Goal: Task Accomplishment & Management: Complete application form

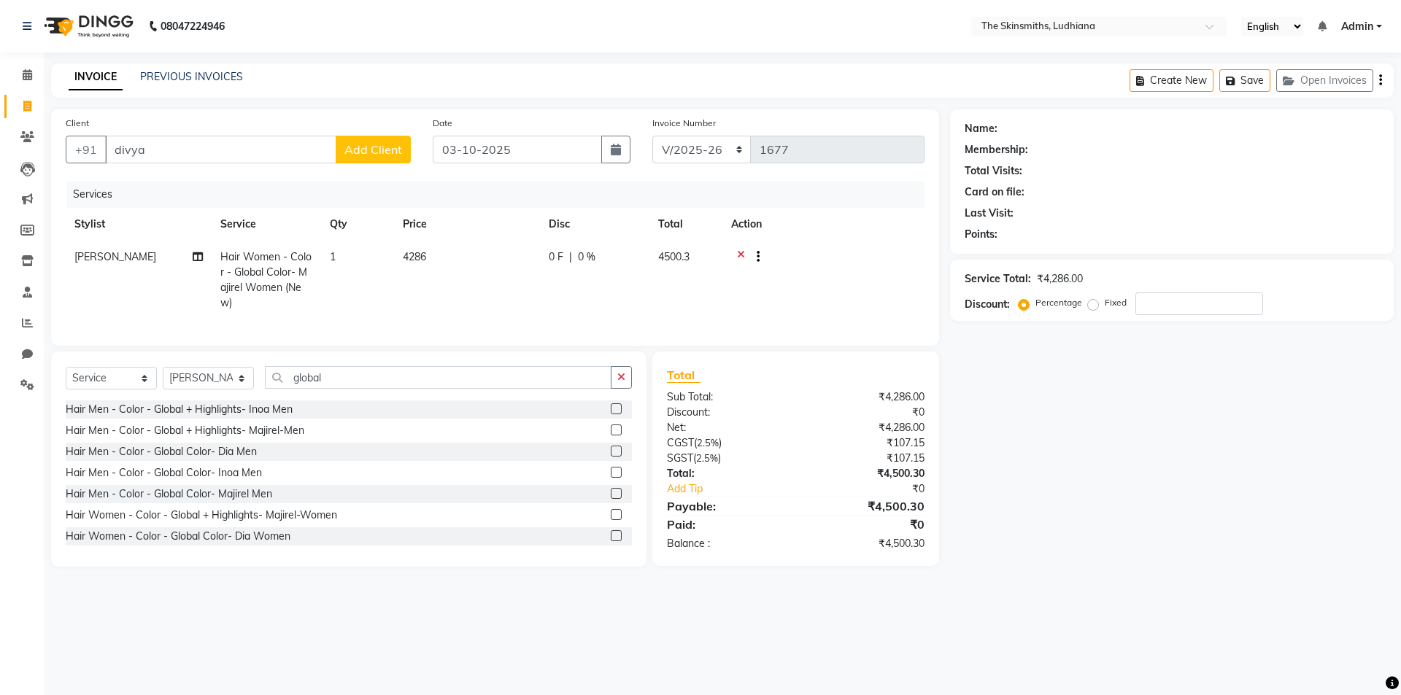
select select "8115"
select select "service"
select select "76547"
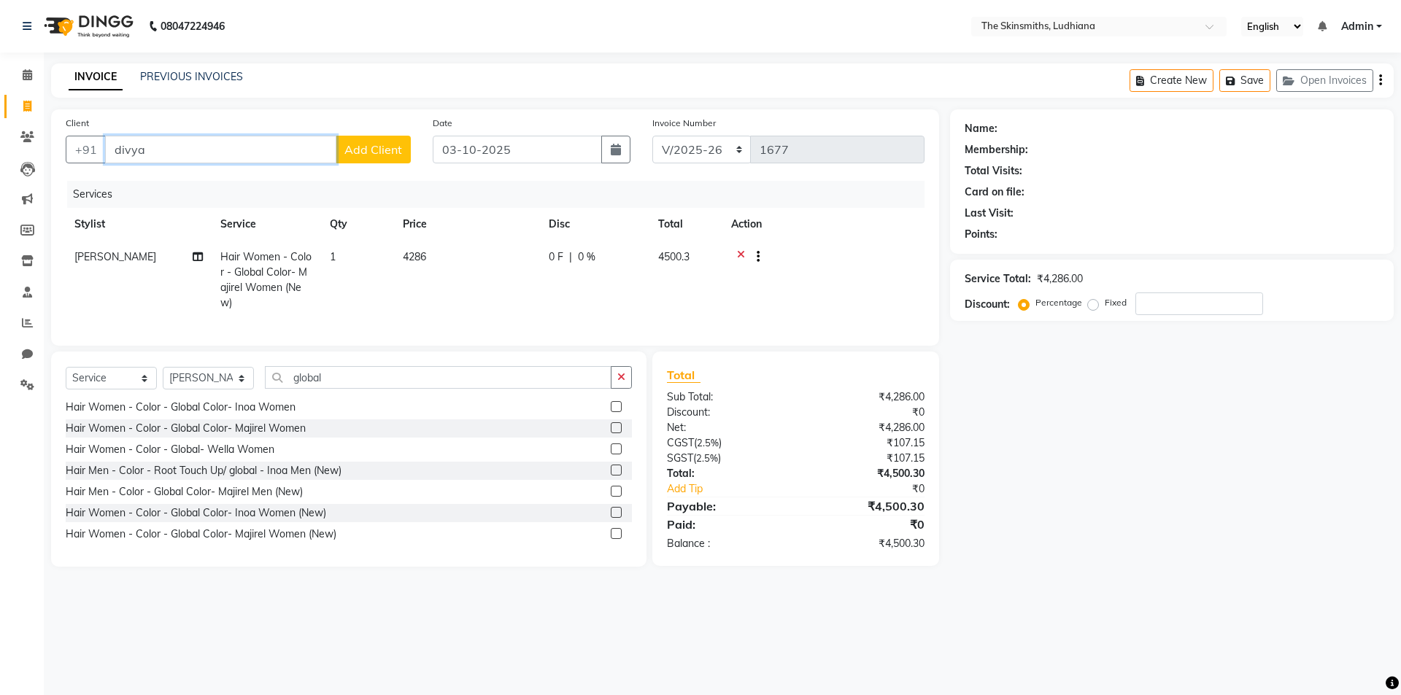
click at [182, 155] on input "divya" at bounding box center [220, 150] width 231 height 28
type input "divy"
type input "0"
type input "d"
type input "7814684903"
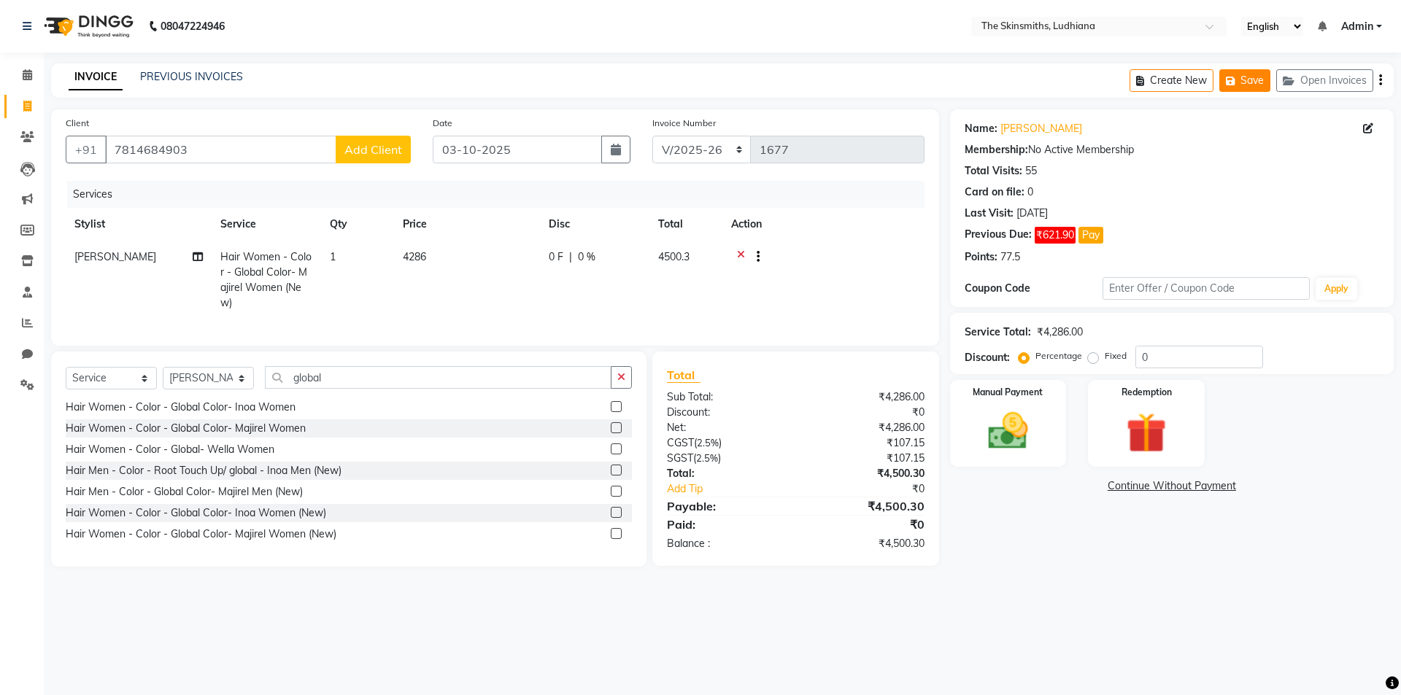
click at [1233, 82] on icon "button" at bounding box center [1233, 81] width 15 height 10
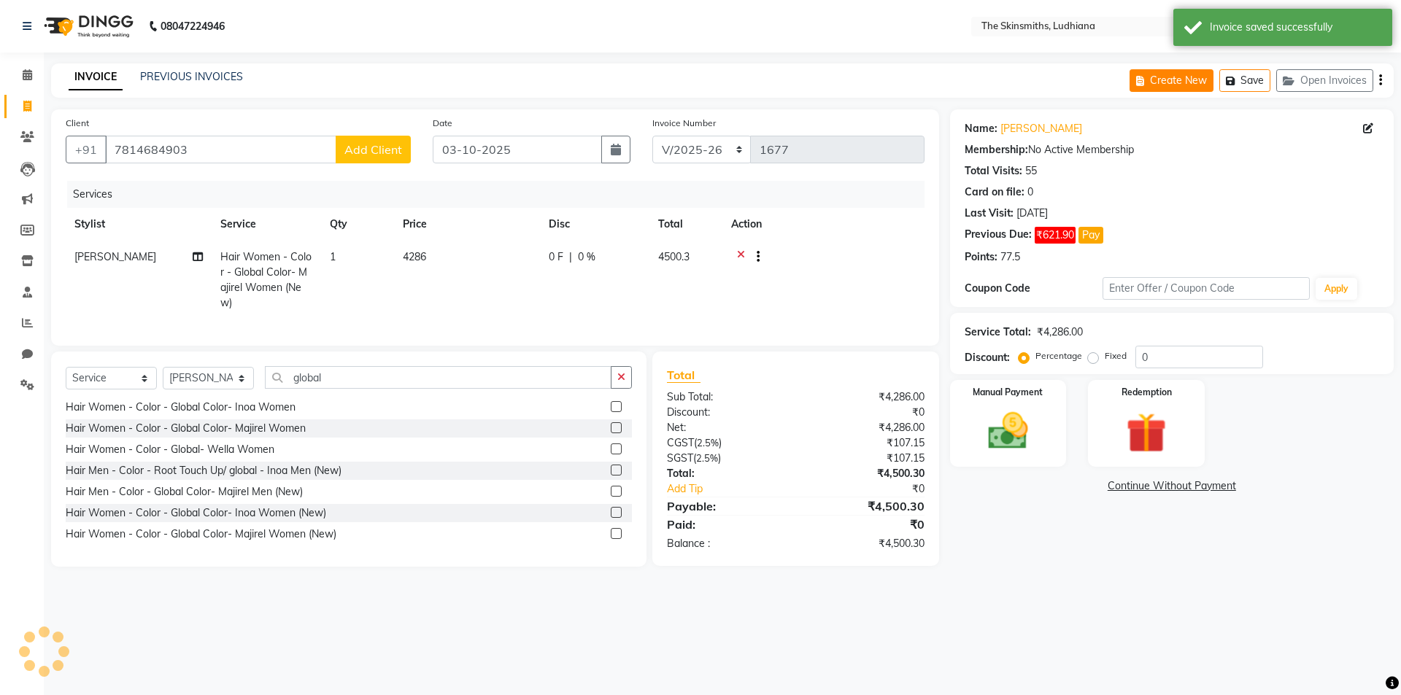
click at [1158, 74] on button "Create New" at bounding box center [1172, 80] width 84 height 23
select select "service"
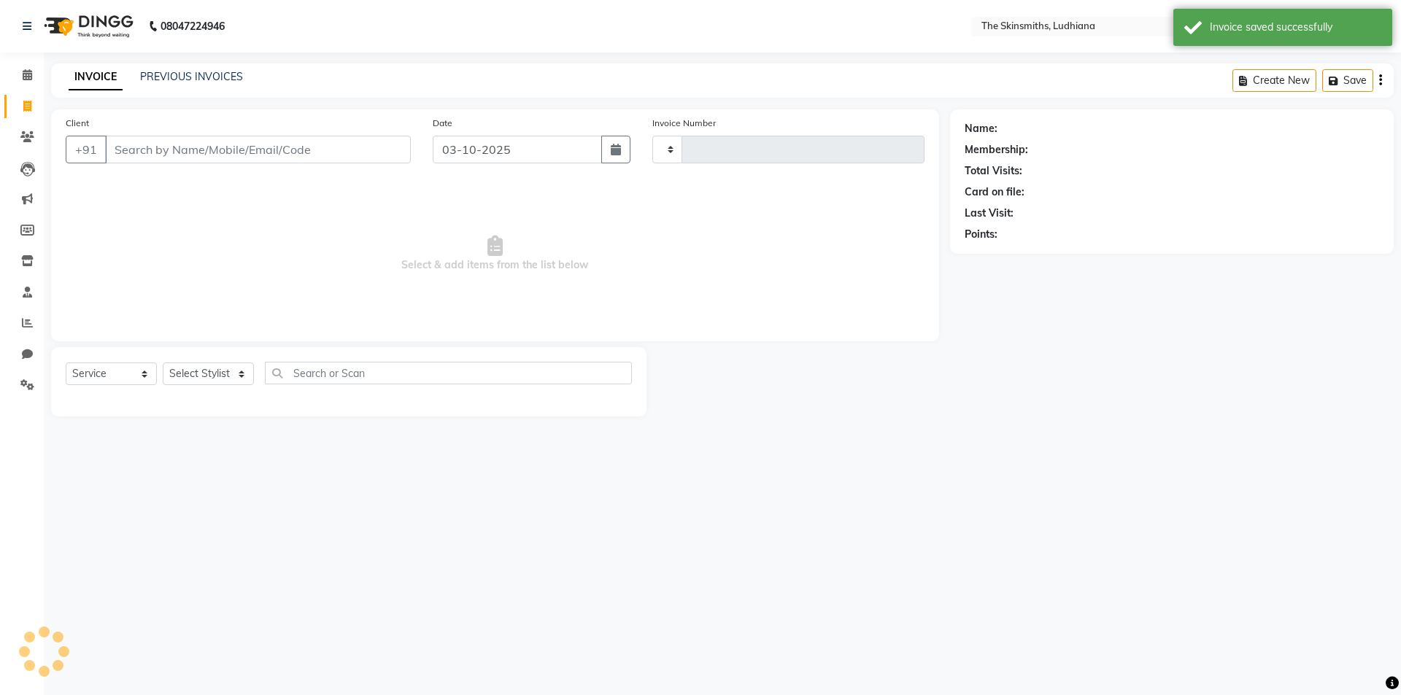
type input "1677"
select select "8115"
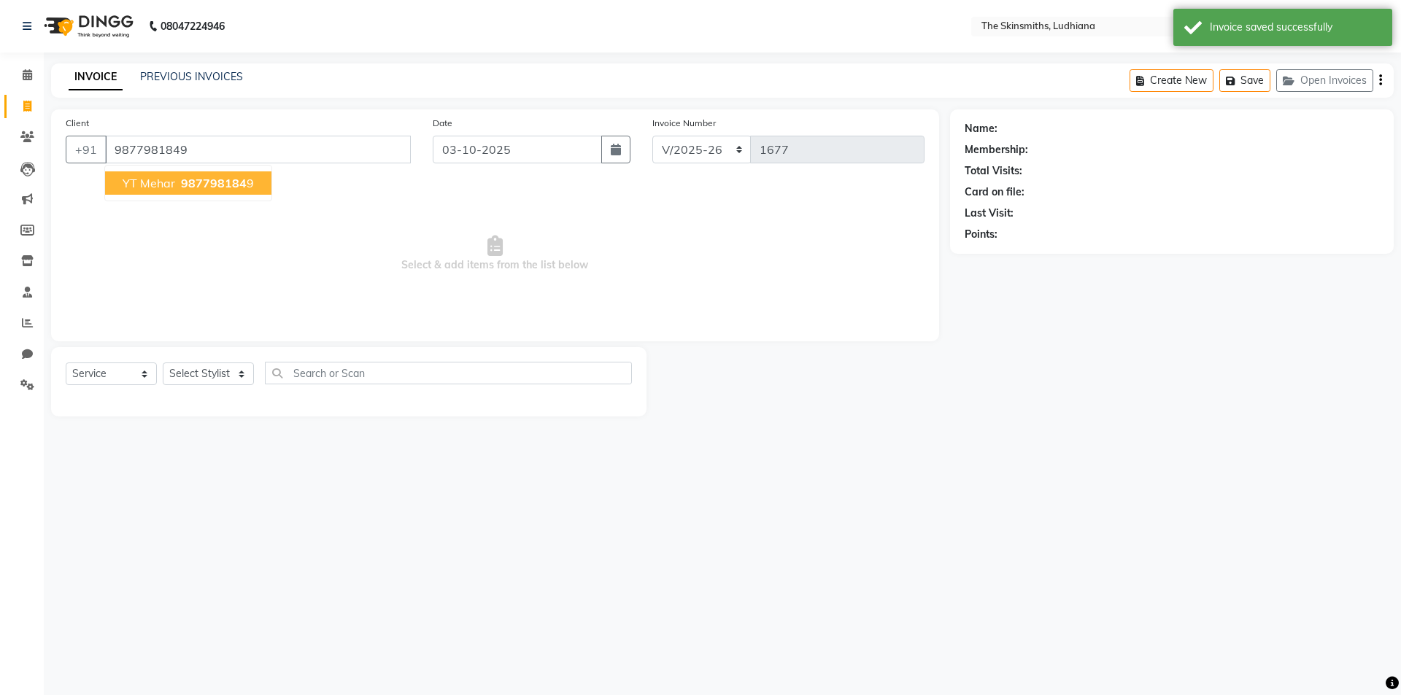
type input "9877981849"
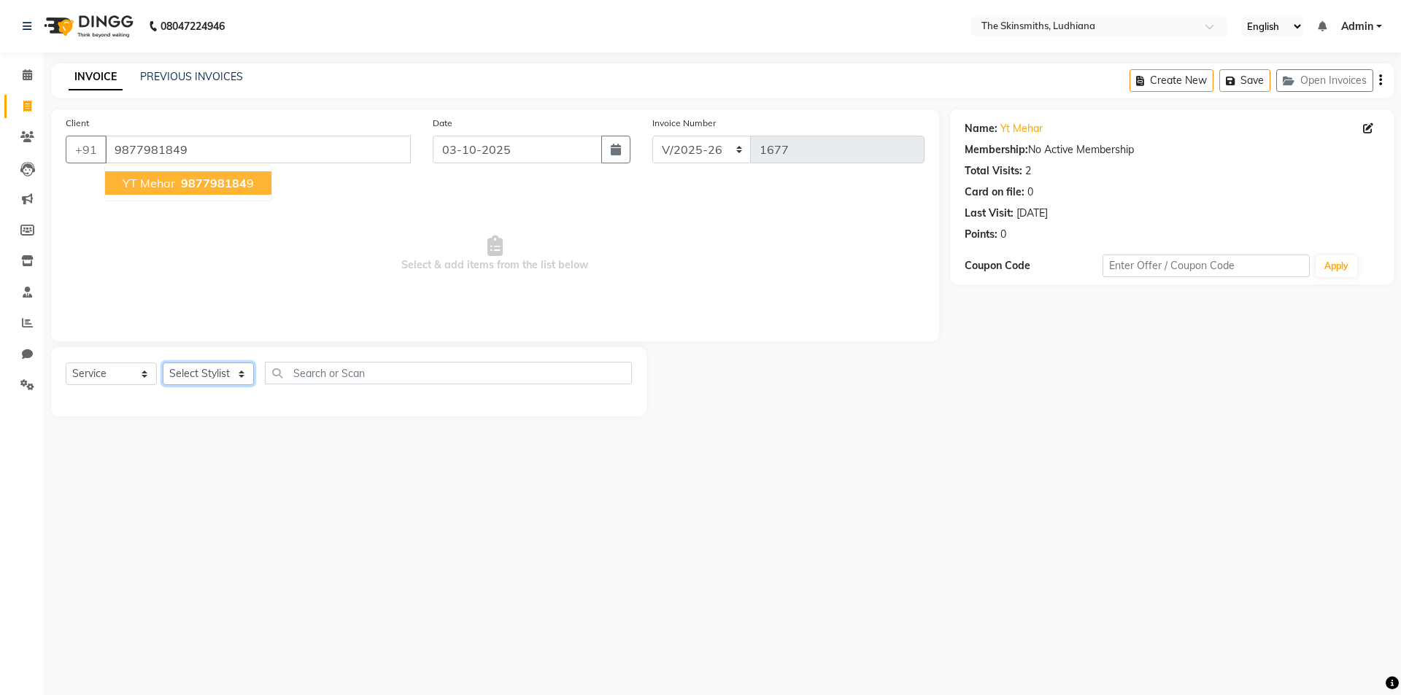
click at [218, 379] on select "Select Stylist Admin [PERSON_NAME] [PERSON_NAME] [PERSON_NAME] [PERSON_NAME] [P…" at bounding box center [208, 374] width 91 height 23
select select "79055"
click at [163, 363] on select "Select Stylist Admin [PERSON_NAME] [PERSON_NAME] [PERSON_NAME] [PERSON_NAME] [P…" at bounding box center [208, 374] width 91 height 23
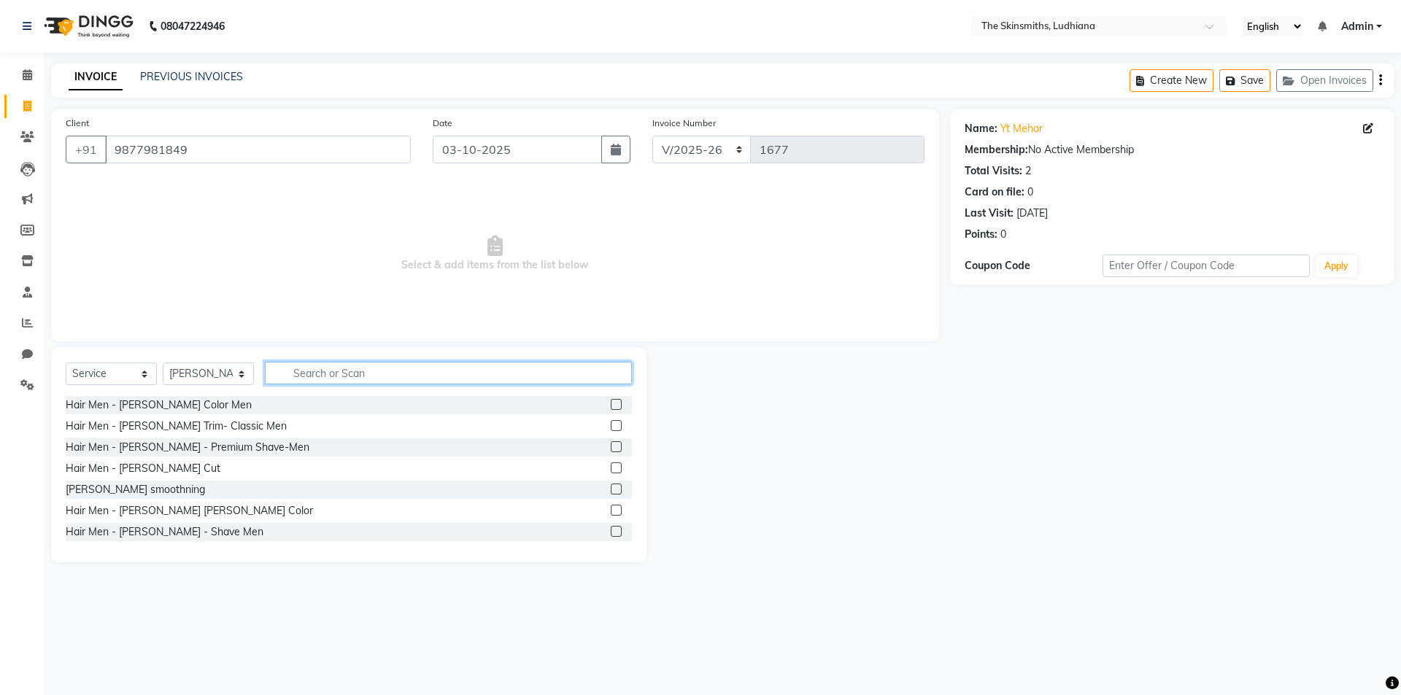
click at [411, 377] on input "text" at bounding box center [448, 373] width 367 height 23
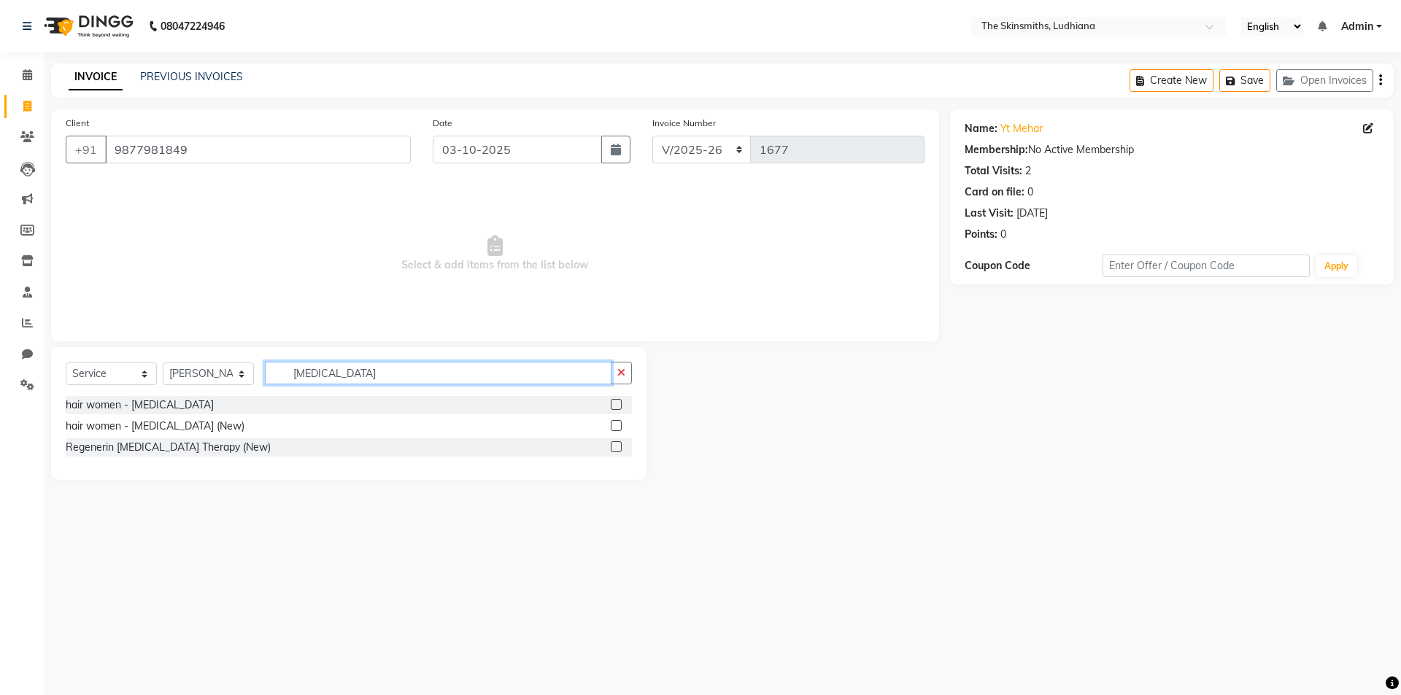
type input "[MEDICAL_DATA]"
click at [617, 425] on label at bounding box center [616, 425] width 11 height 11
click at [617, 425] on input "checkbox" at bounding box center [615, 426] width 9 height 9
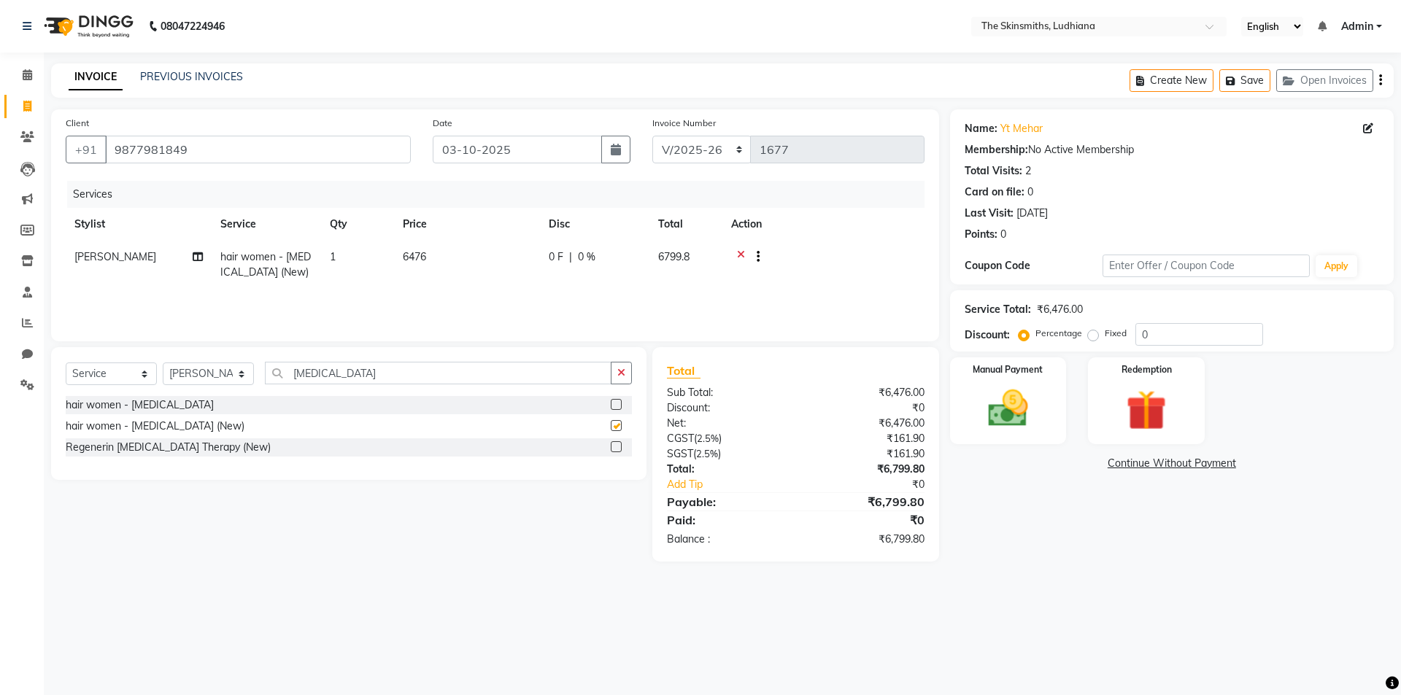
checkbox input "false"
click at [622, 372] on icon "button" at bounding box center [621, 373] width 8 height 10
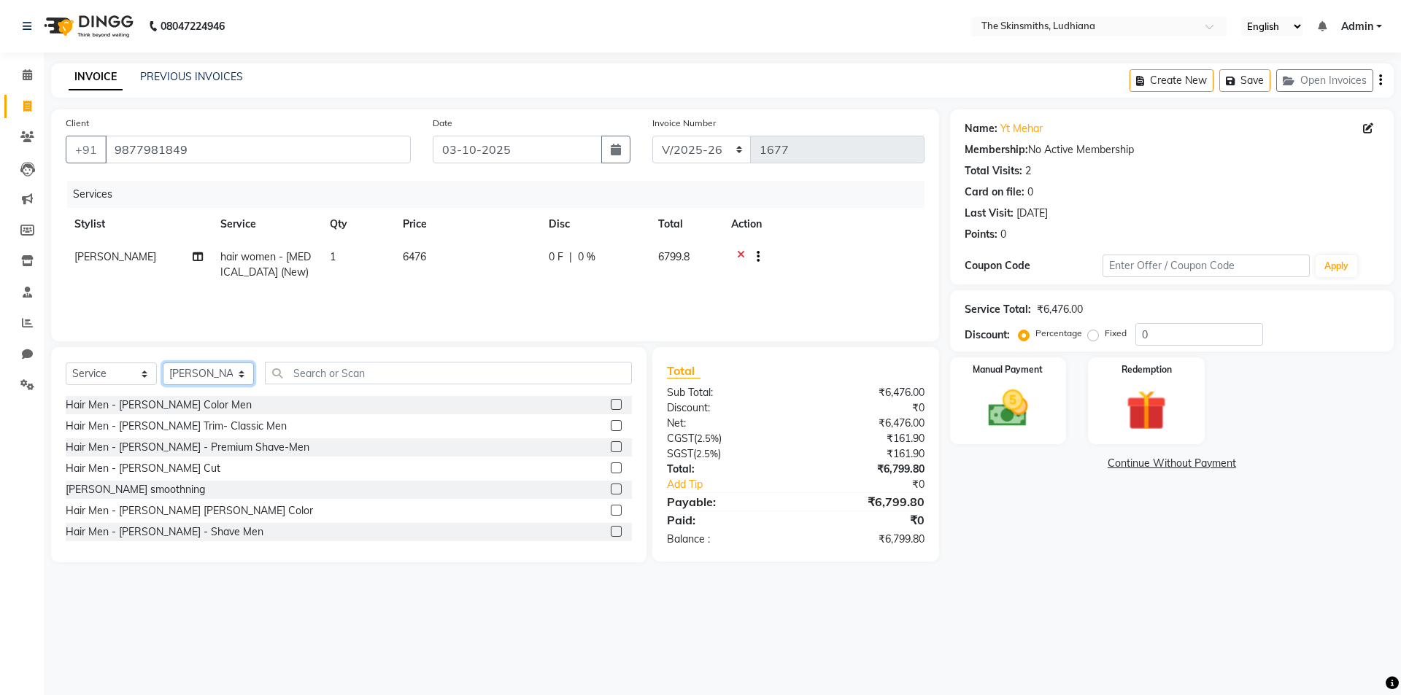
click at [191, 366] on select "Select Stylist Admin [PERSON_NAME] [PERSON_NAME] [PERSON_NAME] [PERSON_NAME] [P…" at bounding box center [208, 374] width 91 height 23
select select "76553"
click at [163, 363] on select "Select Stylist Admin [PERSON_NAME] [PERSON_NAME] [PERSON_NAME] [PERSON_NAME] [P…" at bounding box center [208, 374] width 91 height 23
click at [569, 375] on input "text" at bounding box center [448, 373] width 367 height 23
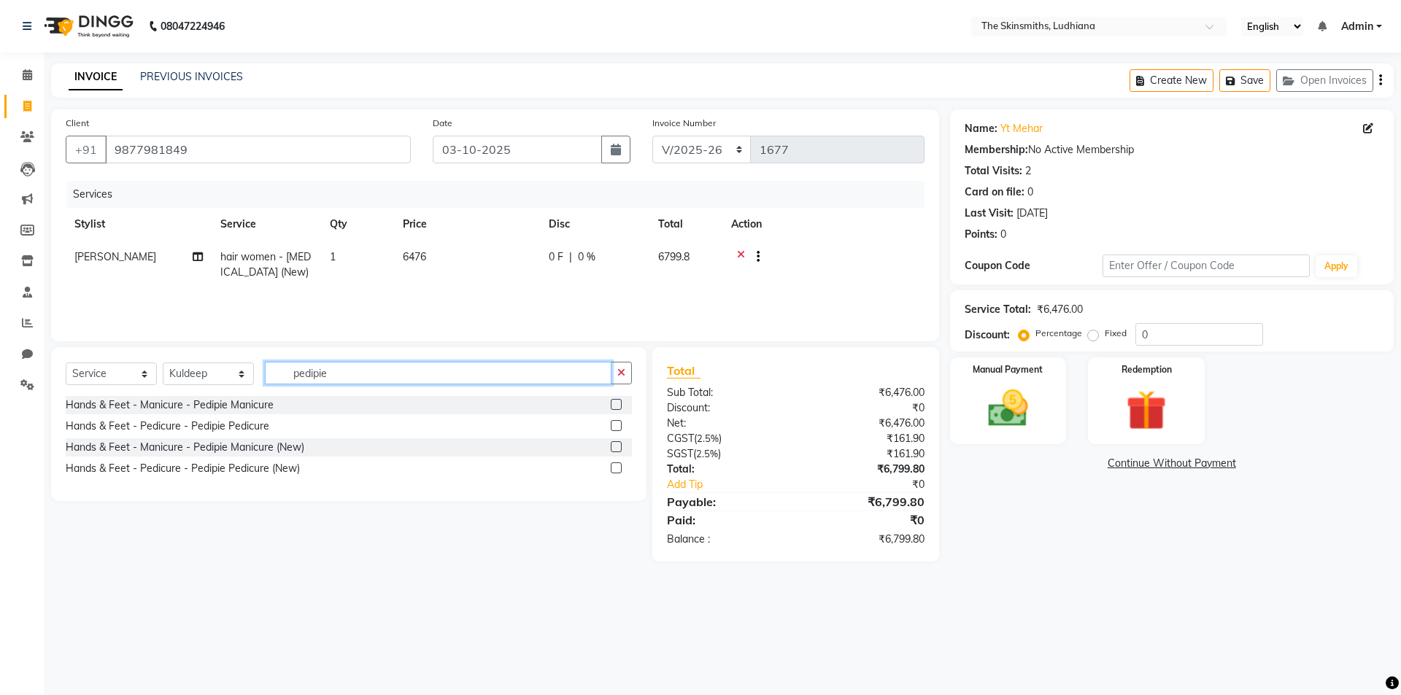
type input "pedipie"
click at [612, 470] on label at bounding box center [616, 468] width 11 height 11
click at [612, 470] on input "checkbox" at bounding box center [615, 468] width 9 height 9
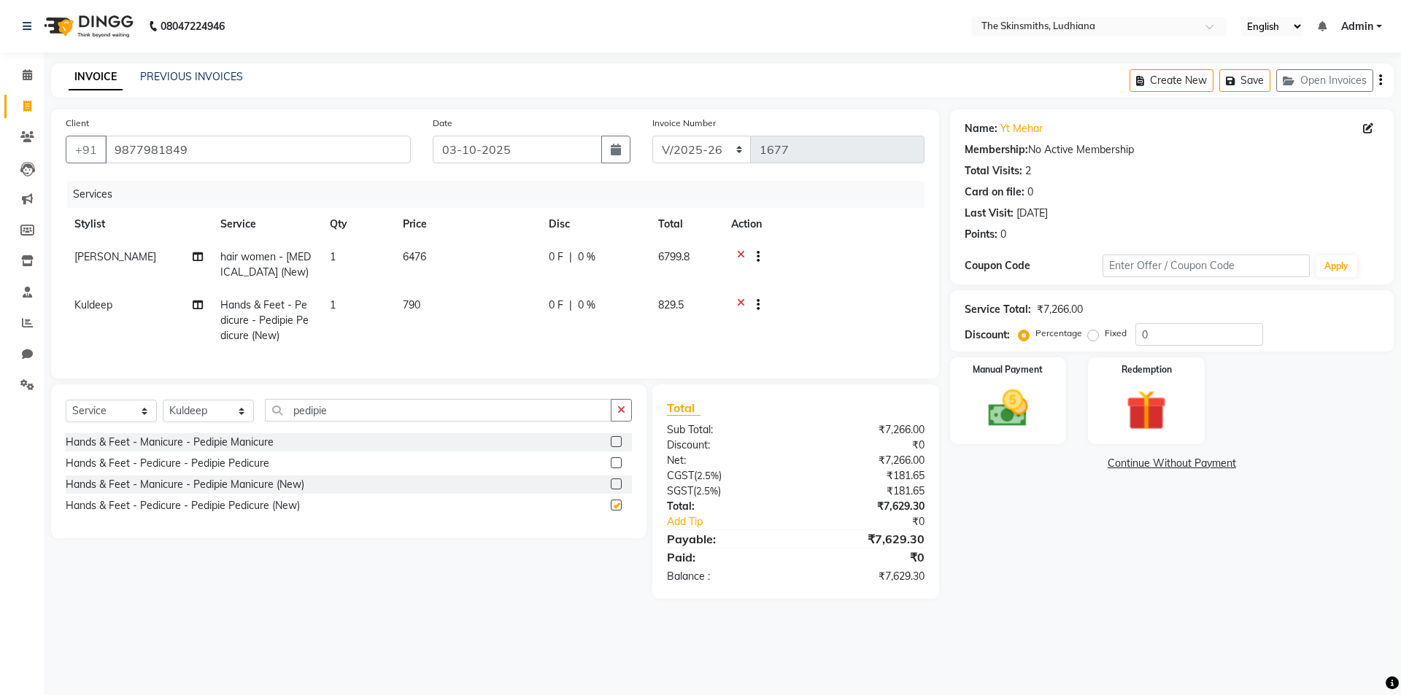
checkbox input "false"
click at [204, 415] on select "Select Stylist Admin [PERSON_NAME] [PERSON_NAME] [PERSON_NAME] [PERSON_NAME] [P…" at bounding box center [208, 411] width 91 height 23
select select "76547"
click at [163, 411] on select "Select Stylist Admin [PERSON_NAME] [PERSON_NAME] [PERSON_NAME] [PERSON_NAME] [P…" at bounding box center [208, 411] width 91 height 23
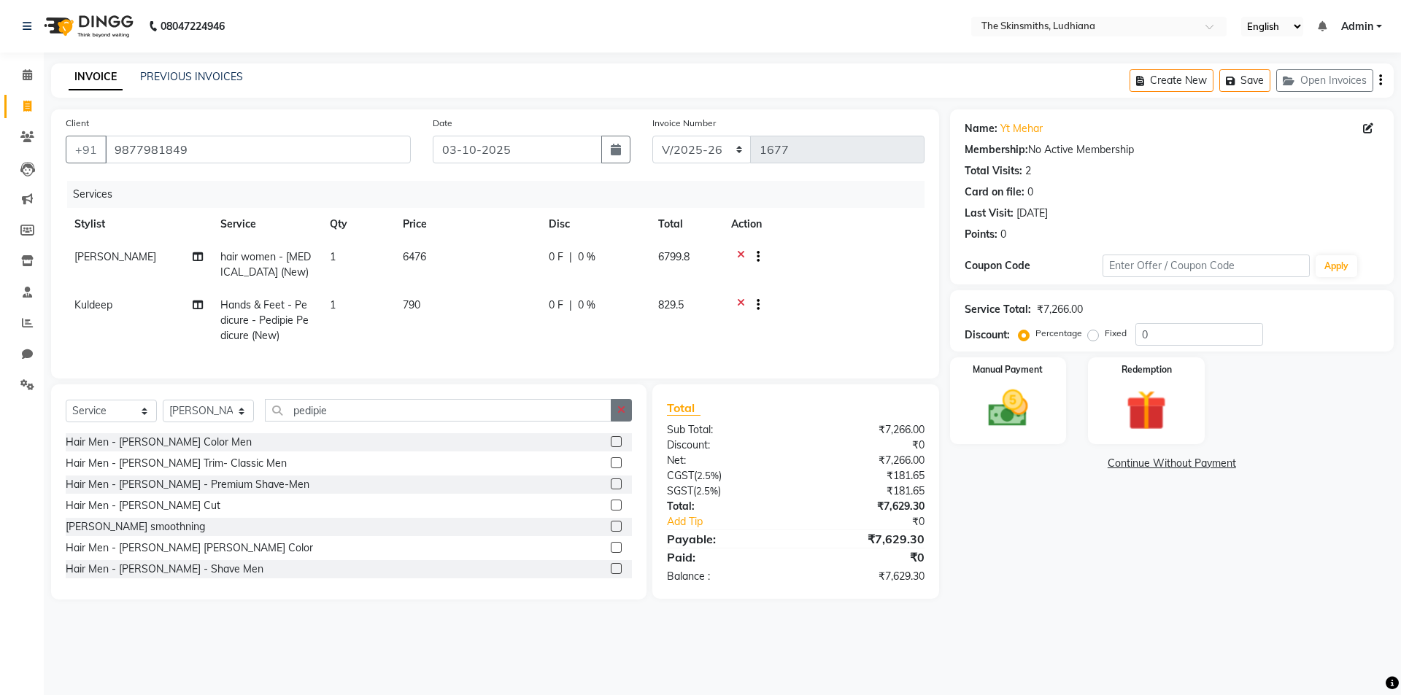
click at [615, 422] on button "button" at bounding box center [621, 410] width 21 height 23
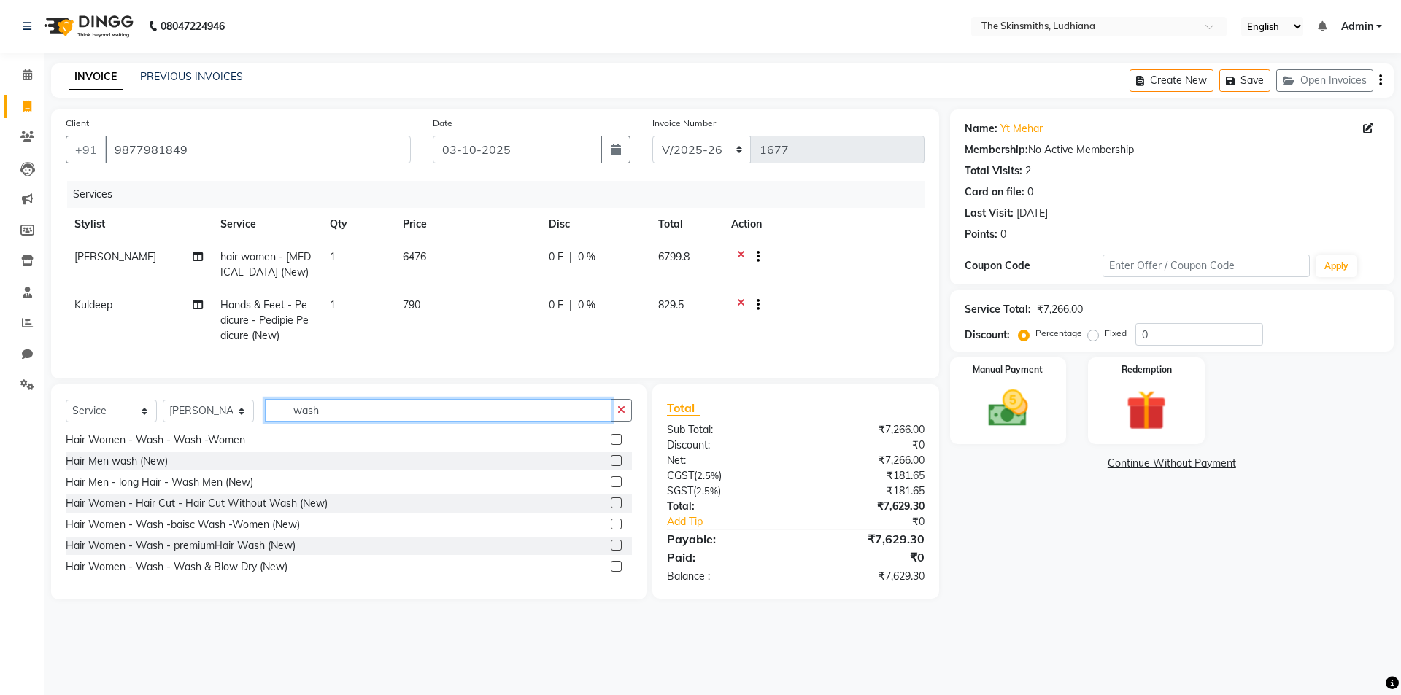
type input "wash"
click at [611, 572] on label at bounding box center [616, 566] width 11 height 11
click at [611, 572] on input "checkbox" at bounding box center [615, 567] width 9 height 9
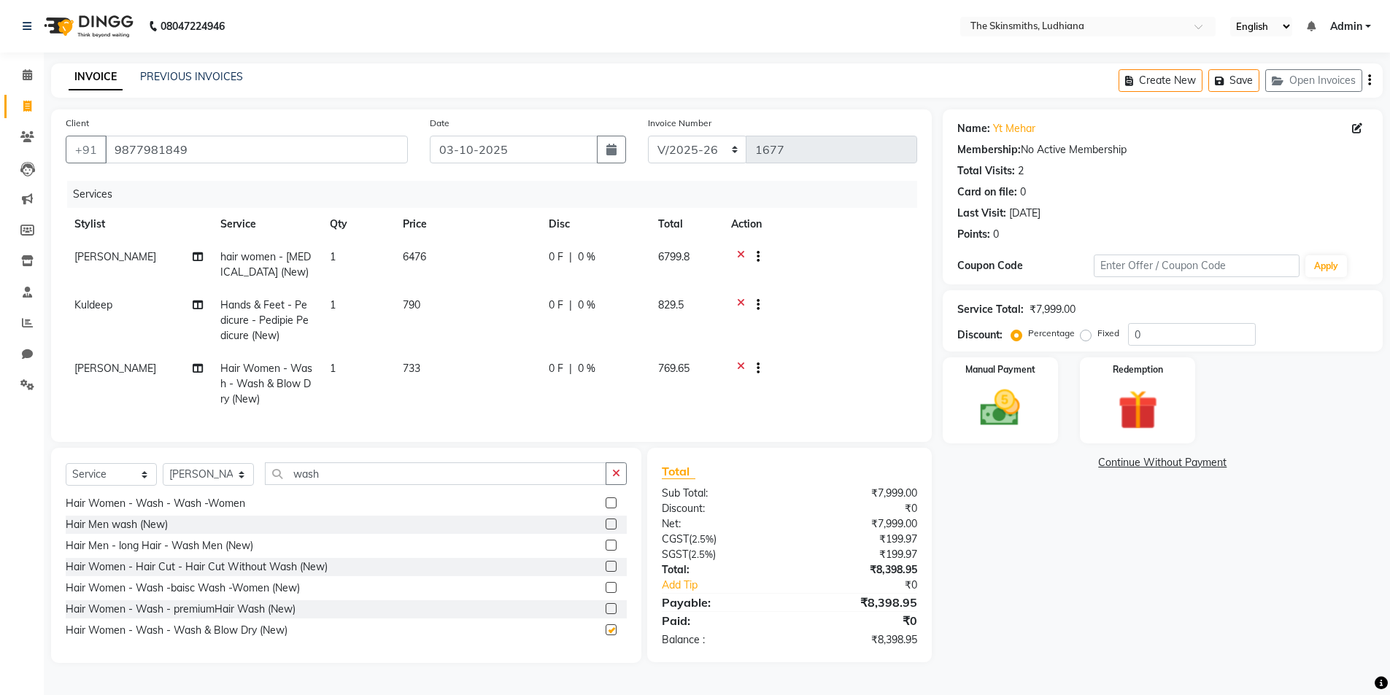
checkbox input "false"
click at [738, 363] on icon at bounding box center [741, 370] width 8 height 18
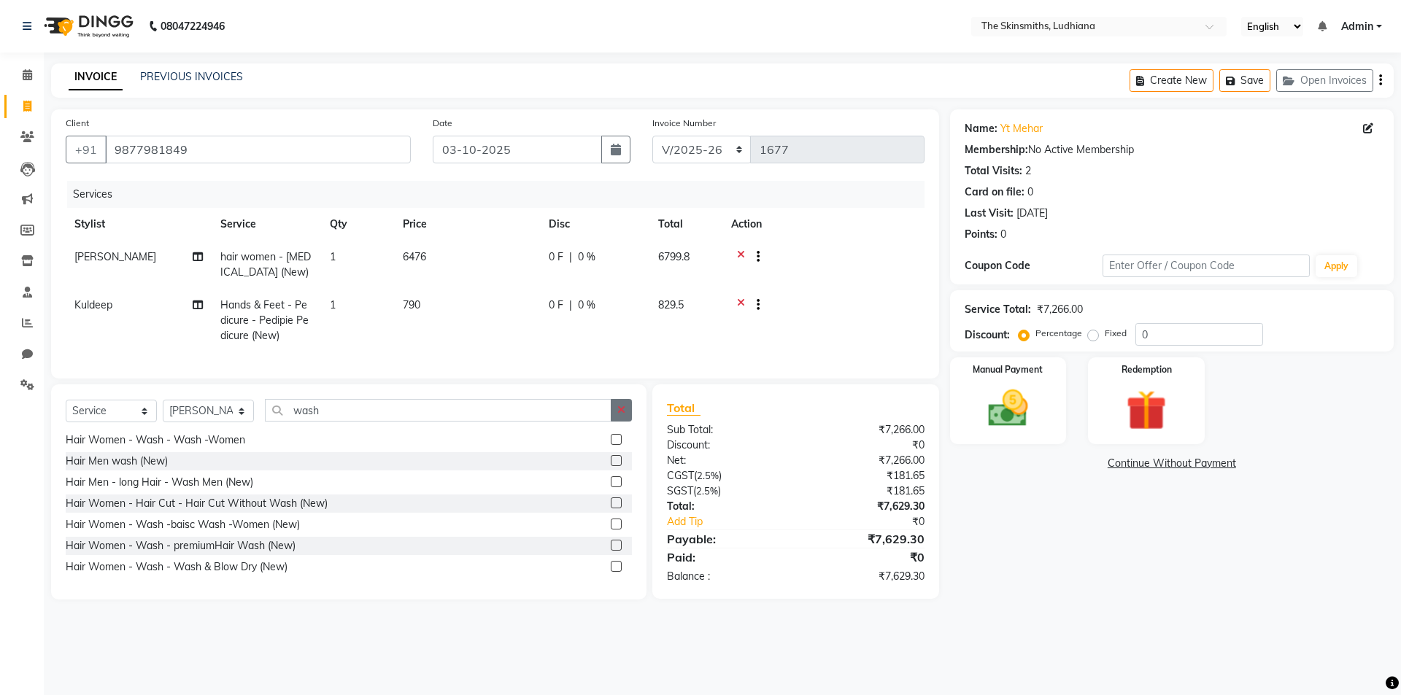
click at [621, 415] on icon "button" at bounding box center [621, 410] width 8 height 10
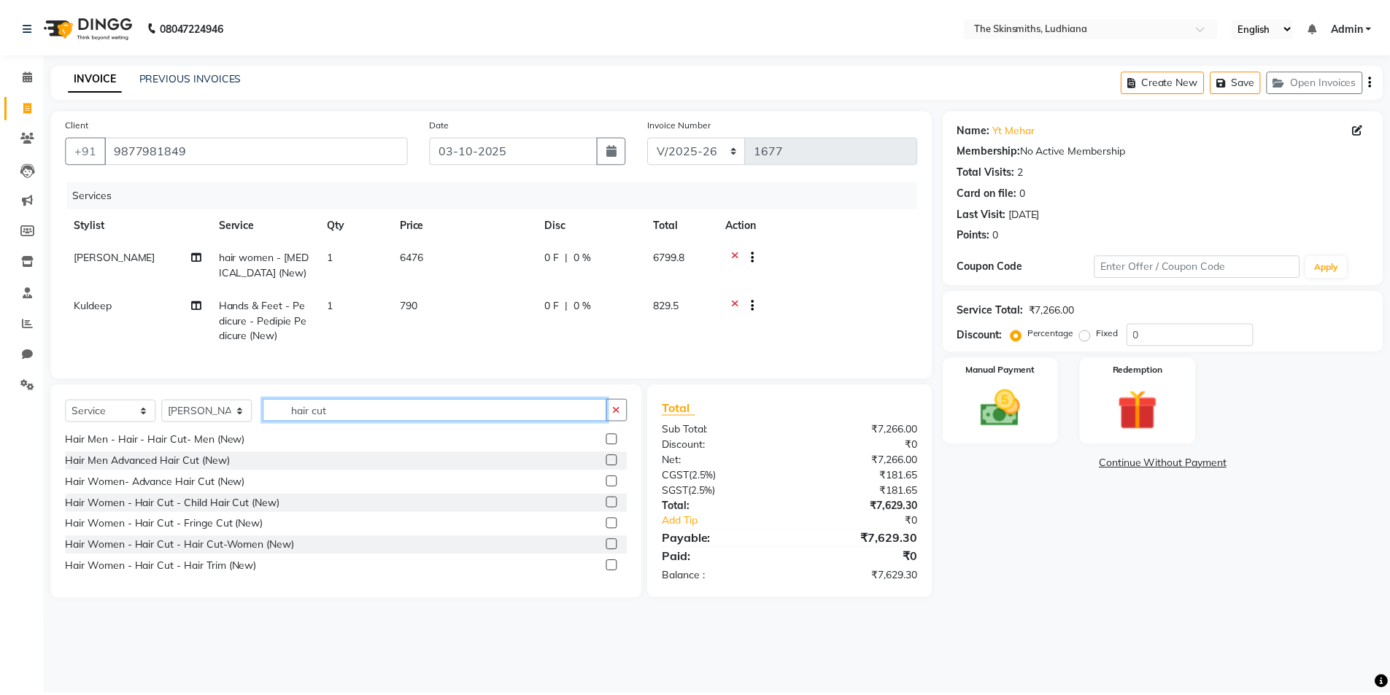
scroll to position [214, 0]
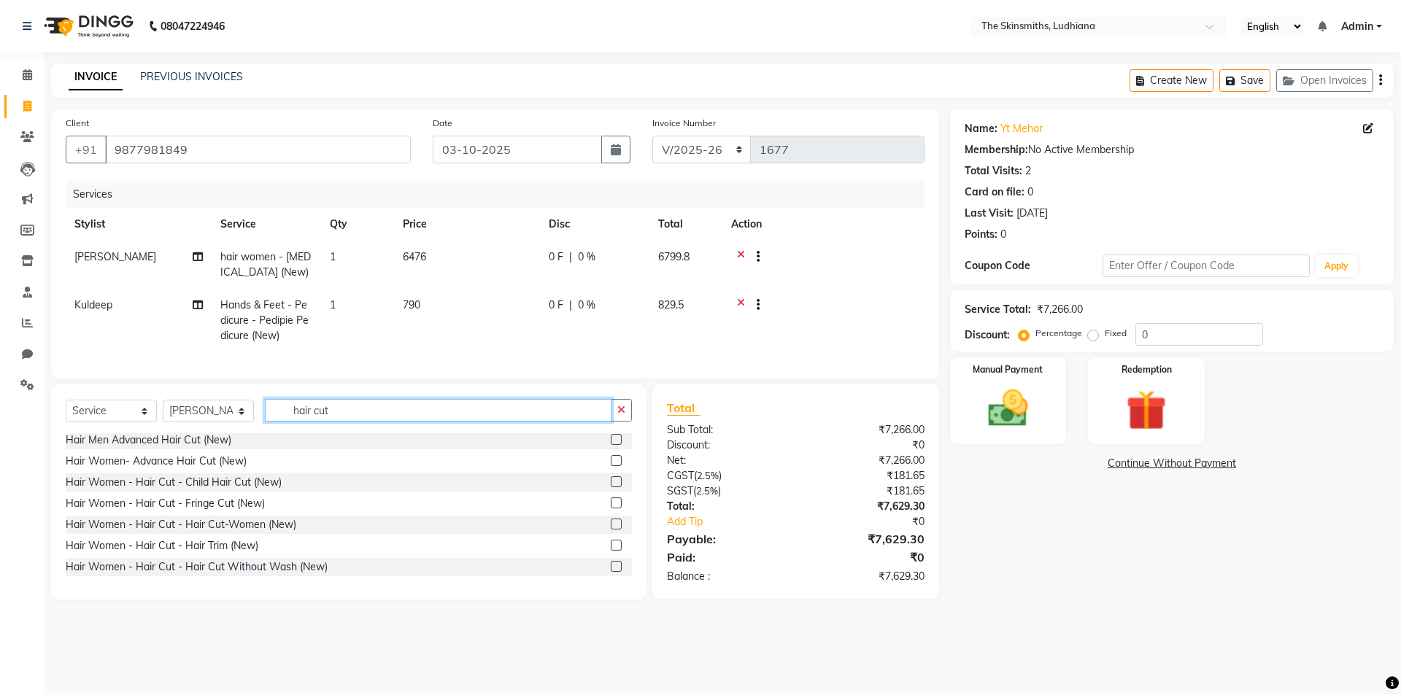
type input "hair cut"
click at [611, 572] on label at bounding box center [616, 566] width 11 height 11
click at [611, 572] on input "checkbox" at bounding box center [615, 567] width 9 height 9
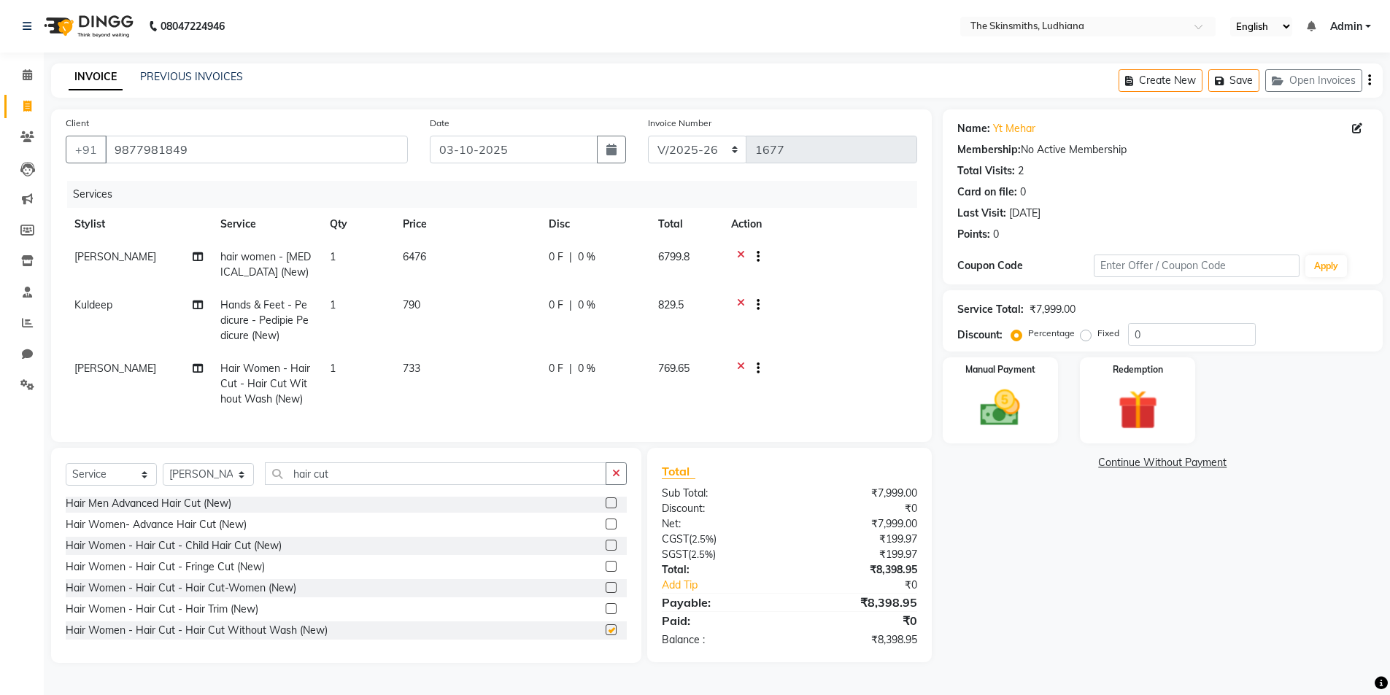
checkbox input "false"
click at [1186, 330] on input "0" at bounding box center [1192, 334] width 128 height 23
type input "5"
click at [234, 486] on select "Select Stylist Admin [PERSON_NAME] [PERSON_NAME] [PERSON_NAME] [PERSON_NAME] [P…" at bounding box center [208, 474] width 91 height 23
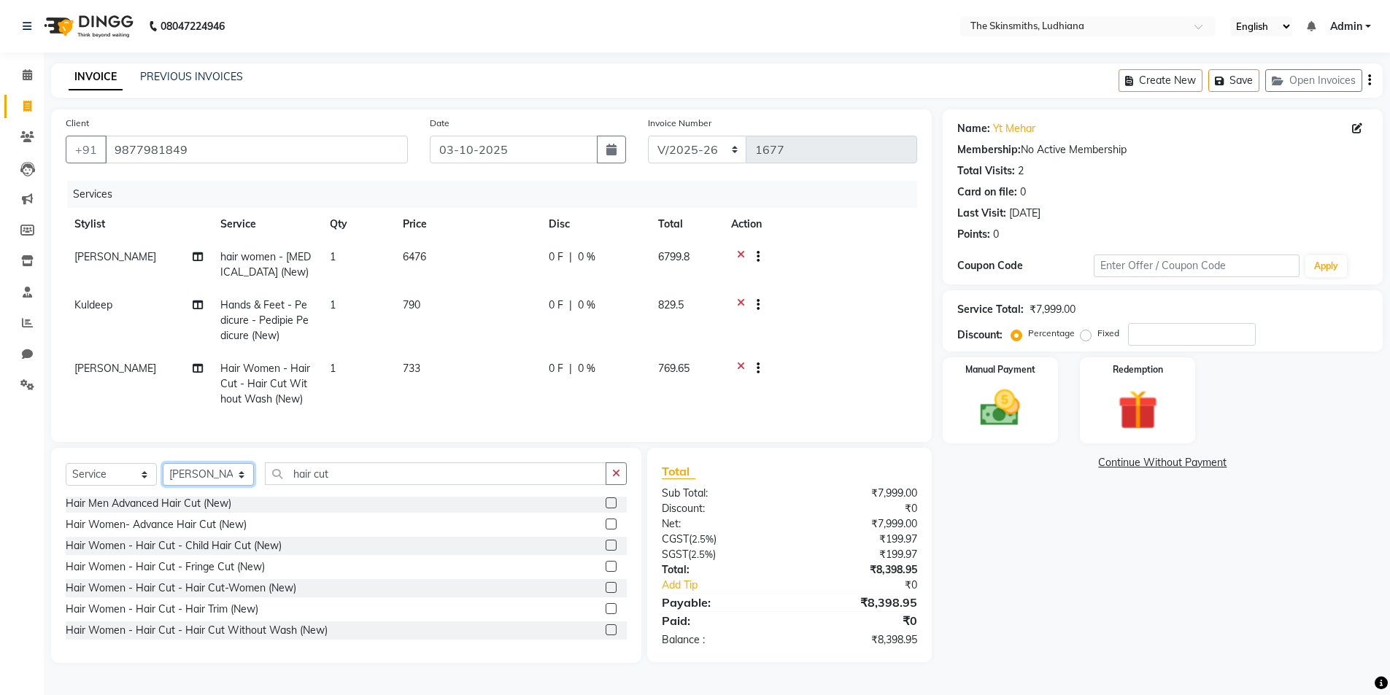
select select "79055"
click at [163, 474] on select "Select Stylist Admin [PERSON_NAME] [PERSON_NAME] [PERSON_NAME] [PERSON_NAME] [P…" at bounding box center [208, 474] width 91 height 23
click at [617, 479] on icon "button" at bounding box center [616, 473] width 8 height 10
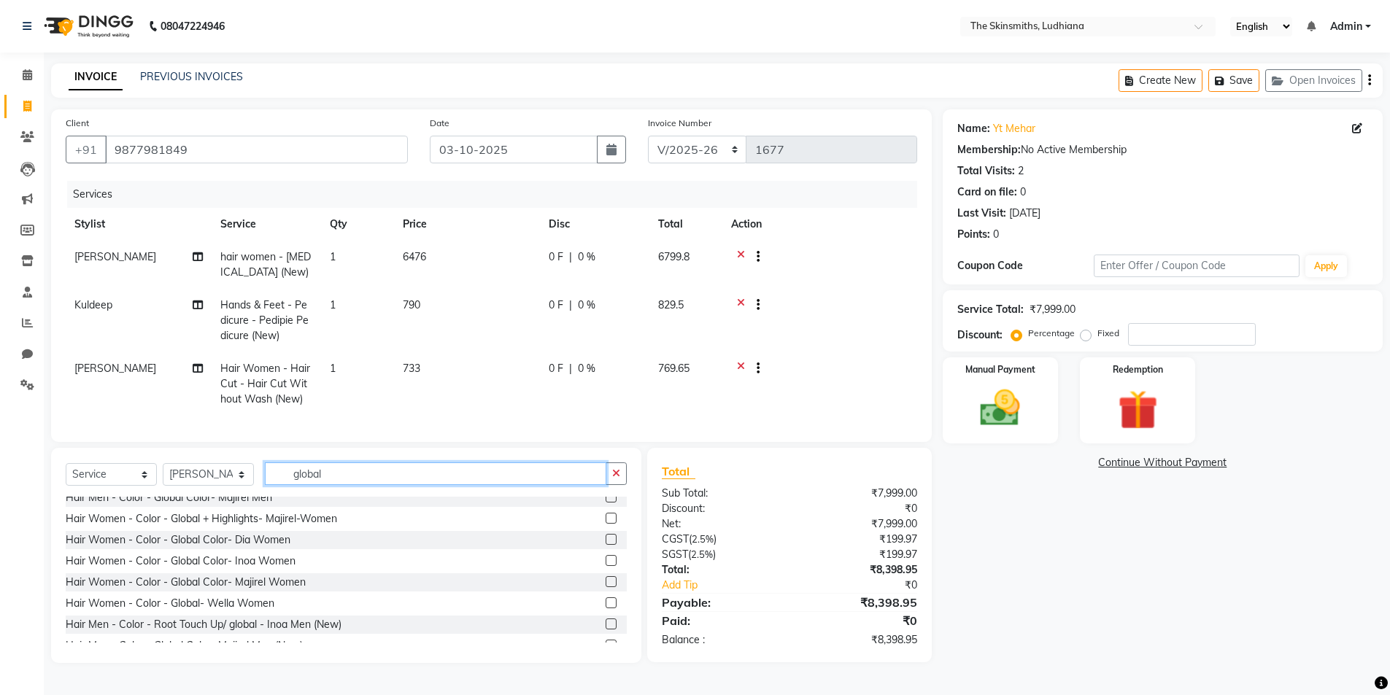
scroll to position [150, 0]
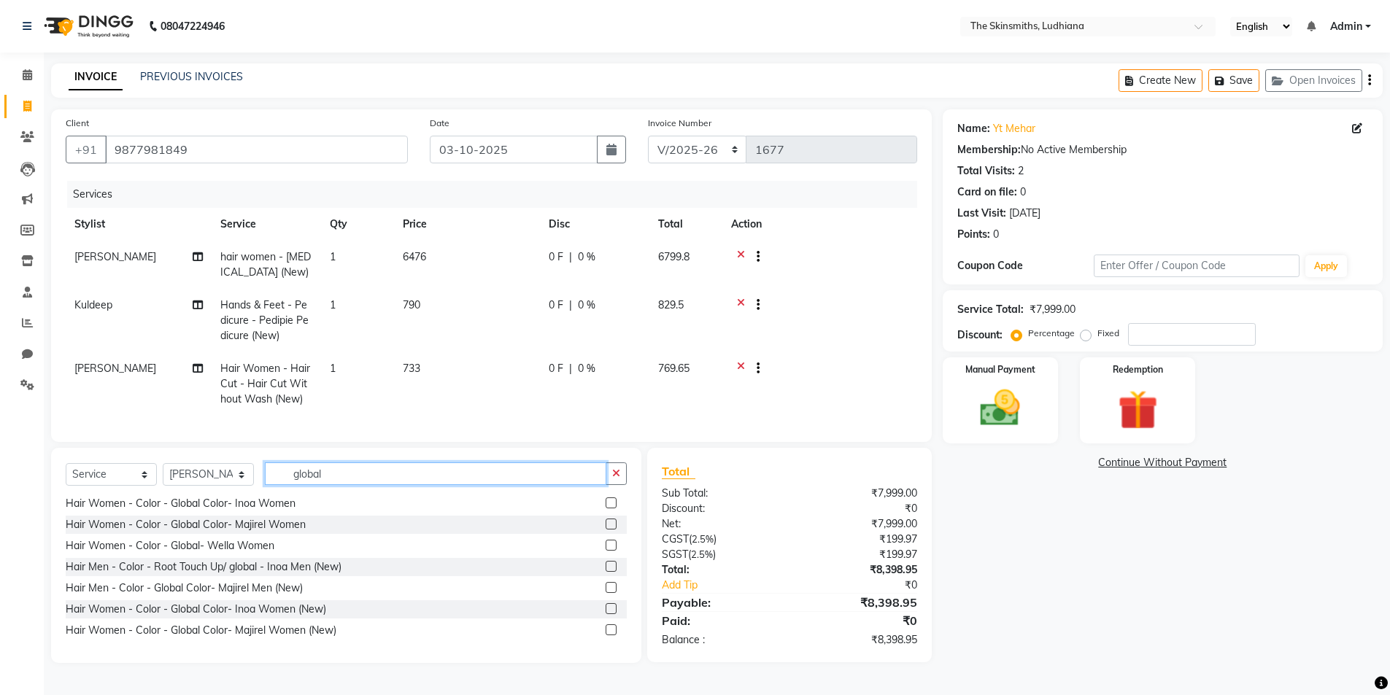
type input "global"
click at [606, 614] on label at bounding box center [611, 608] width 11 height 11
click at [606, 614] on input "checkbox" at bounding box center [610, 609] width 9 height 9
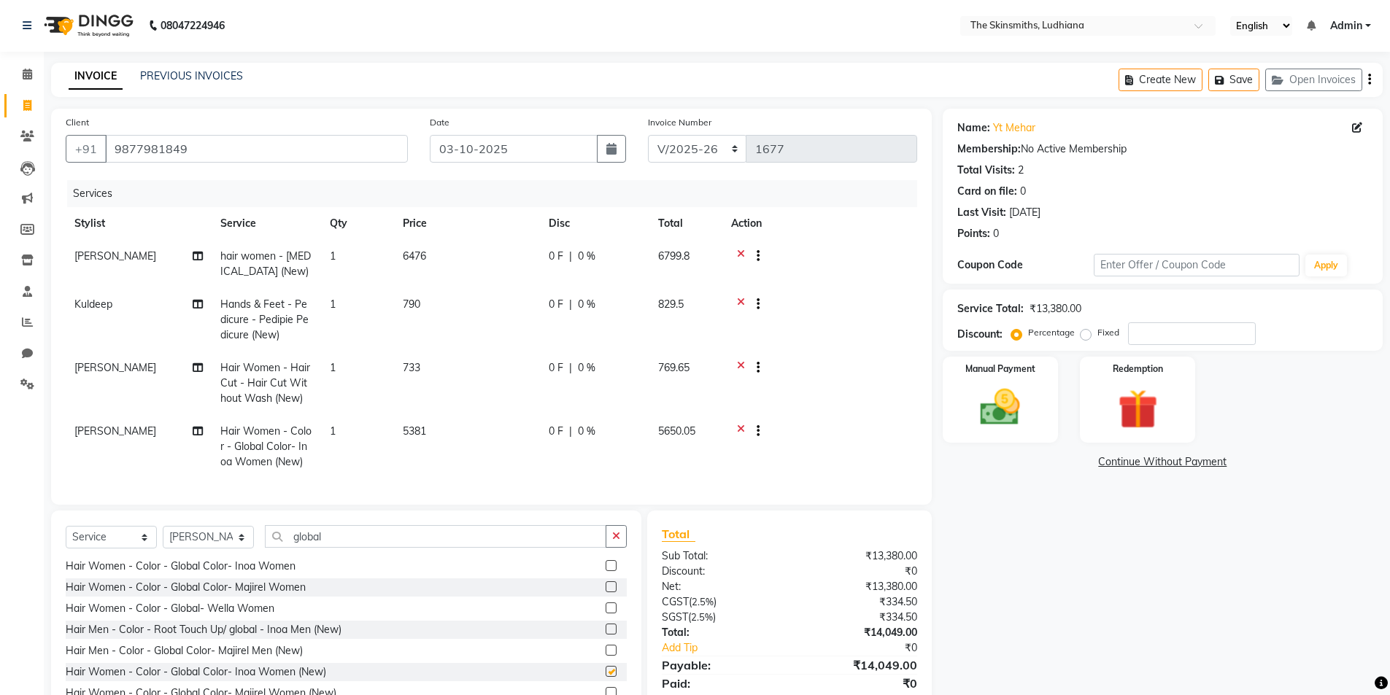
checkbox input "false"
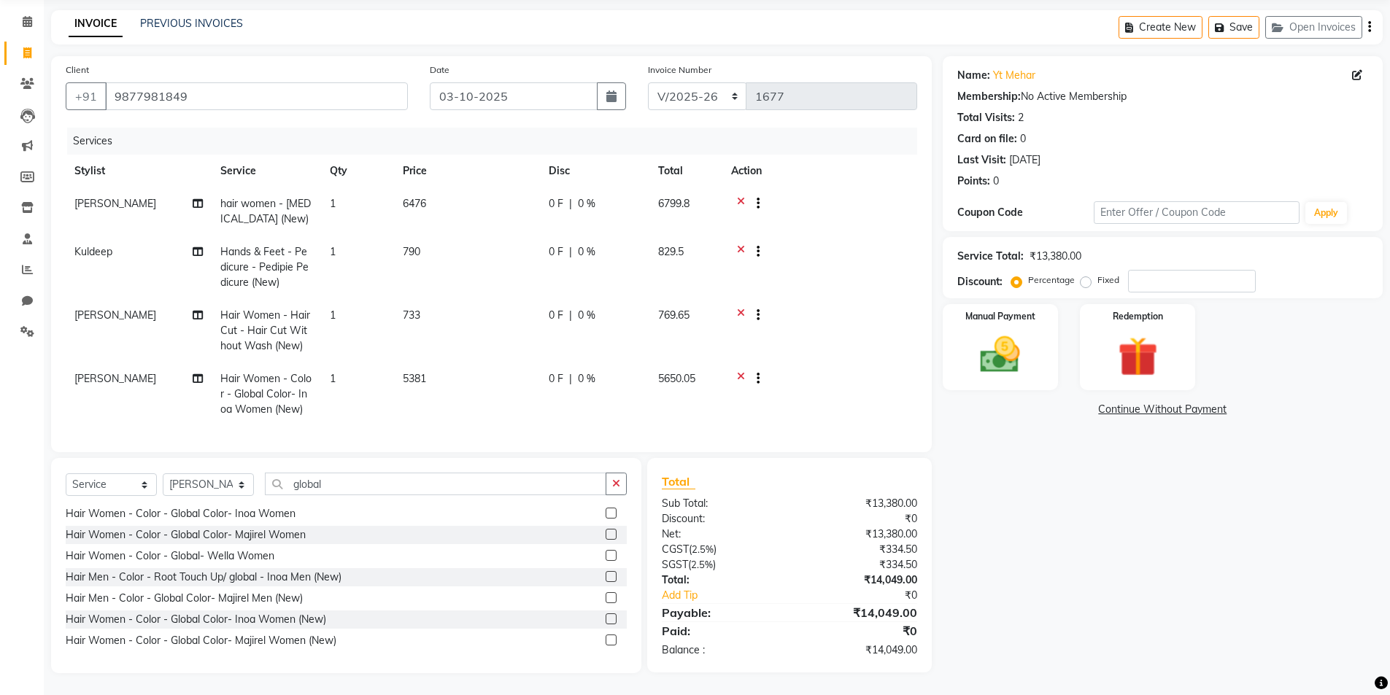
scroll to position [64, 0]
click at [1187, 270] on input "number" at bounding box center [1192, 281] width 128 height 23
type input "50"
click at [738, 371] on icon at bounding box center [741, 380] width 8 height 18
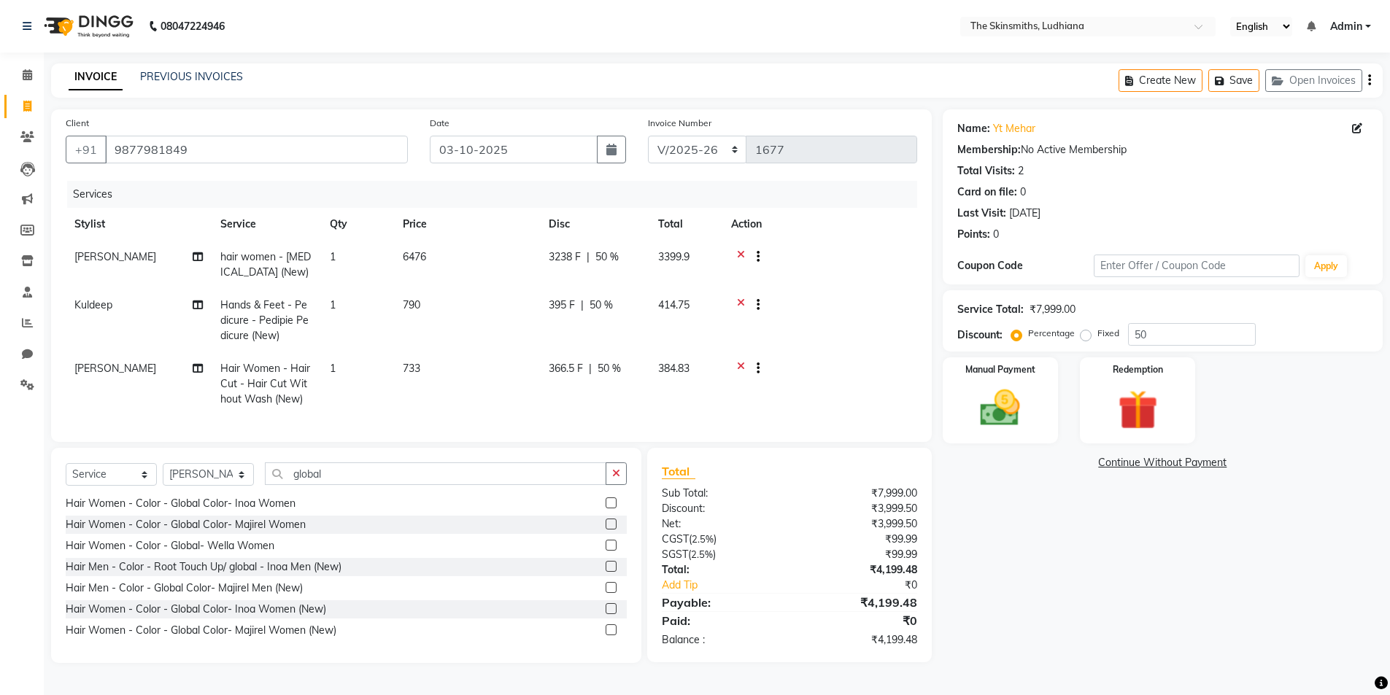
click at [606, 614] on label at bounding box center [611, 608] width 11 height 11
click at [606, 614] on input "checkbox" at bounding box center [610, 609] width 9 height 9
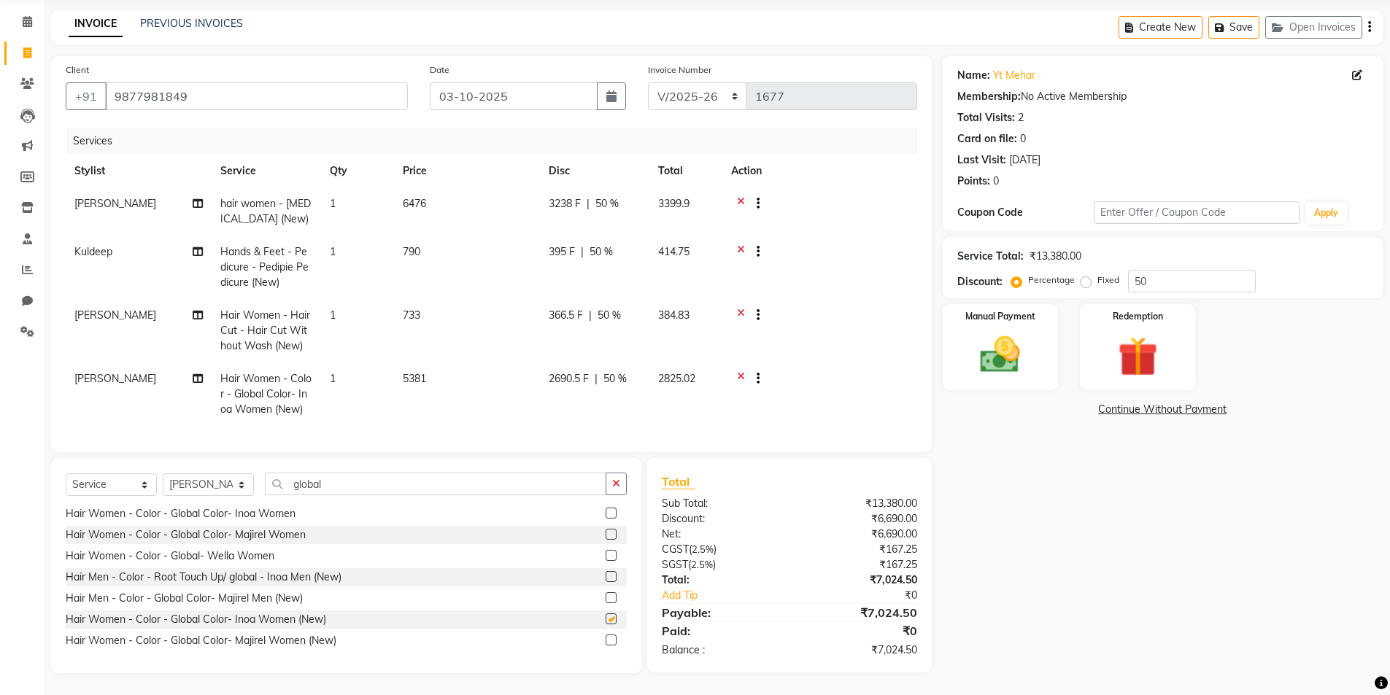
checkbox input "false"
click at [745, 371] on div at bounding box center [752, 380] width 15 height 18
click at [740, 371] on icon at bounding box center [741, 380] width 8 height 18
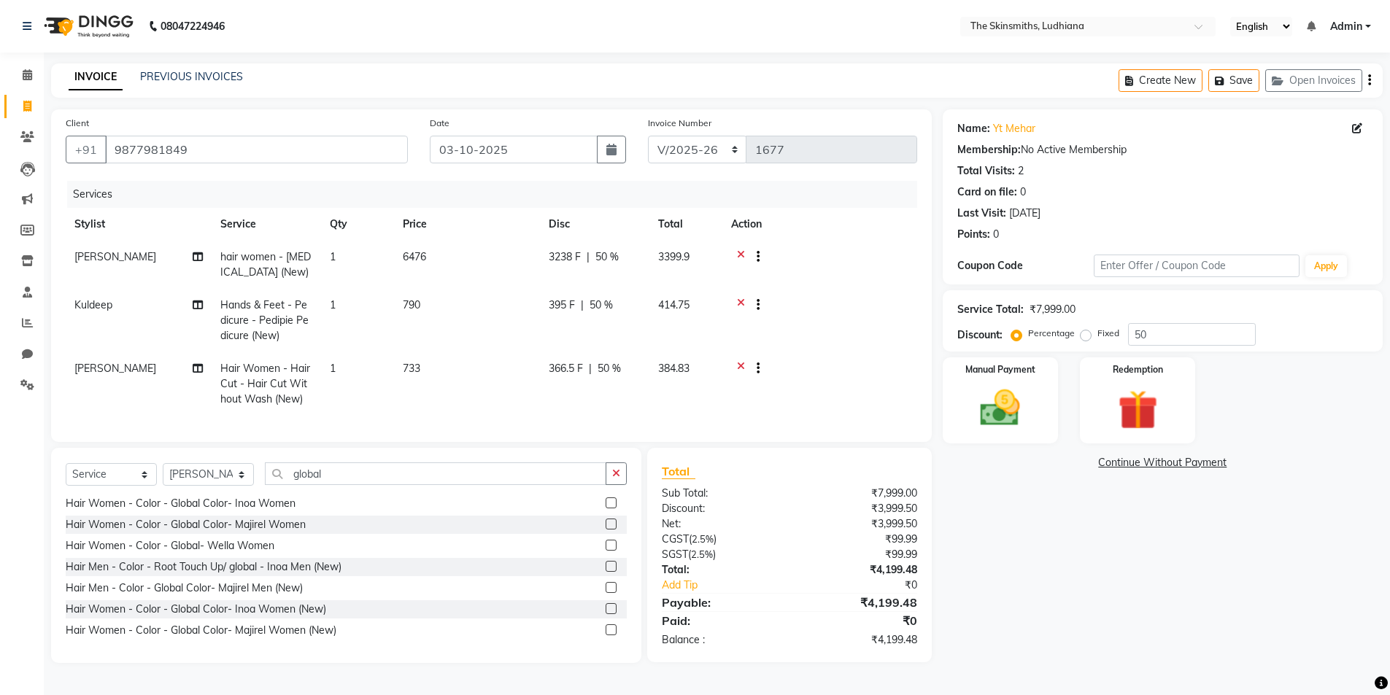
scroll to position [1, 0]
click at [997, 414] on img at bounding box center [1000, 408] width 65 height 46
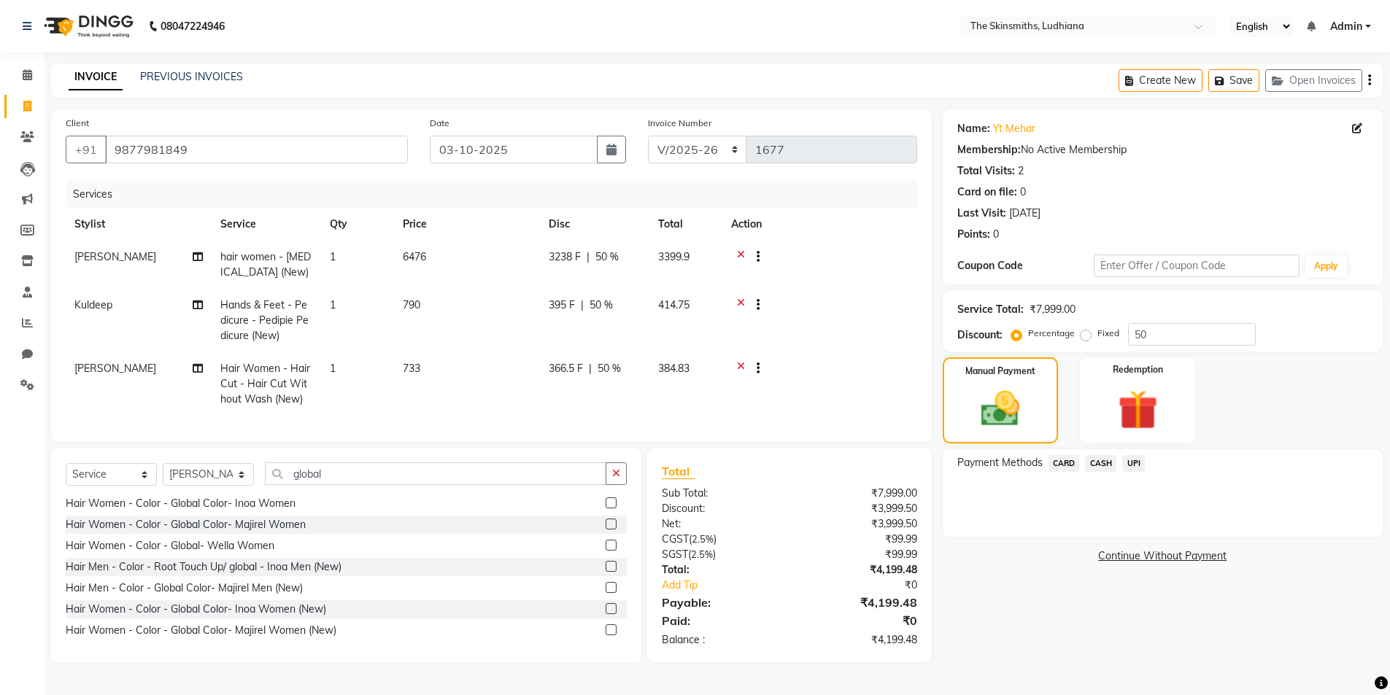
click at [1100, 462] on span "CASH" at bounding box center [1100, 463] width 31 height 17
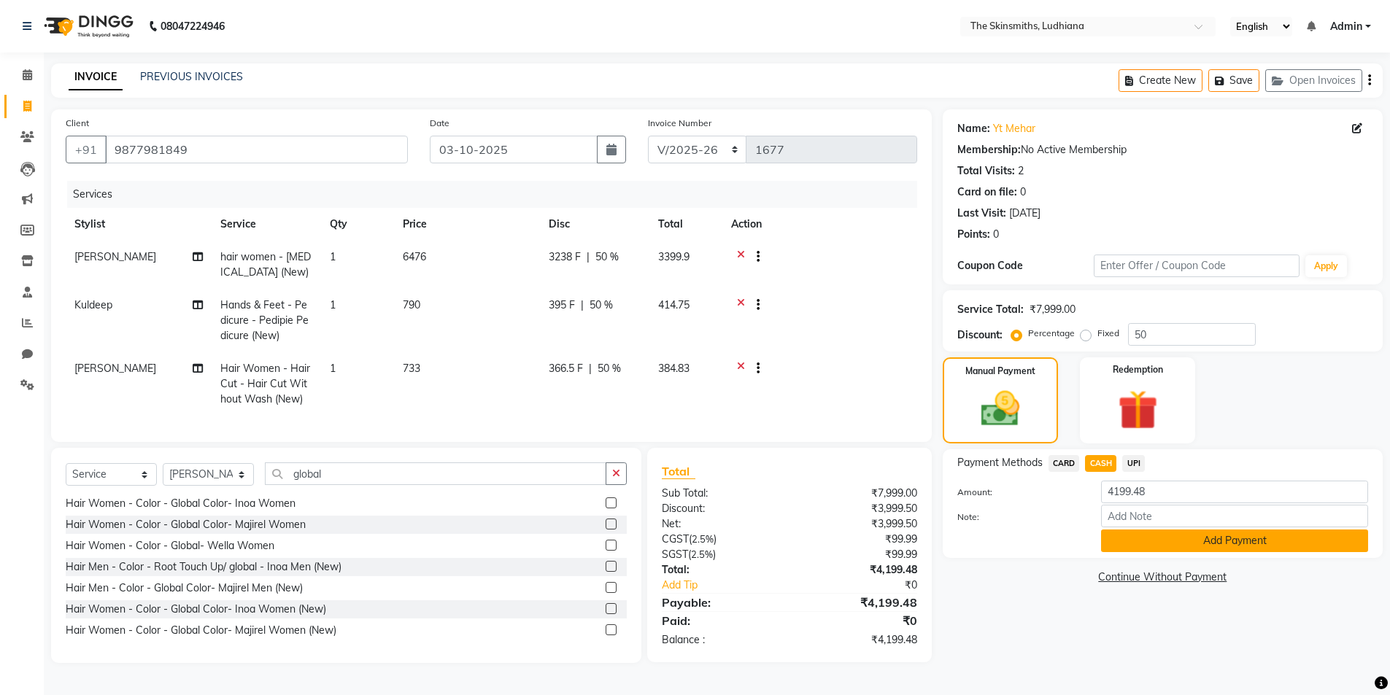
click at [1237, 541] on button "Add Payment" at bounding box center [1234, 541] width 267 height 23
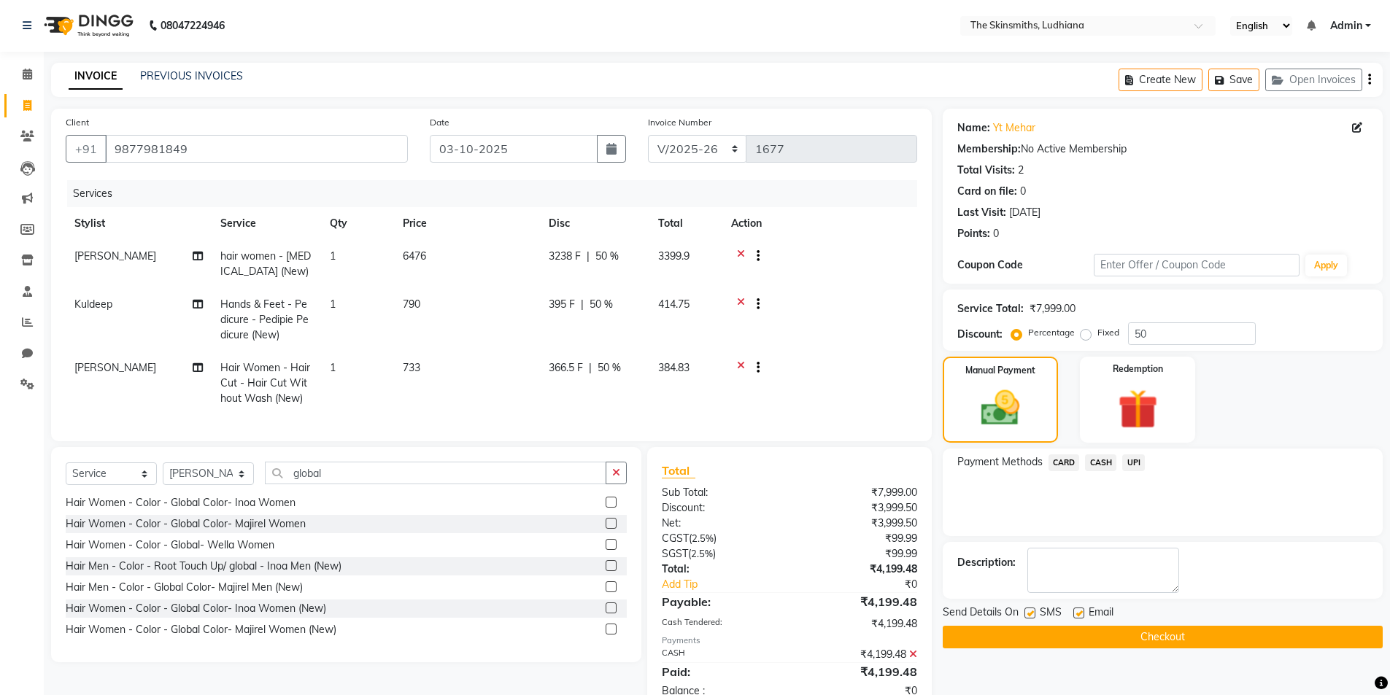
click at [1216, 628] on button "Checkout" at bounding box center [1163, 637] width 440 height 23
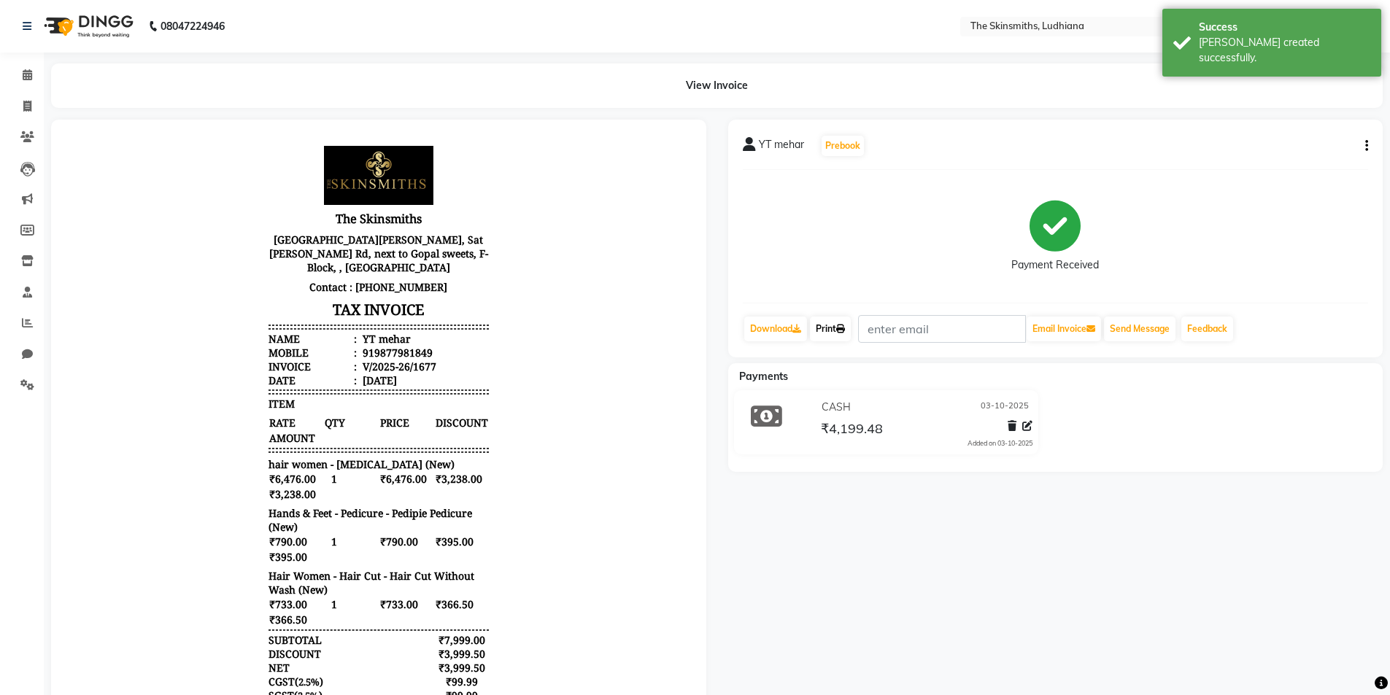
click at [827, 319] on link "Print" at bounding box center [830, 329] width 41 height 25
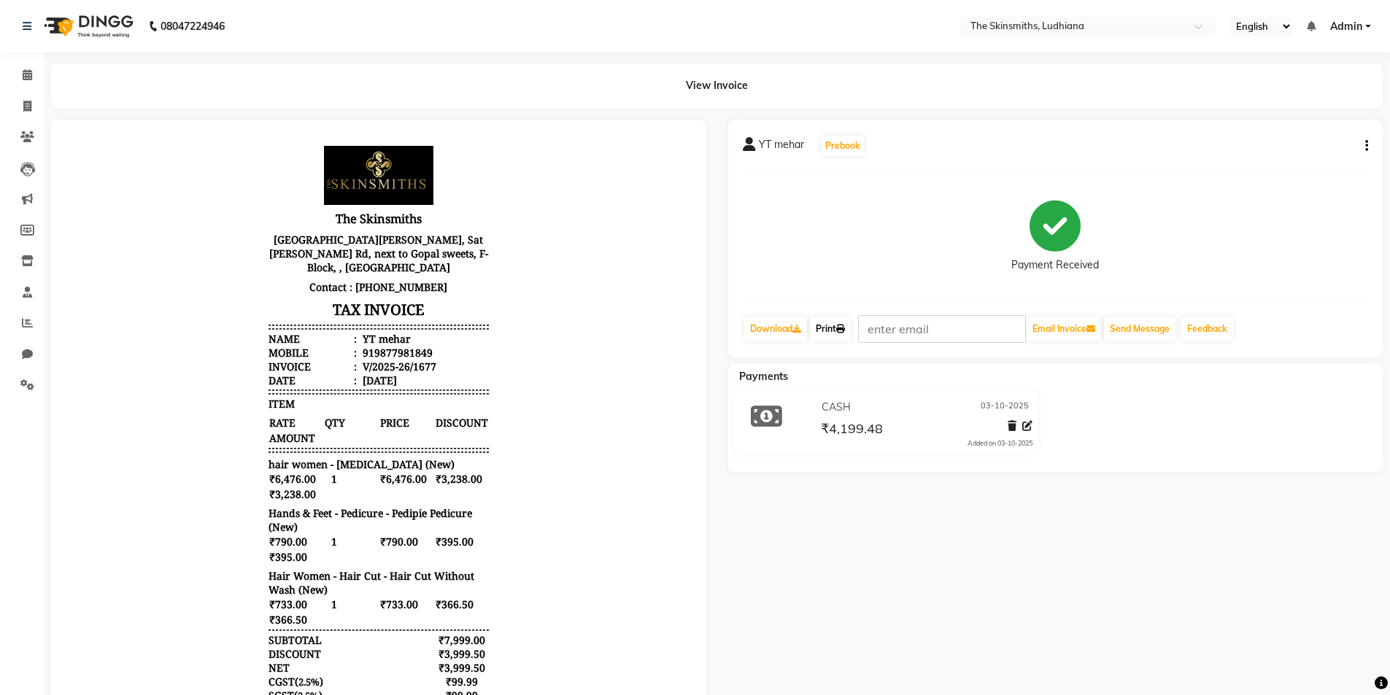
scroll to position [12, 0]
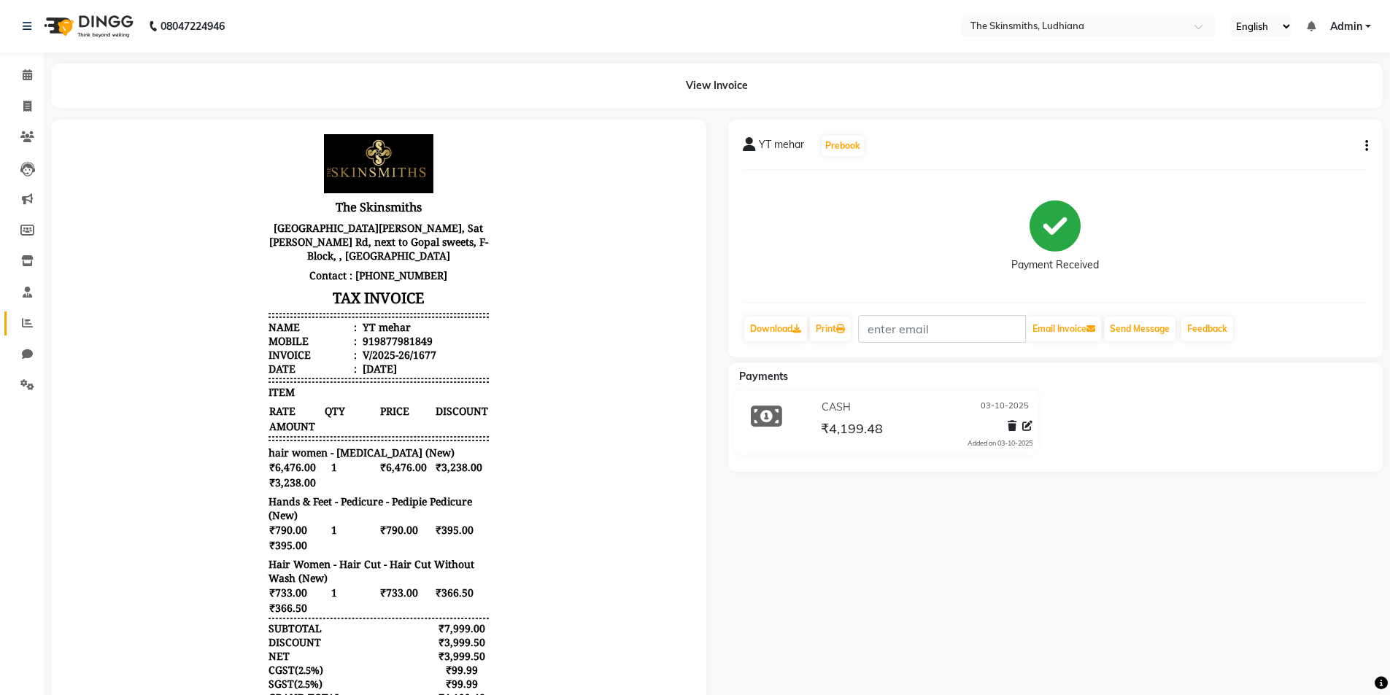
click at [26, 323] on icon at bounding box center [27, 322] width 11 height 11
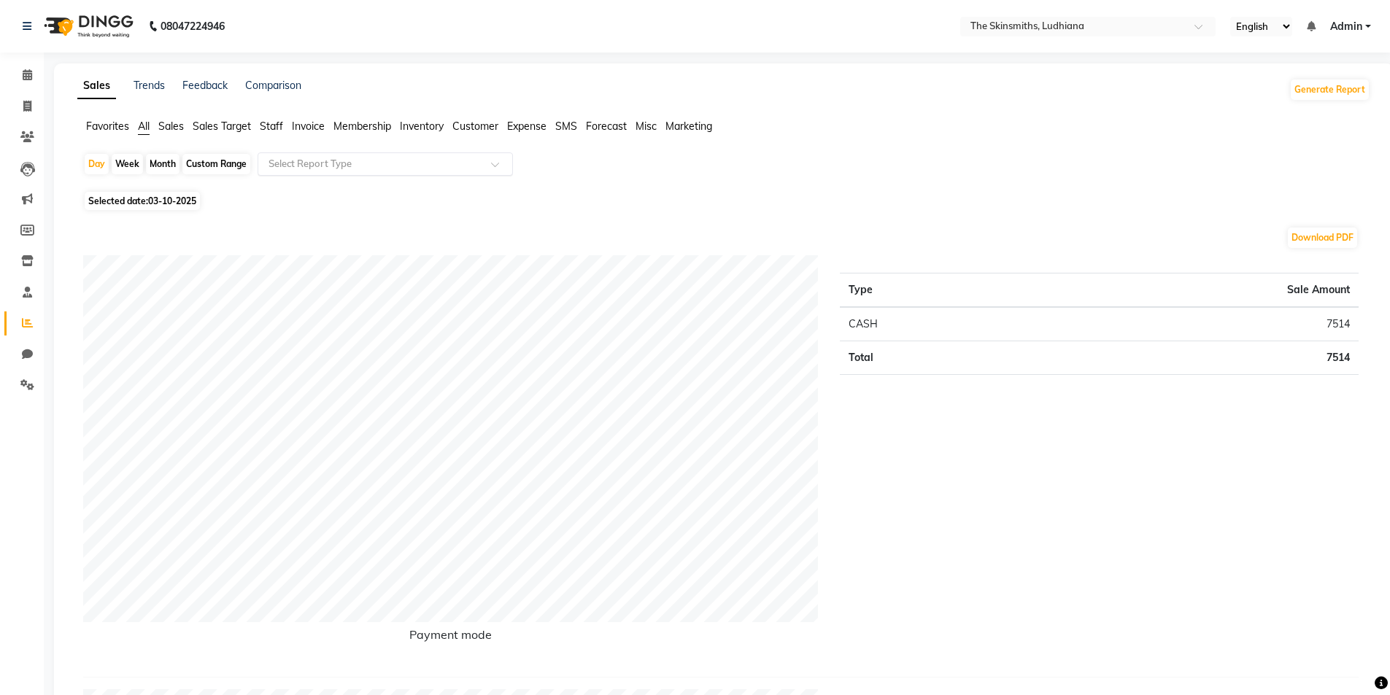
click at [328, 159] on input "text" at bounding box center [371, 164] width 210 height 15
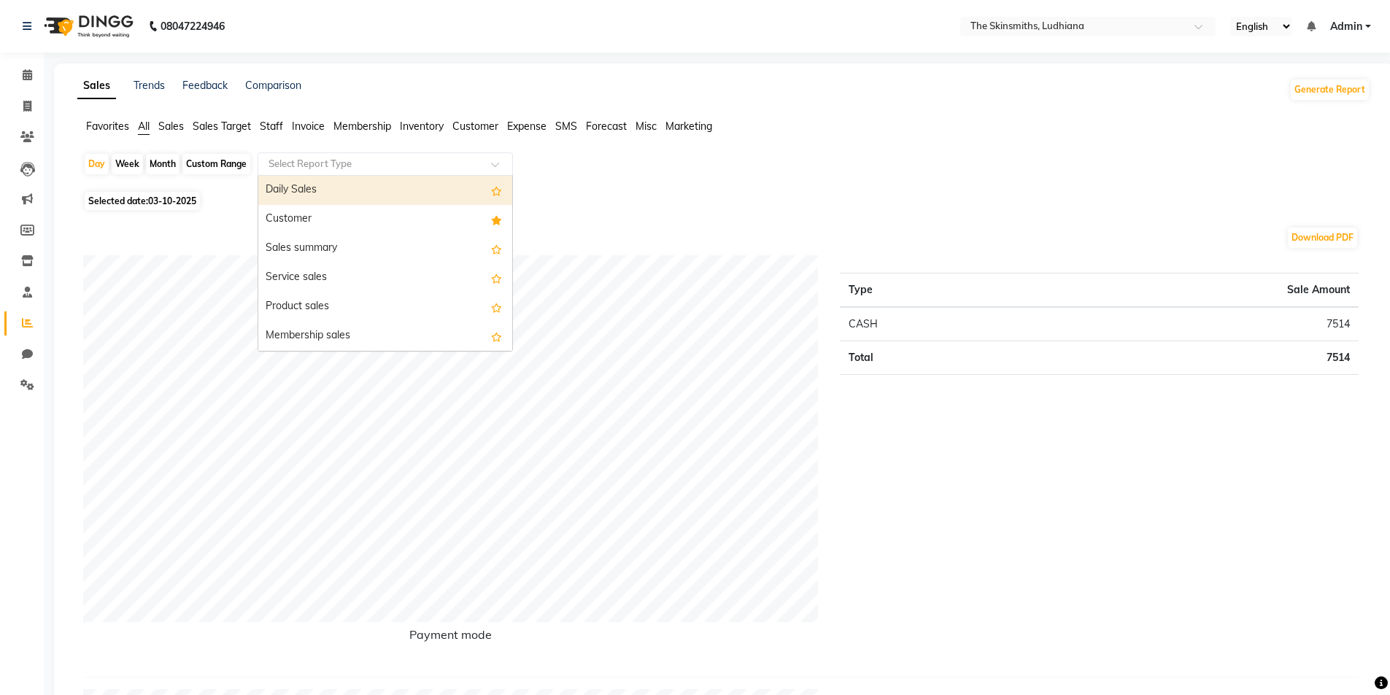
click at [317, 213] on div "Customer" at bounding box center [385, 219] width 254 height 29
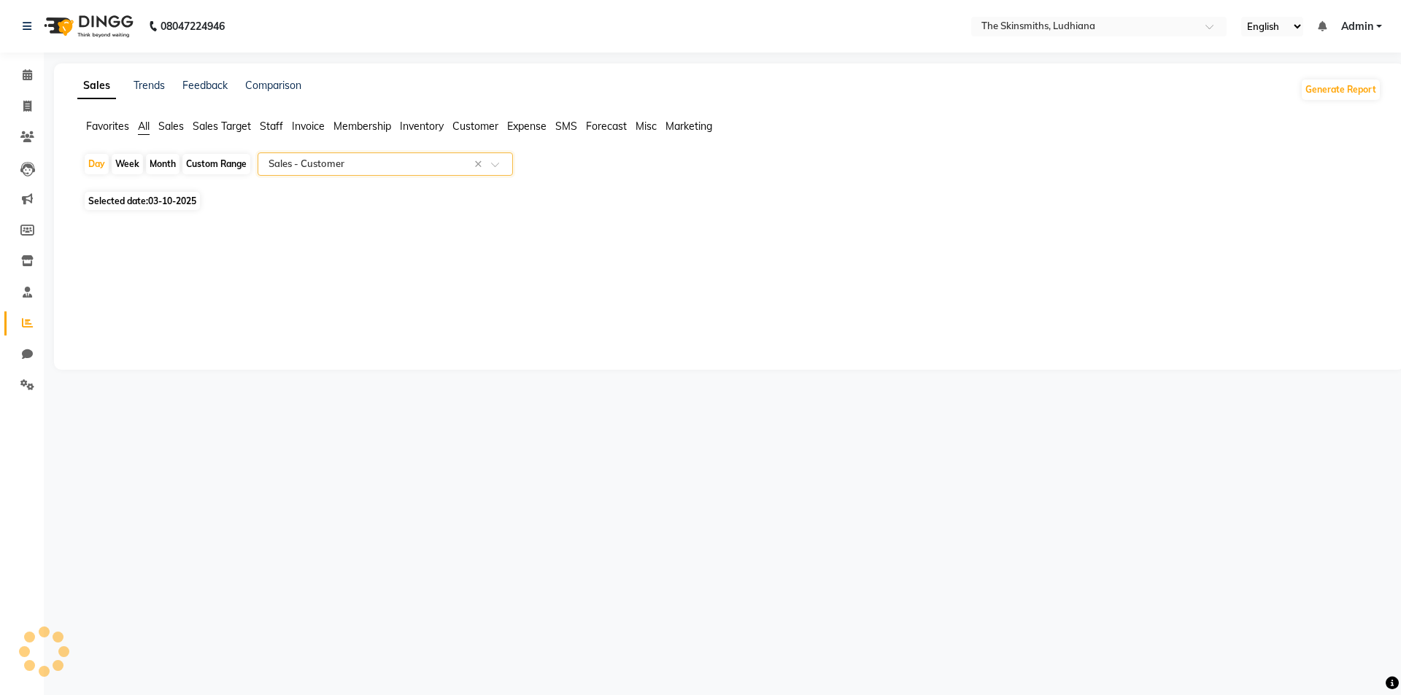
select select "full_report"
select select "csv"
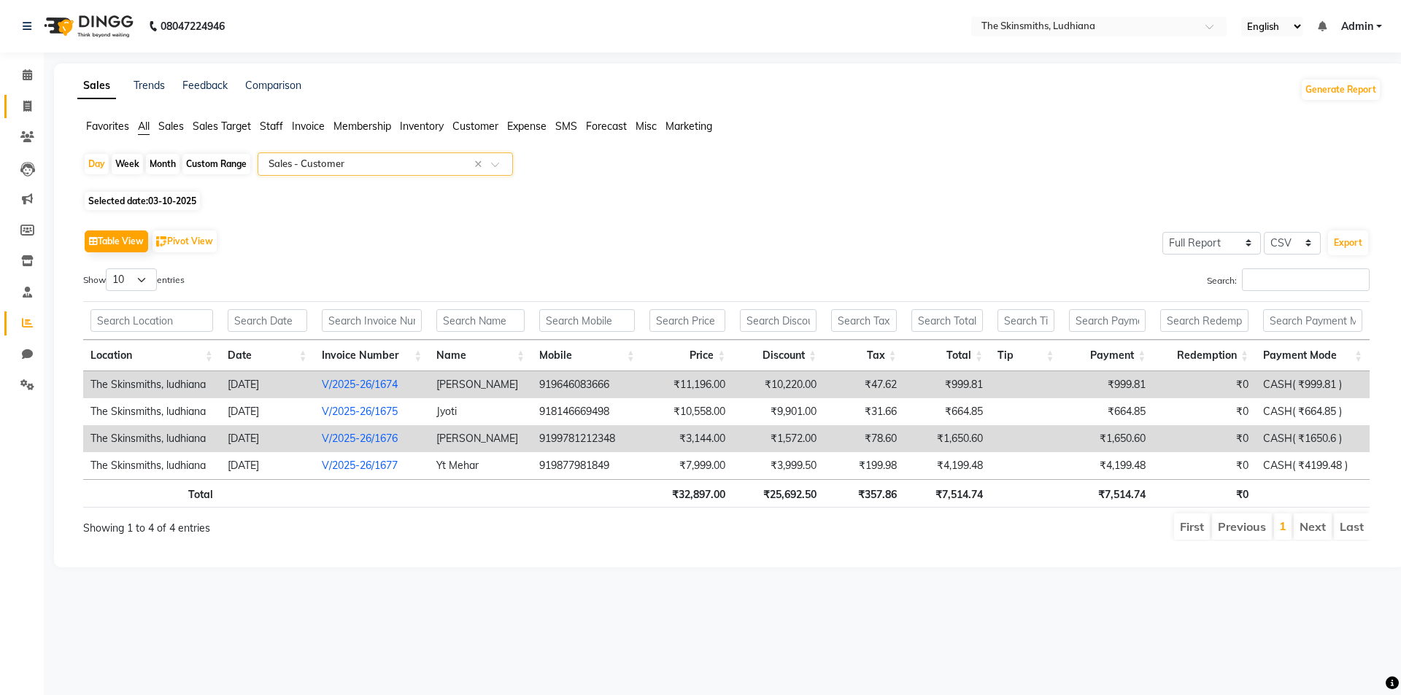
click at [22, 95] on link "Invoice" at bounding box center [21, 107] width 35 height 24
select select "service"
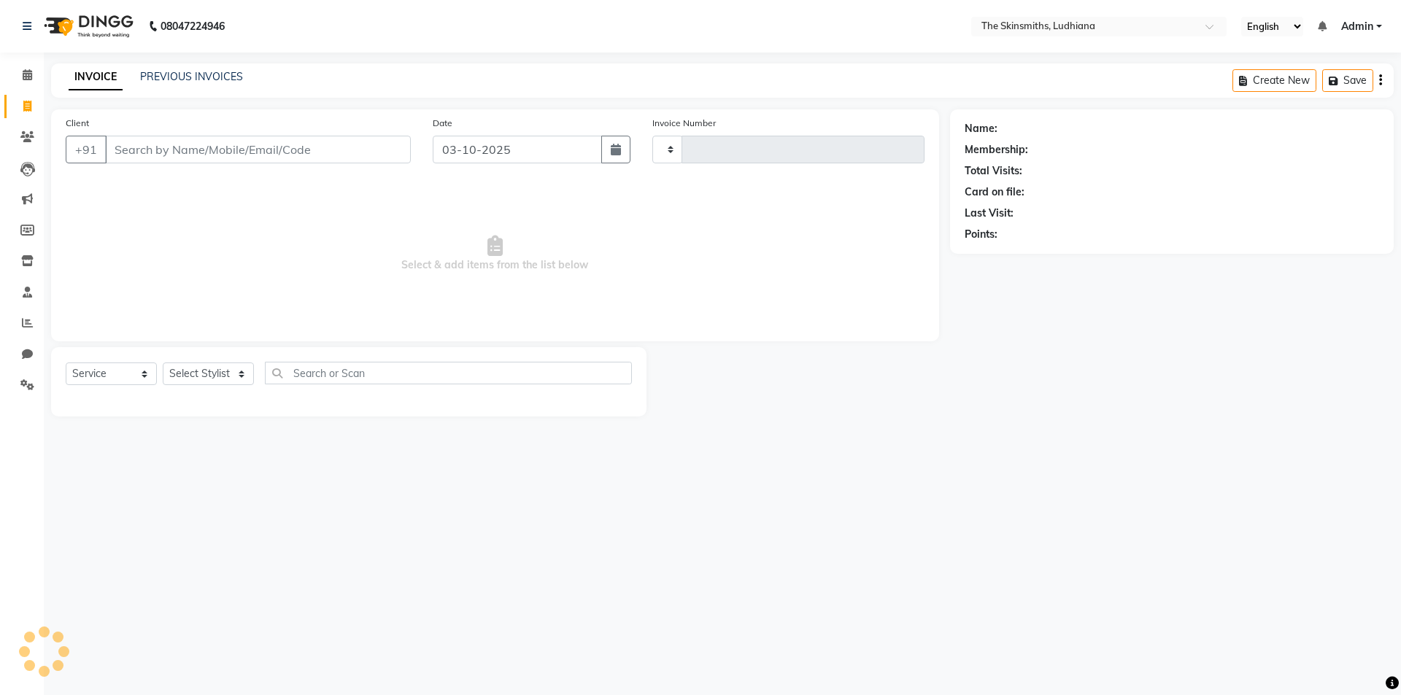
type input "1678"
select select "8115"
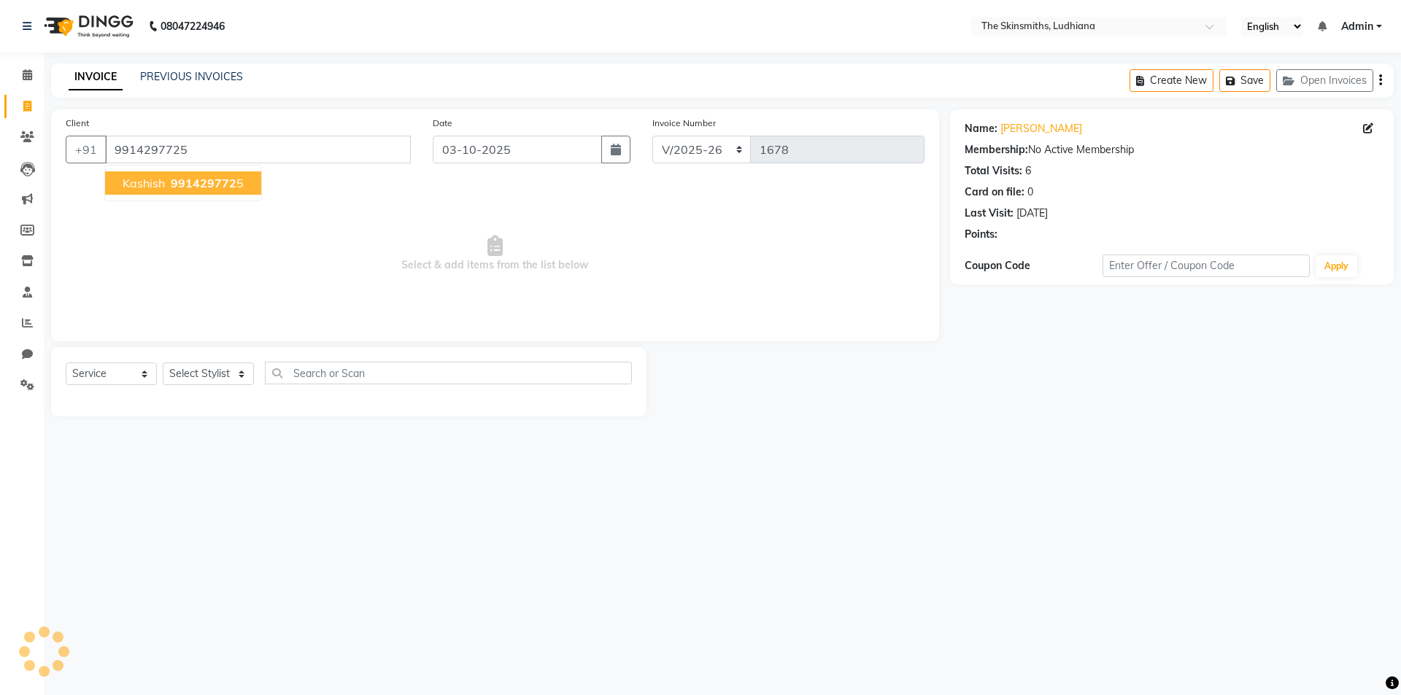
click at [236, 190] on button "[PERSON_NAME] 991429772 5" at bounding box center [183, 182] width 156 height 23
click at [1031, 132] on link "[PERSON_NAME]" at bounding box center [1041, 128] width 82 height 15
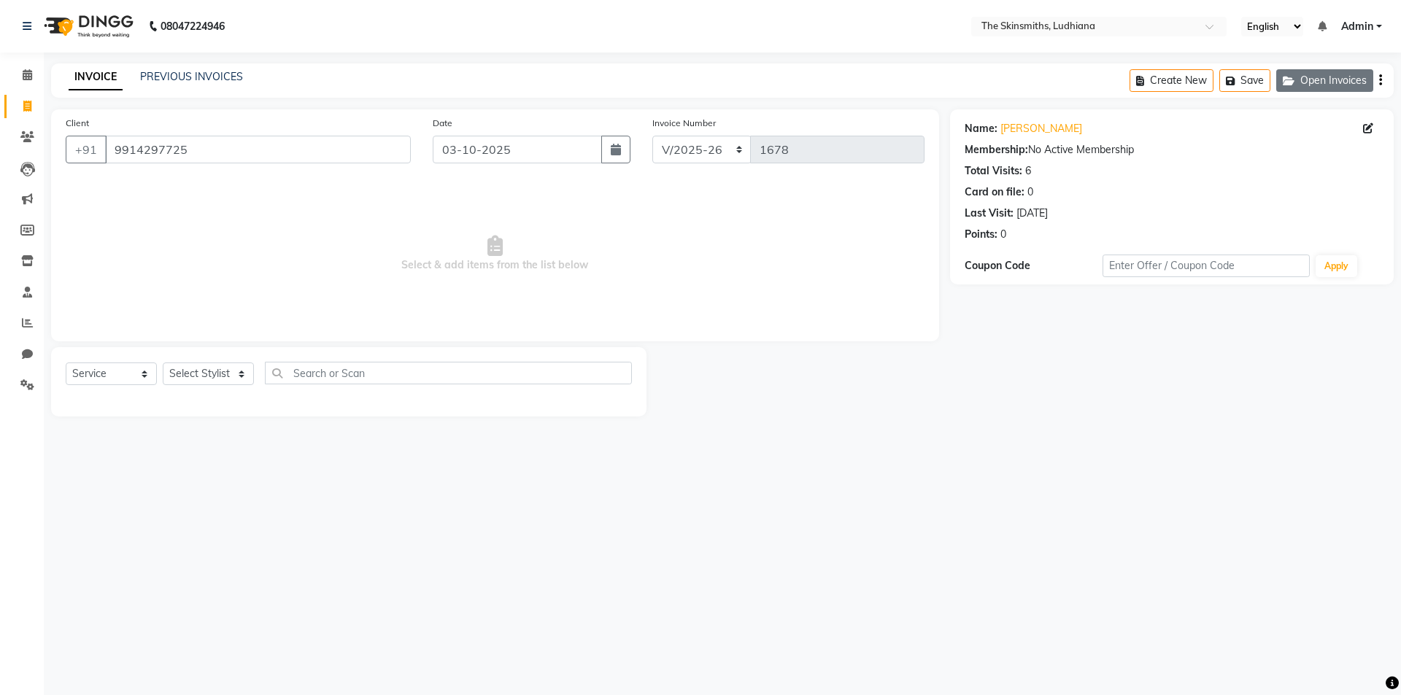
click at [1334, 79] on button "Open Invoices" at bounding box center [1324, 80] width 97 height 23
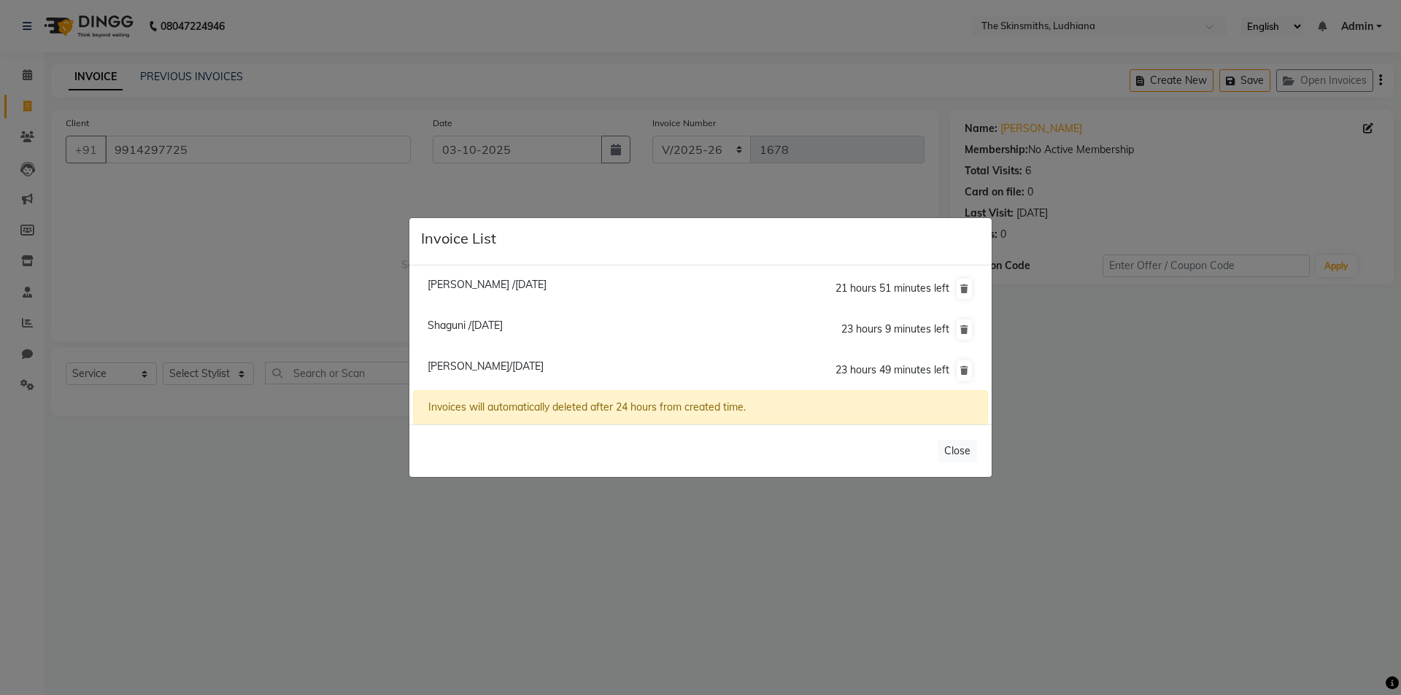
click at [536, 363] on span "[PERSON_NAME]/[DATE]" at bounding box center [486, 366] width 116 height 13
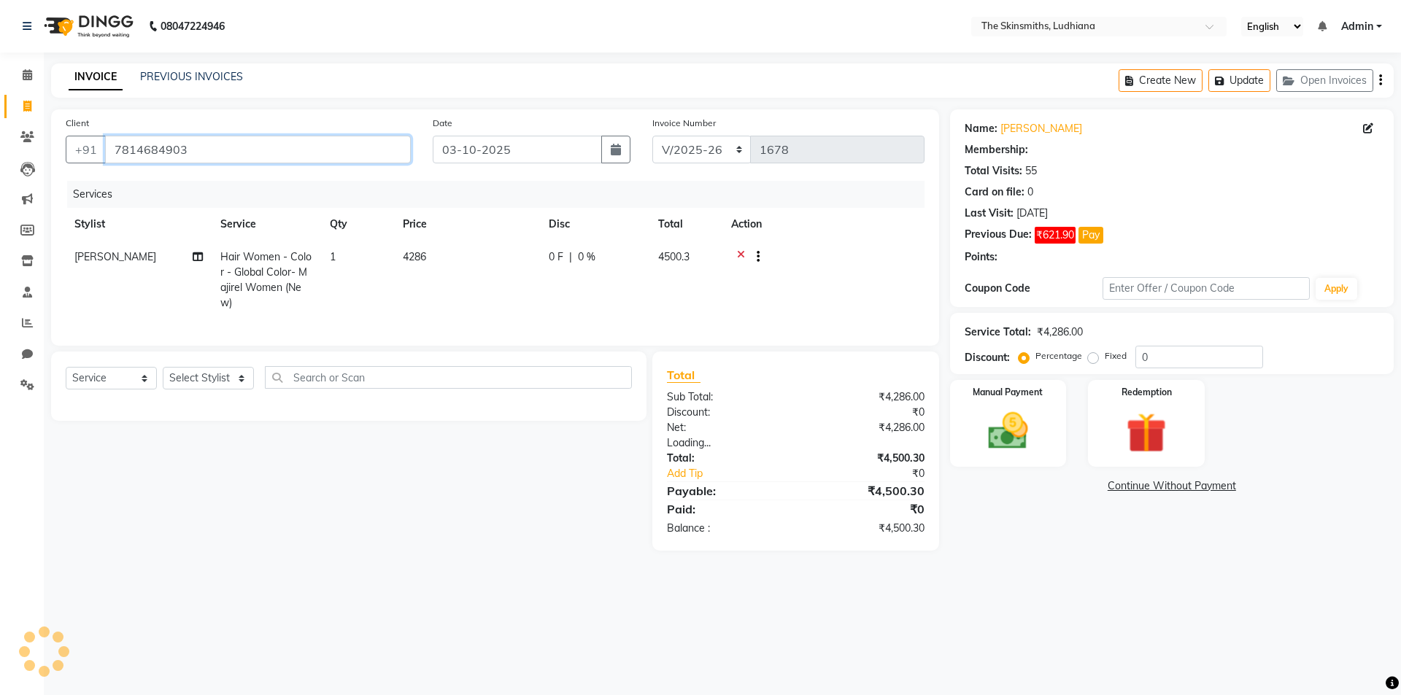
click at [214, 145] on input "7814684903" at bounding box center [258, 150] width 306 height 28
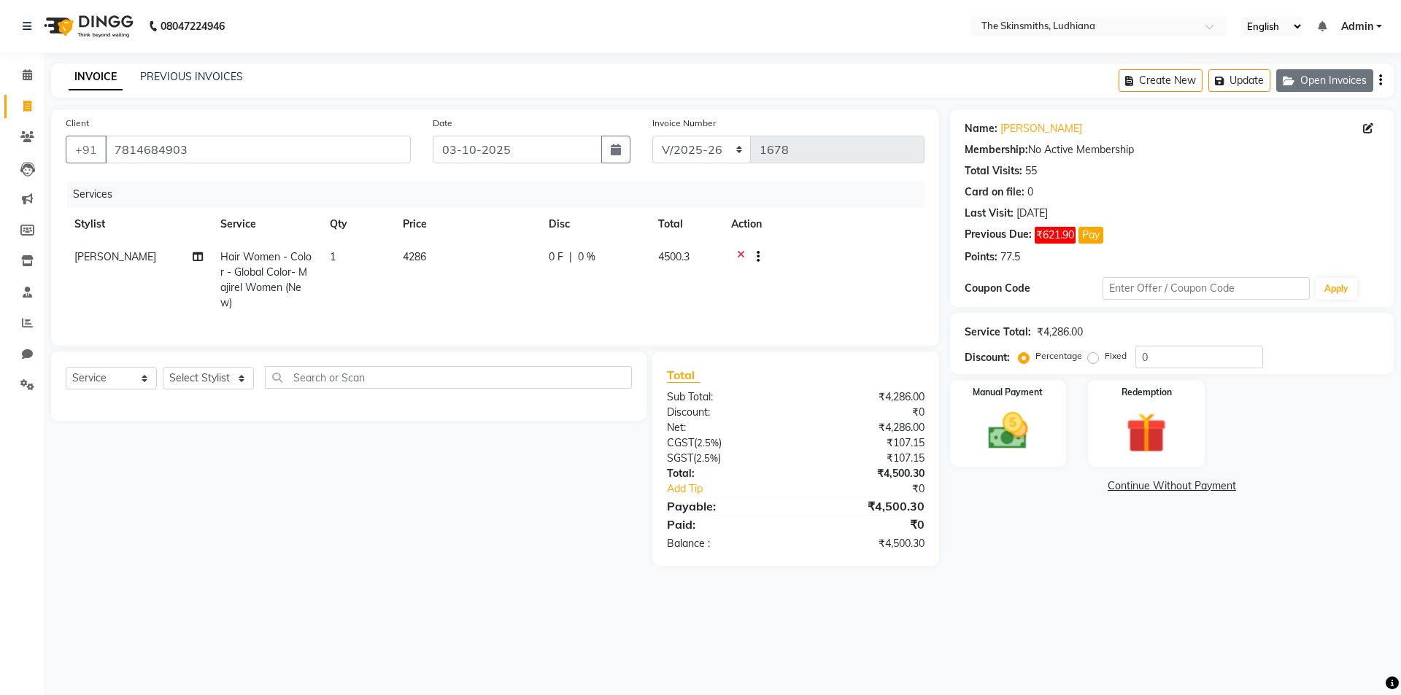
click at [1318, 79] on button "Open Invoices" at bounding box center [1324, 80] width 97 height 23
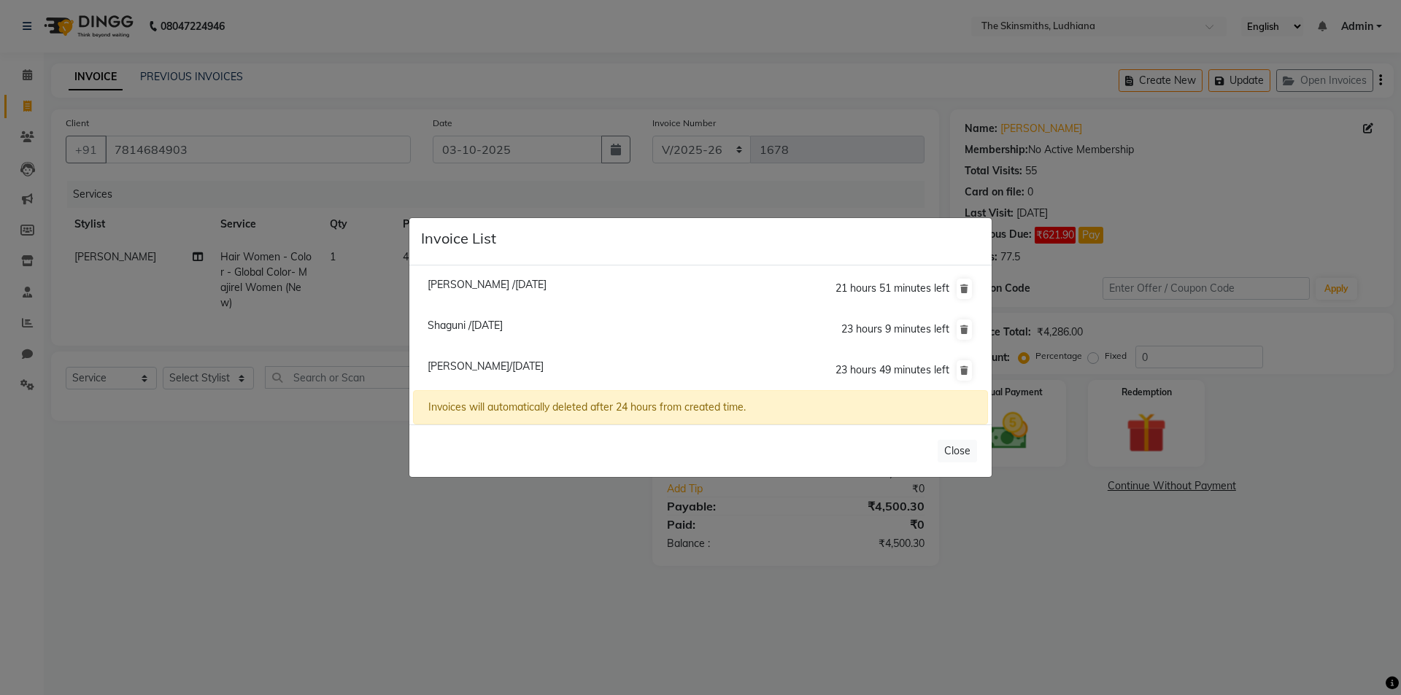
click at [503, 324] on span "Shaguni /[DATE]" at bounding box center [465, 325] width 75 height 13
type input "9878605553"
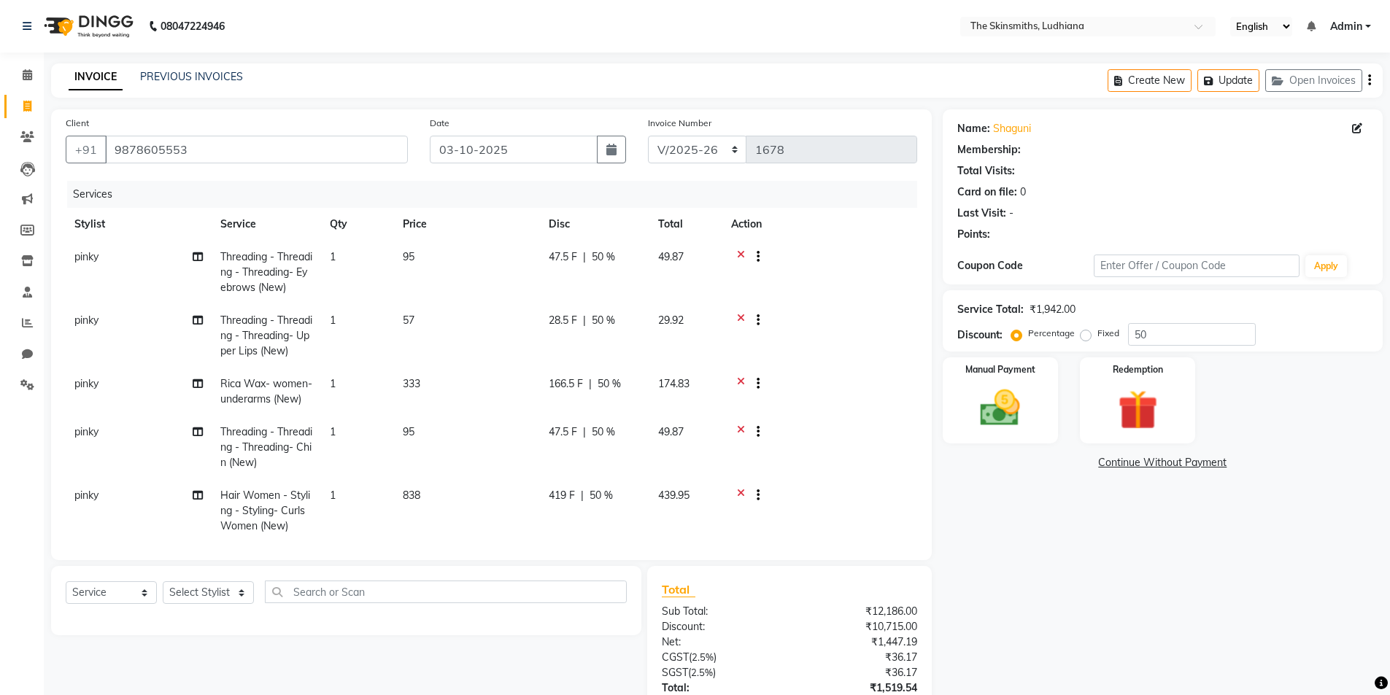
type input "0"
select select "1: Object"
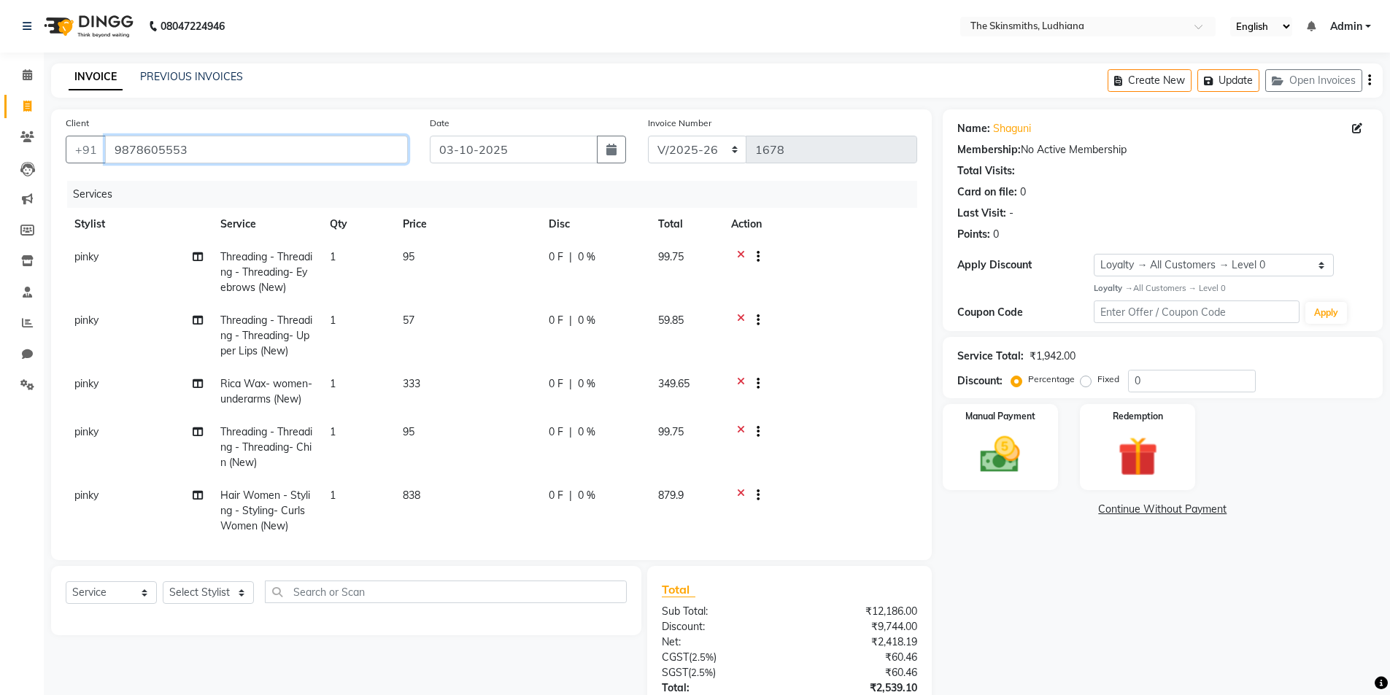
click at [193, 150] on input "9878605553" at bounding box center [256, 150] width 303 height 28
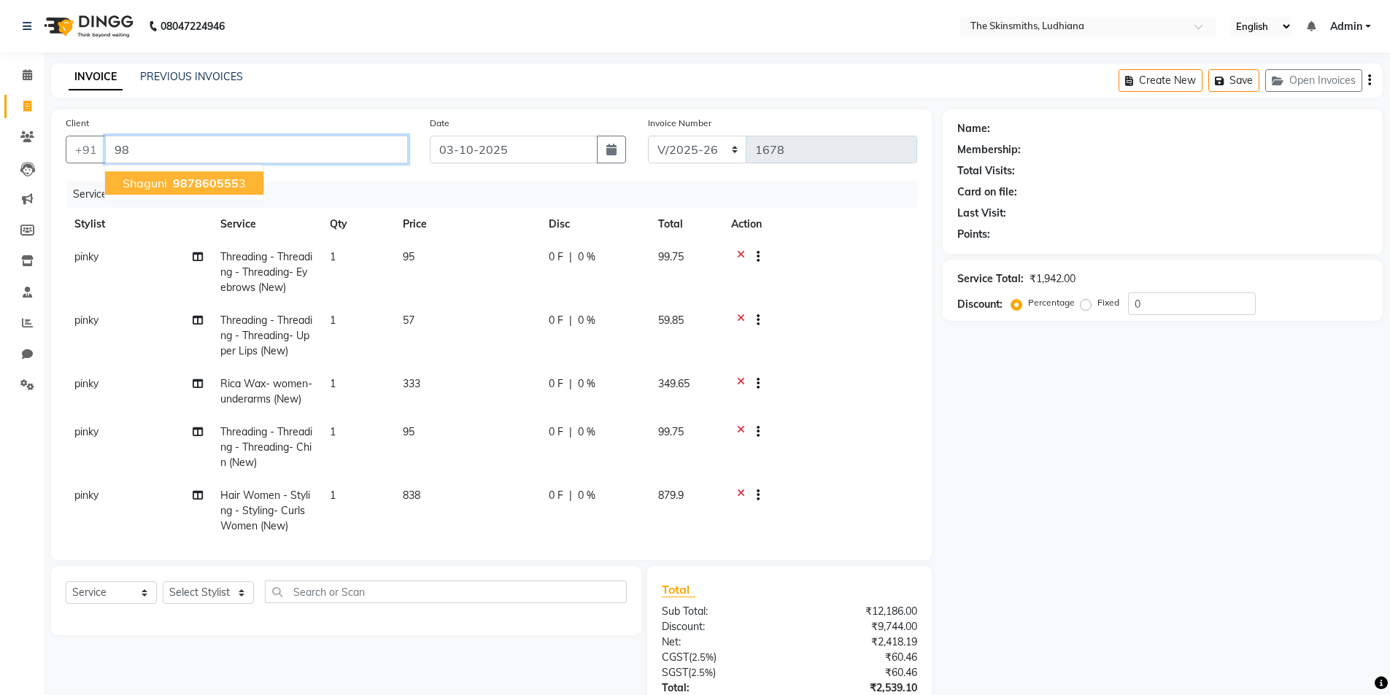
type input "9"
type input "9988851888"
click at [379, 153] on span "Add Client" at bounding box center [370, 149] width 58 height 15
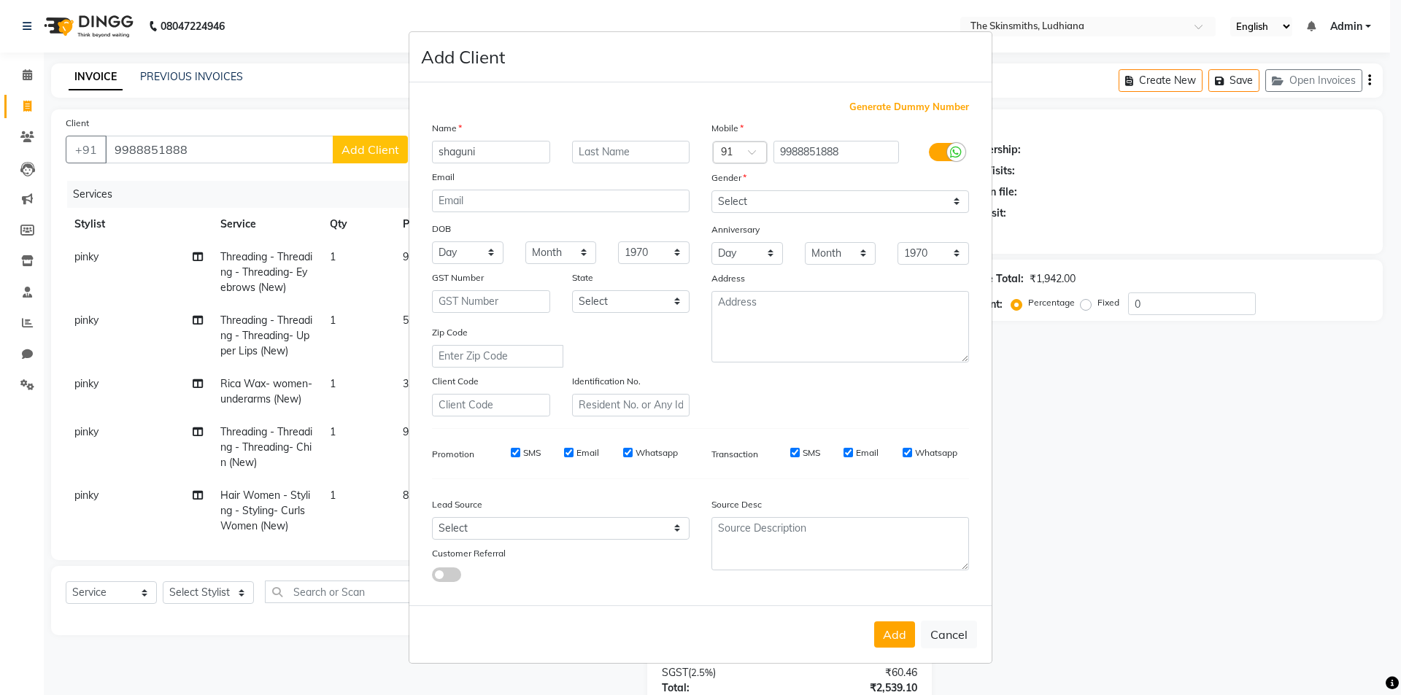
type input "shaguni"
click at [777, 198] on select "Select [DEMOGRAPHIC_DATA] [DEMOGRAPHIC_DATA] Other Prefer Not To Say" at bounding box center [840, 201] width 258 height 23
click at [711, 190] on select "Select [DEMOGRAPHIC_DATA] [DEMOGRAPHIC_DATA] Other Prefer Not To Say" at bounding box center [840, 201] width 258 height 23
click at [771, 193] on select "Select [DEMOGRAPHIC_DATA] [DEMOGRAPHIC_DATA] Other Prefer Not To Say" at bounding box center [840, 201] width 258 height 23
select select "[DEMOGRAPHIC_DATA]"
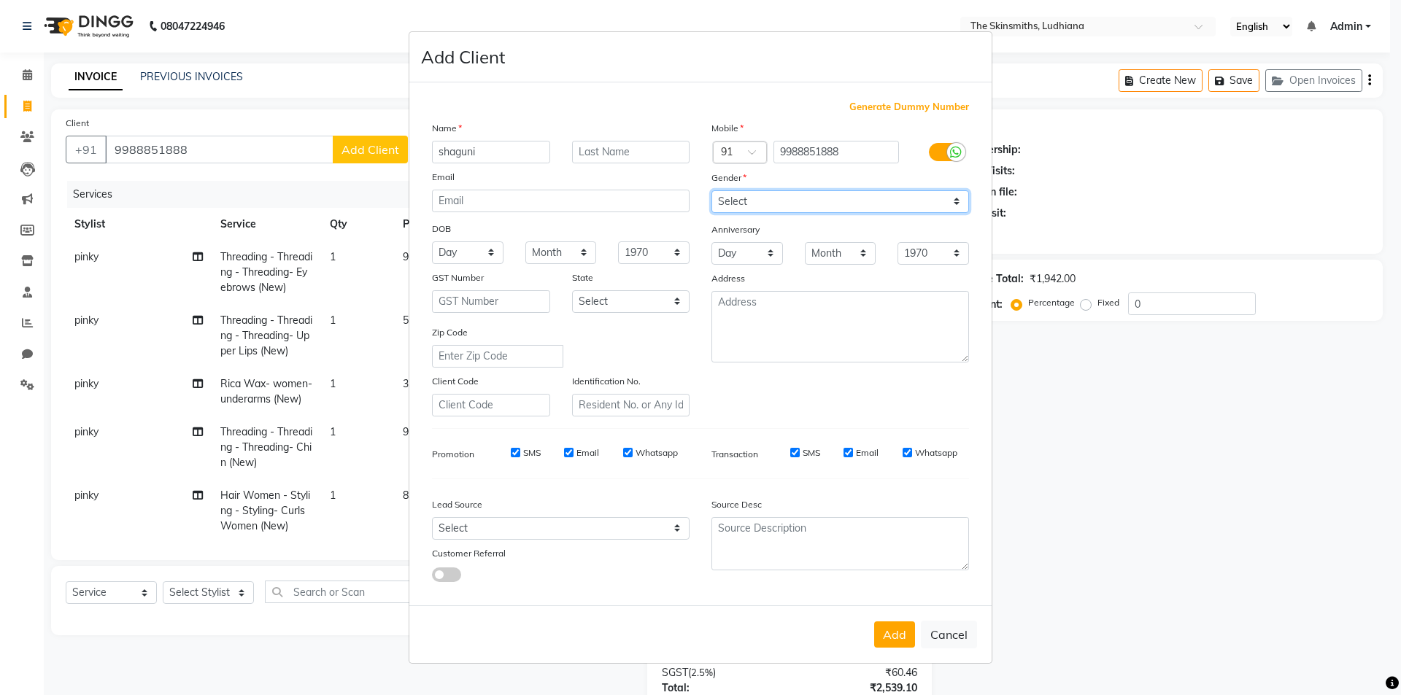
click at [711, 190] on select "Select [DEMOGRAPHIC_DATA] [DEMOGRAPHIC_DATA] Other Prefer Not To Say" at bounding box center [840, 201] width 258 height 23
click at [518, 535] on select "Select Walk-in Referral Internet Friend Word of Mouth Advertisement Facebook Ju…" at bounding box center [561, 528] width 258 height 23
select select "53824"
click at [906, 622] on button "Add" at bounding box center [894, 635] width 41 height 26
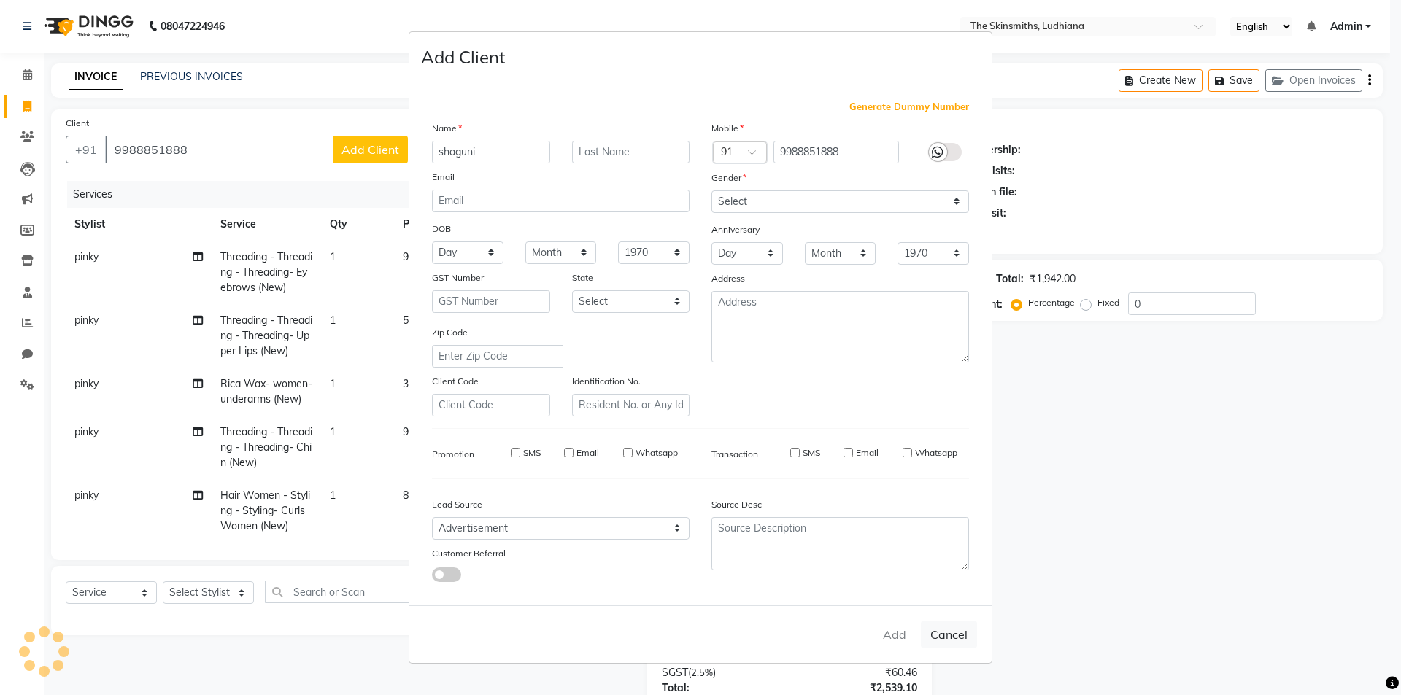
select select
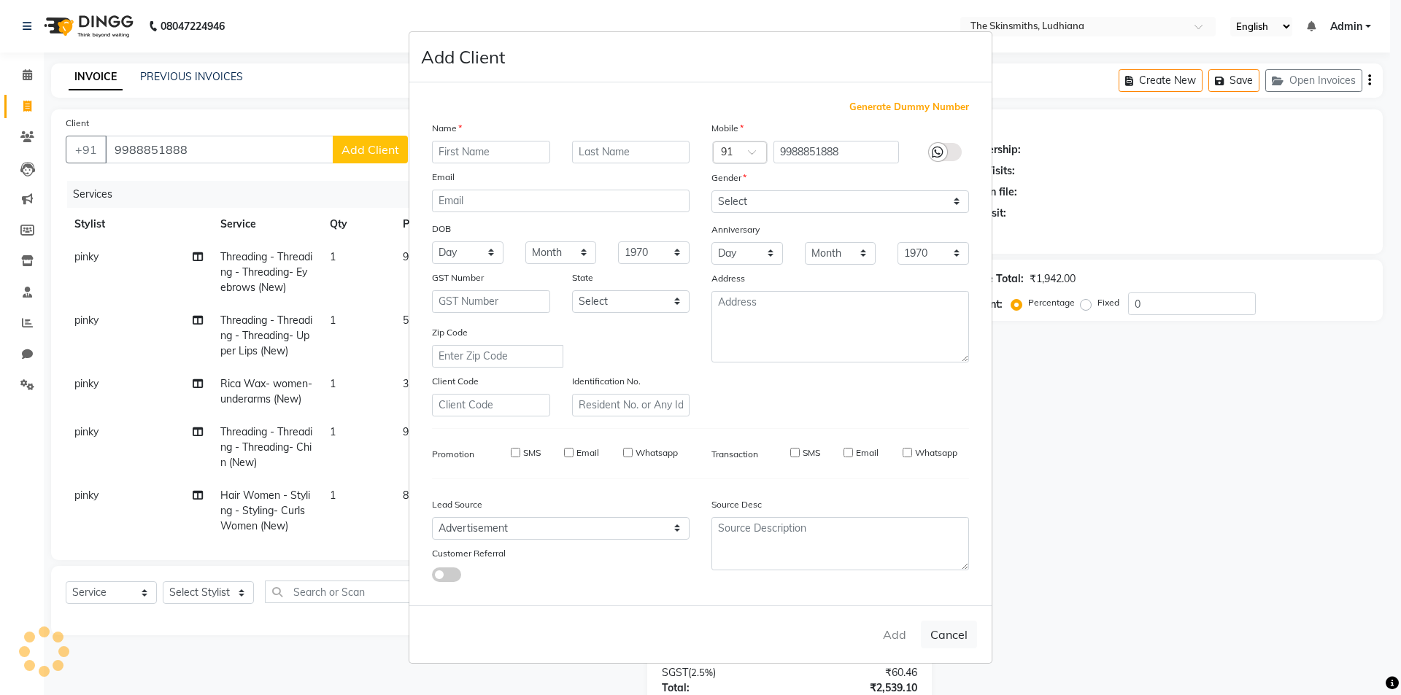
select select
checkbox input "false"
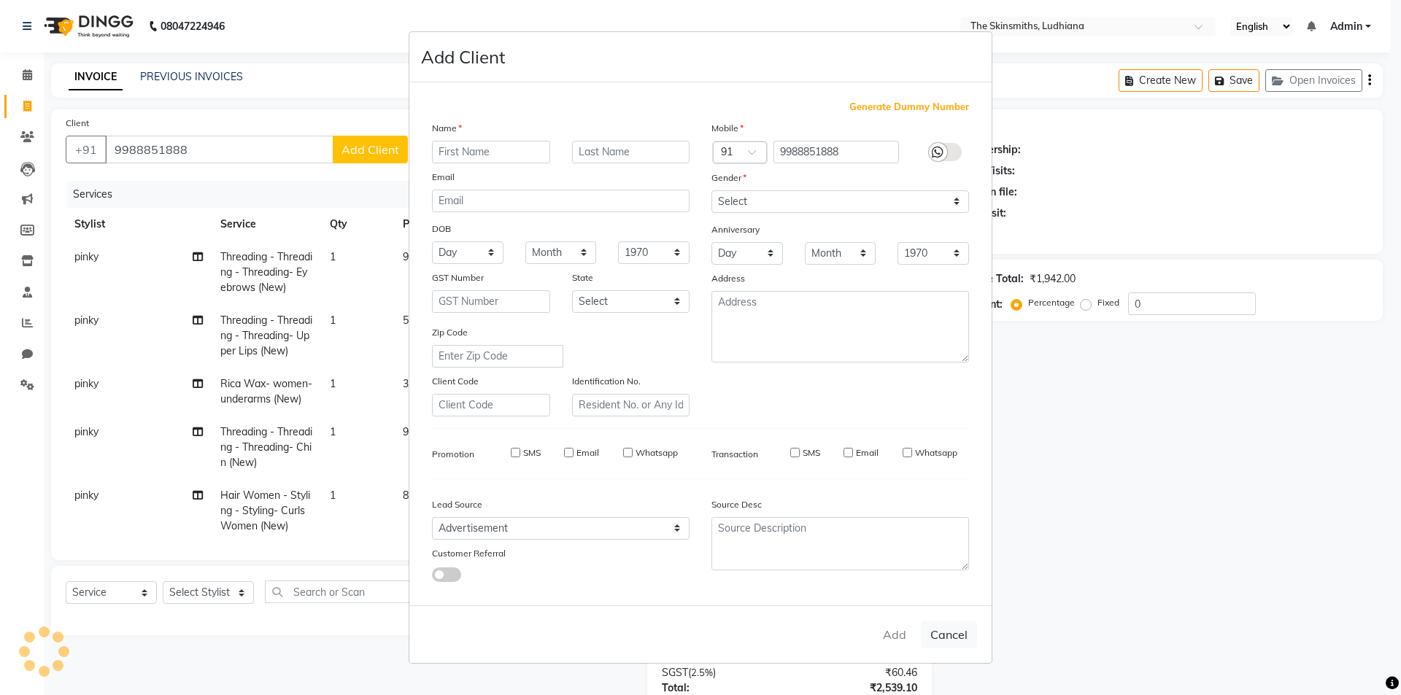
checkbox input "false"
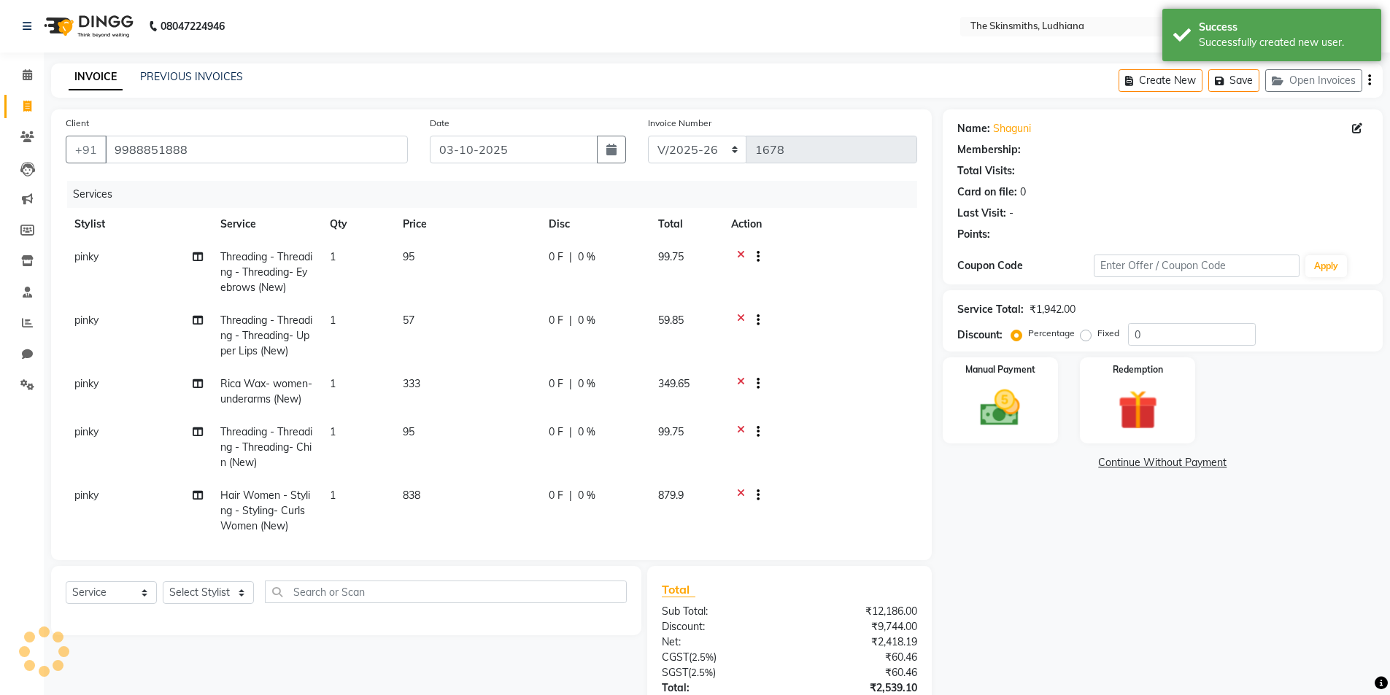
select select "1: Object"
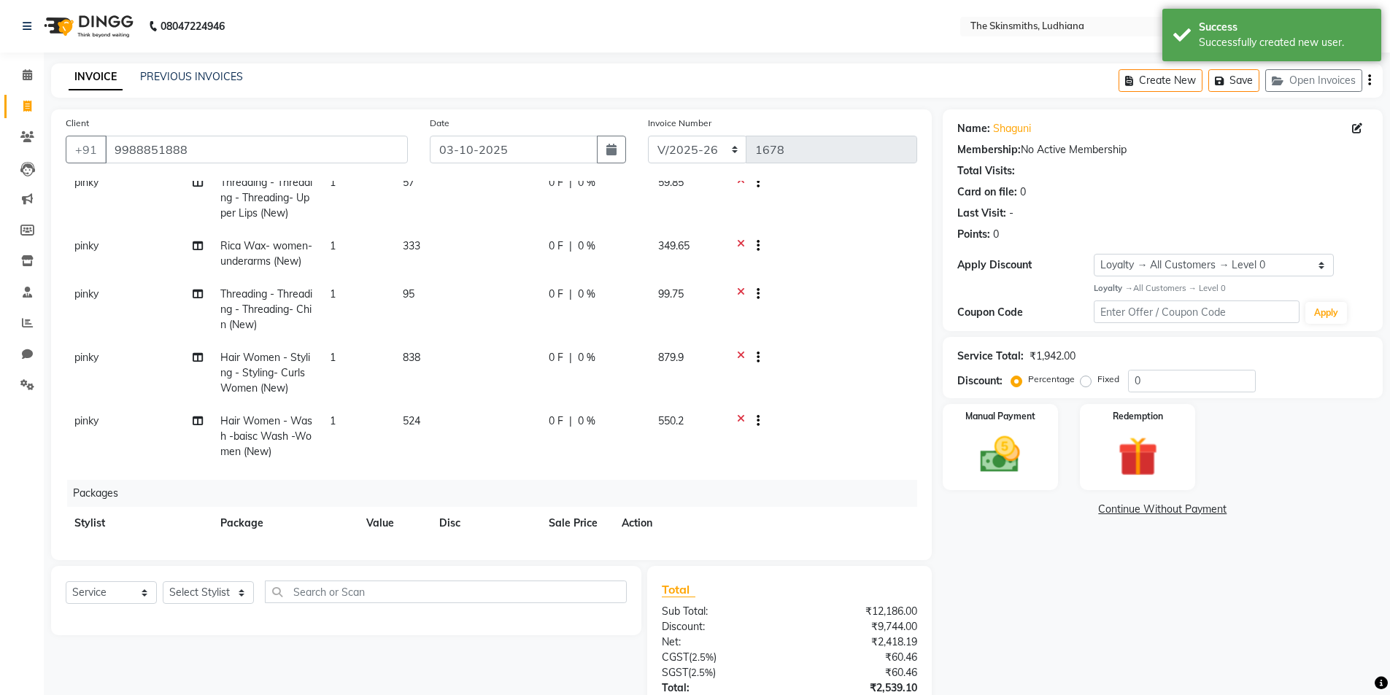
scroll to position [190, 0]
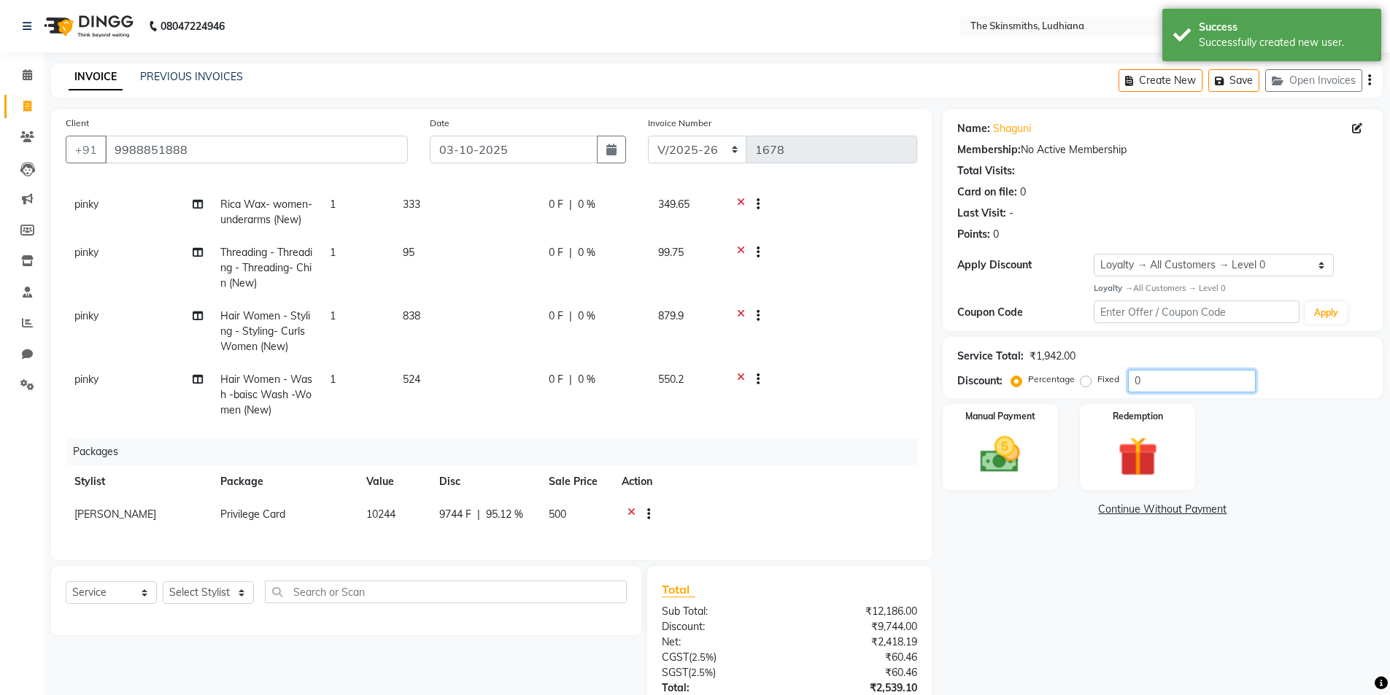
click at [1170, 382] on input "0" at bounding box center [1192, 381] width 128 height 23
type input "50"
click at [741, 309] on icon at bounding box center [741, 318] width 8 height 18
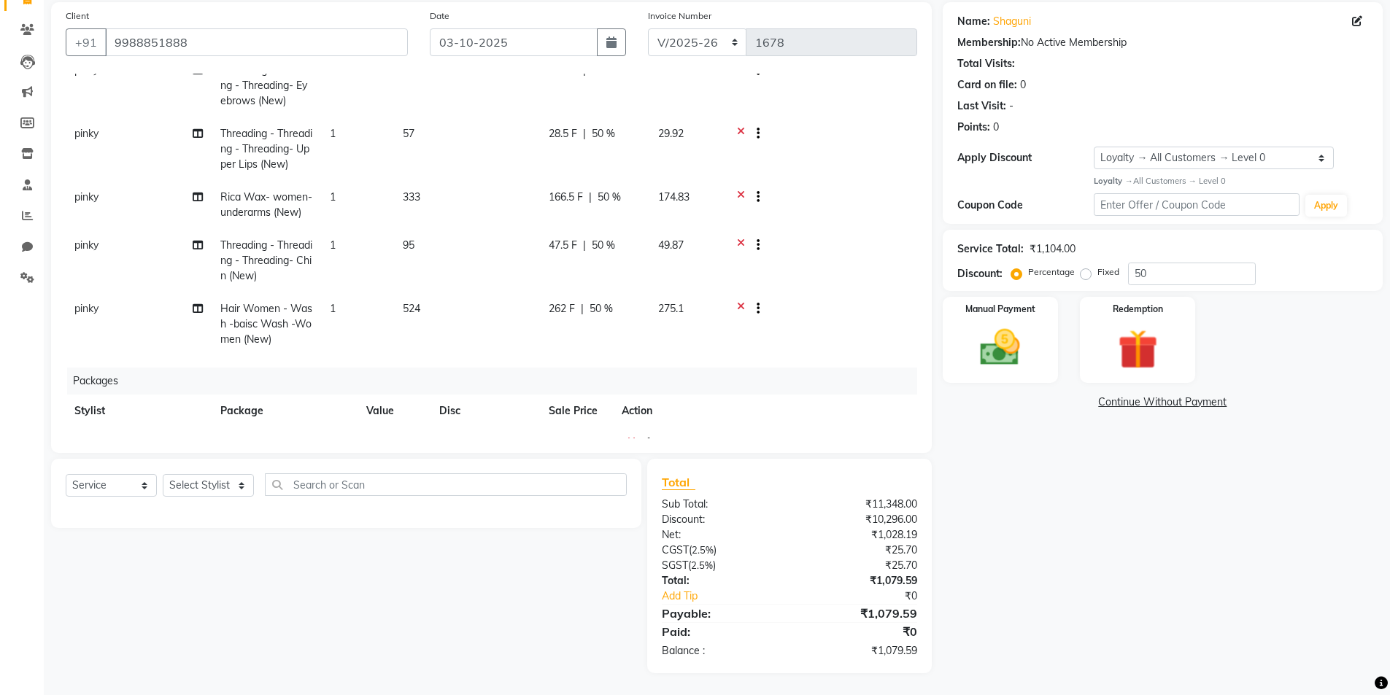
scroll to position [127, 0]
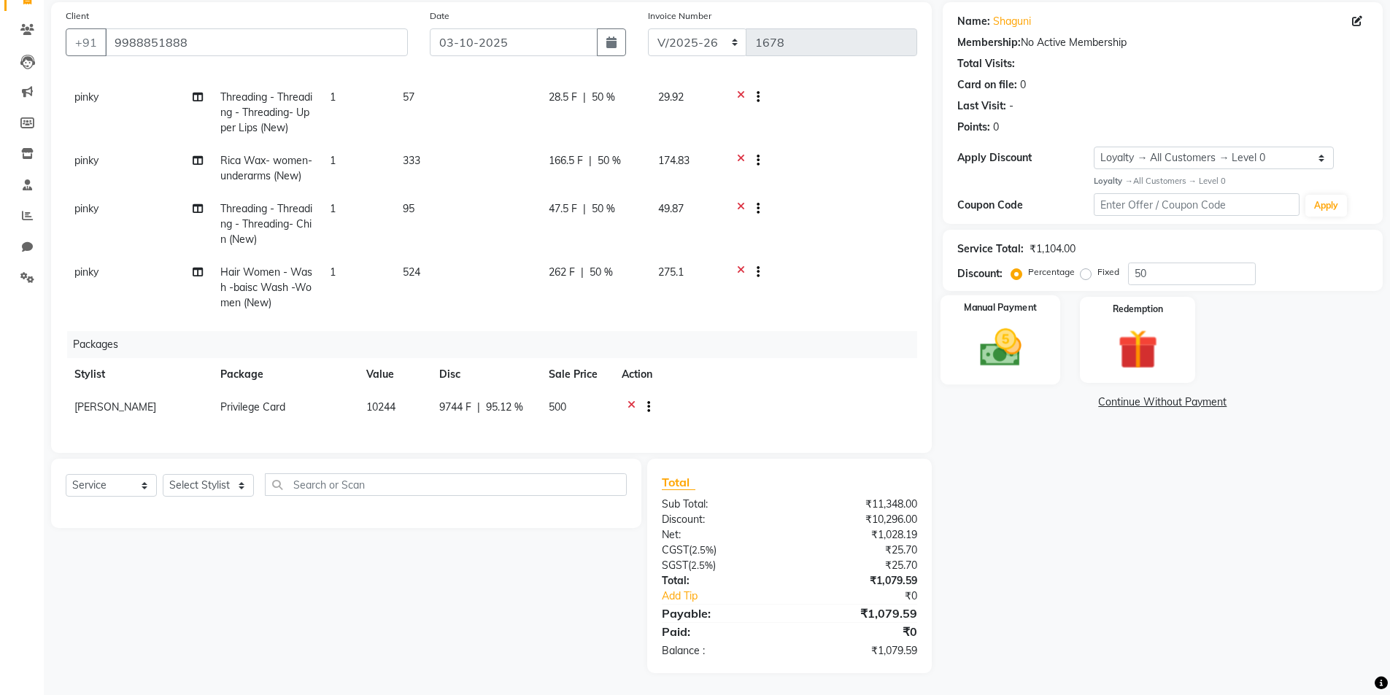
click at [981, 328] on img at bounding box center [1000, 347] width 67 height 47
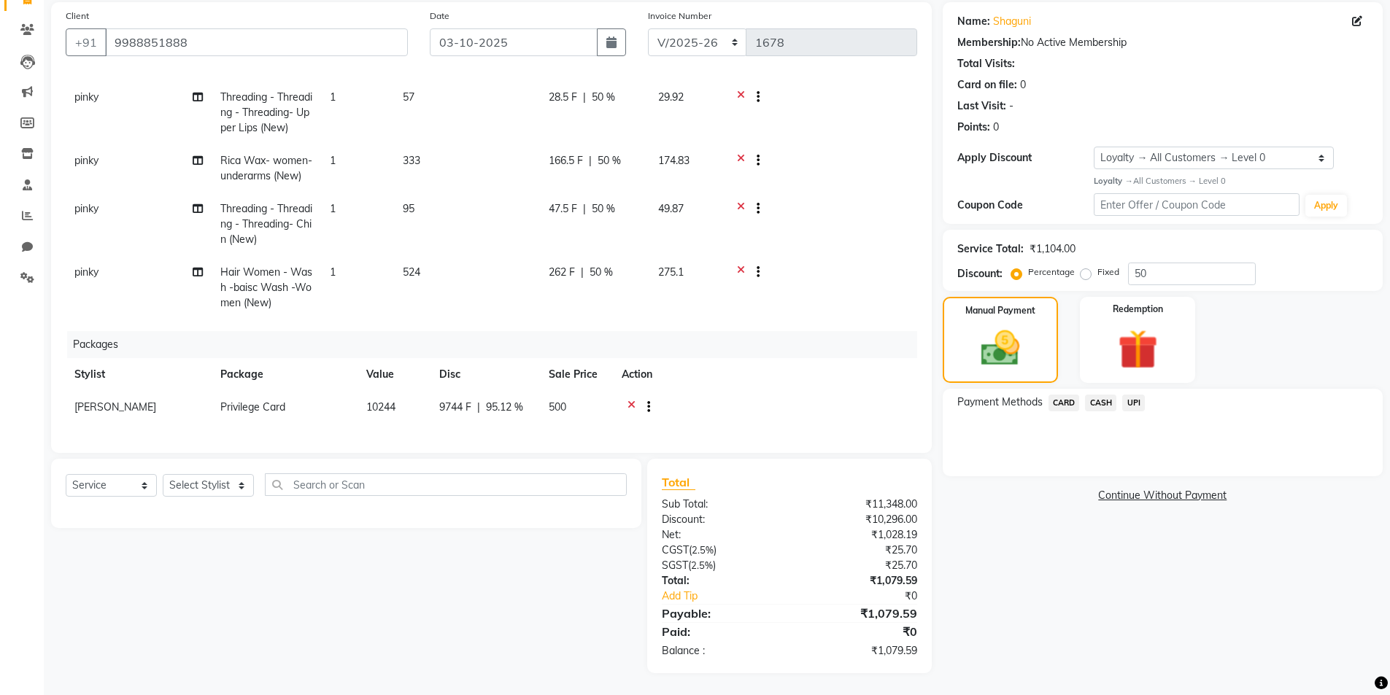
click at [1067, 408] on span "CARD" at bounding box center [1064, 403] width 31 height 17
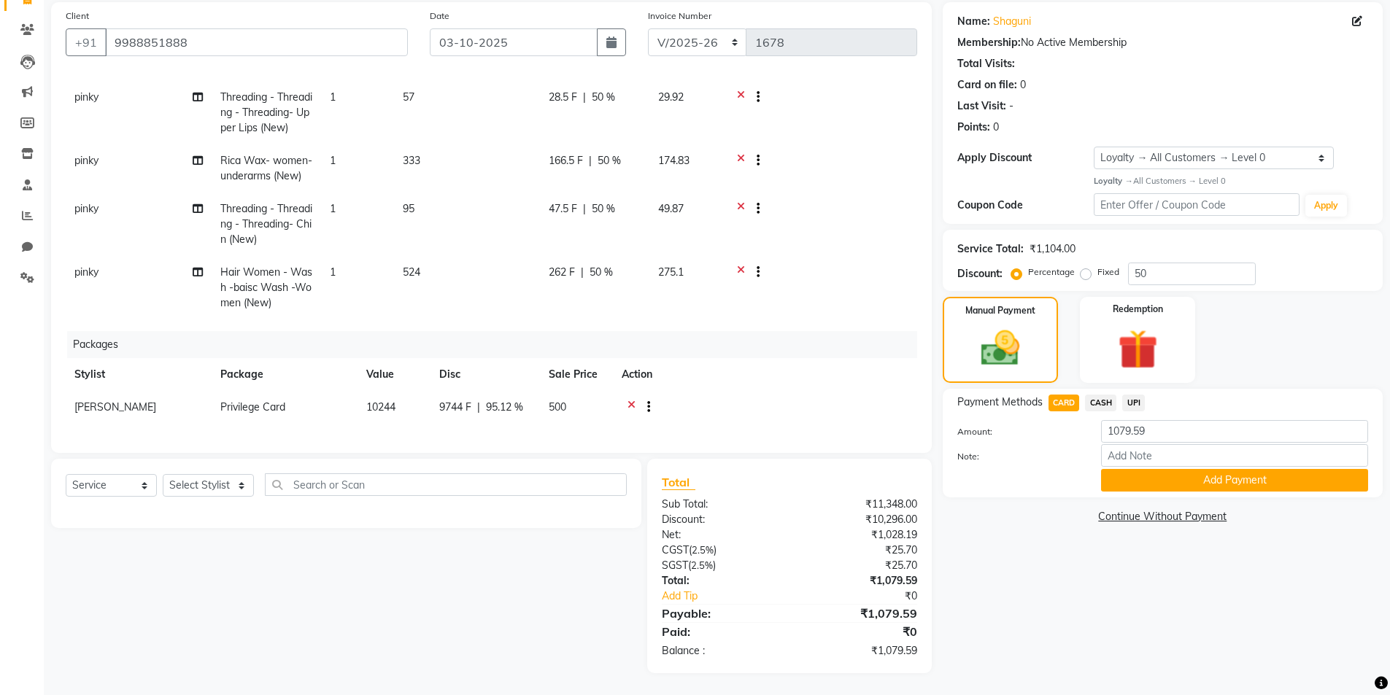
click at [1133, 403] on span "UPI" at bounding box center [1133, 403] width 23 height 17
click at [1167, 430] on input "1079.59" at bounding box center [1234, 431] width 267 height 23
click at [1096, 399] on span "CASH" at bounding box center [1100, 403] width 31 height 17
click at [1178, 437] on input "1079.59" at bounding box center [1234, 431] width 267 height 23
type input "1000"
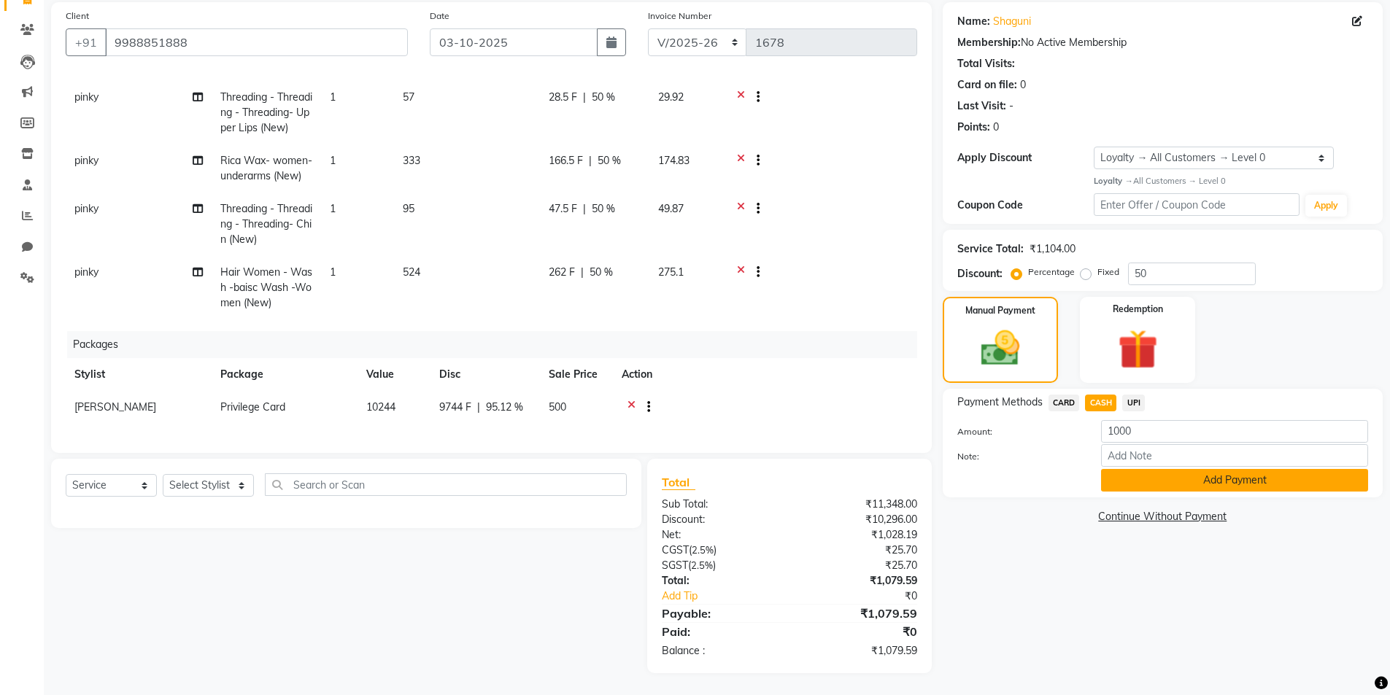
click at [1258, 485] on button "Add Payment" at bounding box center [1234, 480] width 267 height 23
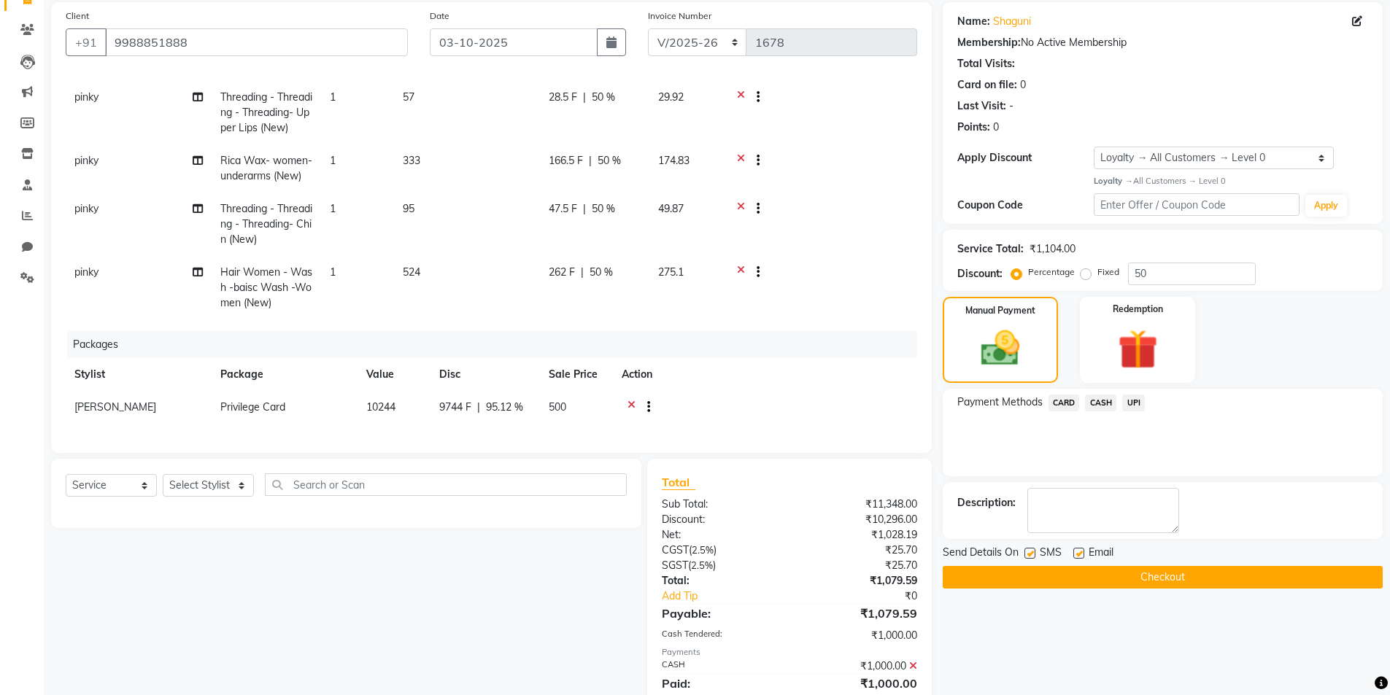
click at [1129, 400] on span "UPI" at bounding box center [1133, 403] width 23 height 17
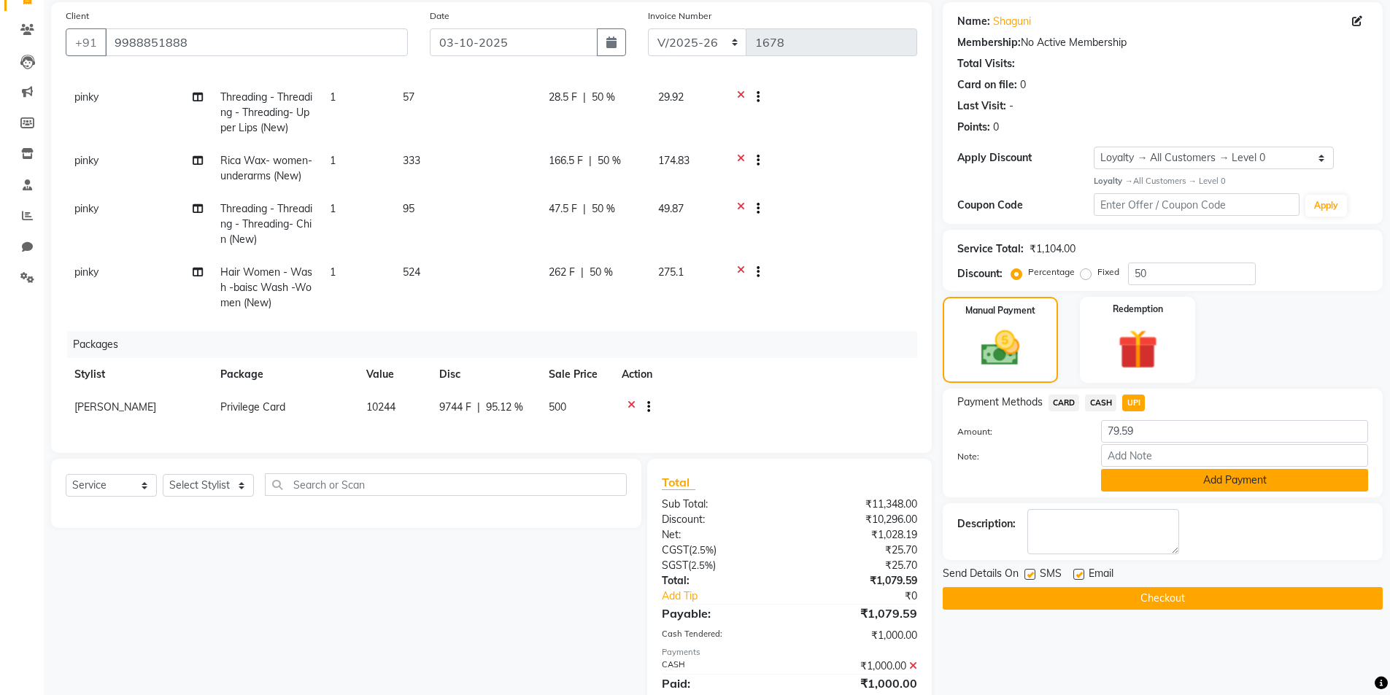
click at [1220, 479] on button "Add Payment" at bounding box center [1234, 480] width 267 height 23
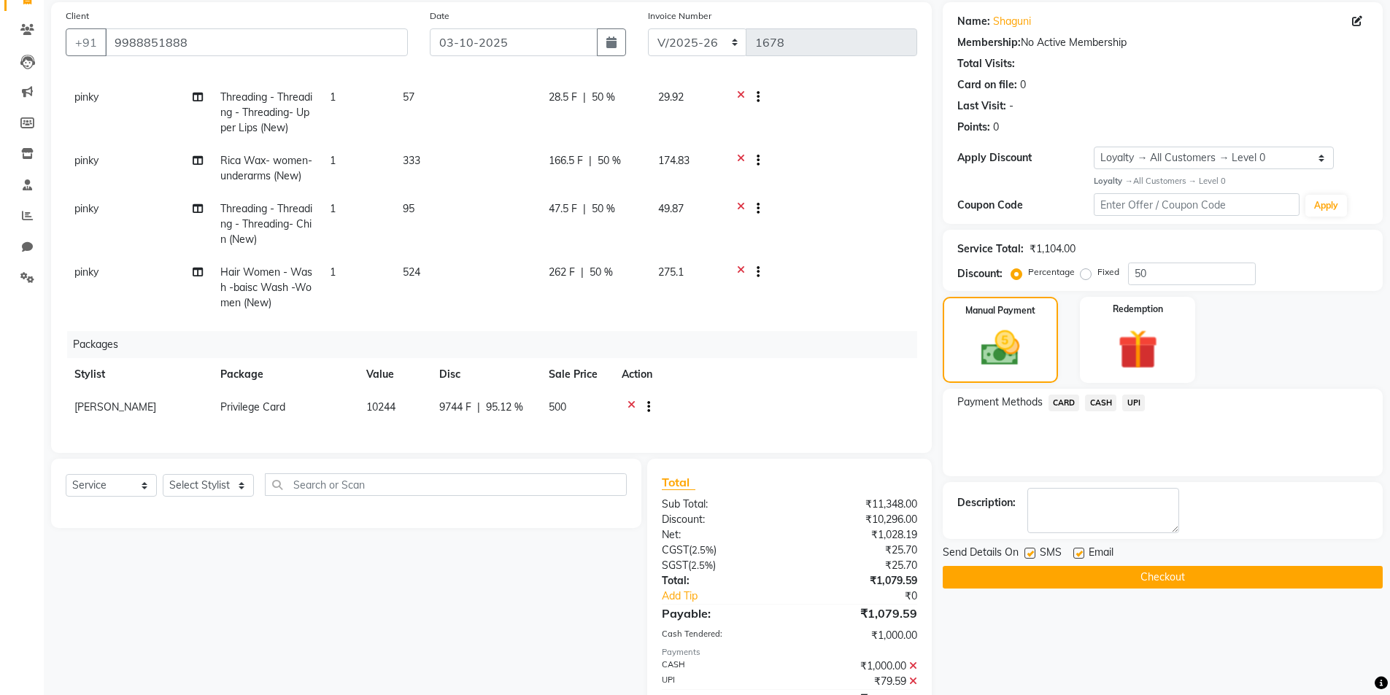
click at [1202, 576] on button "Checkout" at bounding box center [1163, 577] width 440 height 23
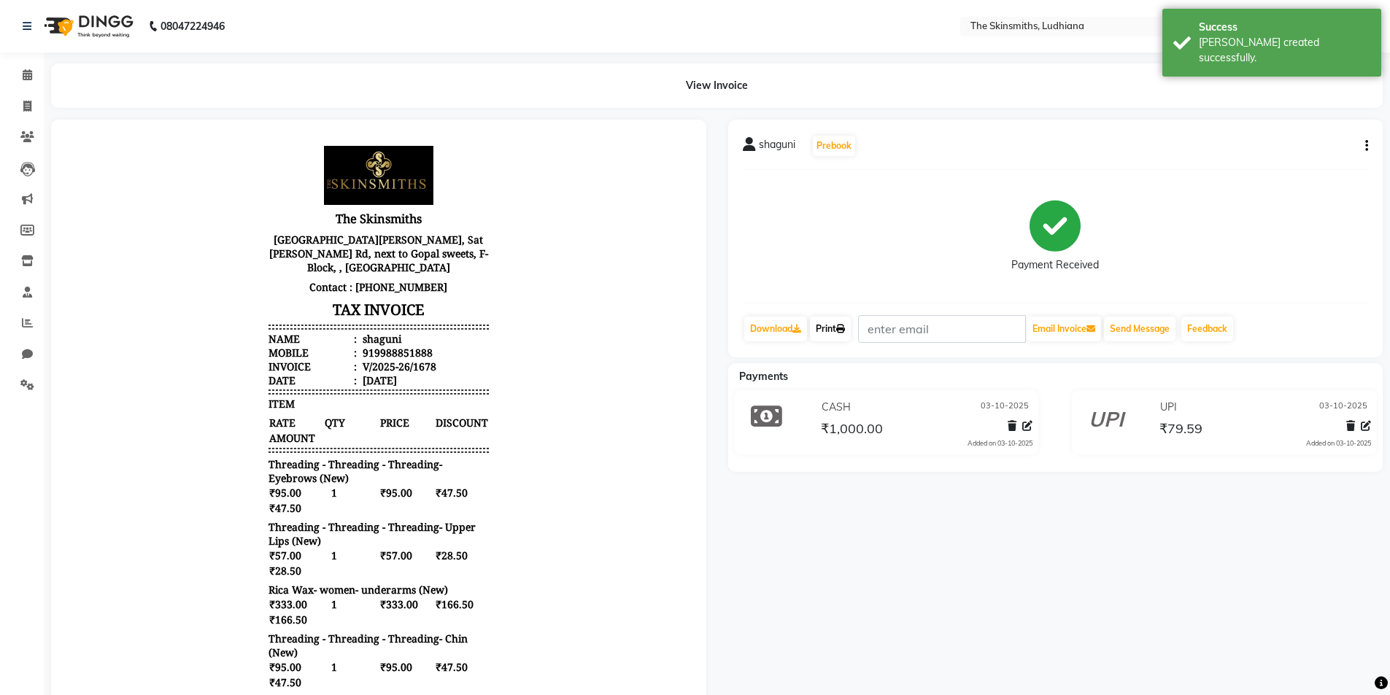
click at [831, 328] on link "Print" at bounding box center [830, 329] width 41 height 25
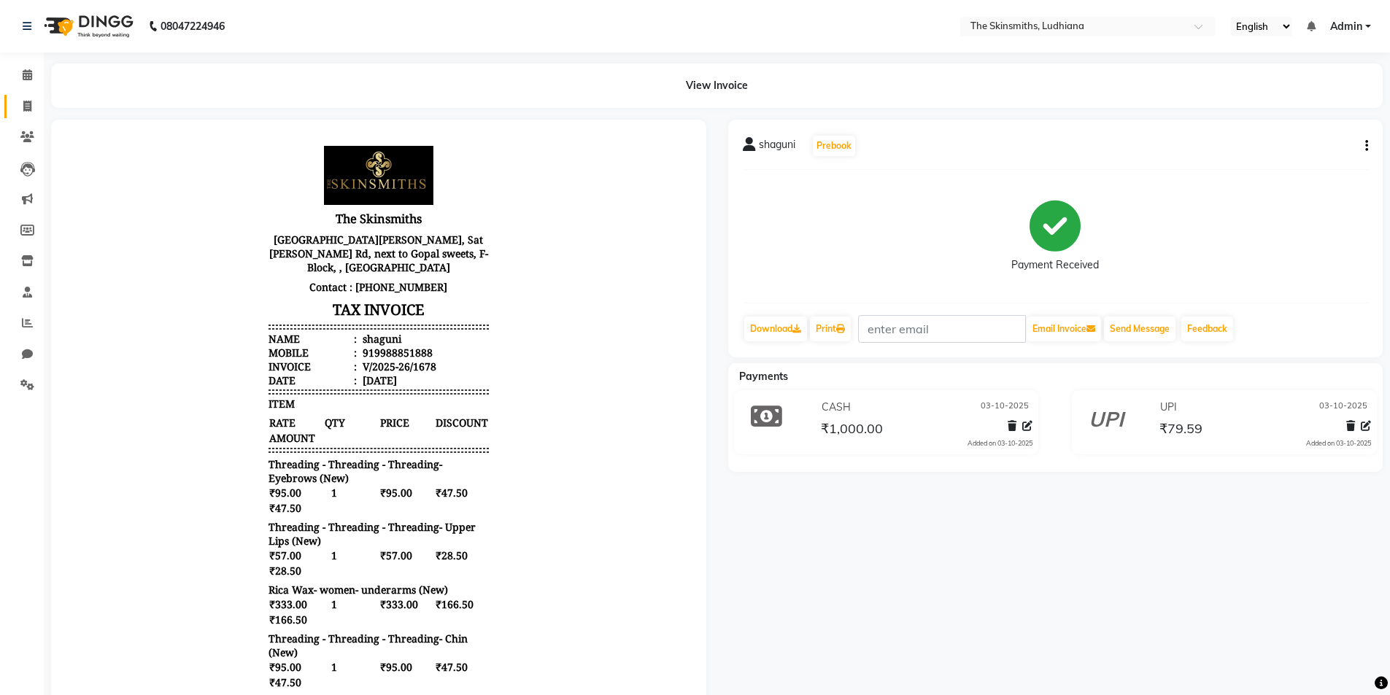
click at [15, 110] on span at bounding box center [28, 107] width 26 height 17
select select "service"
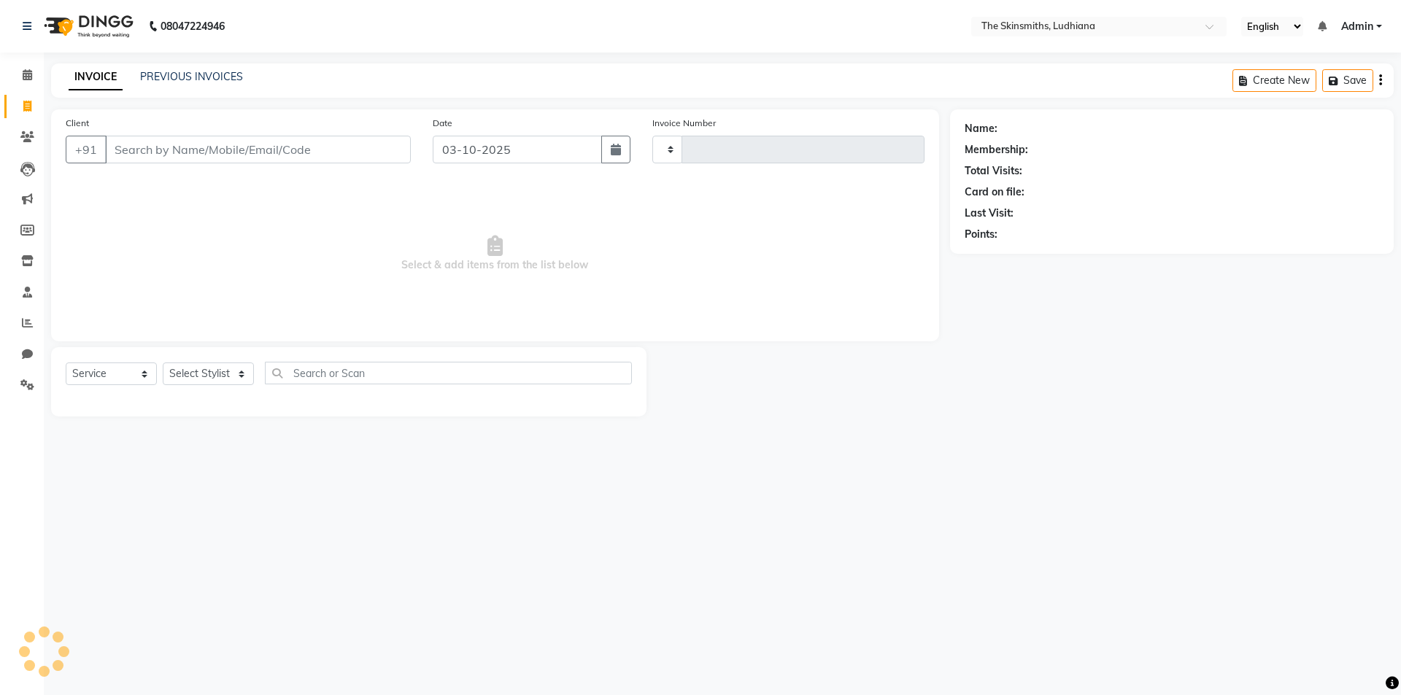
type input "1679"
select select "8115"
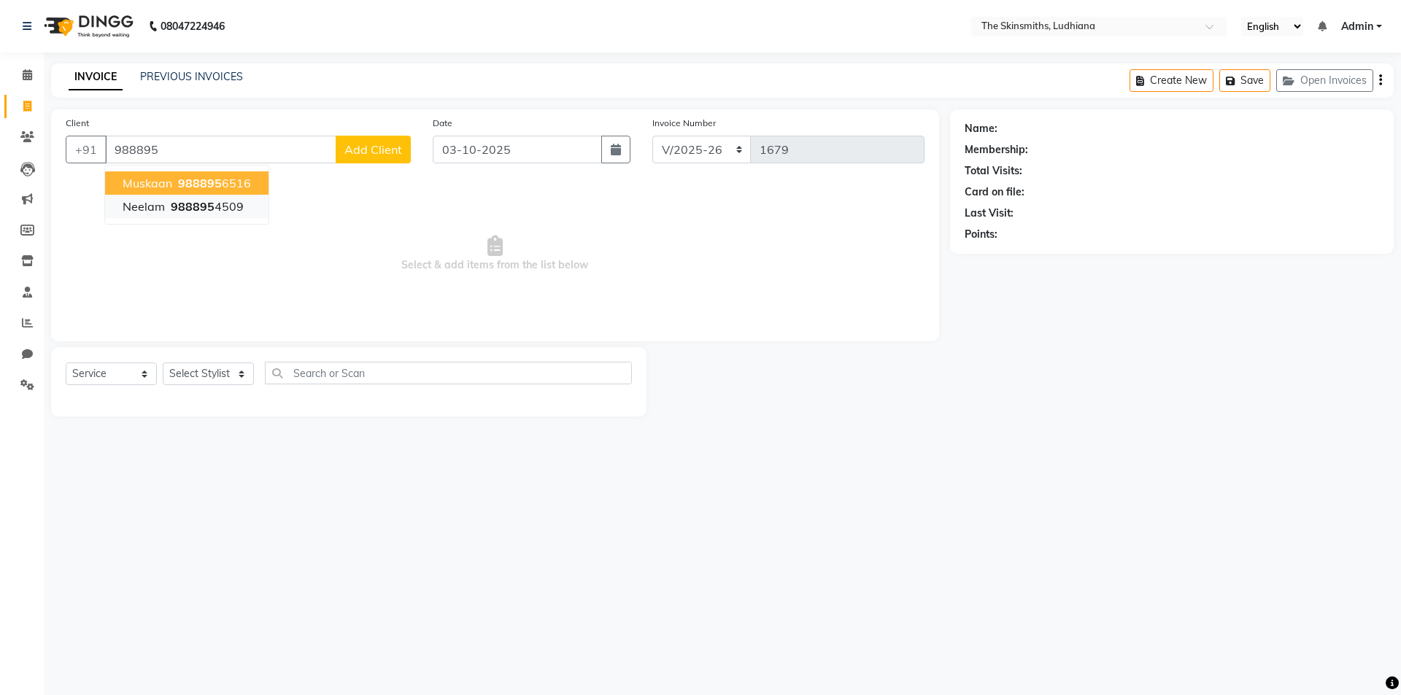
click at [241, 206] on button "[PERSON_NAME] 988895 4509" at bounding box center [186, 206] width 163 height 23
type input "9888954509"
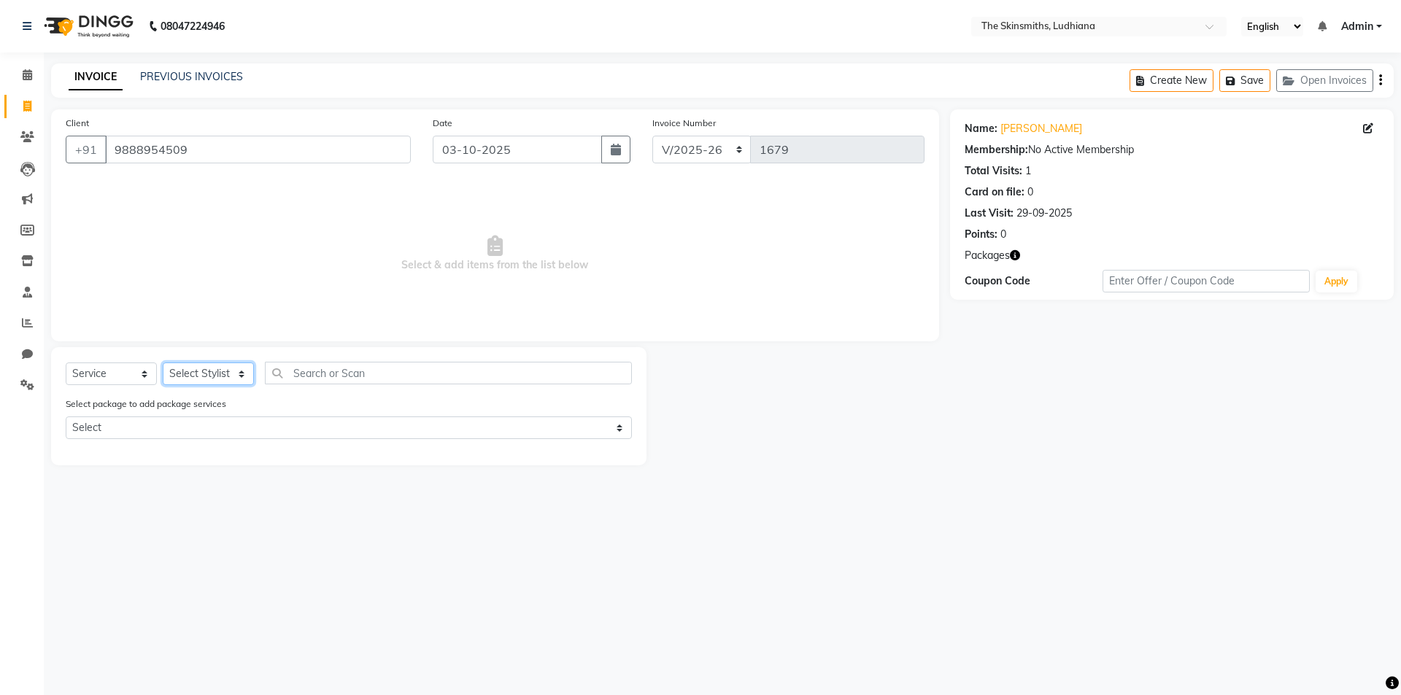
click at [190, 379] on select "Select Stylist Admin [PERSON_NAME] [PERSON_NAME] [PERSON_NAME] [PERSON_NAME] [P…" at bounding box center [208, 374] width 91 height 23
select select "76557"
click at [163, 363] on select "Select Stylist Admin [PERSON_NAME] [PERSON_NAME] [PERSON_NAME] [PERSON_NAME] [P…" at bounding box center [208, 374] width 91 height 23
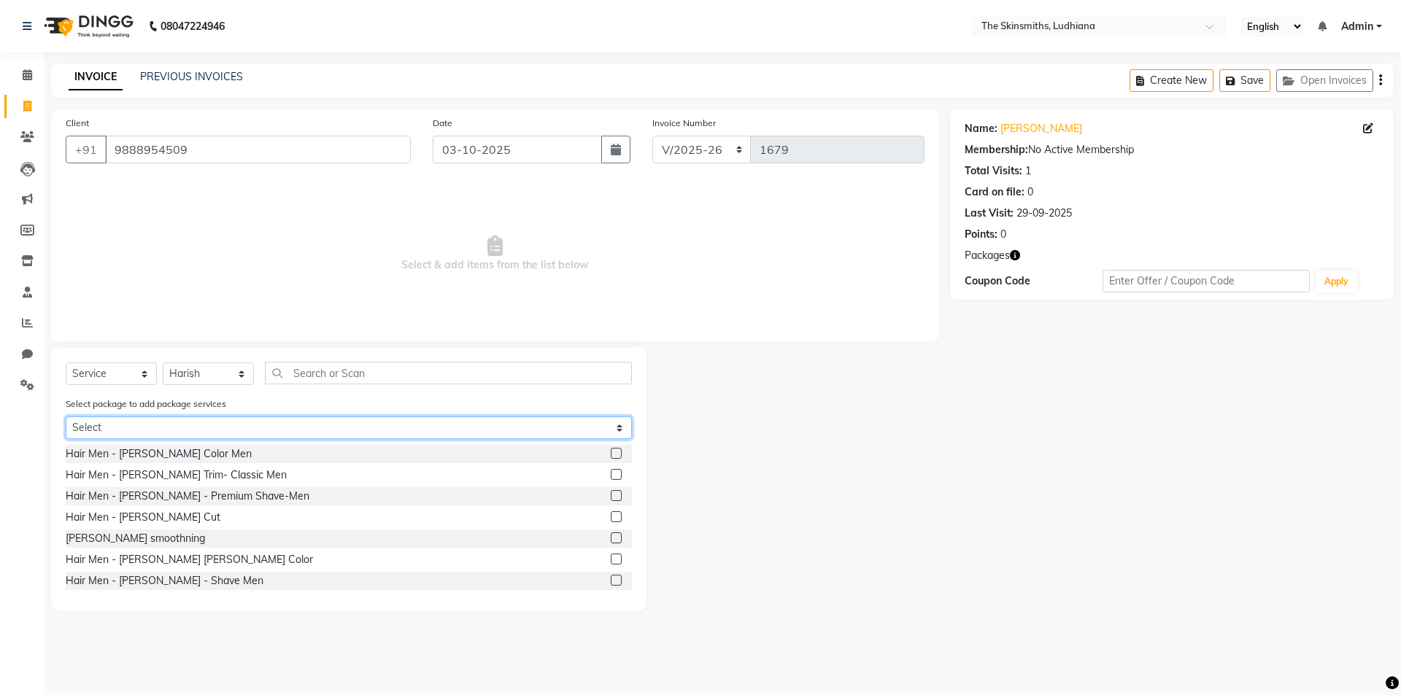
click at [313, 425] on select "Select Privilege Card" at bounding box center [349, 428] width 566 height 23
select select "1: Object"
click at [66, 417] on select "Select Privilege Card" at bounding box center [349, 428] width 566 height 23
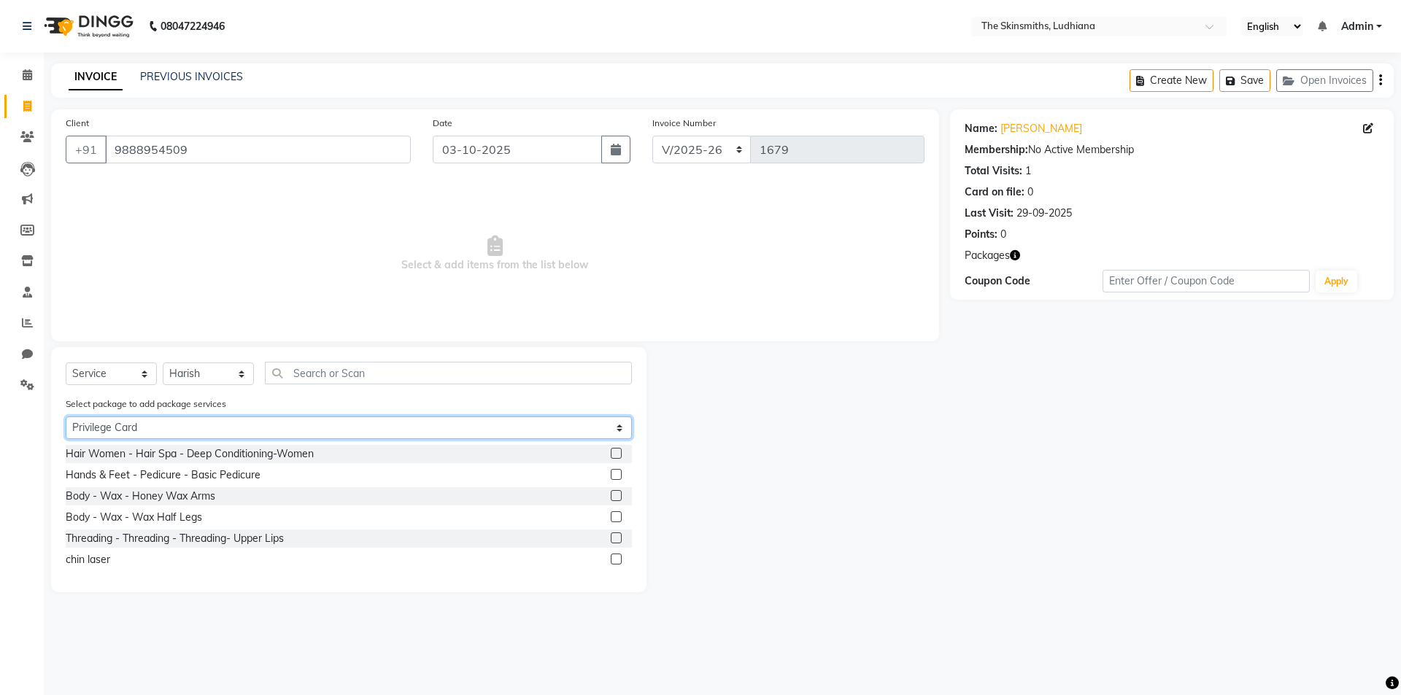
click at [606, 435] on select "Select Privilege Card" at bounding box center [349, 428] width 566 height 23
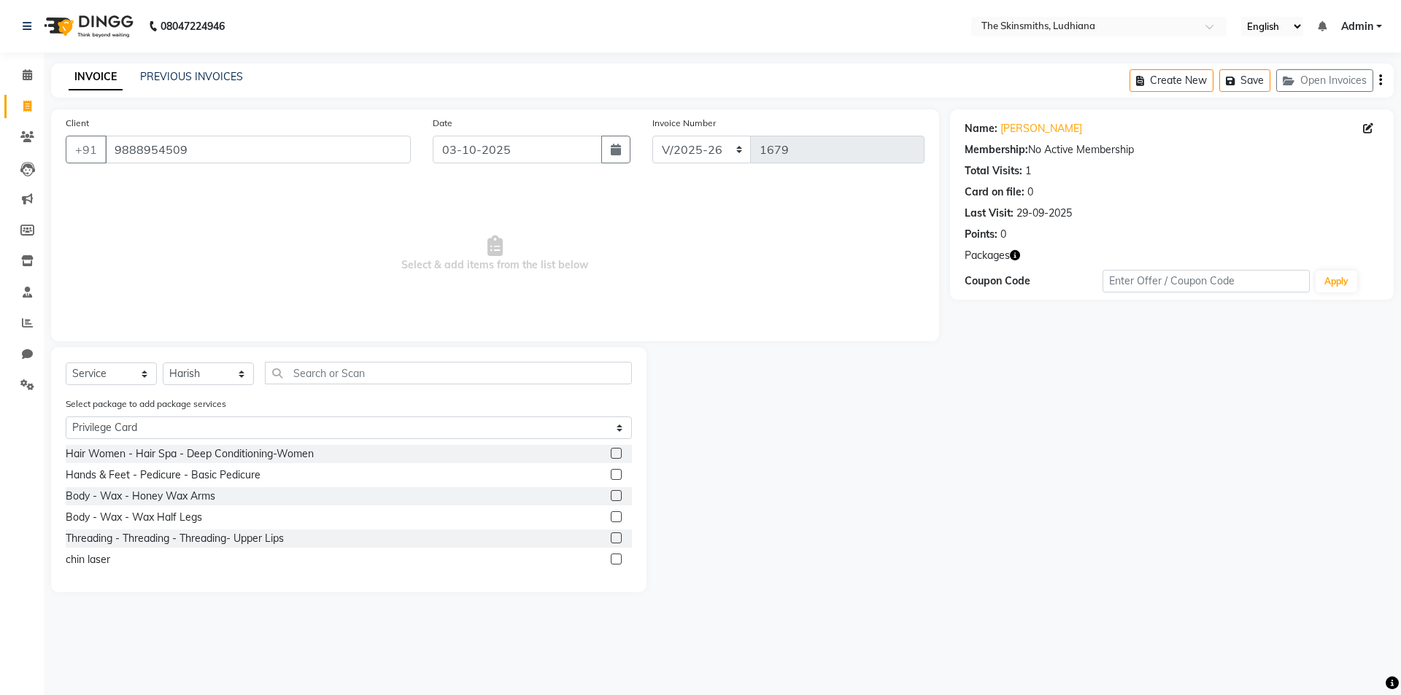
click at [617, 497] on label at bounding box center [616, 495] width 11 height 11
click at [617, 497] on input "checkbox" at bounding box center [615, 496] width 9 height 9
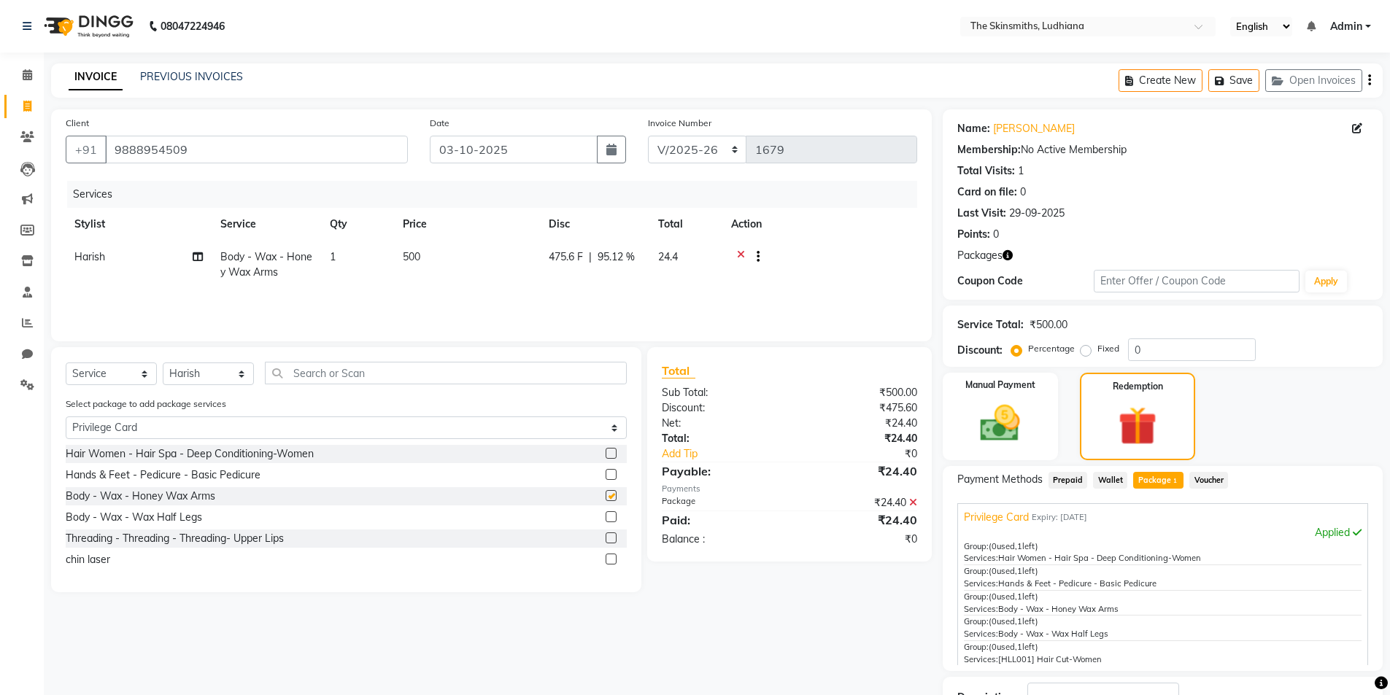
checkbox input "false"
click at [1237, 81] on button "Save" at bounding box center [1233, 80] width 51 height 23
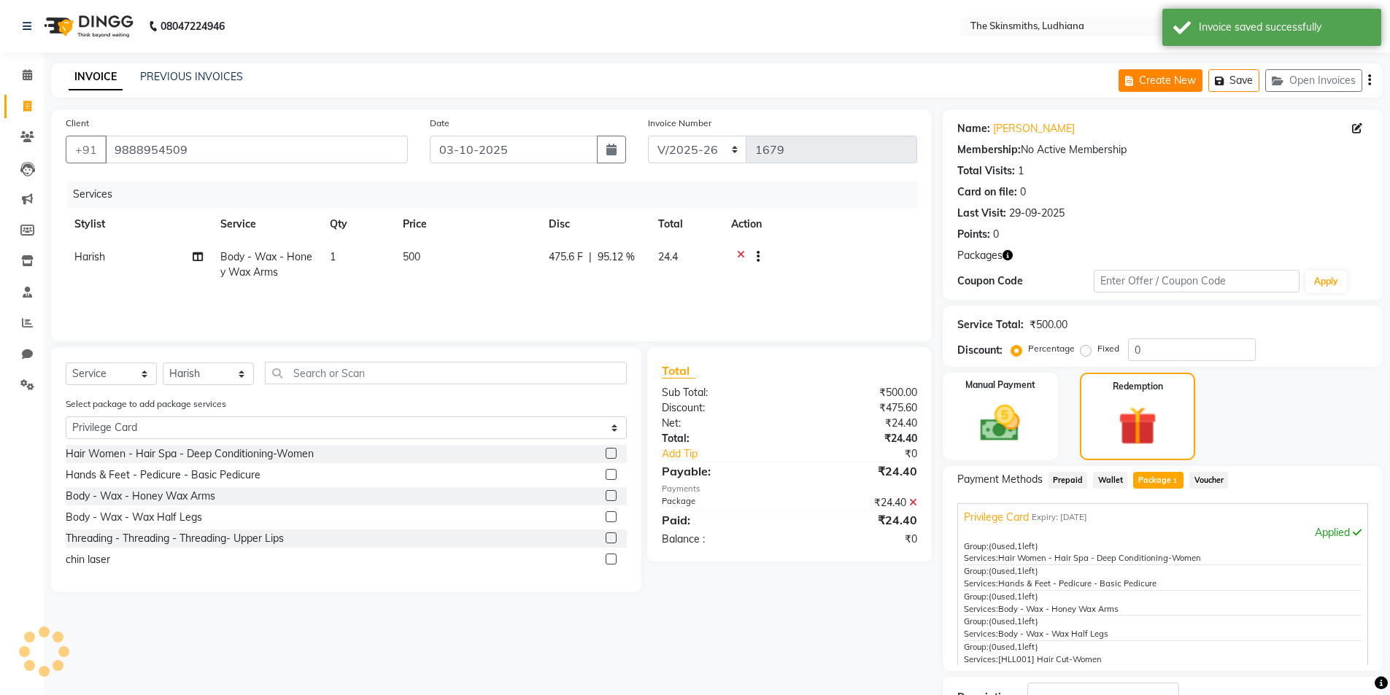
click at [1142, 74] on button "Create New" at bounding box center [1161, 80] width 84 height 23
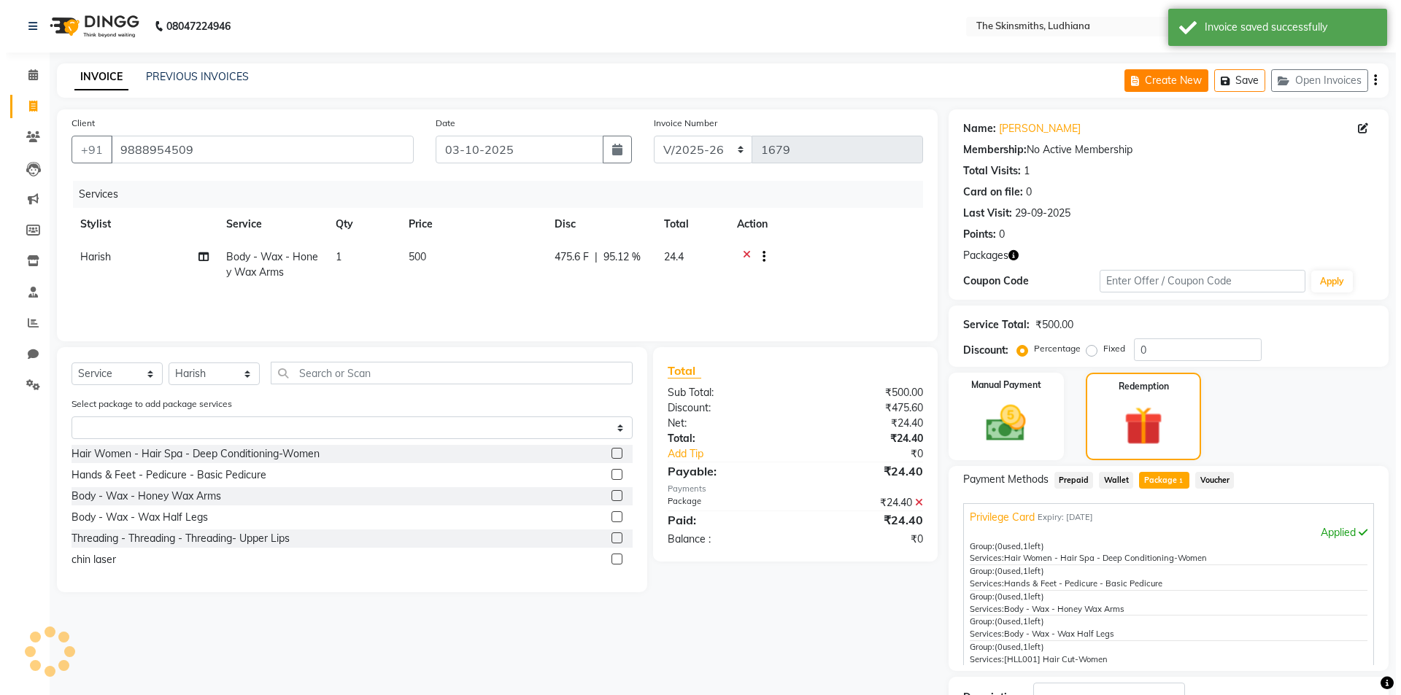
select select "service"
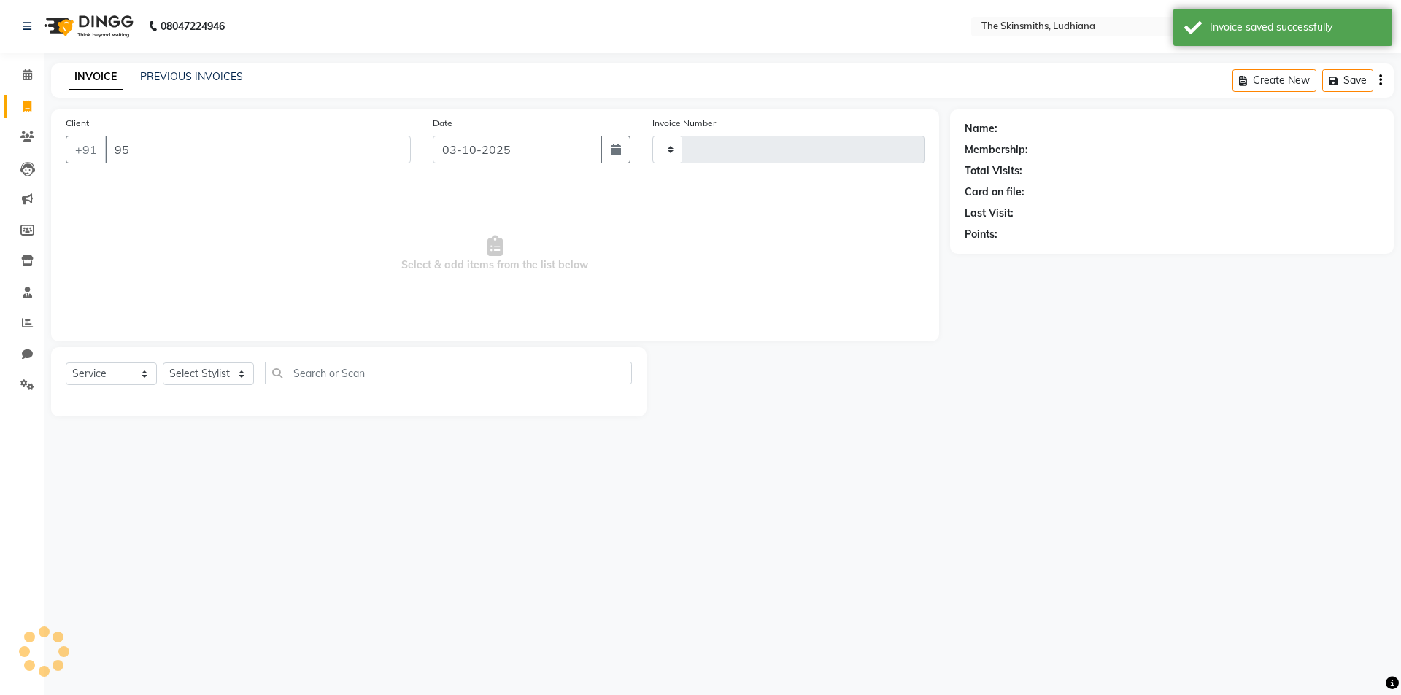
type input "950"
type input "1679"
select select "8115"
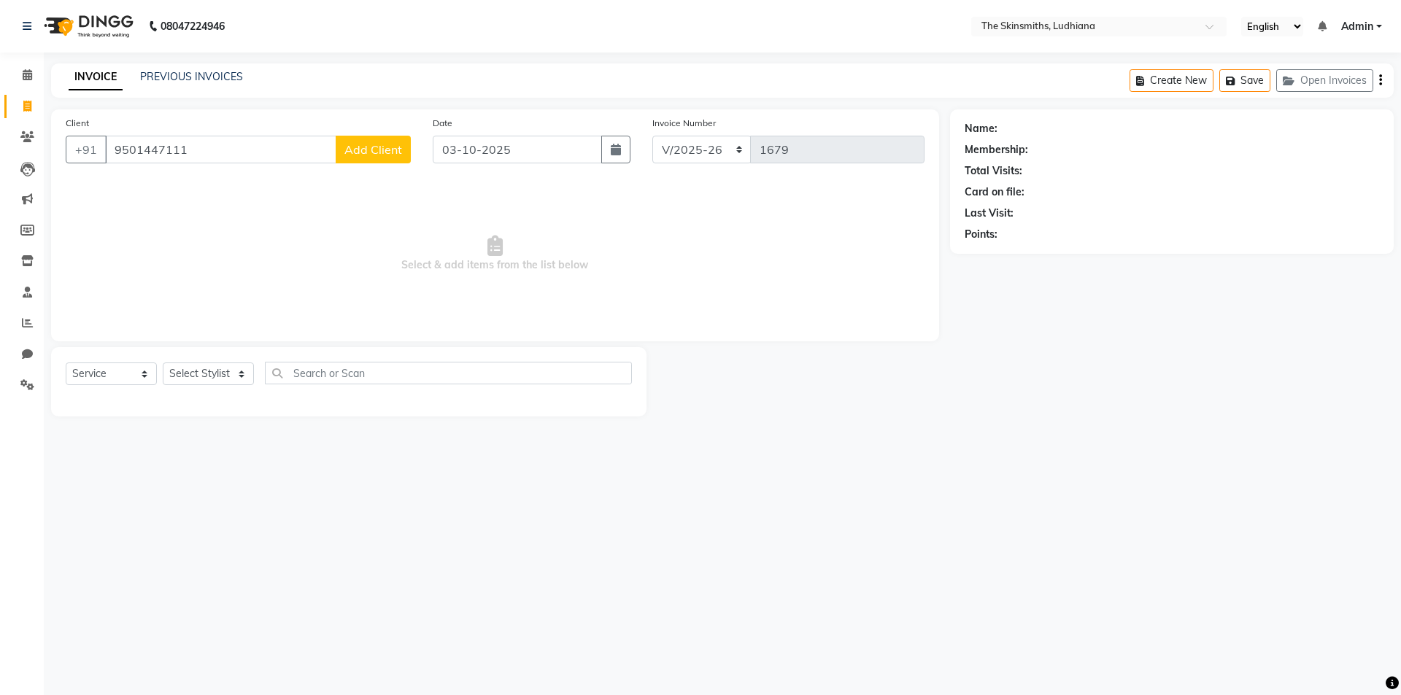
type input "9501447111"
click at [383, 147] on span "Add Client" at bounding box center [373, 149] width 58 height 15
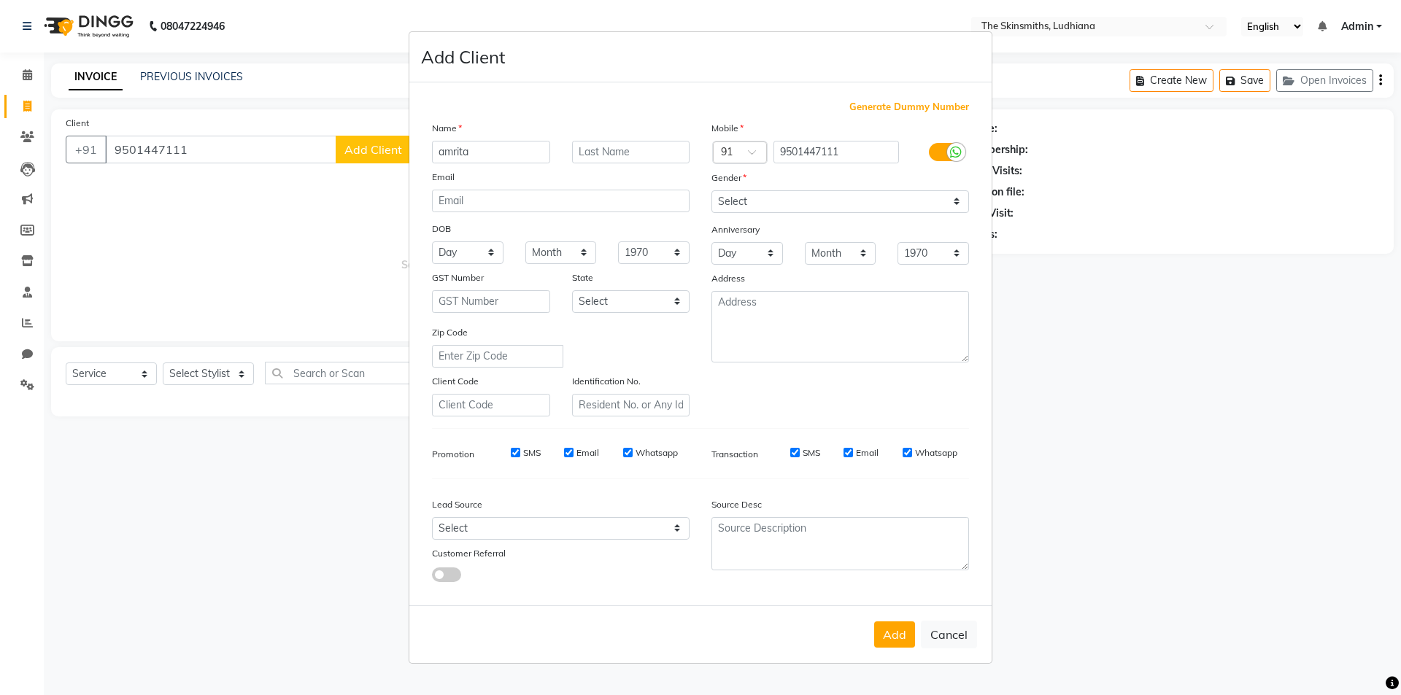
type input "amrita"
click at [780, 196] on select "Select [DEMOGRAPHIC_DATA] [DEMOGRAPHIC_DATA] Other Prefer Not To Say" at bounding box center [840, 201] width 258 height 23
click at [711, 190] on select "Select [DEMOGRAPHIC_DATA] [DEMOGRAPHIC_DATA] Other Prefer Not To Say" at bounding box center [840, 201] width 258 height 23
click at [775, 197] on select "Select [DEMOGRAPHIC_DATA] [DEMOGRAPHIC_DATA] Other Prefer Not To Say" at bounding box center [840, 201] width 258 height 23
select select "[DEMOGRAPHIC_DATA]"
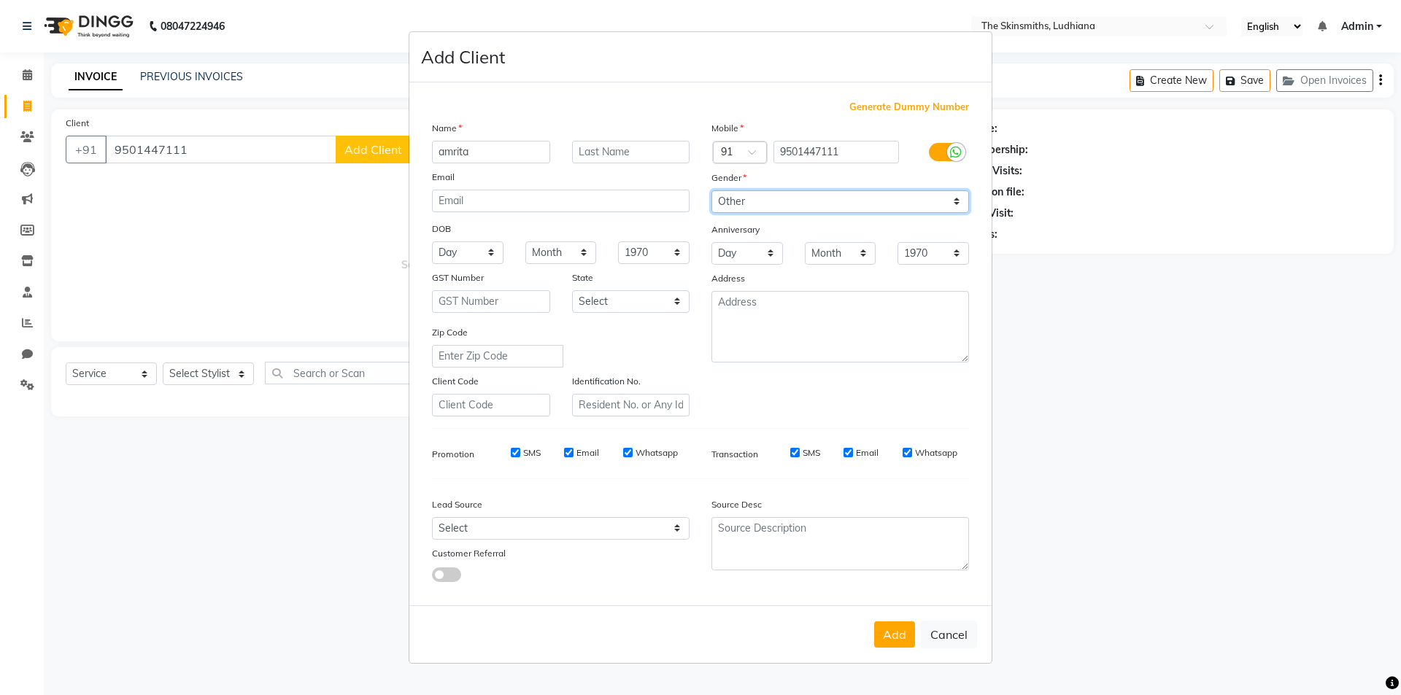
click at [711, 190] on select "Select [DEMOGRAPHIC_DATA] [DEMOGRAPHIC_DATA] Other Prefer Not To Say" at bounding box center [840, 201] width 258 height 23
click at [504, 527] on select "Select Walk-in Referral Internet Friend Word of Mouth Advertisement Facebook Ju…" at bounding box center [561, 528] width 258 height 23
select select "53820"
click at [432, 517] on select "Select Walk-in Referral Internet Friend Word of Mouth Advertisement Facebook Ju…" at bounding box center [561, 528] width 258 height 23
click at [890, 628] on button "Add" at bounding box center [894, 635] width 41 height 26
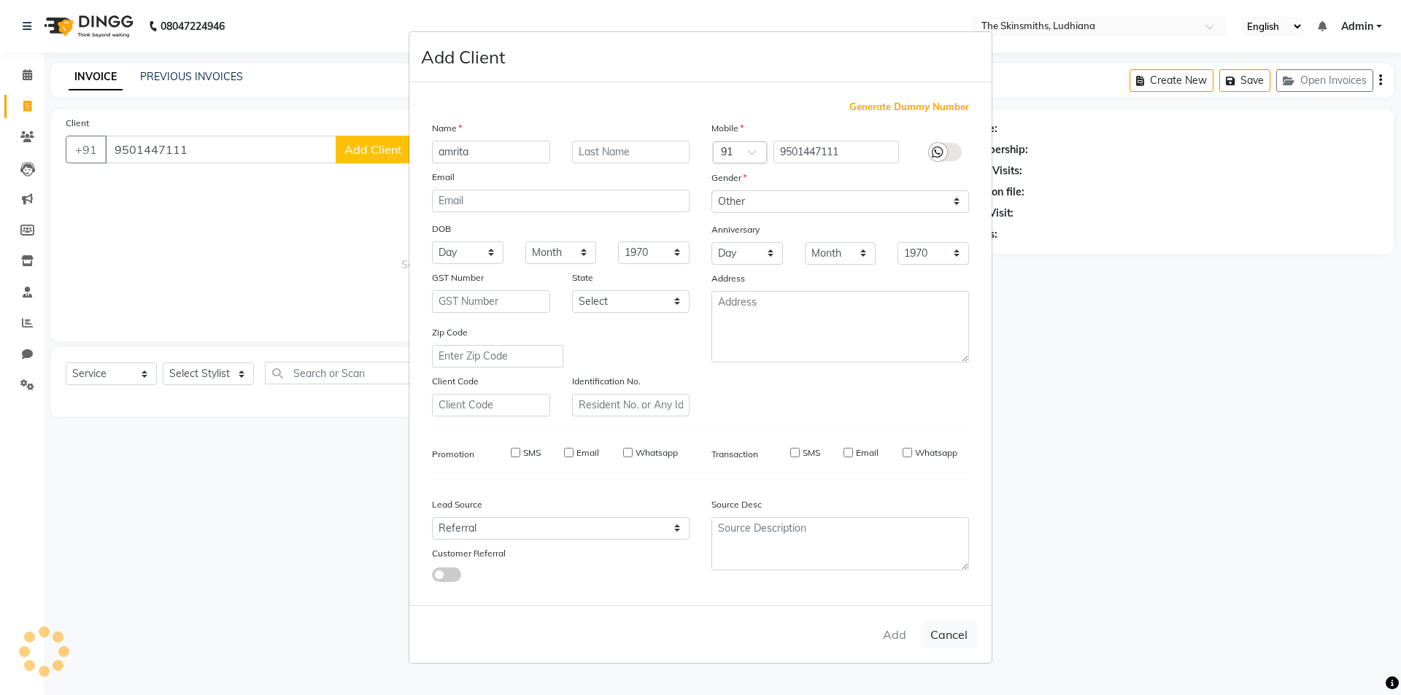
select select
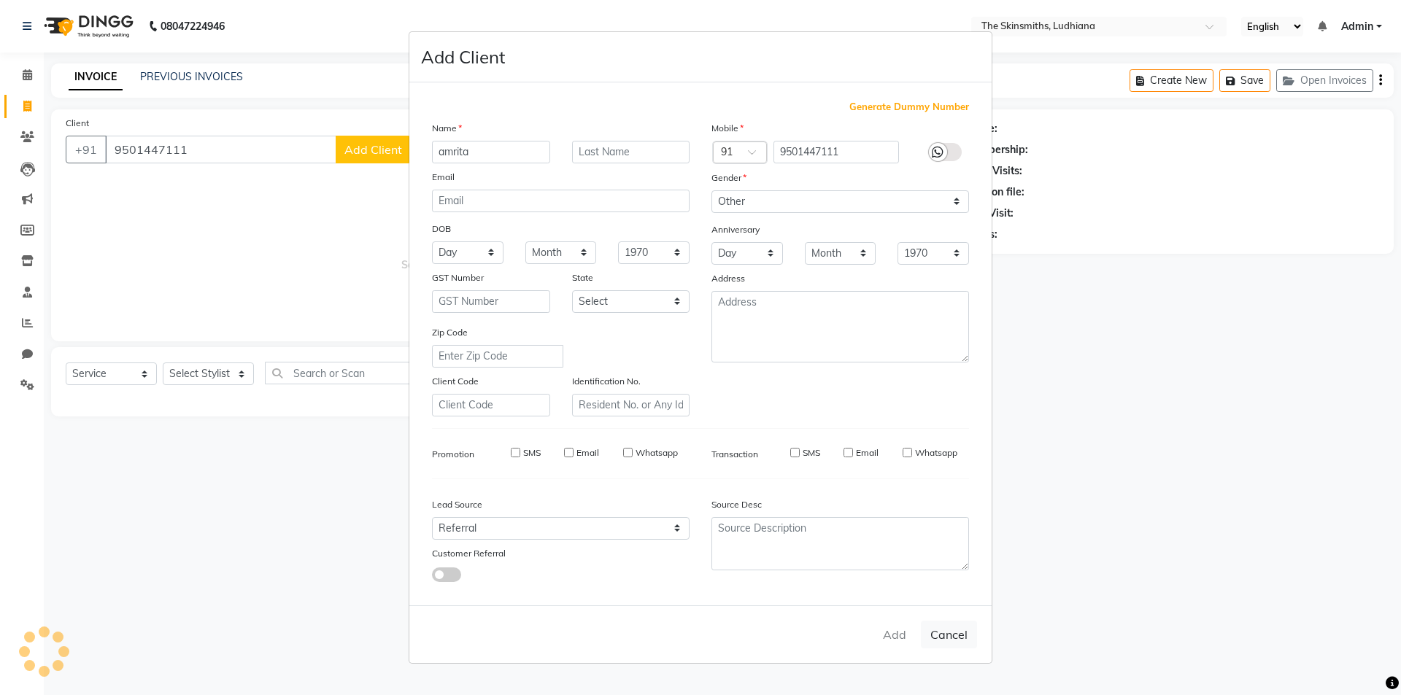
select select
checkbox input "false"
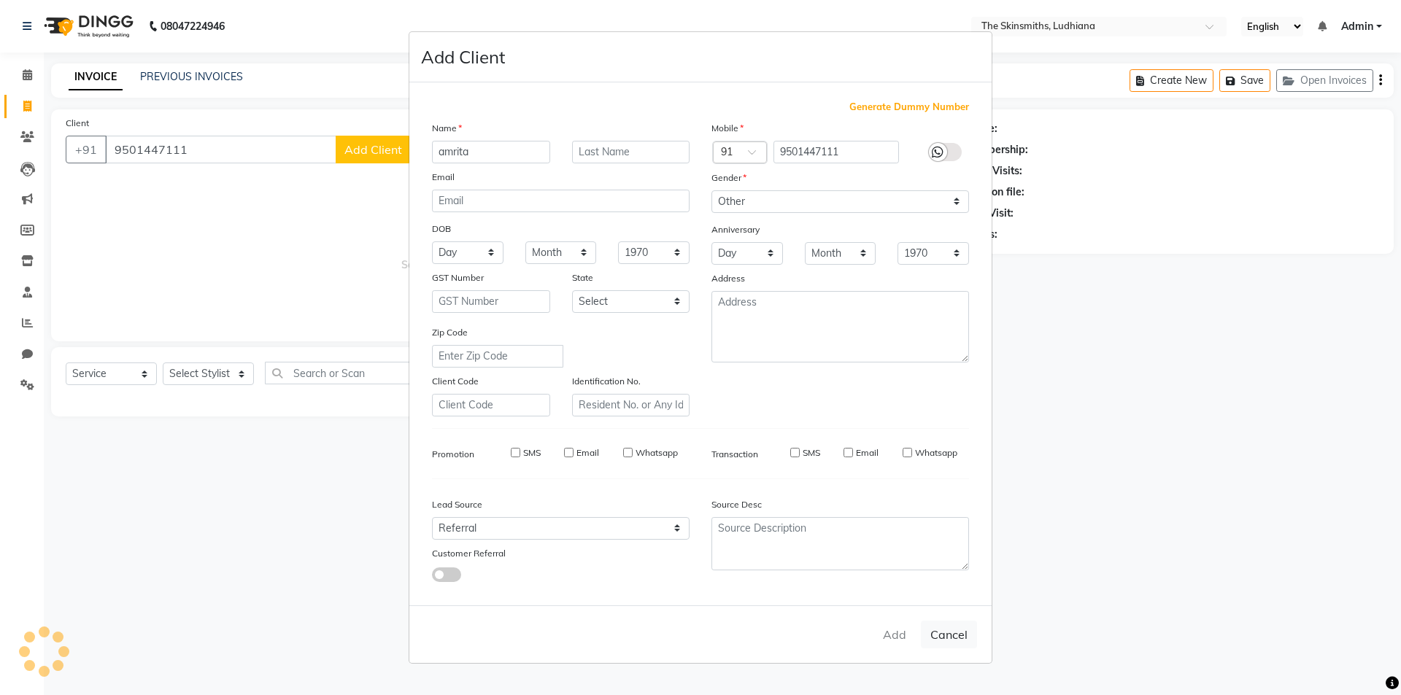
checkbox input "false"
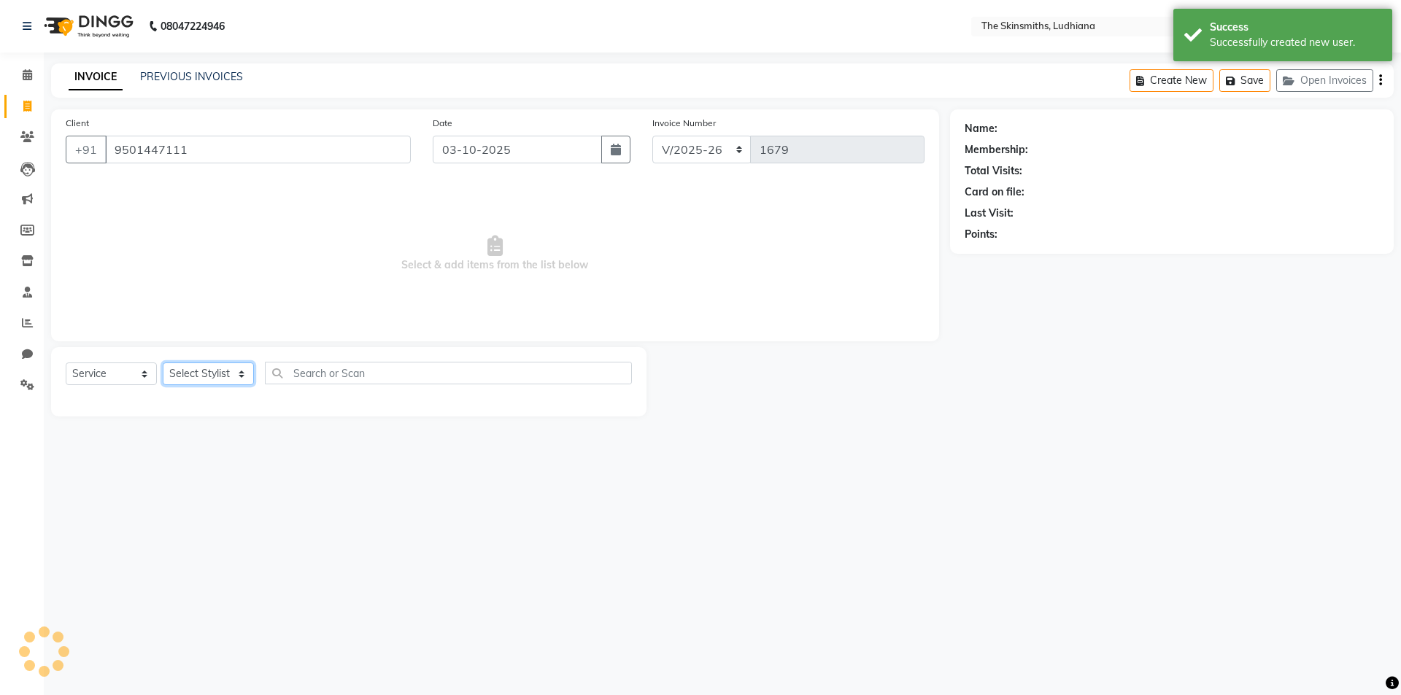
click at [217, 367] on select "Select Stylist Admin [PERSON_NAME] [PERSON_NAME] [PERSON_NAME] [PERSON_NAME] [P…" at bounding box center [208, 374] width 91 height 23
select select "1: Object"
select select "76546"
click at [163, 363] on select "Select Stylist Admin [PERSON_NAME] [PERSON_NAME] [PERSON_NAME] [PERSON_NAME] [P…" at bounding box center [208, 374] width 91 height 23
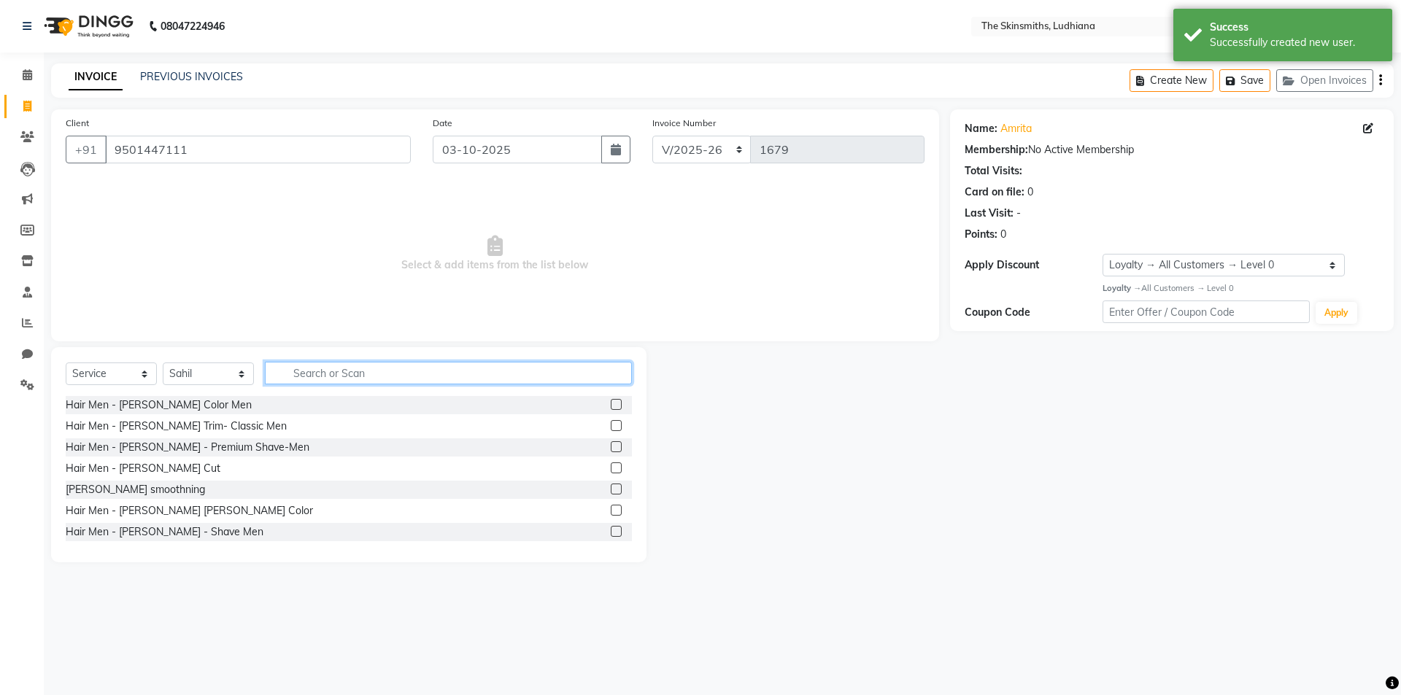
click at [409, 367] on input "text" at bounding box center [448, 373] width 367 height 23
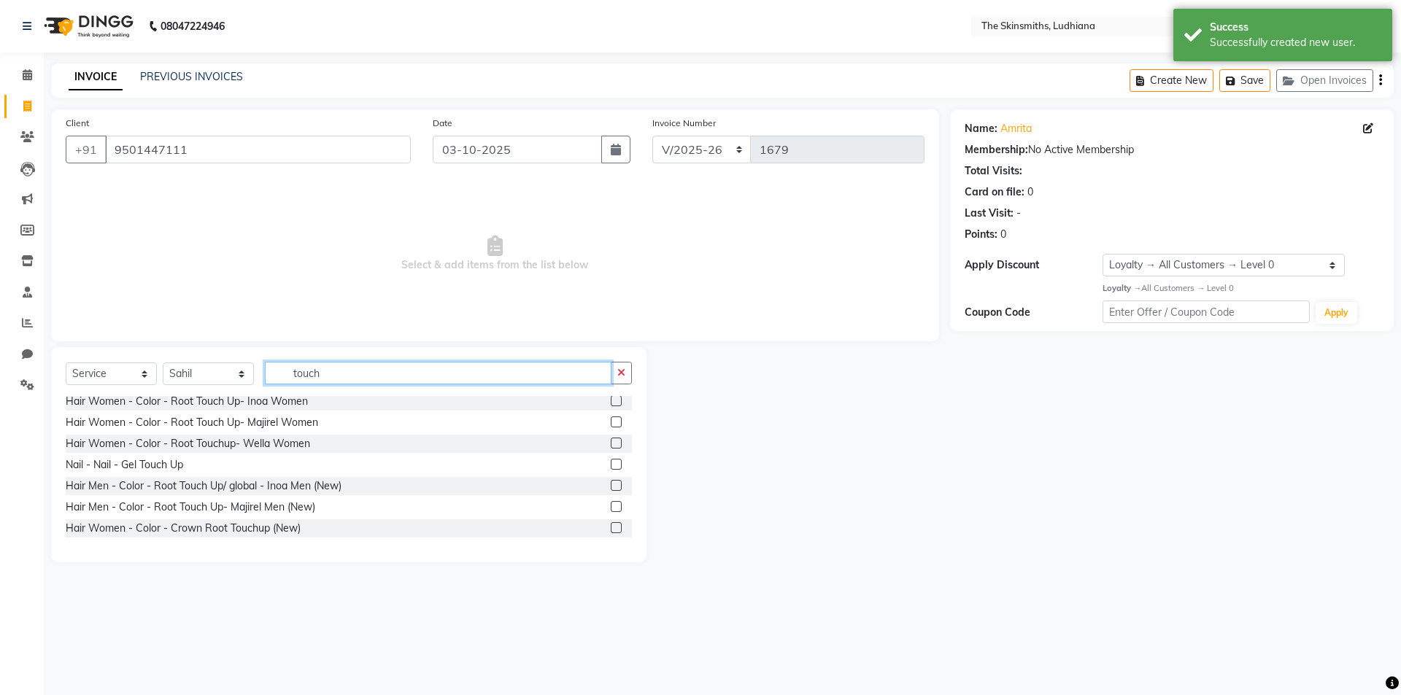
scroll to position [129, 0]
type input "touch"
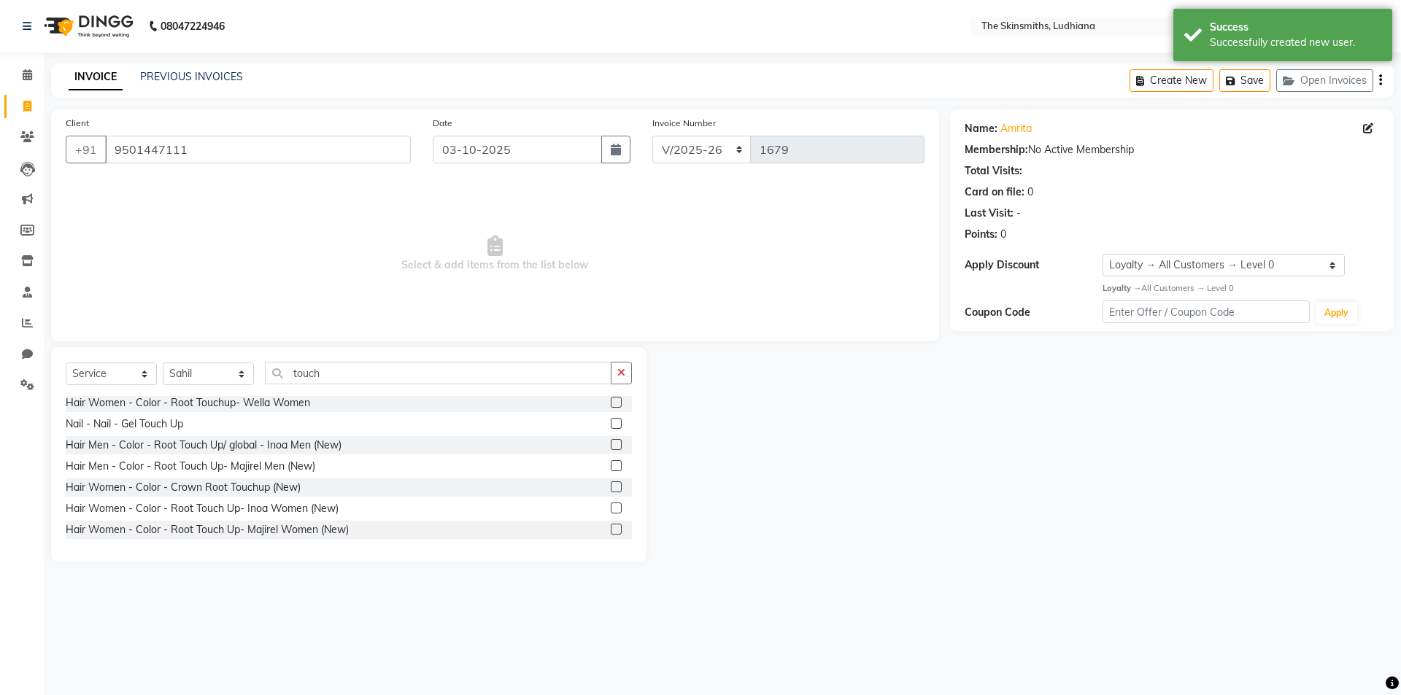
click at [611, 509] on label at bounding box center [616, 508] width 11 height 11
click at [611, 509] on input "checkbox" at bounding box center [615, 508] width 9 height 9
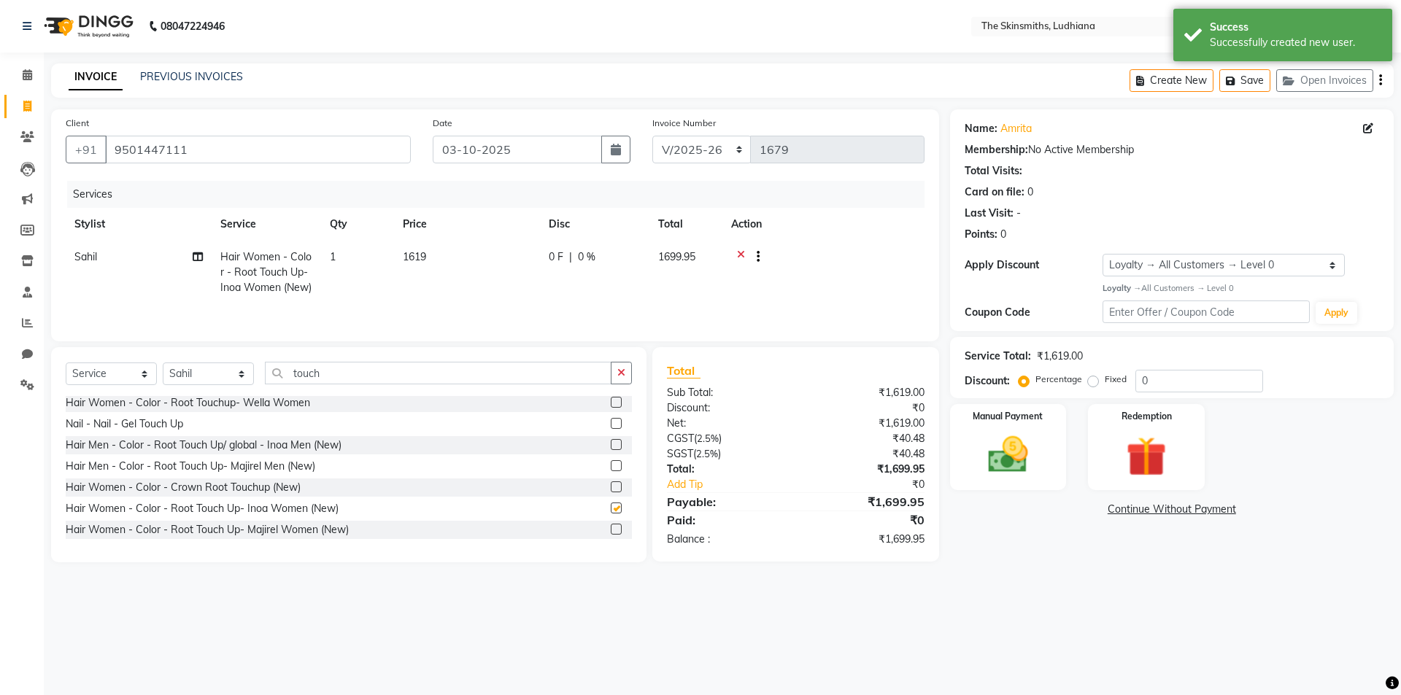
checkbox input "false"
click at [207, 375] on select "Select Stylist Admin [PERSON_NAME] [PERSON_NAME] [PERSON_NAME] [PERSON_NAME] [P…" at bounding box center [208, 374] width 91 height 23
select select "76543"
click at [163, 363] on select "Select Stylist Admin [PERSON_NAME] [PERSON_NAME] [PERSON_NAME] [PERSON_NAME] [P…" at bounding box center [208, 374] width 91 height 23
click at [622, 372] on icon "button" at bounding box center [621, 373] width 8 height 10
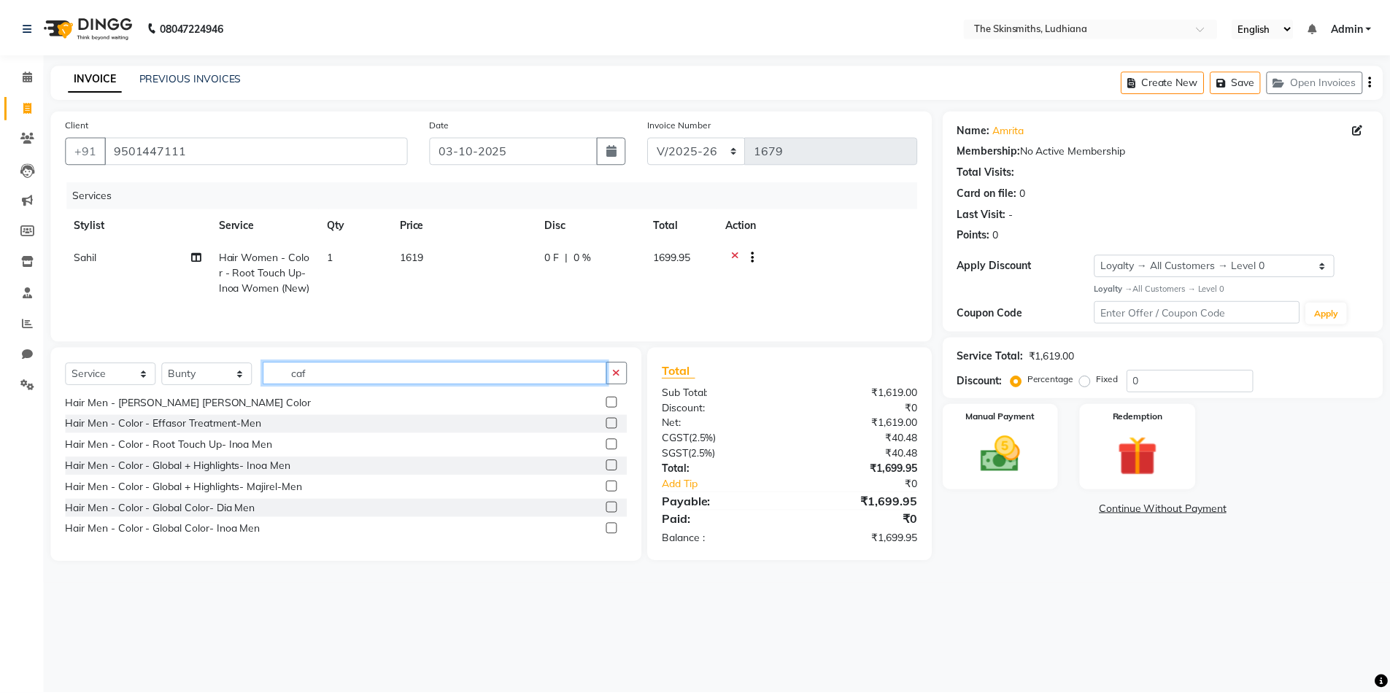
scroll to position [0, 0]
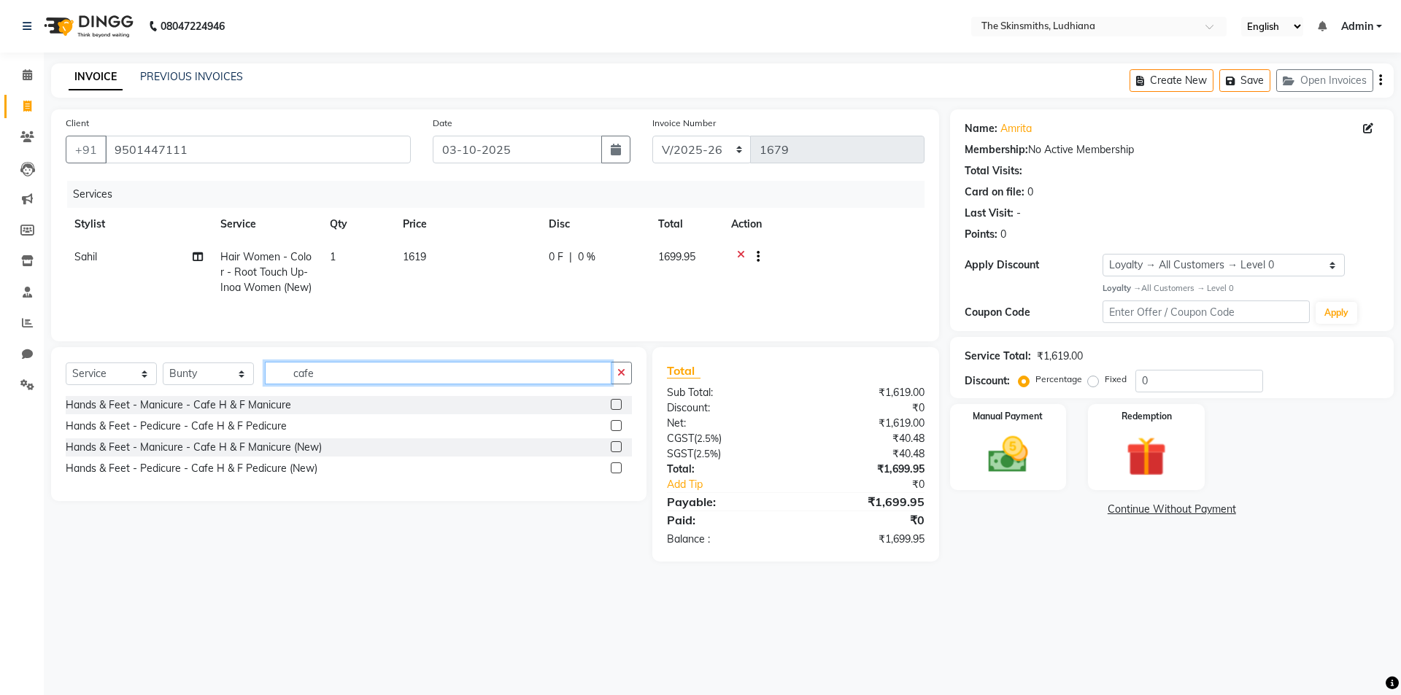
type input "cafe"
click at [617, 468] on label at bounding box center [616, 468] width 11 height 11
click at [617, 468] on input "checkbox" at bounding box center [615, 468] width 9 height 9
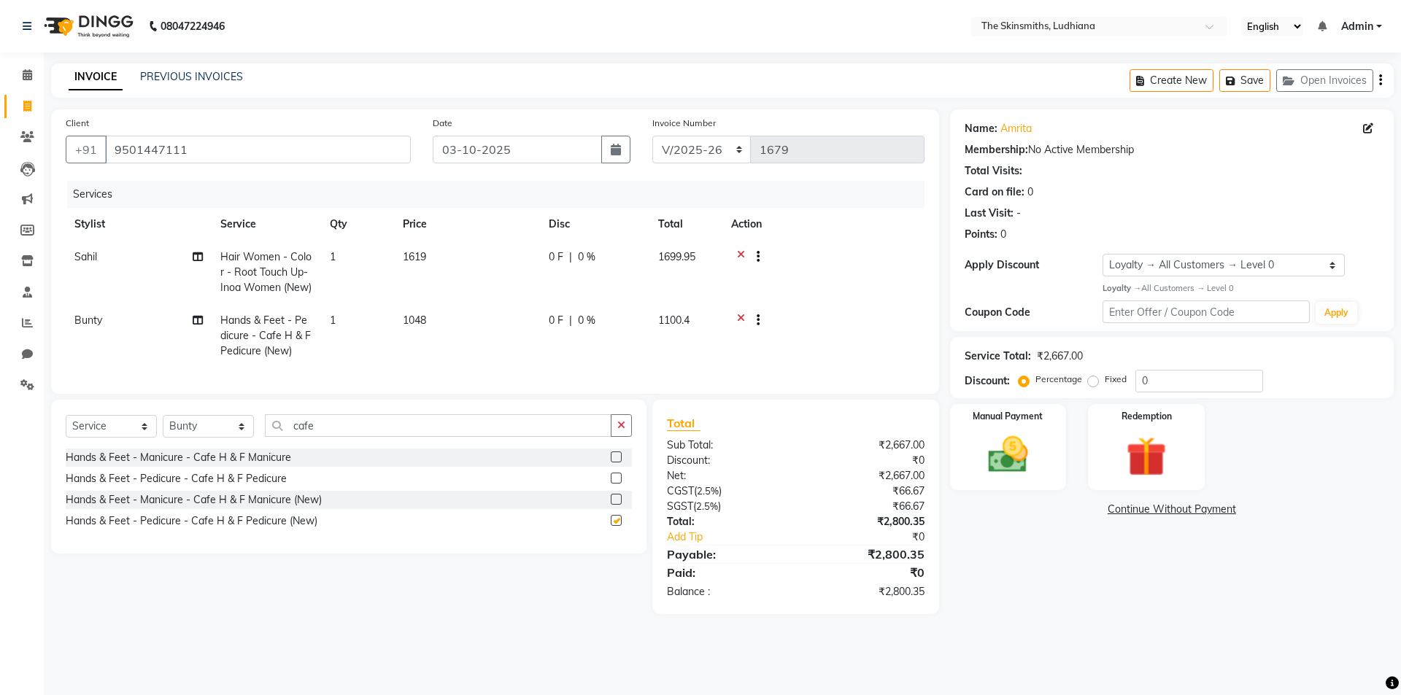
checkbox input "false"
click at [1189, 385] on input "0" at bounding box center [1199, 381] width 128 height 23
type input "50"
click at [992, 445] on img at bounding box center [1008, 455] width 68 height 48
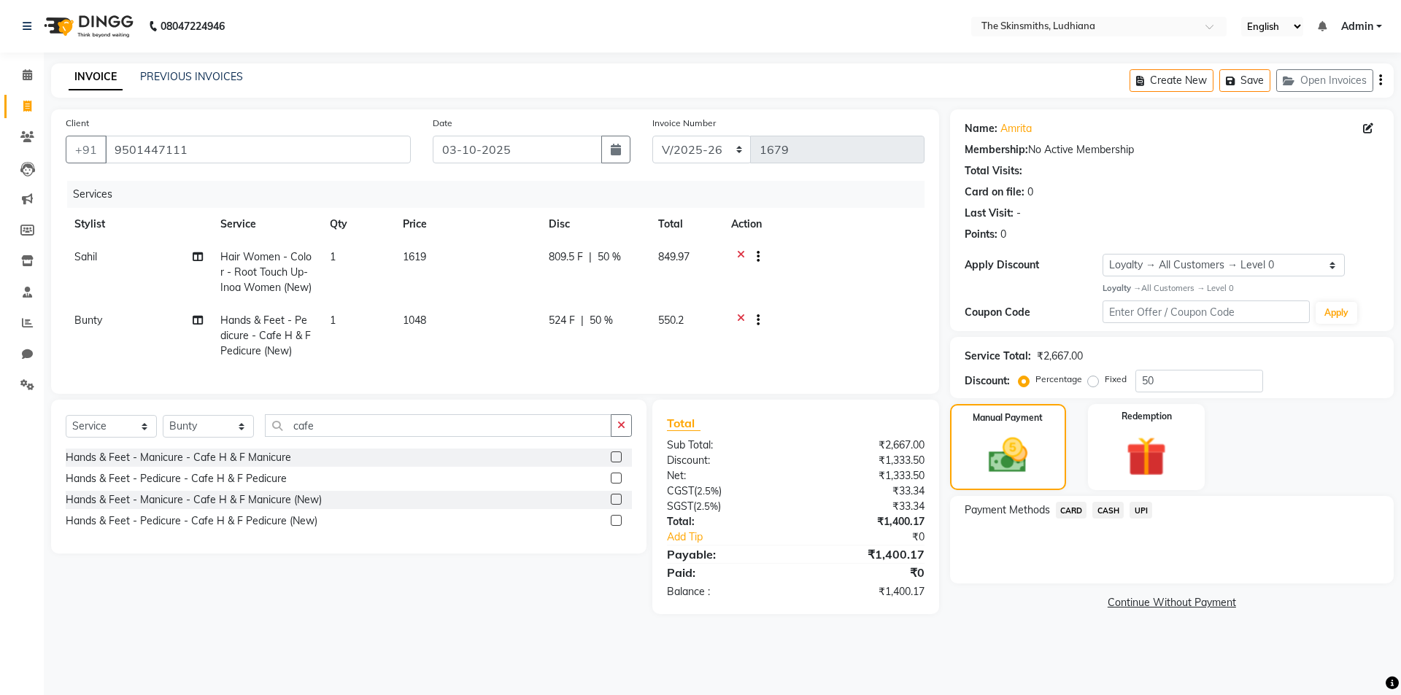
click at [1142, 510] on span "UPI" at bounding box center [1141, 510] width 23 height 17
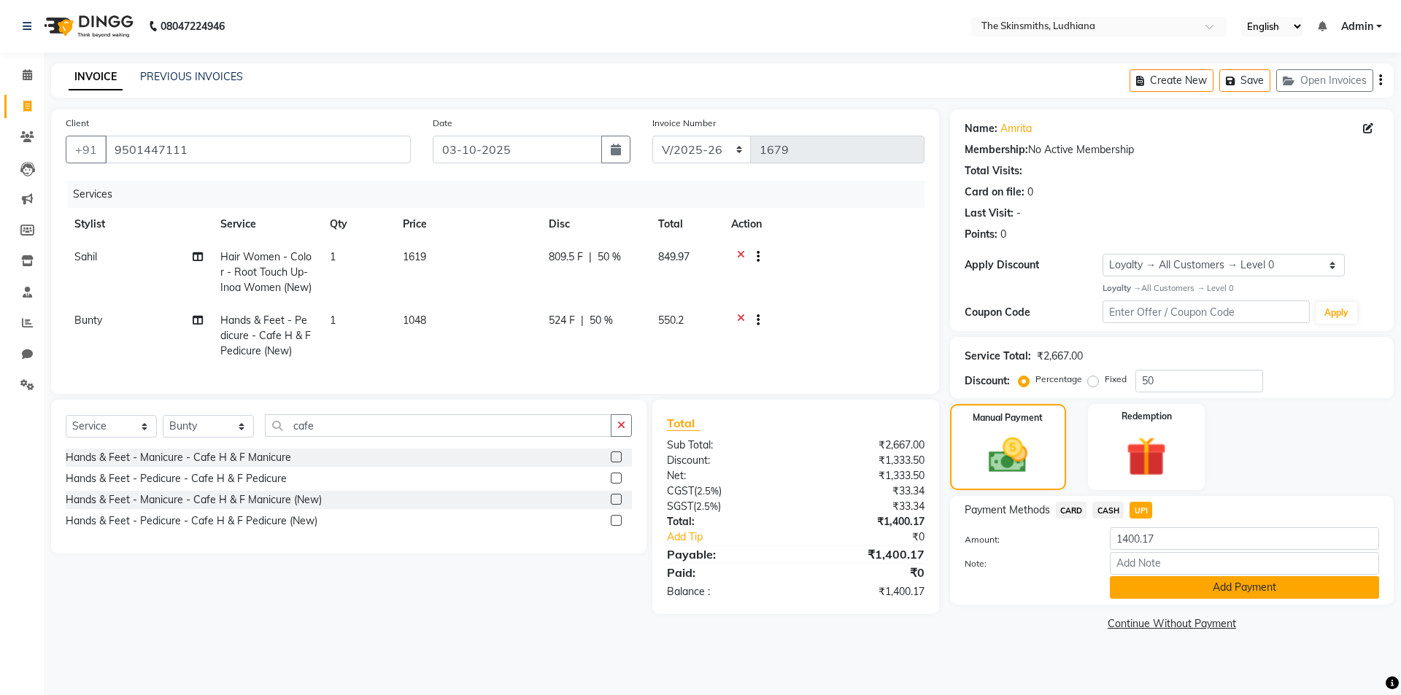
click at [1209, 594] on button "Add Payment" at bounding box center [1244, 587] width 269 height 23
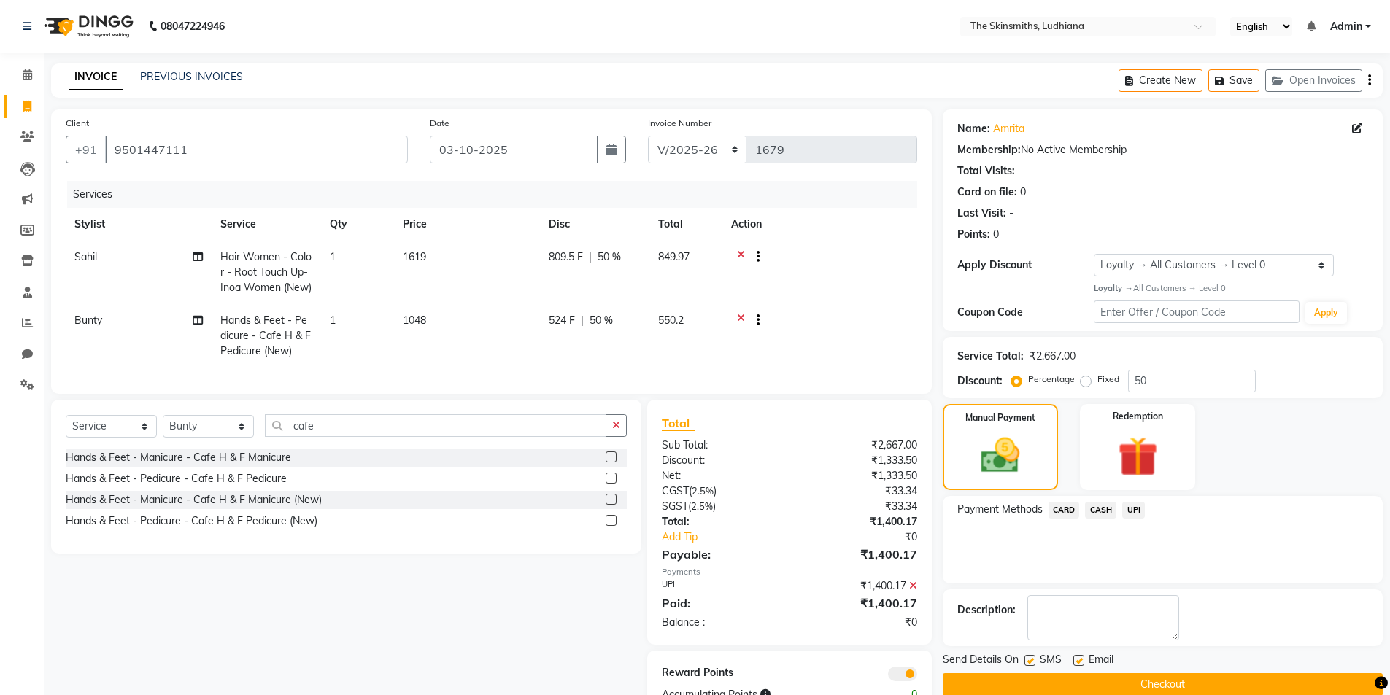
click at [1187, 676] on button "Checkout" at bounding box center [1163, 685] width 440 height 23
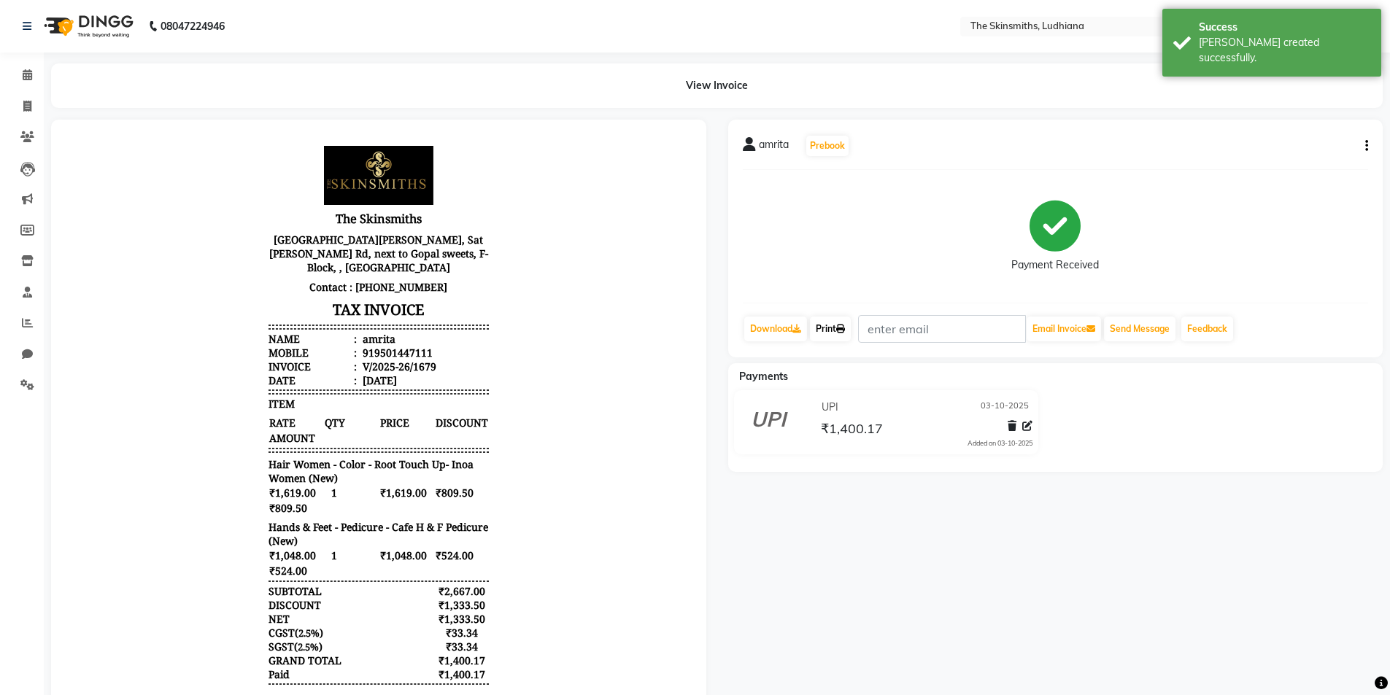
click at [846, 317] on link "Print" at bounding box center [830, 329] width 41 height 25
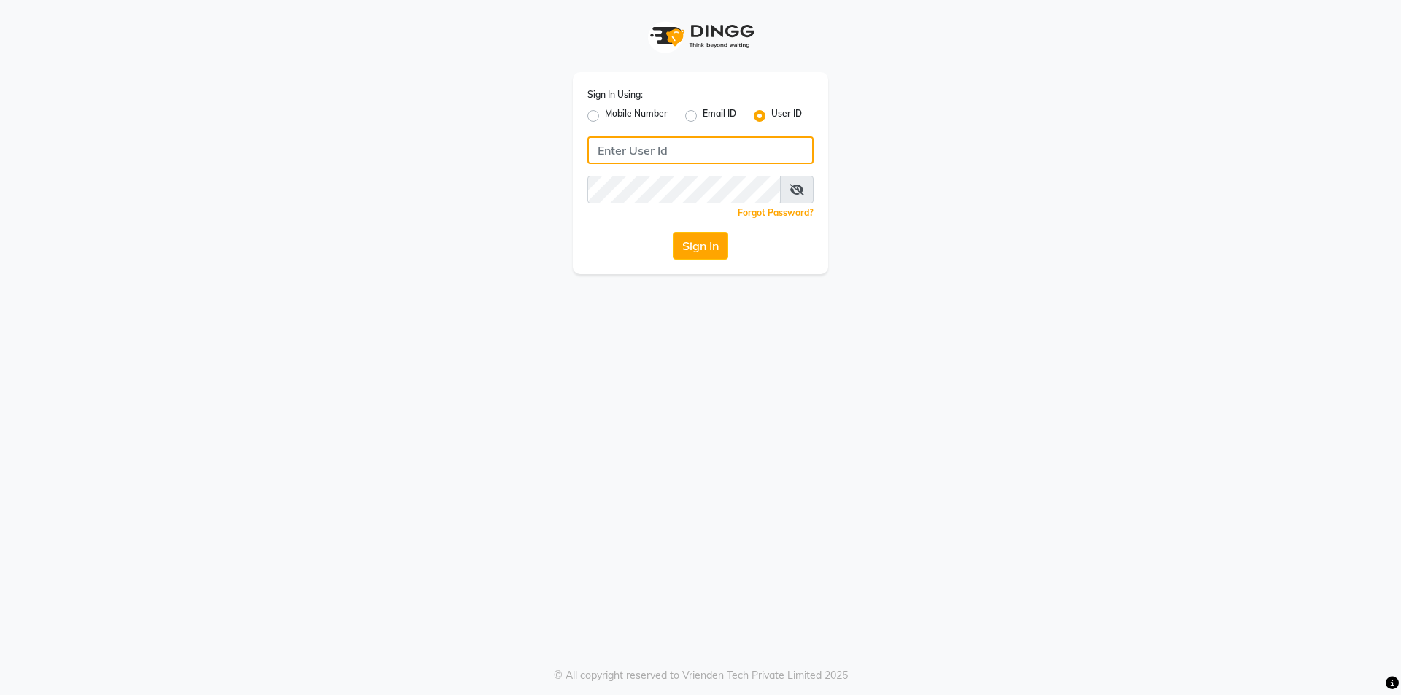
type input "Skinsmiths@123"
click at [690, 250] on button "Sign In" at bounding box center [700, 246] width 55 height 28
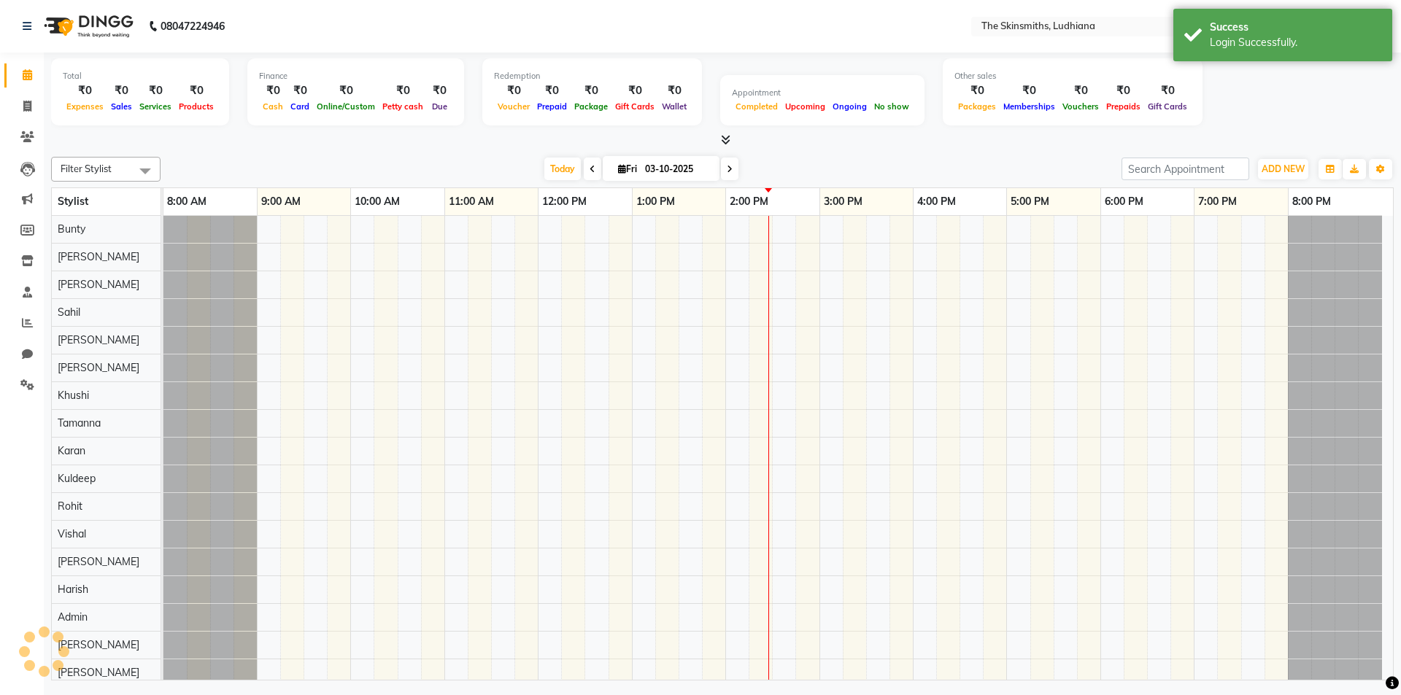
select select "en"
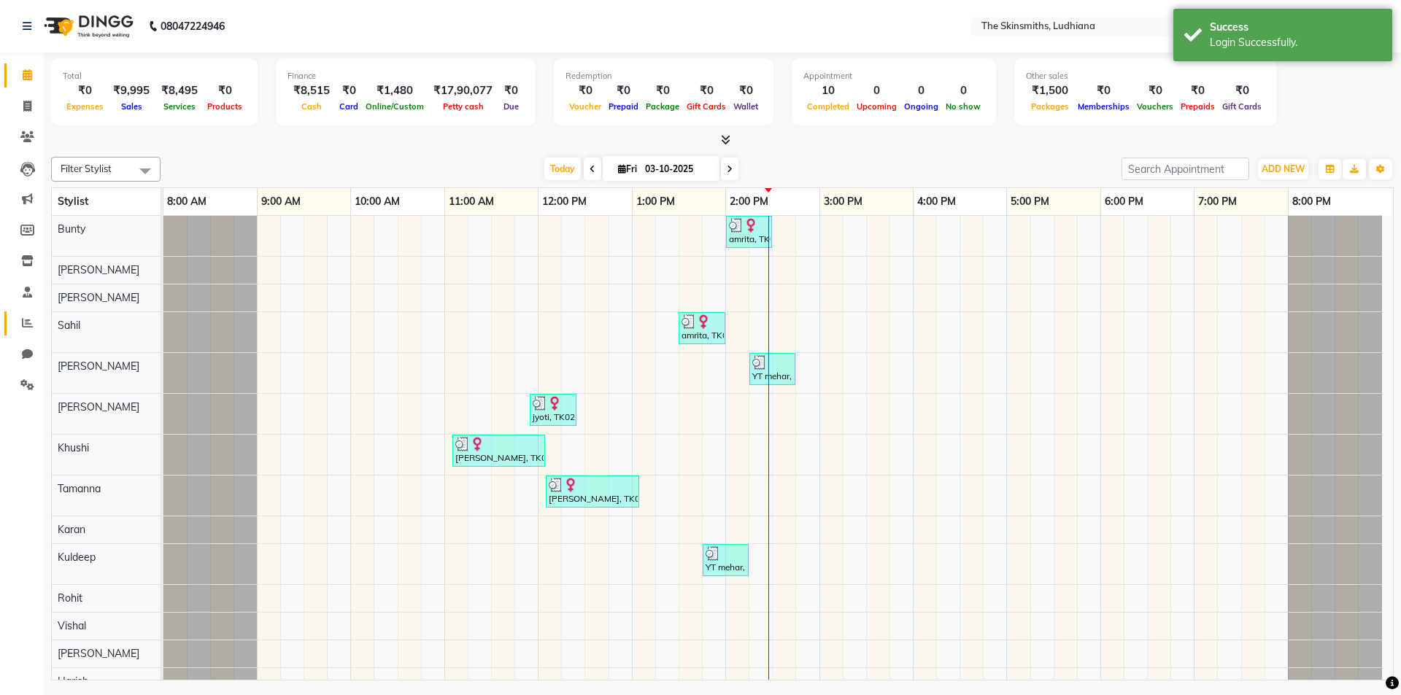
click at [26, 323] on icon at bounding box center [27, 322] width 11 height 11
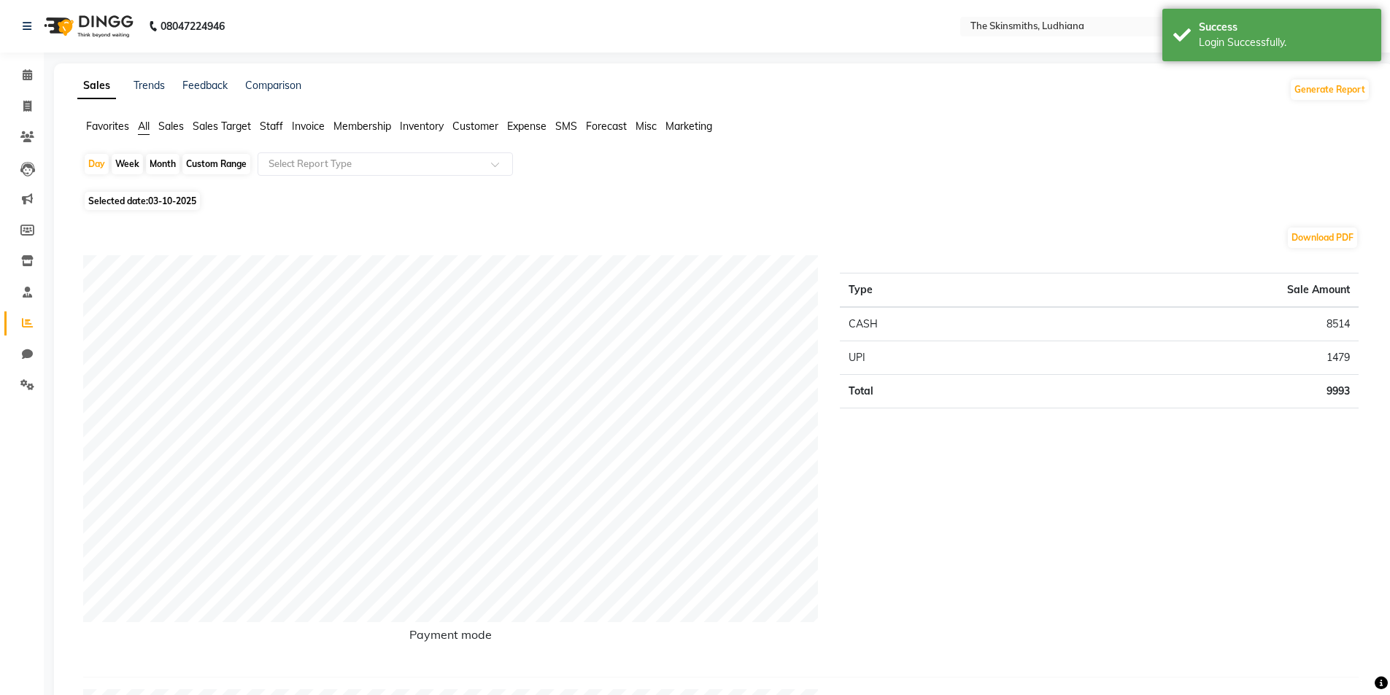
click at [178, 204] on span "03-10-2025" at bounding box center [172, 201] width 48 height 11
select select "10"
select select "2025"
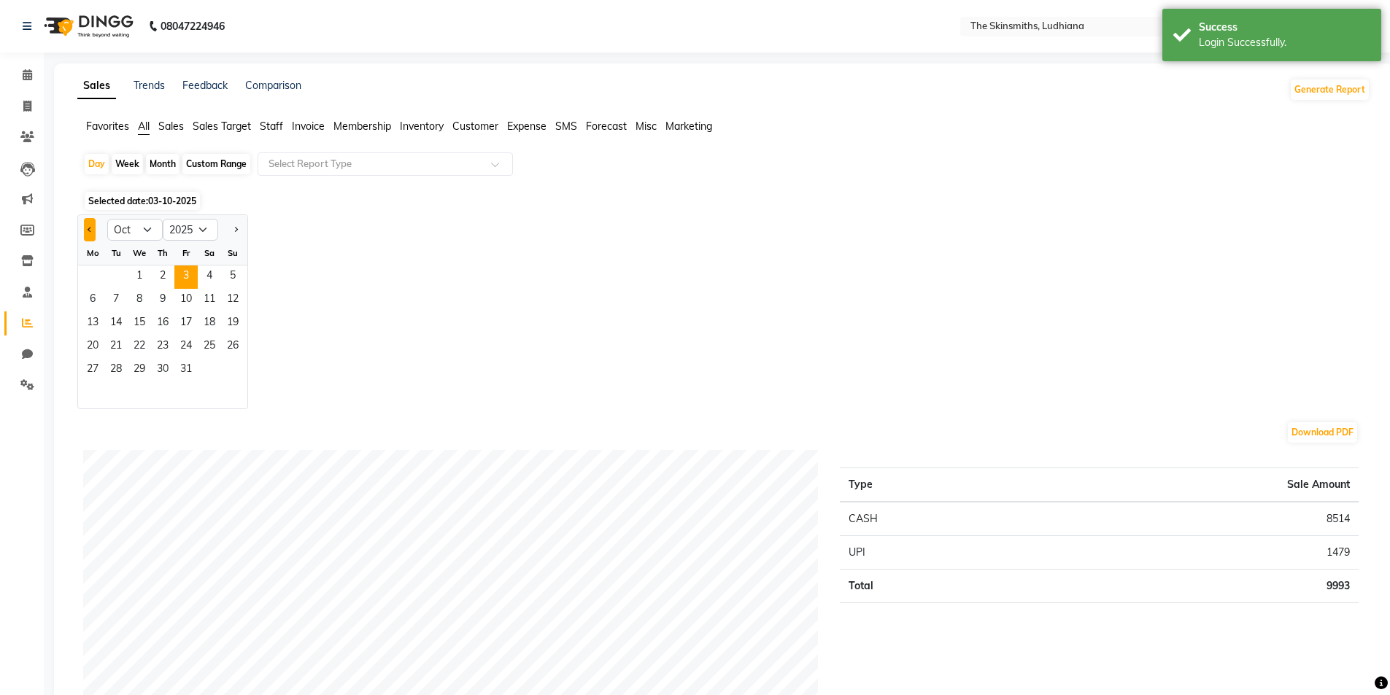
click at [90, 229] on span "Previous month" at bounding box center [90, 228] width 5 height 5
select select "9"
click at [233, 274] on span "7" at bounding box center [232, 277] width 23 height 23
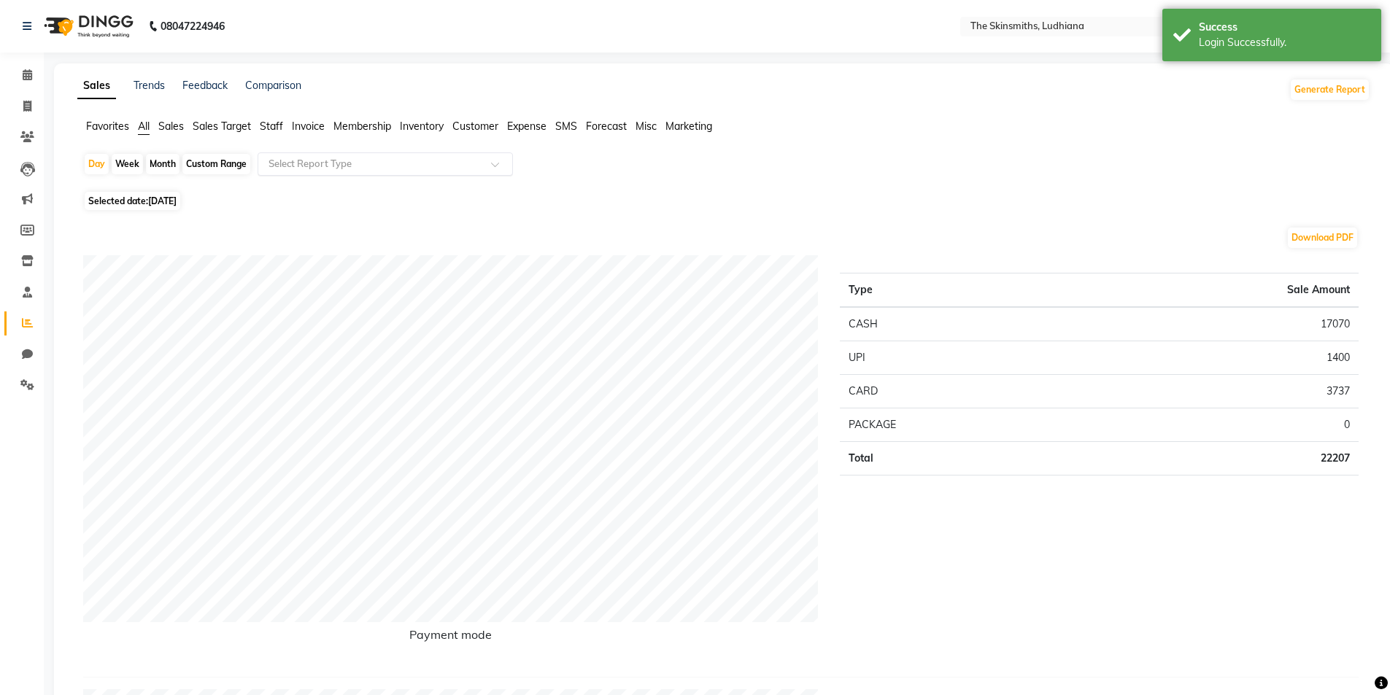
click at [370, 170] on input "text" at bounding box center [371, 164] width 210 height 15
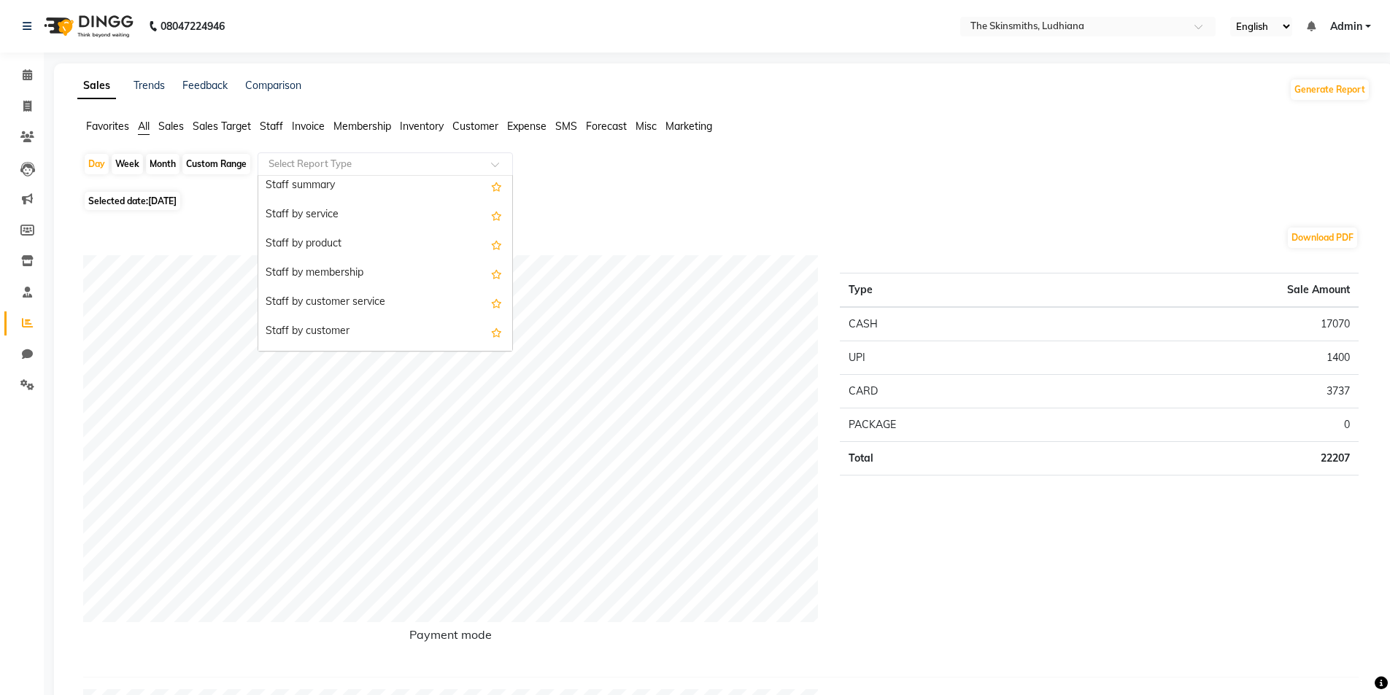
scroll to position [559, 0]
click at [355, 306] on div "Staff by customer" at bounding box center [385, 302] width 254 height 29
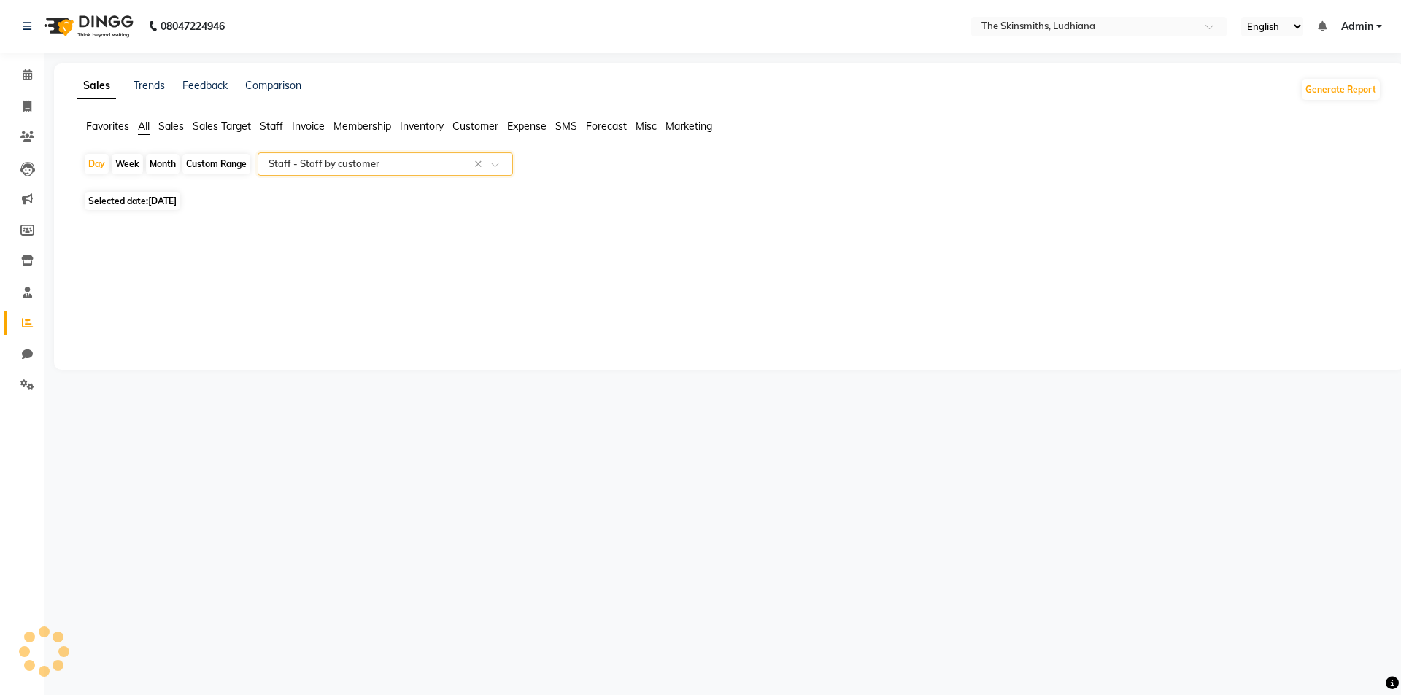
select select "full_report"
select select "csv"
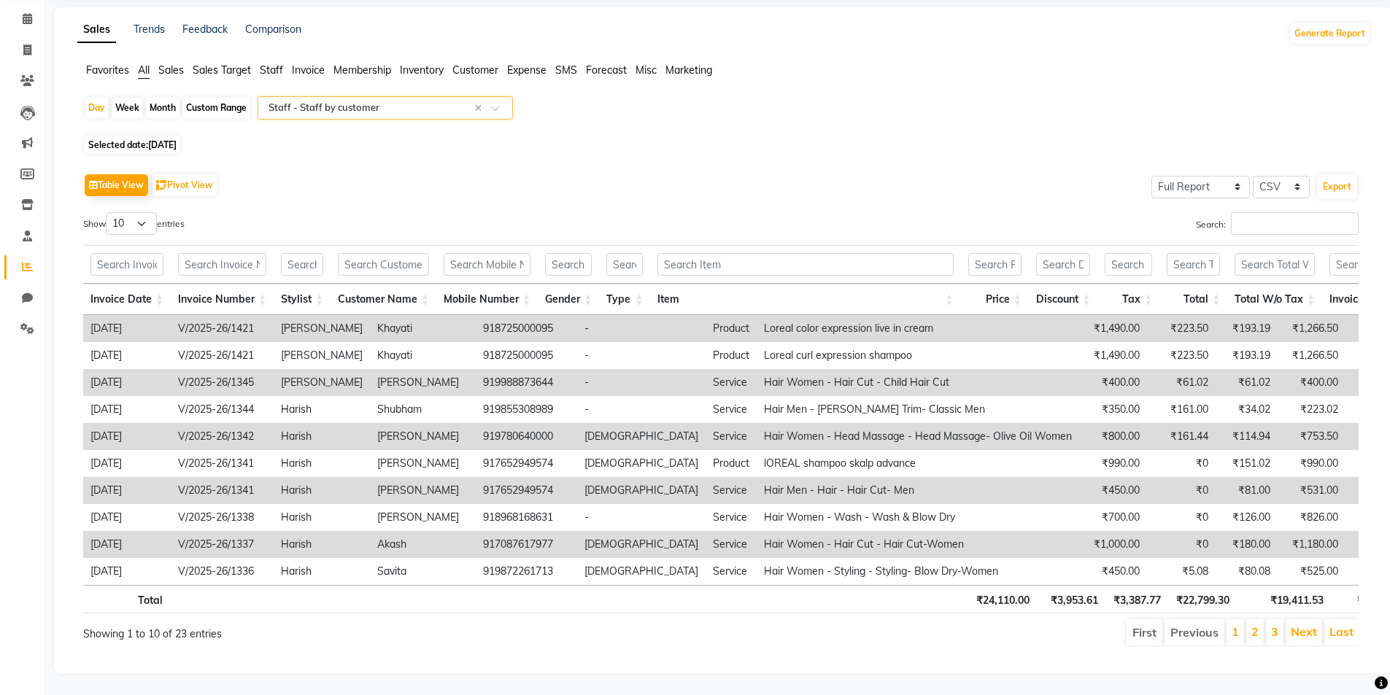
scroll to position [78, 0]
click at [1297, 625] on link "Next" at bounding box center [1304, 632] width 26 height 15
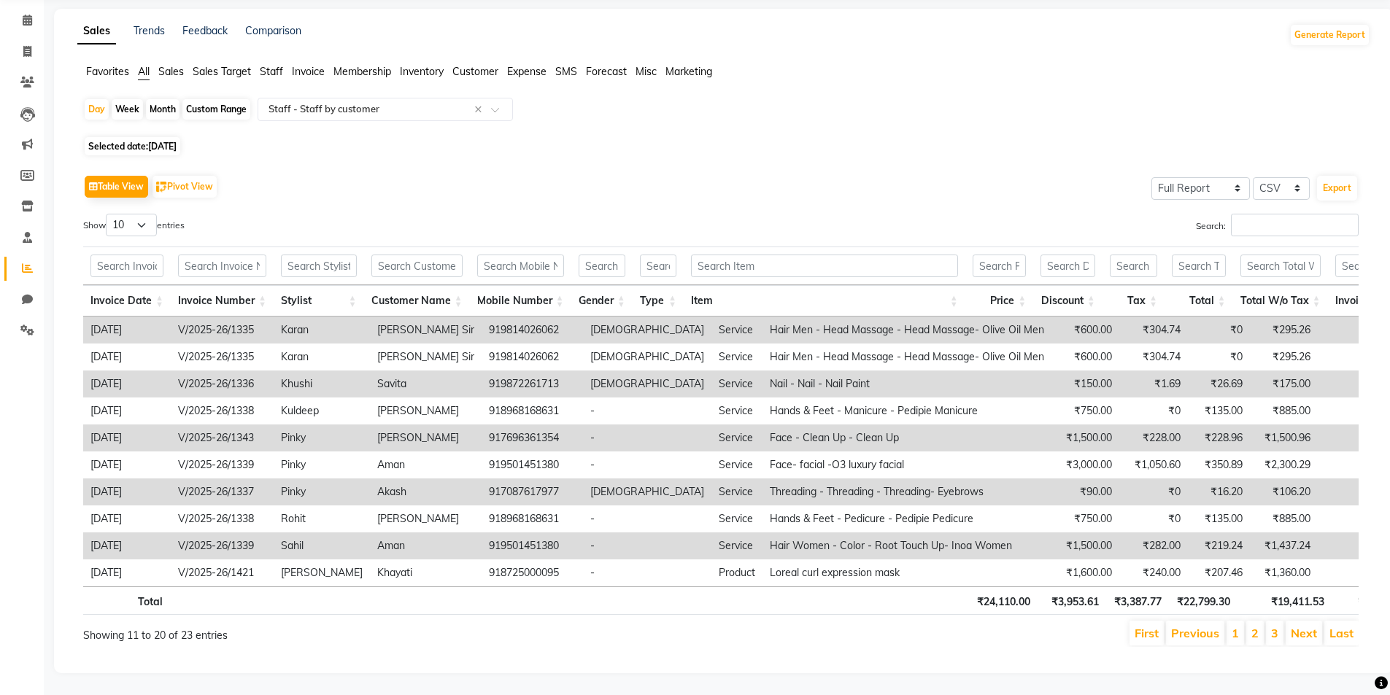
scroll to position [77, 0]
click at [1297, 626] on link "Next" at bounding box center [1304, 633] width 26 height 15
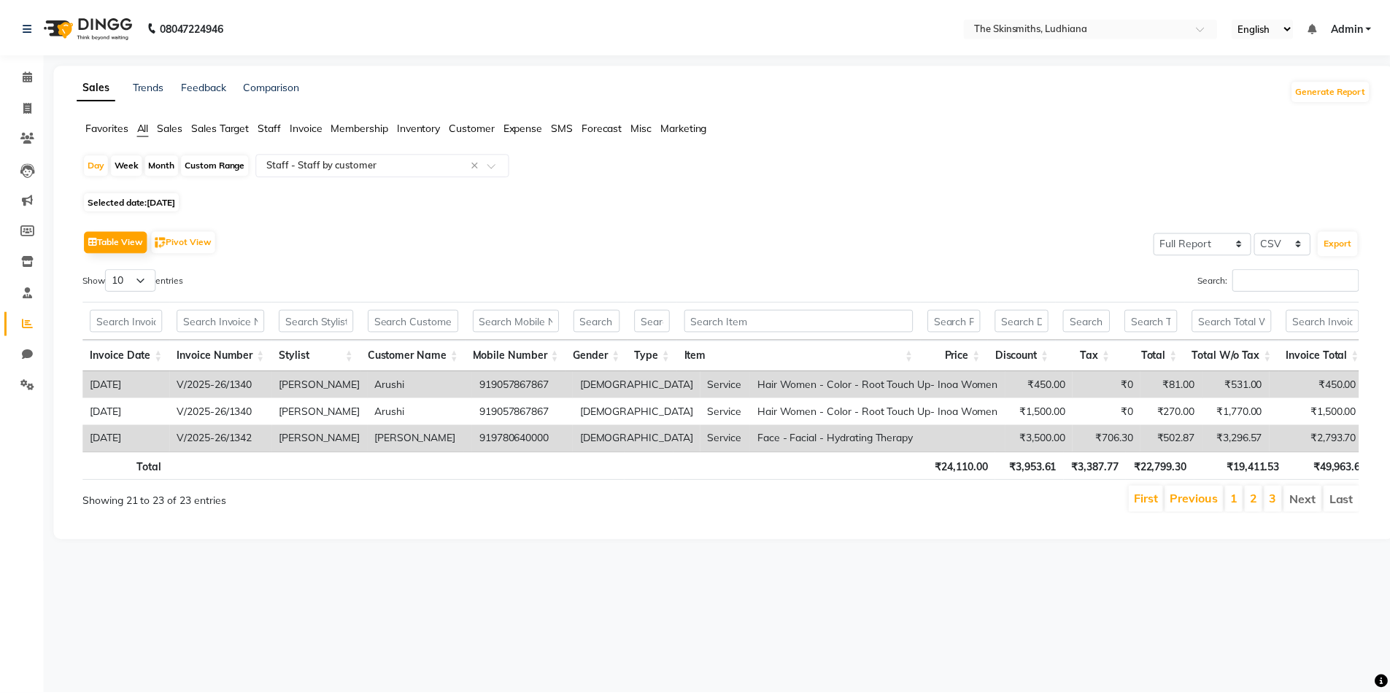
scroll to position [0, 11]
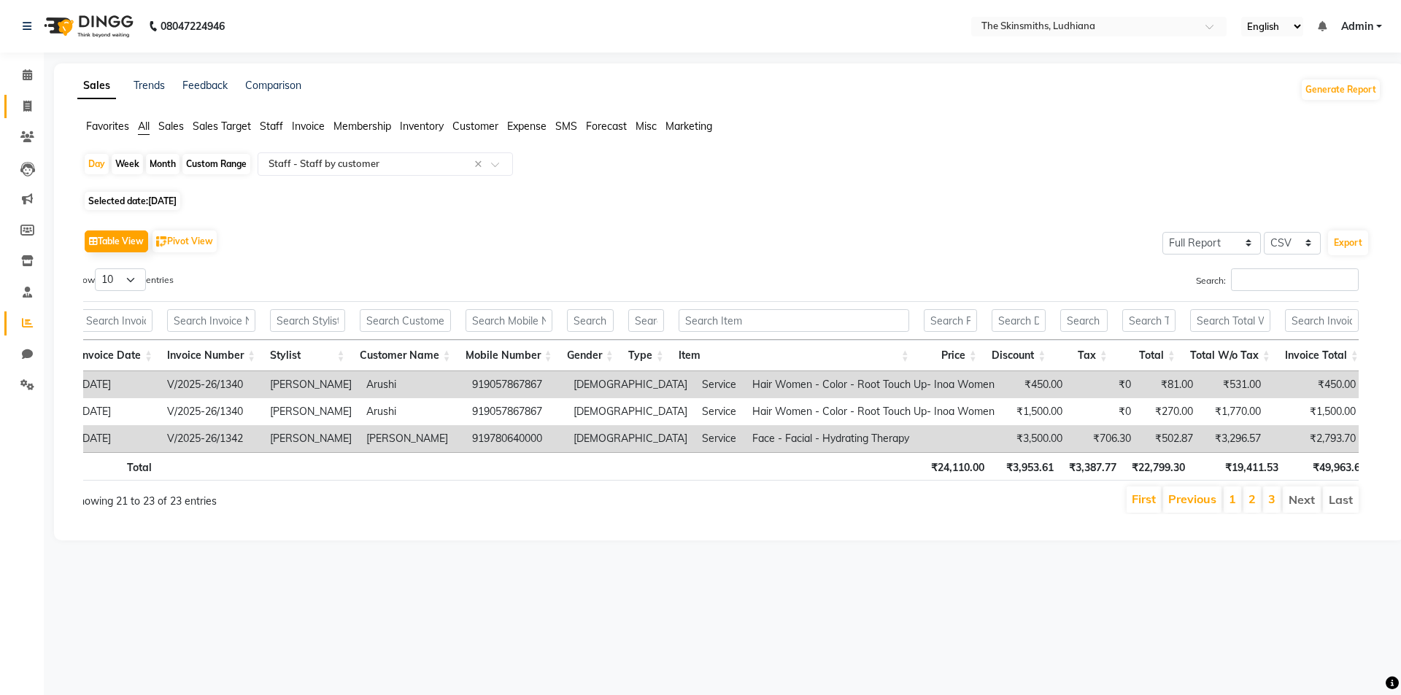
click at [20, 113] on span at bounding box center [28, 107] width 26 height 17
select select "service"
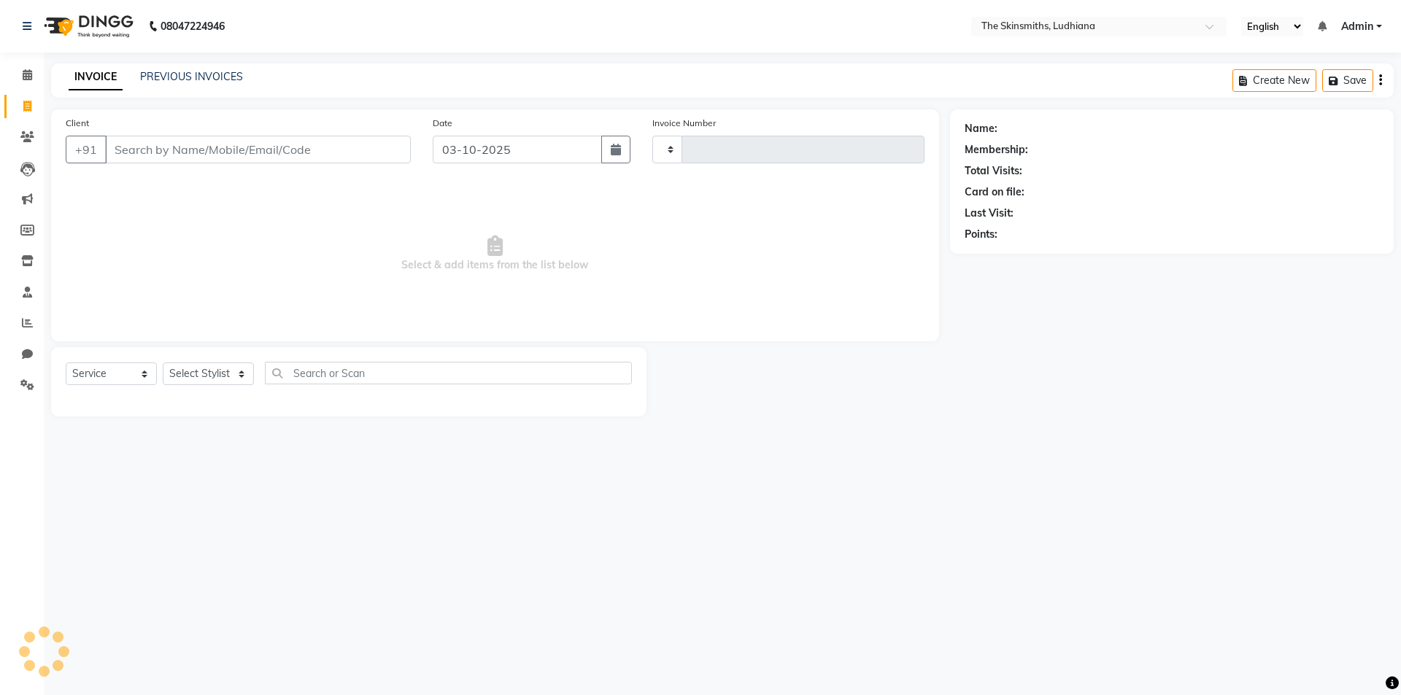
type input "1680"
select select "8115"
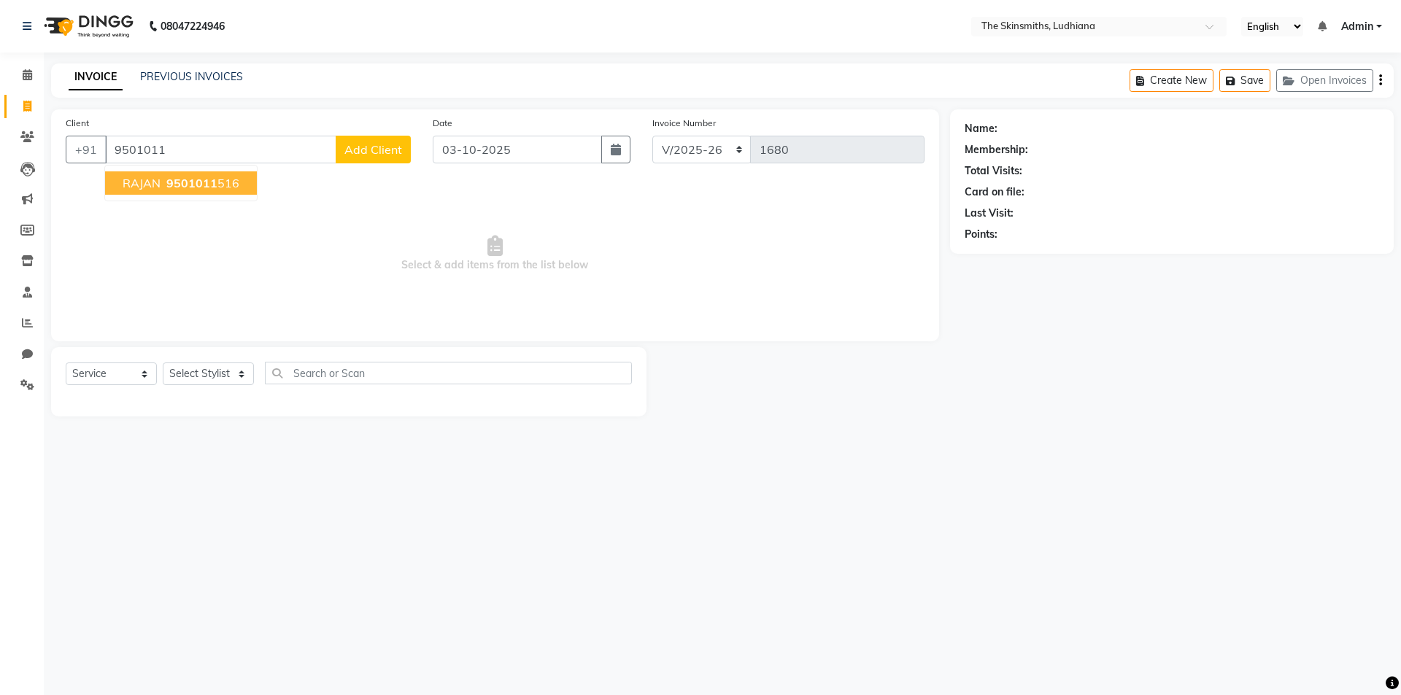
click at [227, 181] on ngb-highlight "9501011 516" at bounding box center [201, 183] width 76 height 15
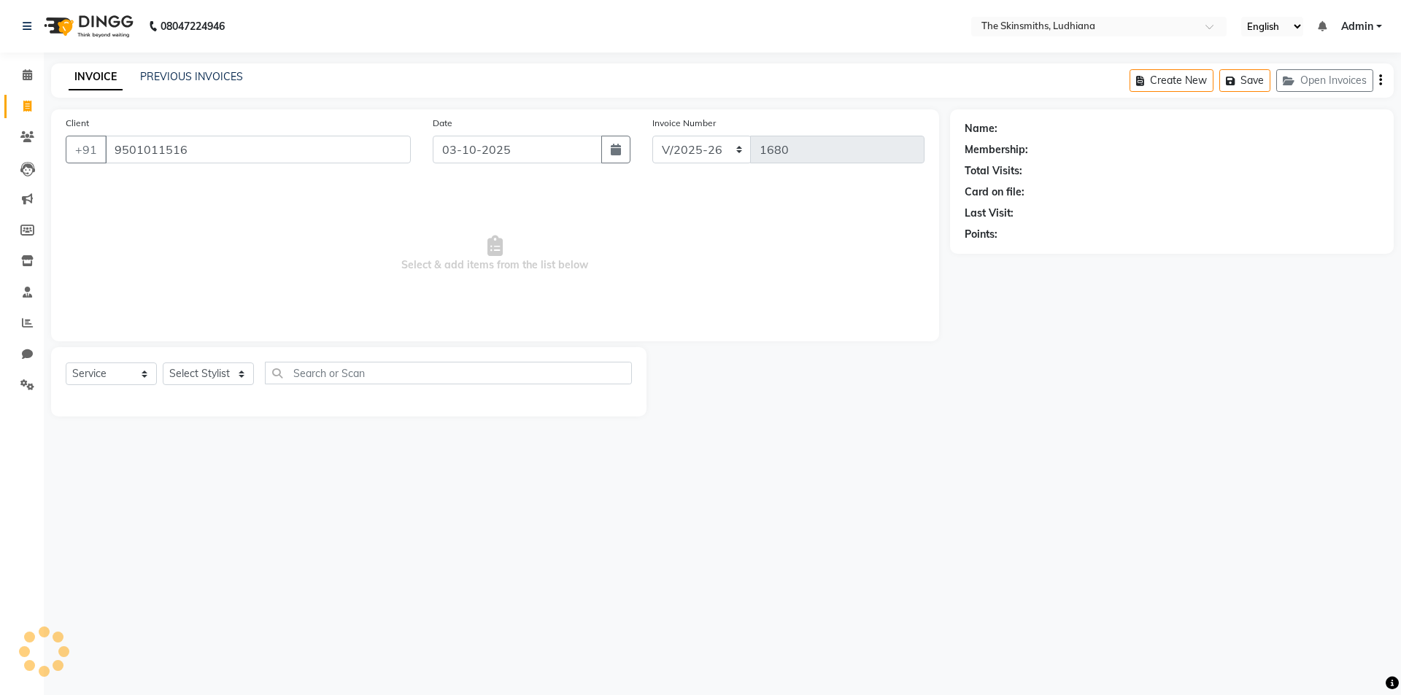
type input "9501011516"
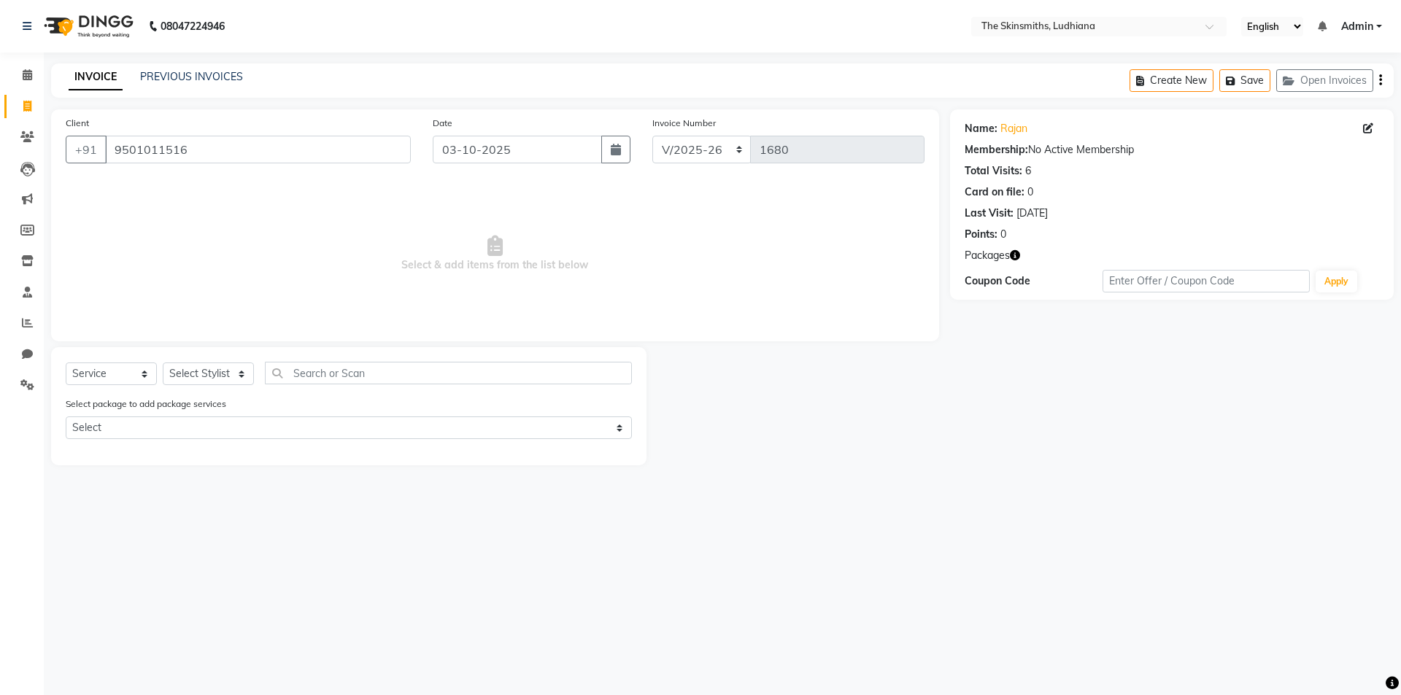
click at [227, 339] on div "Client [PHONE_NUMBER] Date [DATE] Invoice Number M/2025-26 RV/2025-26 V/[PHONE_…" at bounding box center [495, 225] width 888 height 232
click at [220, 346] on div "Client [PHONE_NUMBER] Date [DATE] Invoice Number M/2025-26 RV/2025-26 V/[PHONE_…" at bounding box center [495, 287] width 910 height 356
click at [228, 368] on select "Select Stylist Admin [PERSON_NAME] [PERSON_NAME] [PERSON_NAME] [PERSON_NAME] [P…" at bounding box center [208, 374] width 91 height 23
select select "76552"
click at [163, 363] on select "Select Stylist Admin [PERSON_NAME] [PERSON_NAME] [PERSON_NAME] [PERSON_NAME] [P…" at bounding box center [208, 374] width 91 height 23
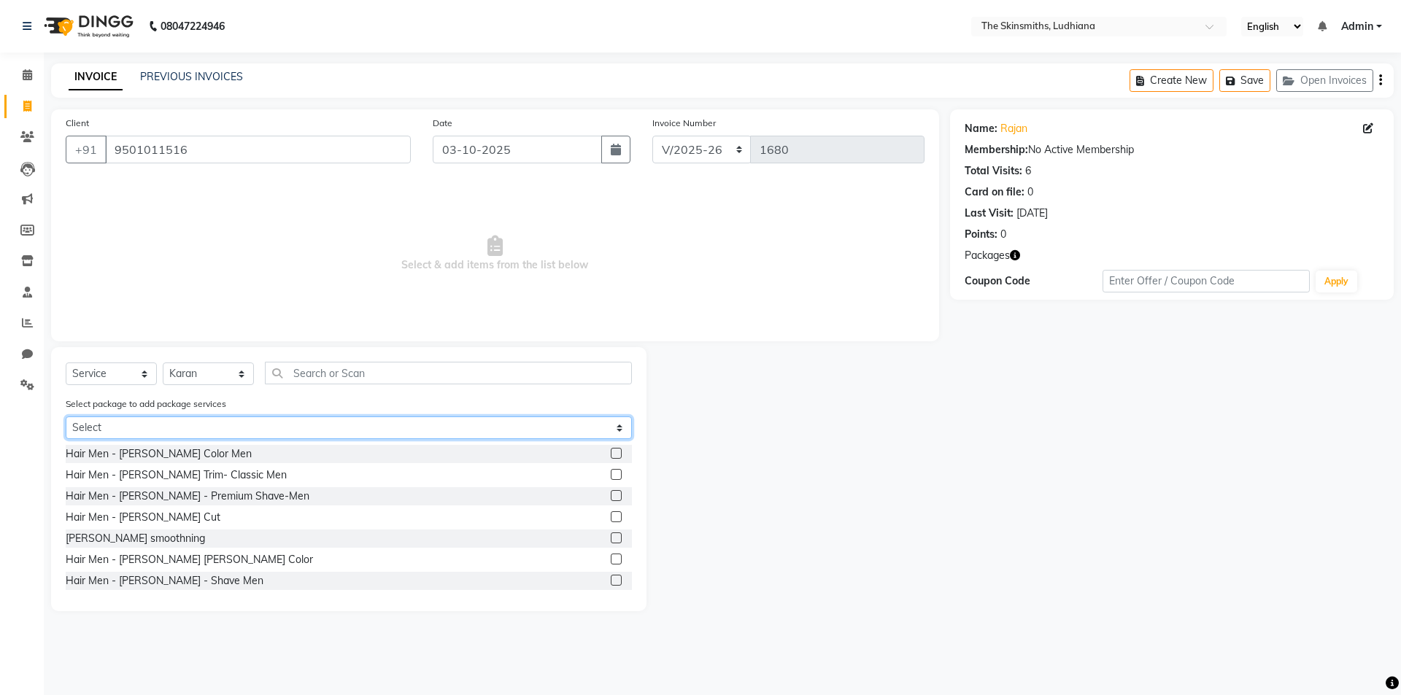
click at [239, 425] on select "Select hair cut + [PERSON_NAME] cut" at bounding box center [349, 428] width 566 height 23
select select "1: Object"
click at [66, 417] on select "Select hair cut + [PERSON_NAME] cut" at bounding box center [349, 428] width 566 height 23
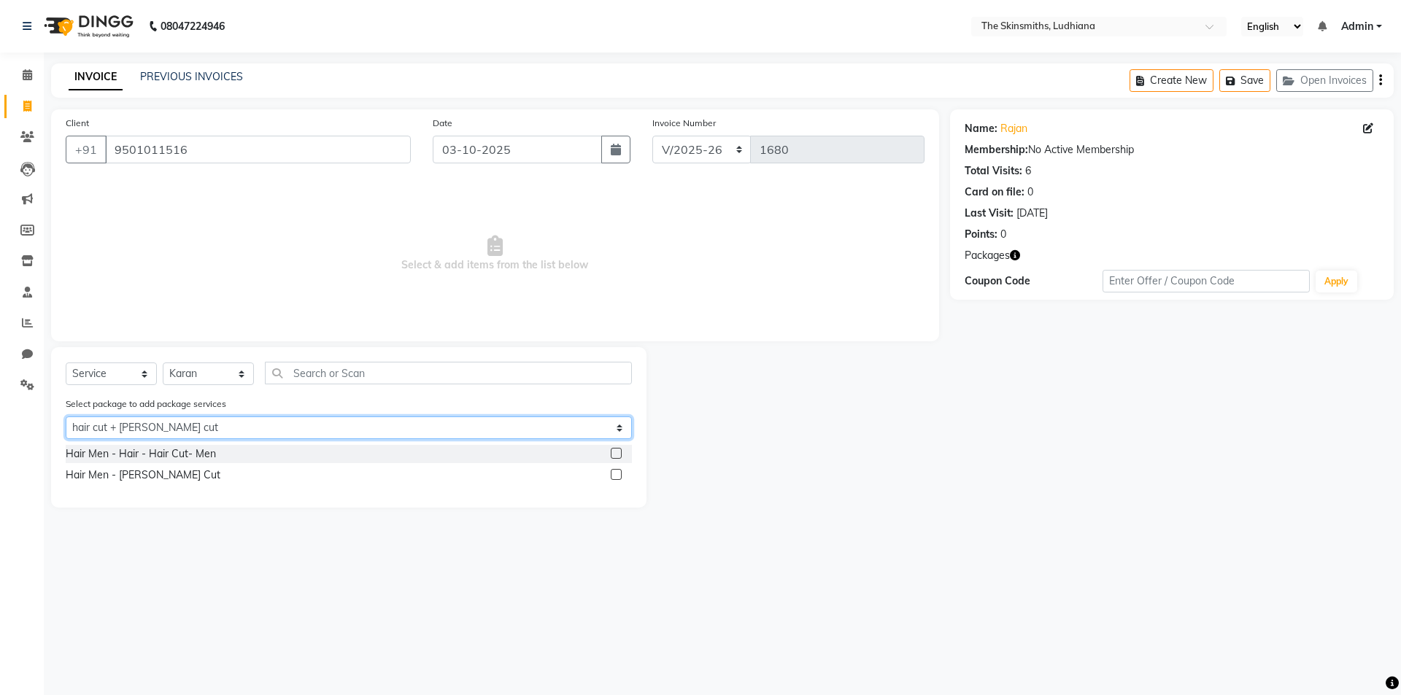
click at [623, 434] on select "Select hair cut + [PERSON_NAME] cut" at bounding box center [349, 428] width 566 height 23
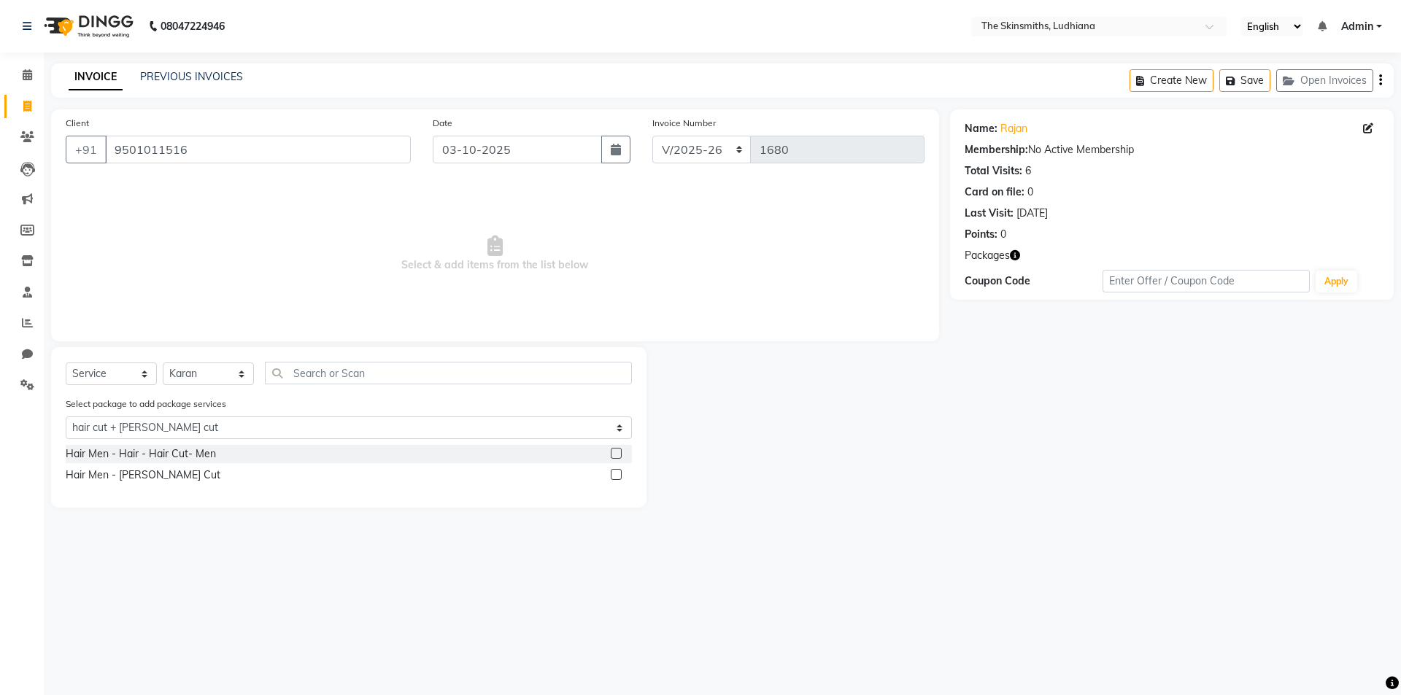
click at [667, 561] on div "08047224946 Select Location × The Skinsmiths, Ludhiana English ENGLISH Español …" at bounding box center [700, 347] width 1401 height 695
click at [622, 455] on label at bounding box center [616, 453] width 11 height 11
click at [620, 455] on input "checkbox" at bounding box center [615, 453] width 9 height 9
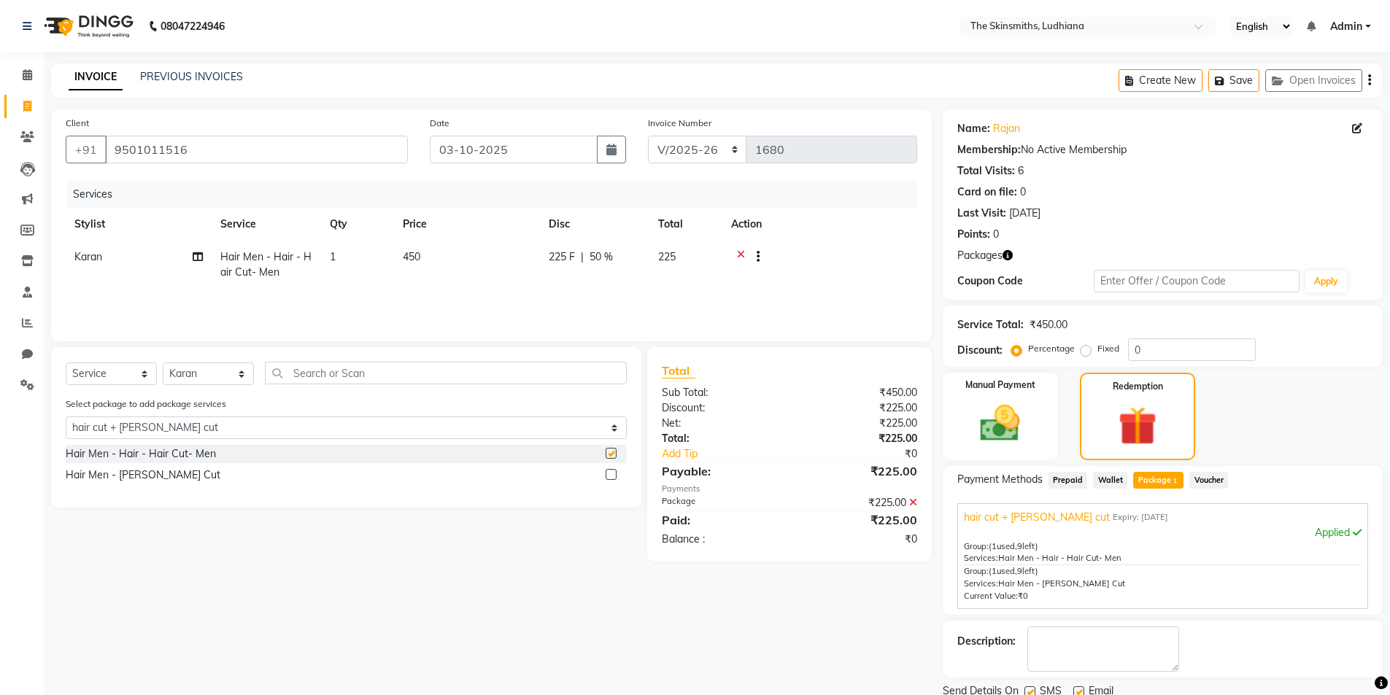
checkbox input "false"
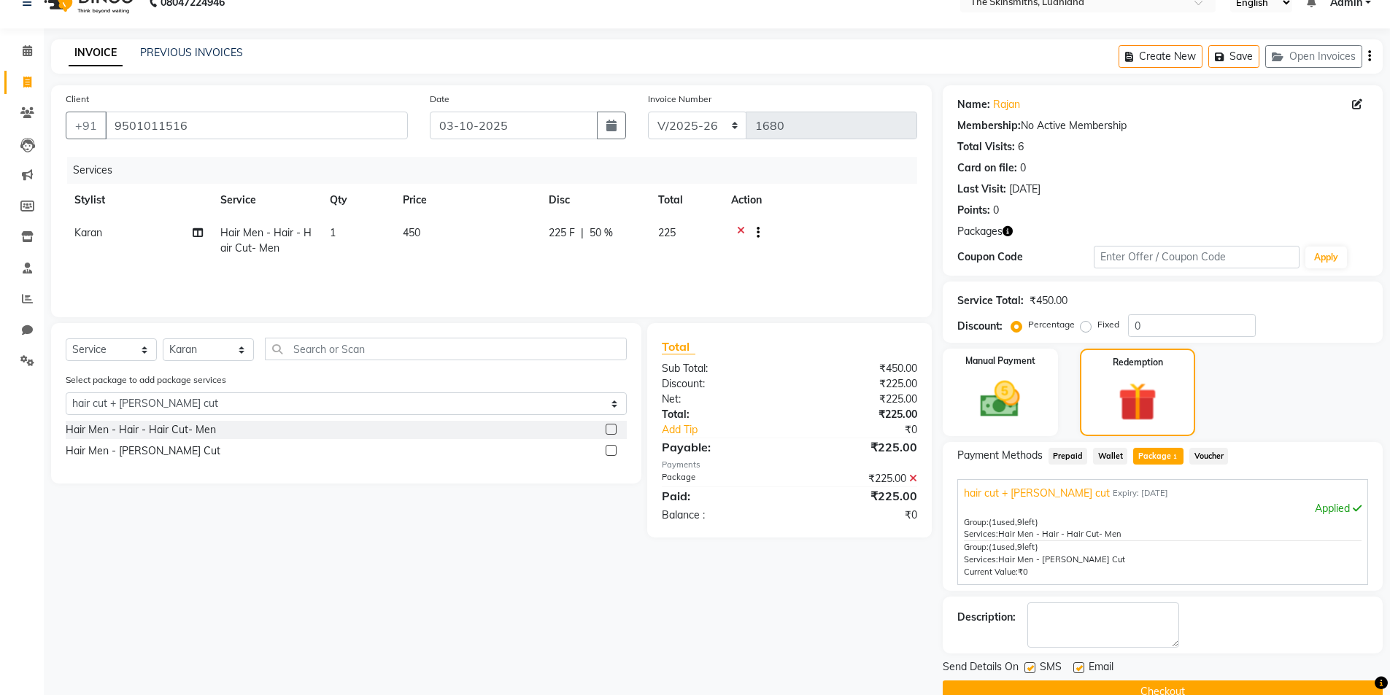
scroll to position [54, 0]
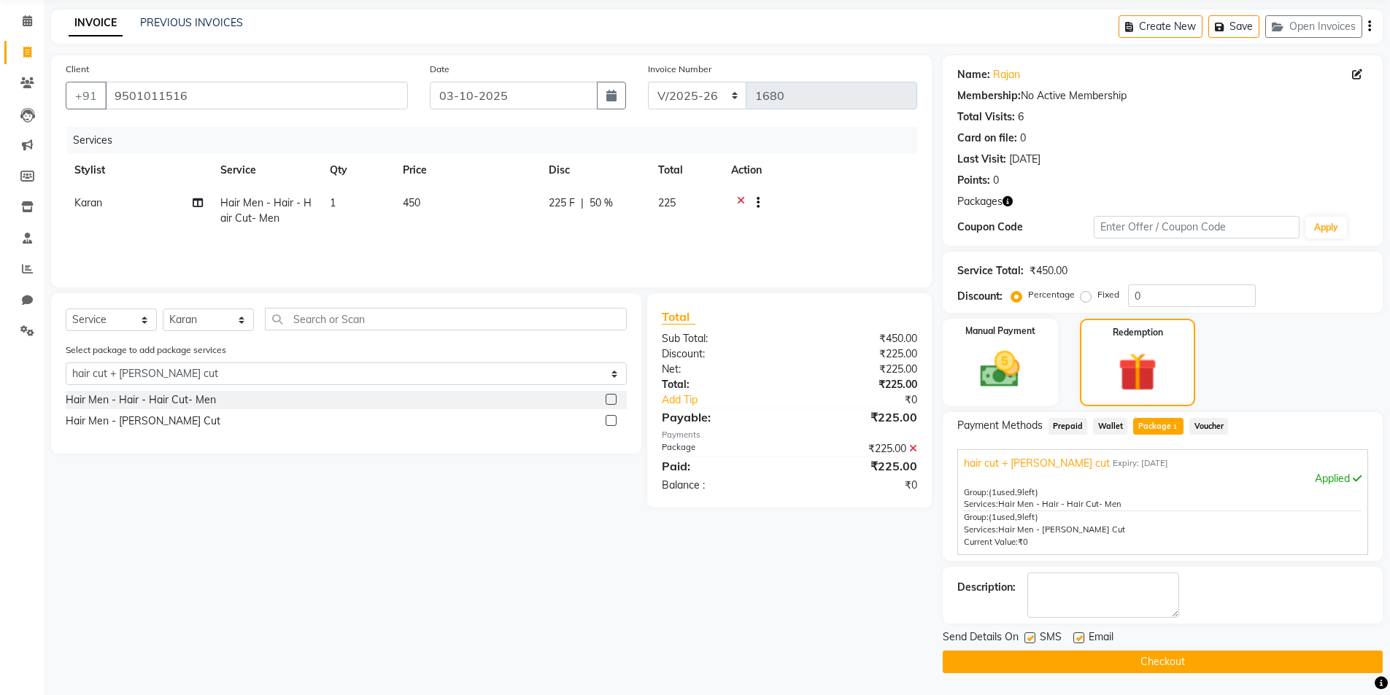
click at [614, 415] on label at bounding box center [611, 420] width 11 height 11
click at [614, 417] on input "checkbox" at bounding box center [610, 421] width 9 height 9
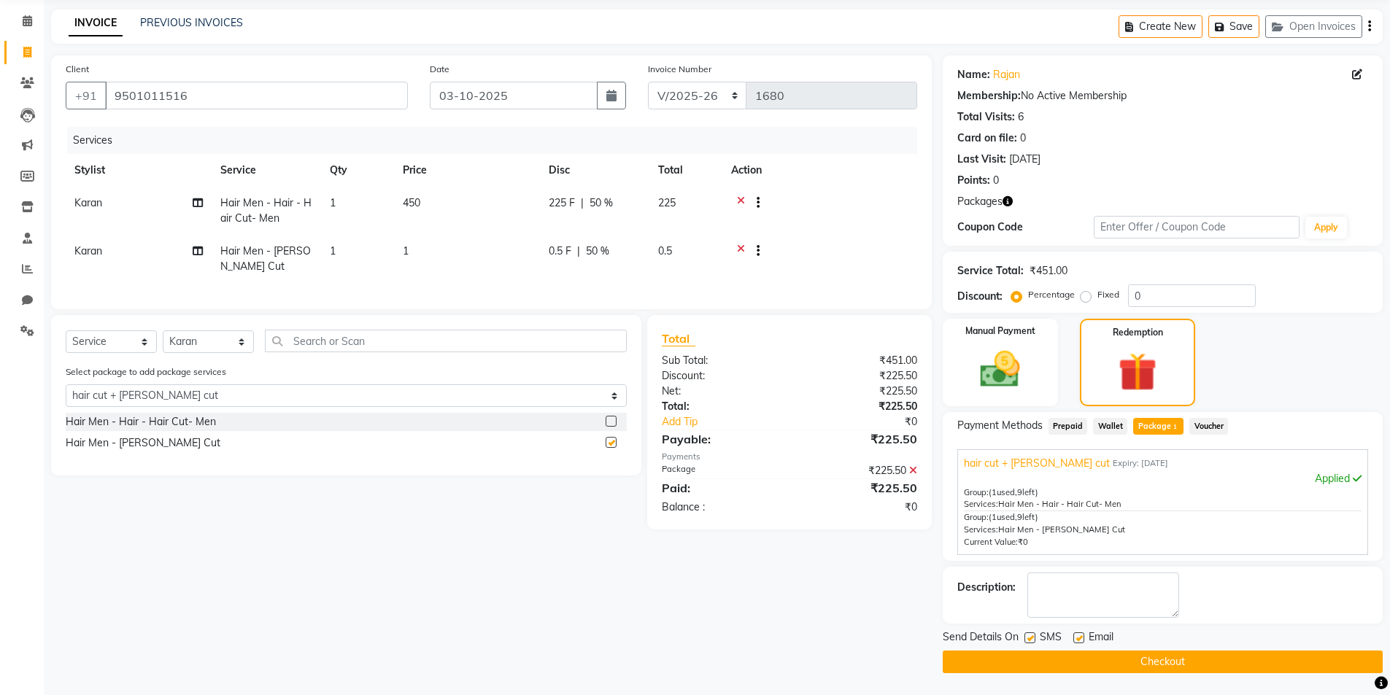
checkbox input "false"
click at [1195, 664] on button "Checkout" at bounding box center [1163, 662] width 440 height 23
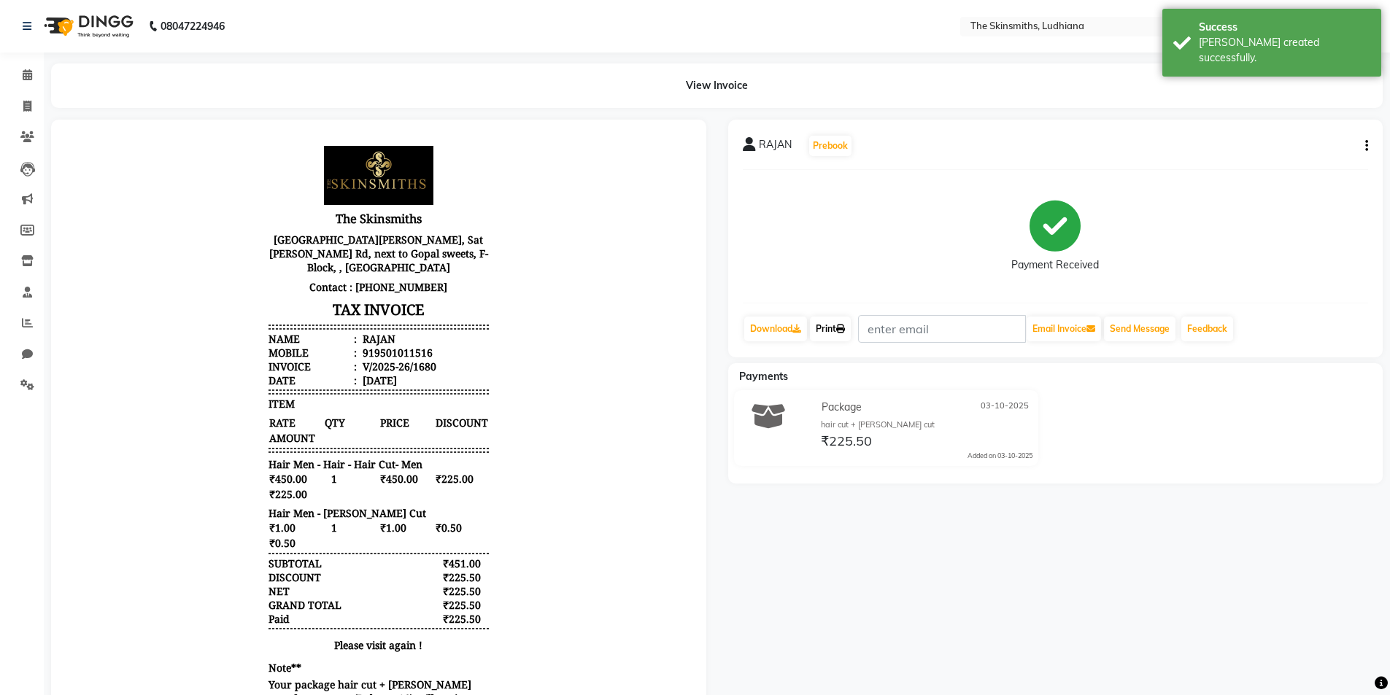
click at [831, 325] on link "Print" at bounding box center [830, 329] width 41 height 25
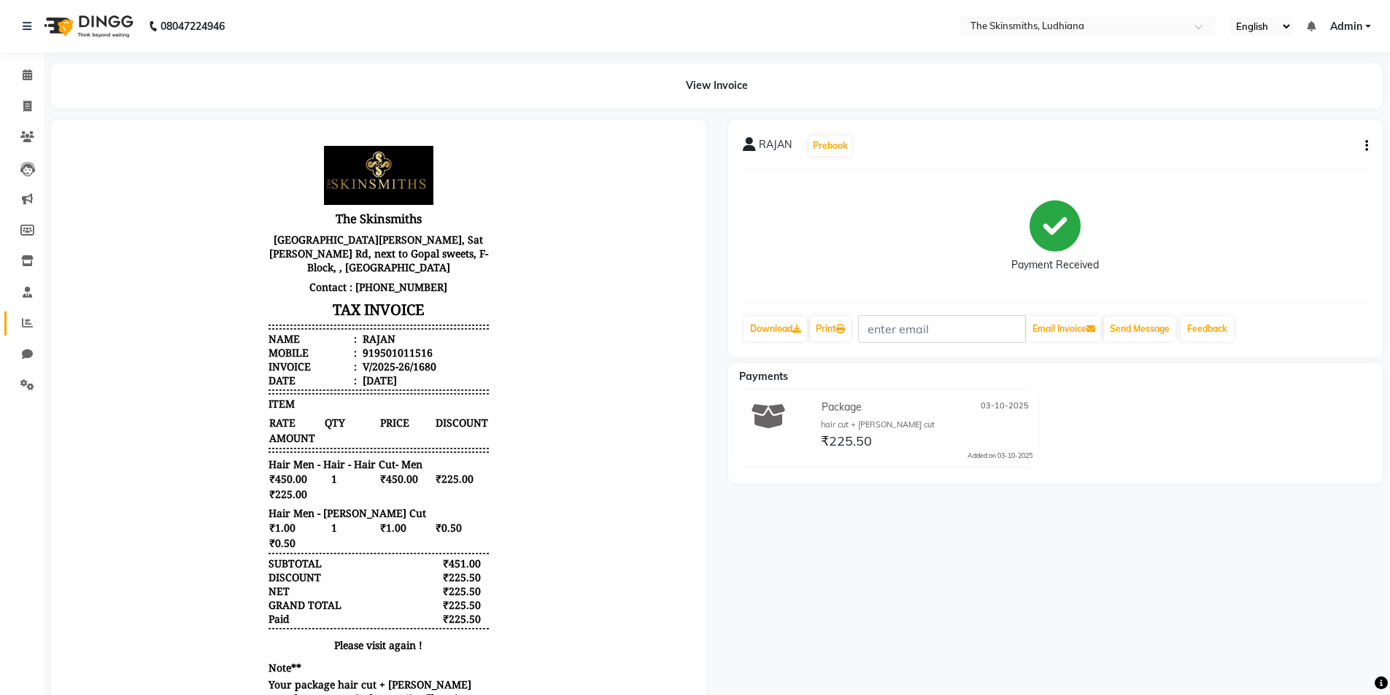
click at [18, 331] on span at bounding box center [28, 323] width 26 height 17
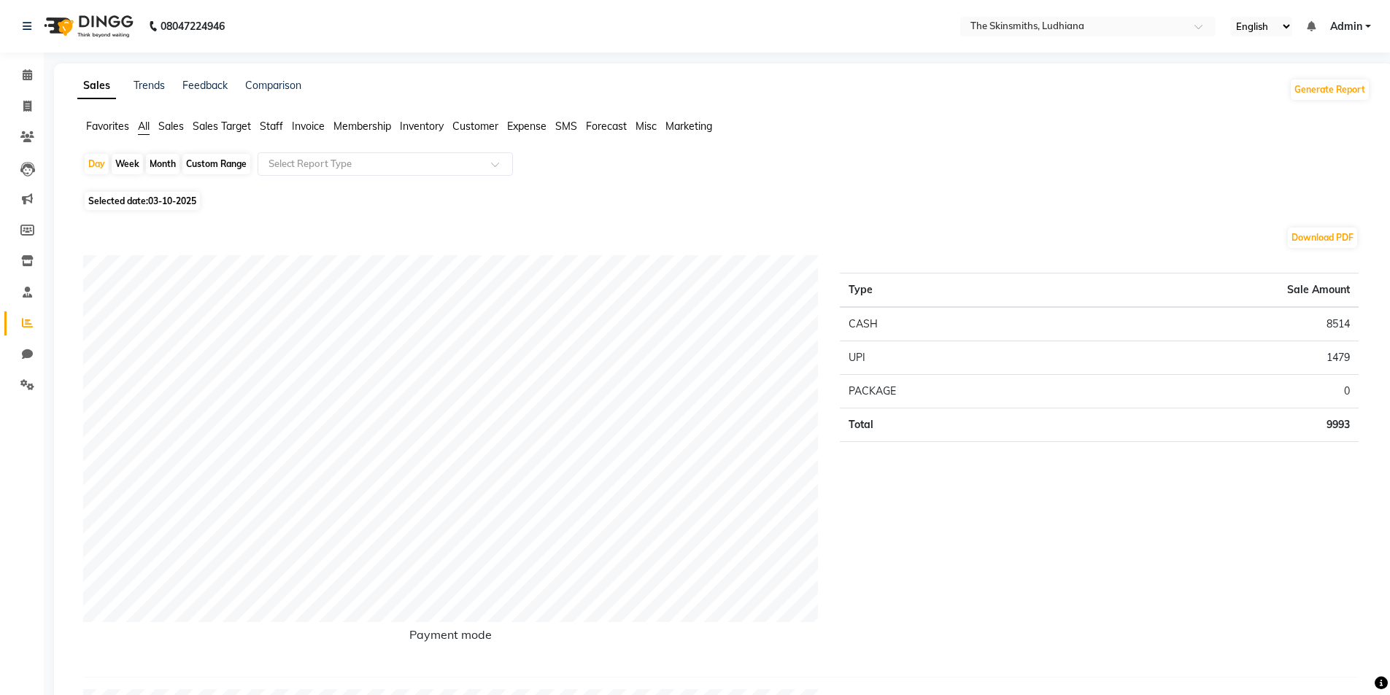
click at [174, 204] on span "03-10-2025" at bounding box center [172, 201] width 48 height 11
select select "10"
select select "2025"
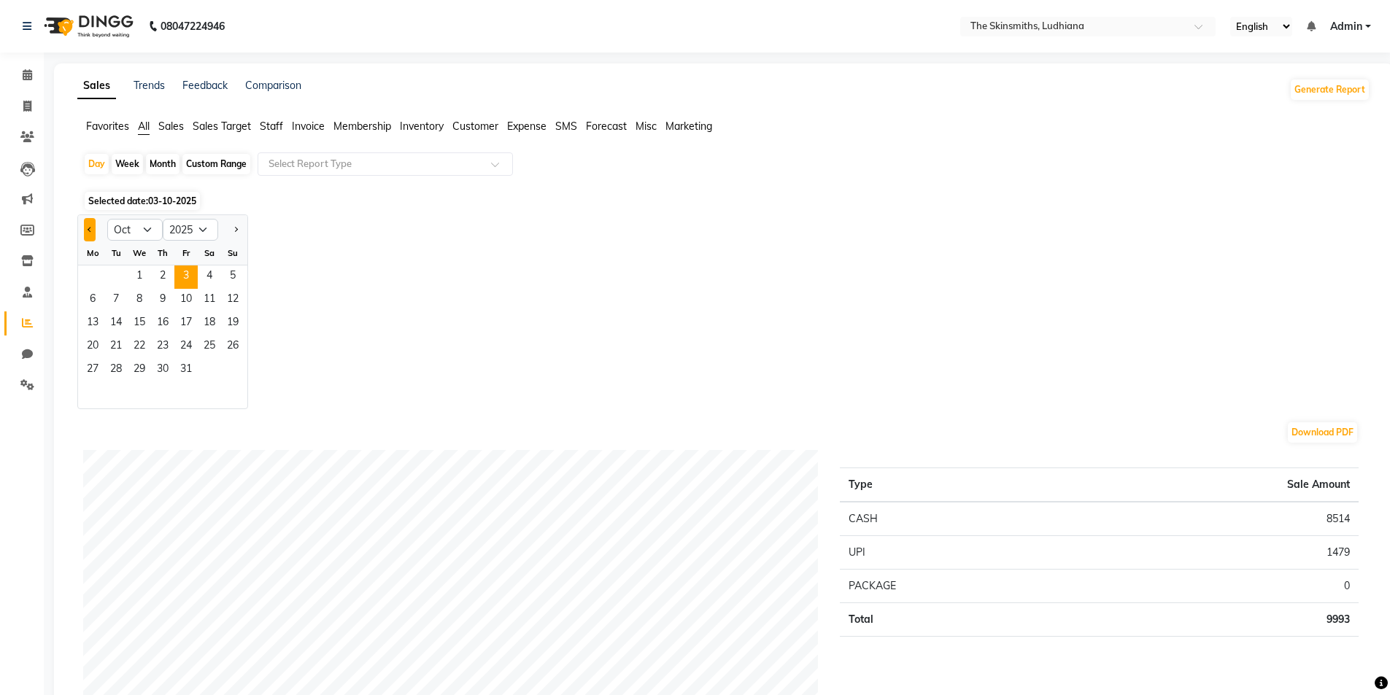
click at [90, 229] on span "Previous month" at bounding box center [90, 228] width 5 height 5
select select "9"
click at [119, 272] on span "2" at bounding box center [115, 277] width 23 height 23
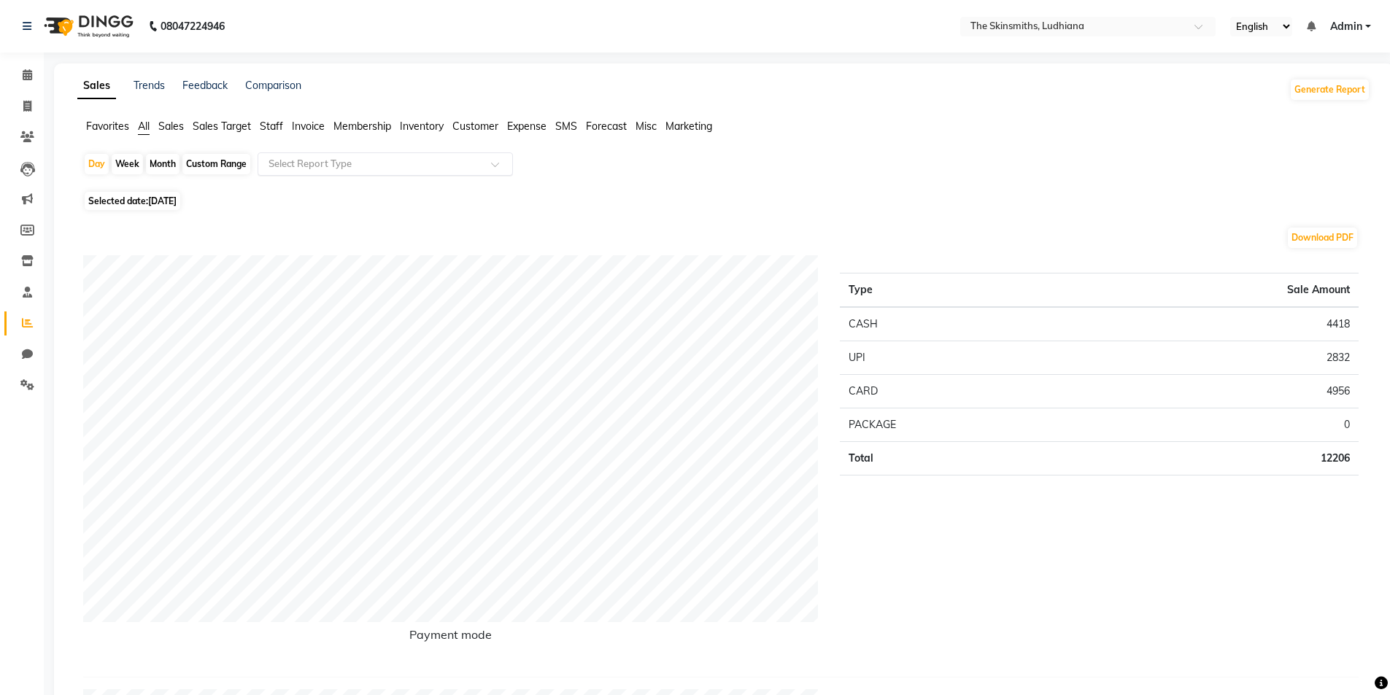
click at [389, 163] on input "text" at bounding box center [371, 164] width 210 height 15
click at [363, 342] on div "Staff by customer" at bounding box center [385, 343] width 254 height 29
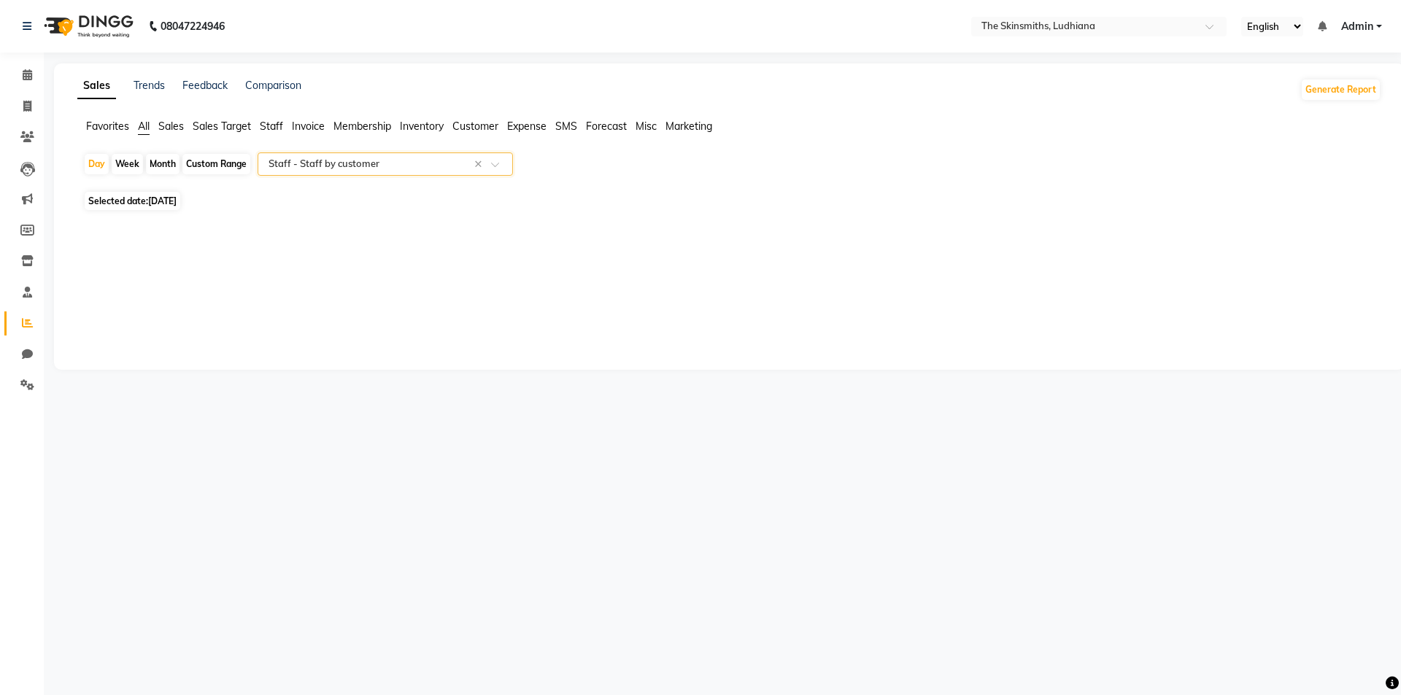
select select "full_report"
select select "csv"
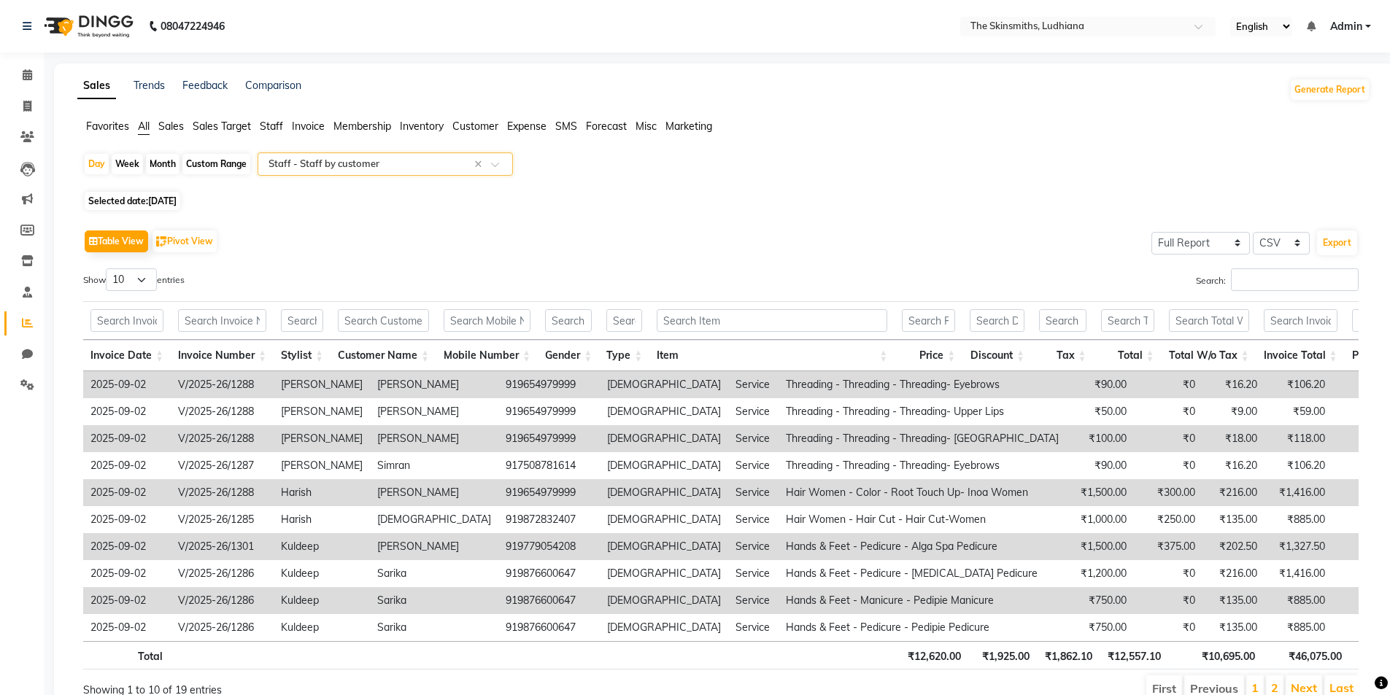
scroll to position [78, 0]
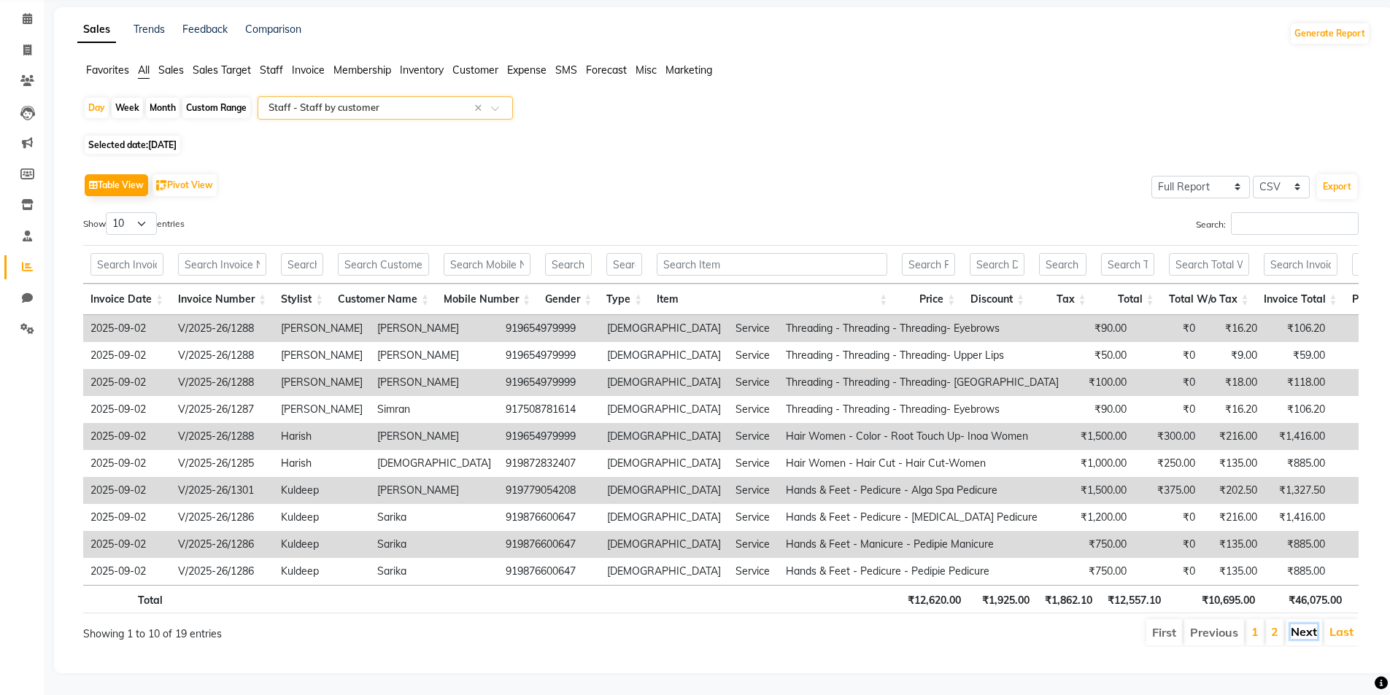
click at [1295, 625] on link "Next" at bounding box center [1304, 632] width 26 height 15
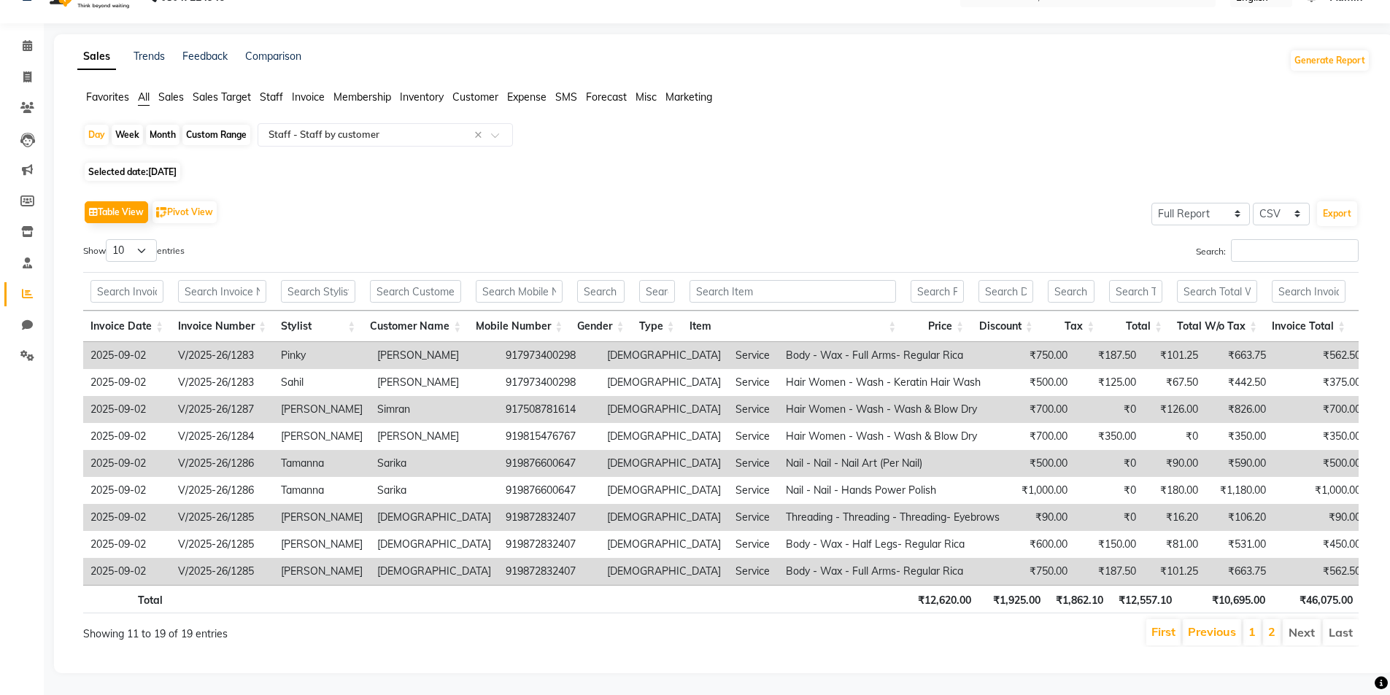
click at [1311, 634] on li "Next" at bounding box center [1302, 633] width 38 height 26
click at [1212, 625] on link "Previous" at bounding box center [1212, 632] width 48 height 15
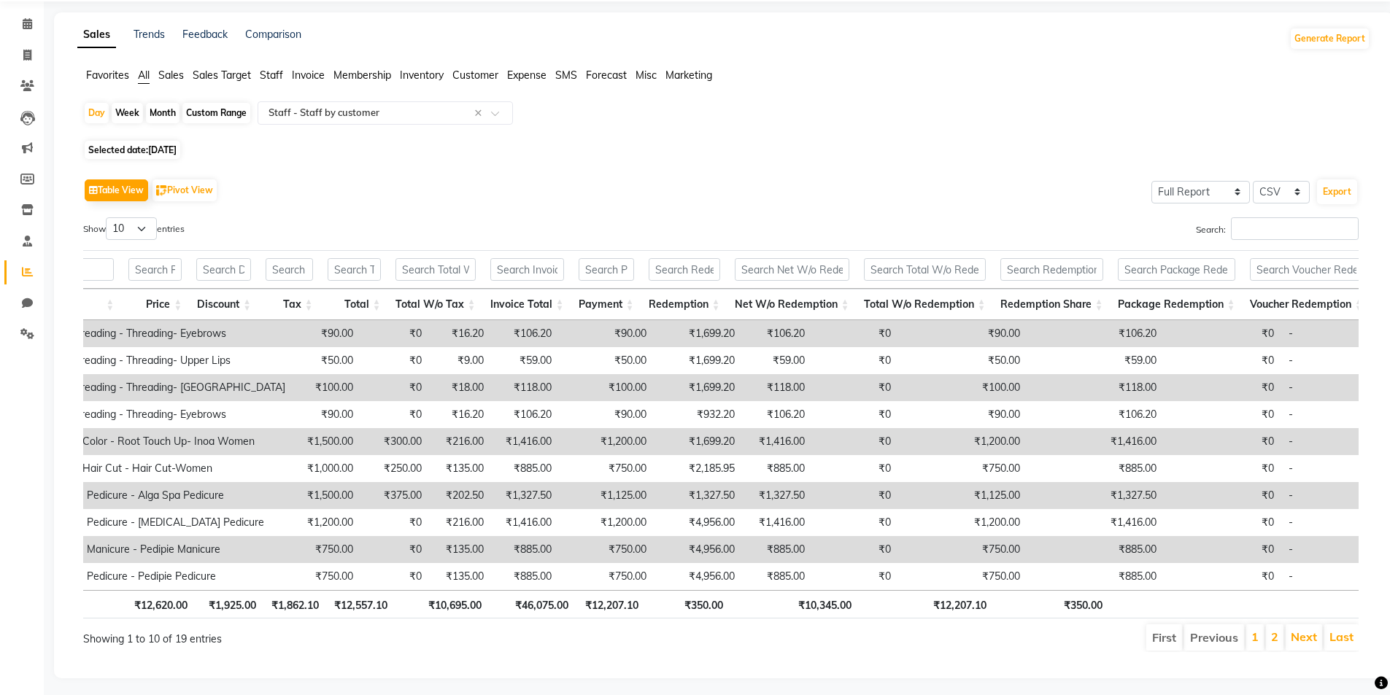
scroll to position [0, 487]
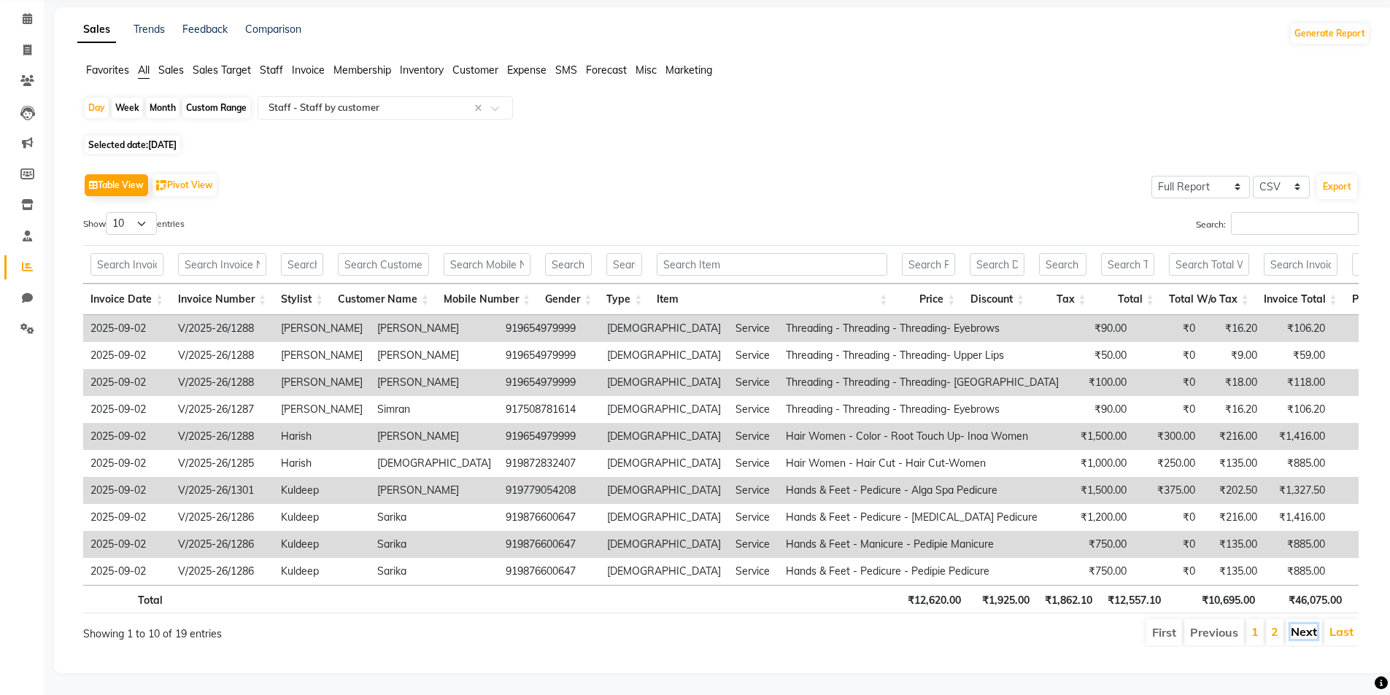
click at [1296, 626] on link "Next" at bounding box center [1304, 632] width 26 height 15
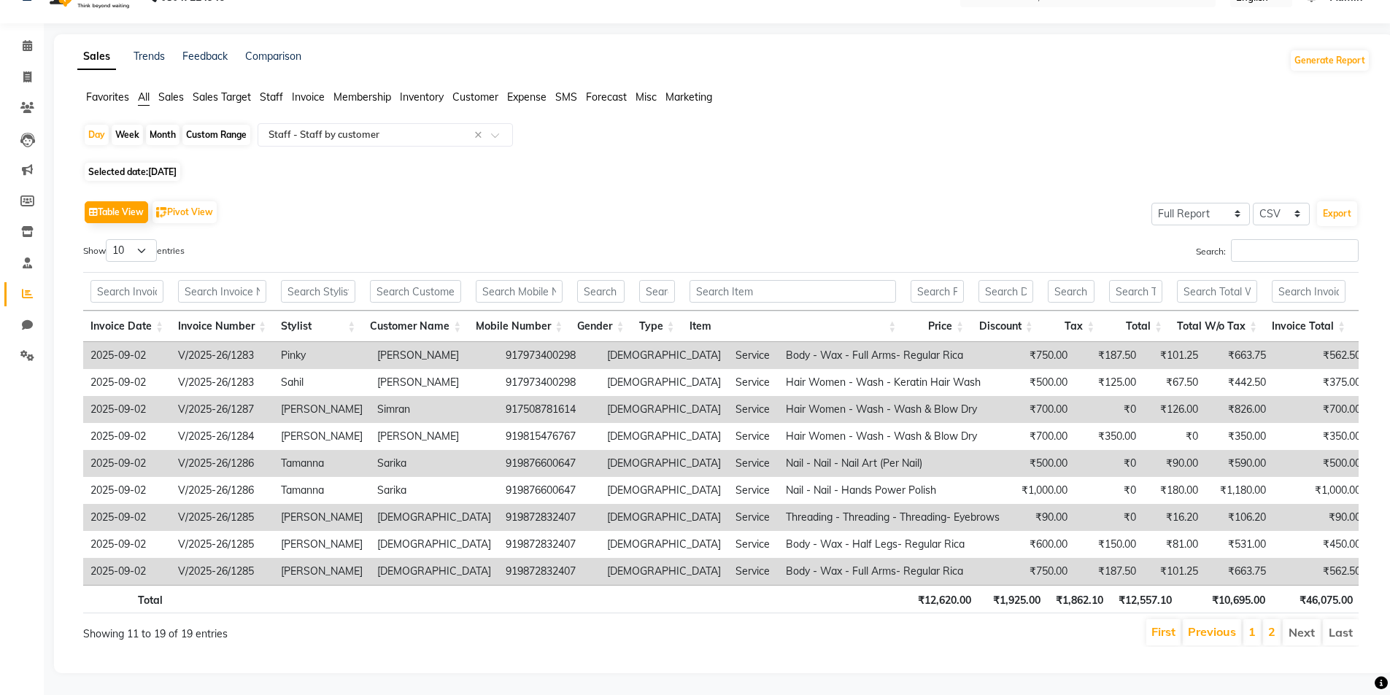
click at [169, 166] on span "[DATE]" at bounding box center [162, 171] width 28 height 11
select select "9"
select select "2025"
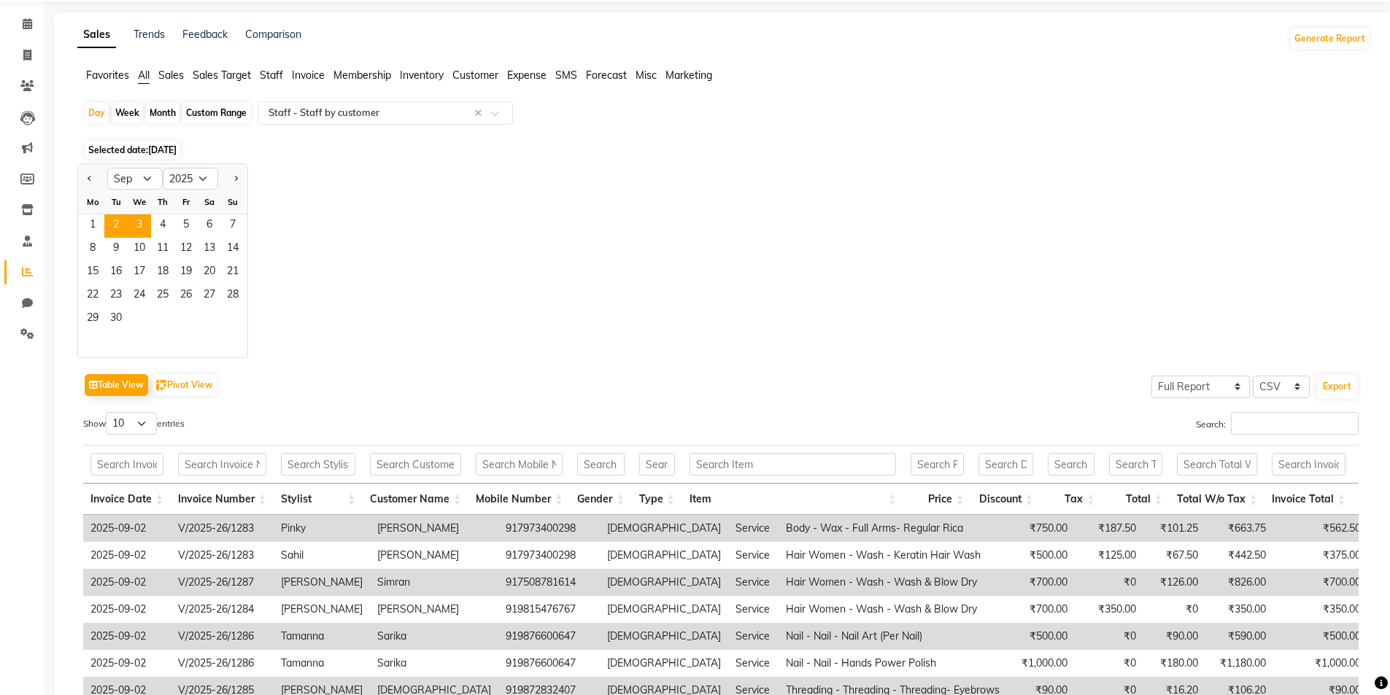
click at [141, 220] on span "3" at bounding box center [139, 226] width 23 height 23
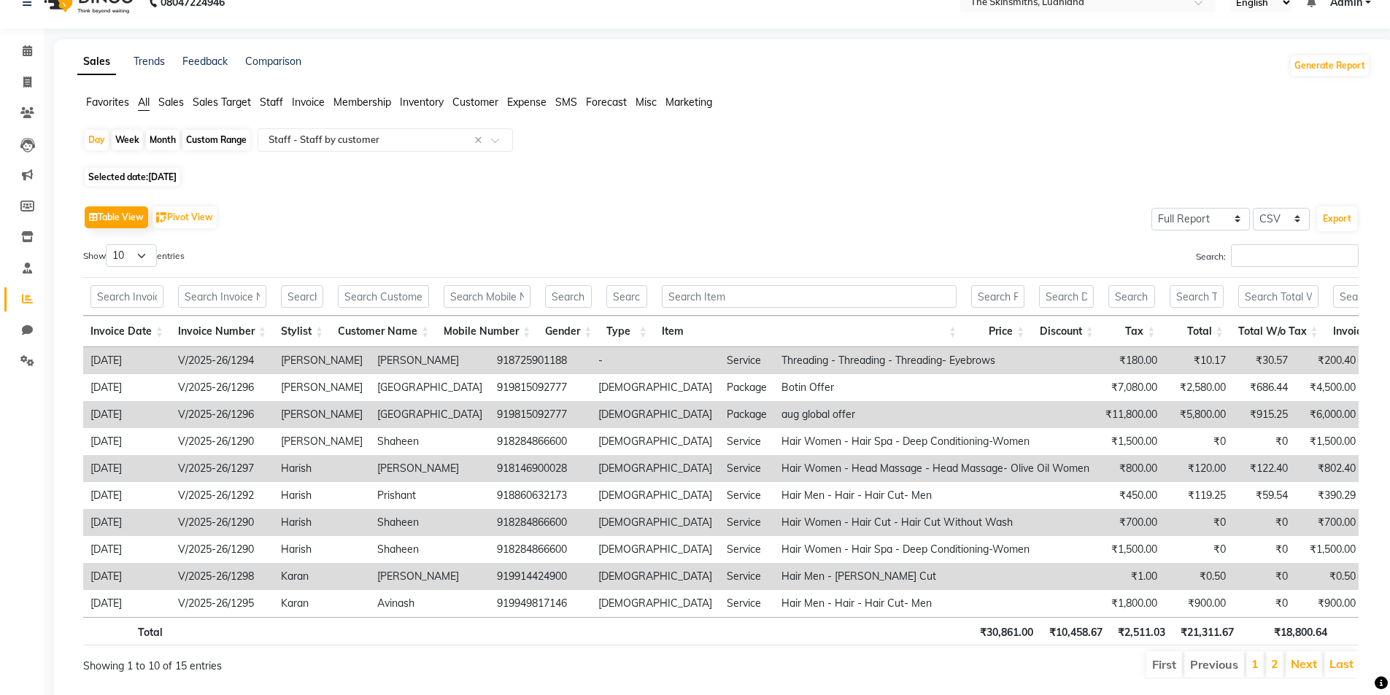
scroll to position [78, 0]
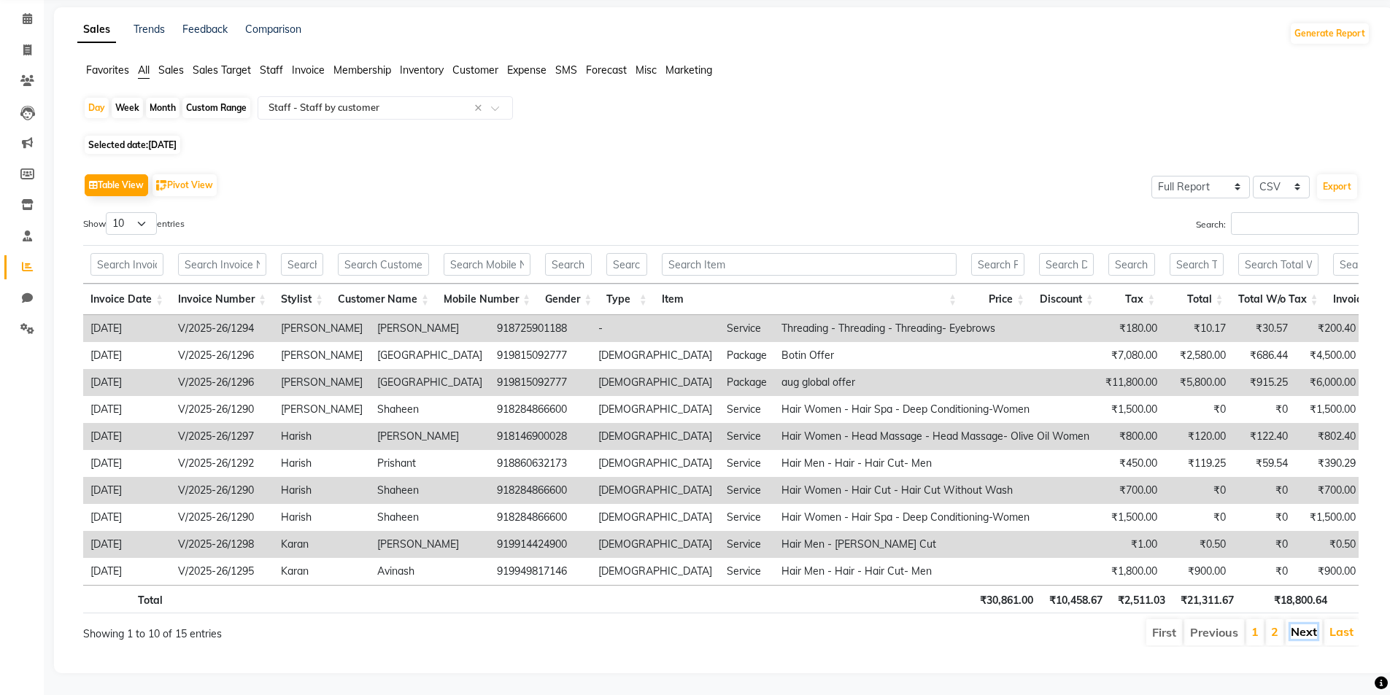
click at [1303, 625] on link "Next" at bounding box center [1304, 632] width 26 height 15
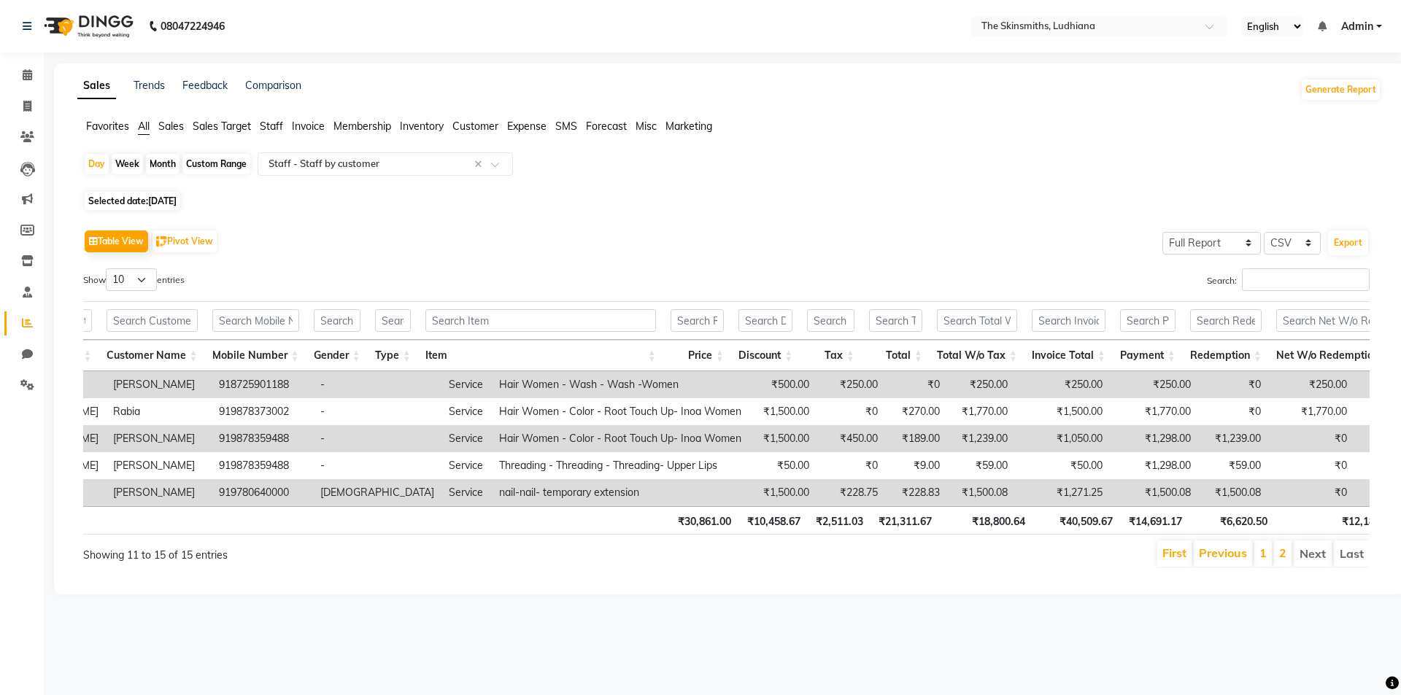
scroll to position [0, 286]
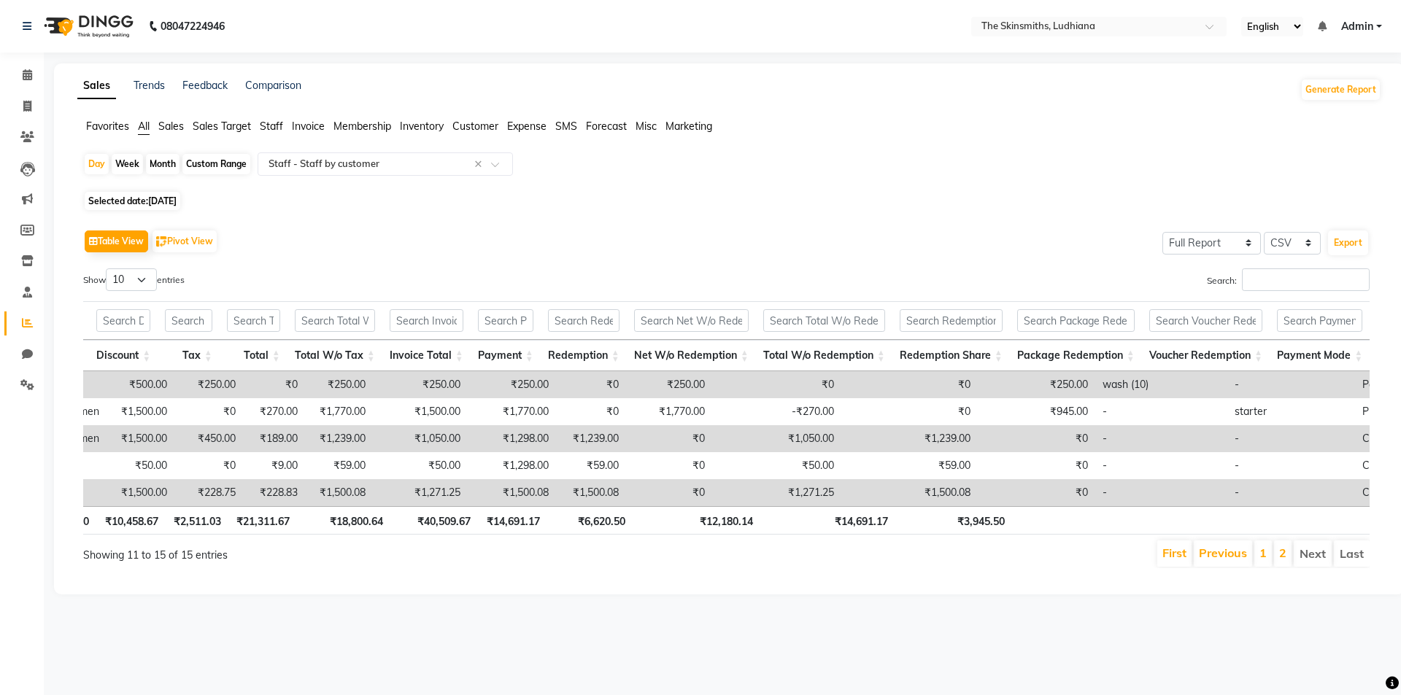
click at [177, 198] on span "[DATE]" at bounding box center [162, 201] width 28 height 11
select select "9"
select select "2025"
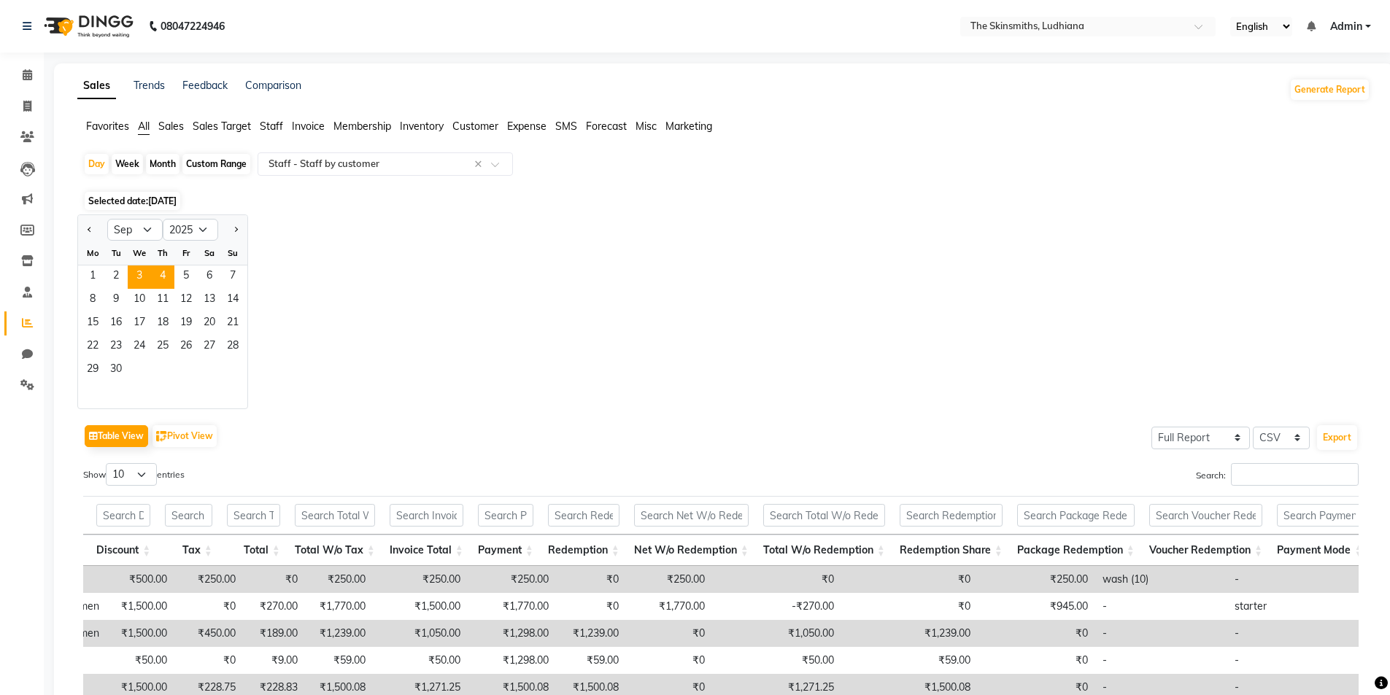
click at [163, 274] on span "4" at bounding box center [162, 277] width 23 height 23
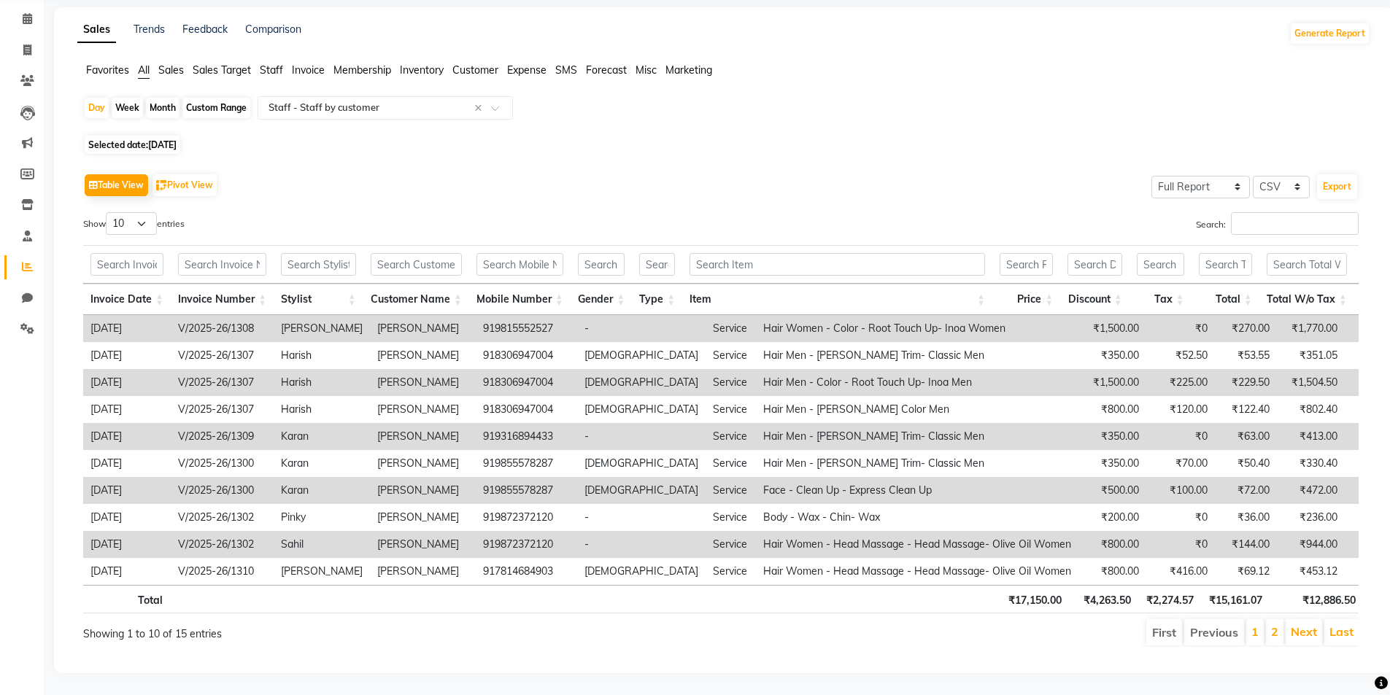
scroll to position [78, 0]
click at [1302, 625] on link "Next" at bounding box center [1304, 632] width 26 height 15
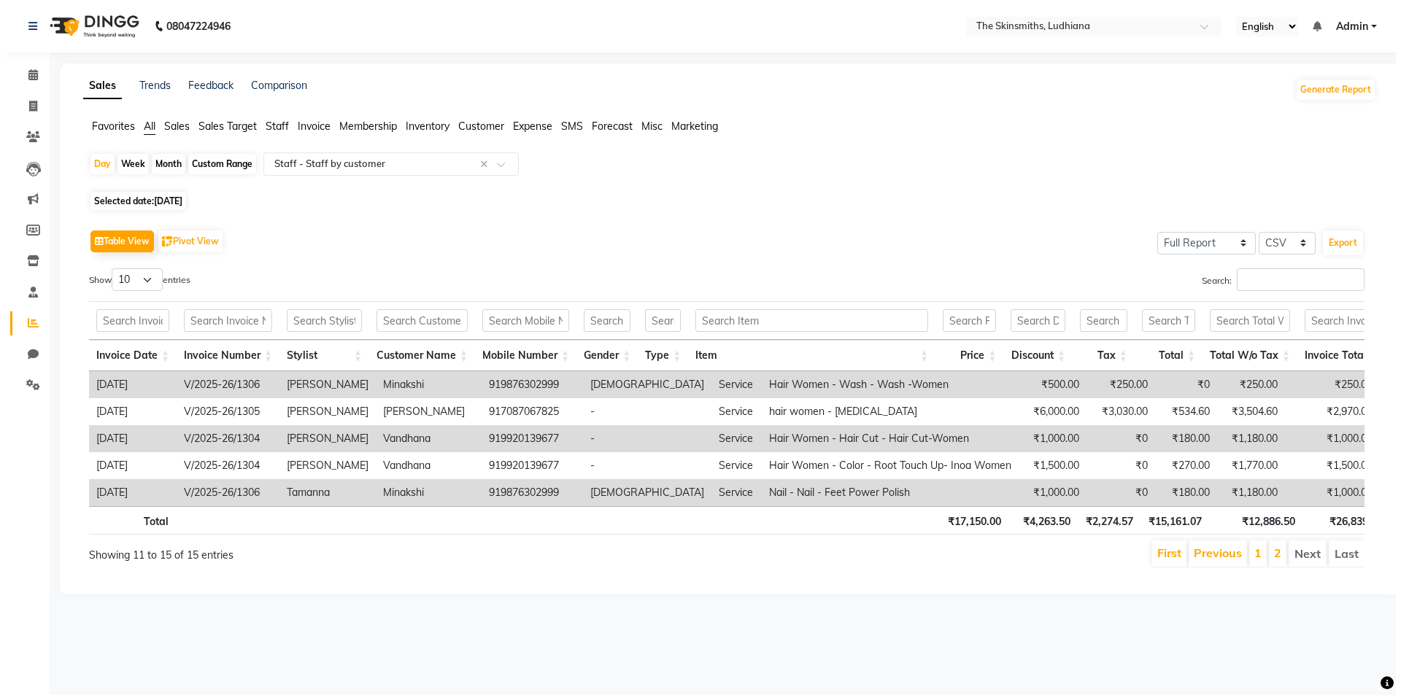
scroll to position [0, 0]
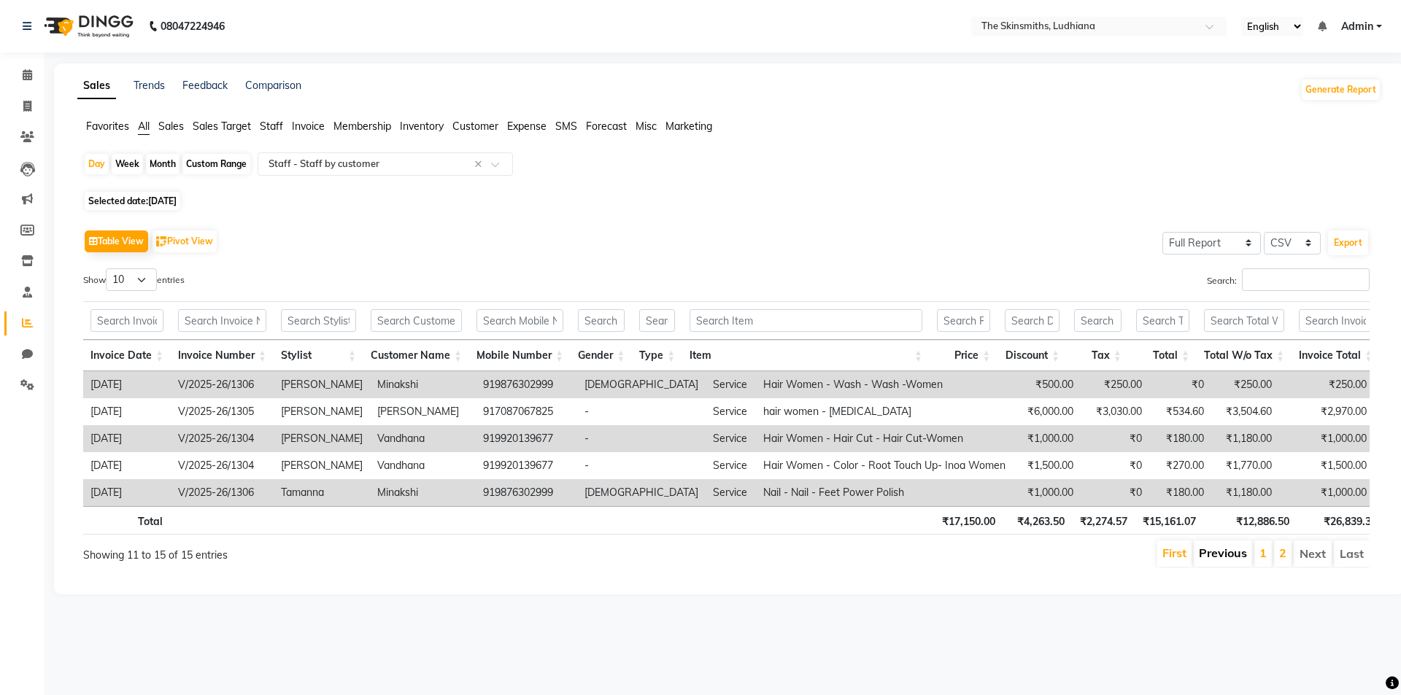
click at [1211, 560] on link "Previous" at bounding box center [1223, 553] width 48 height 15
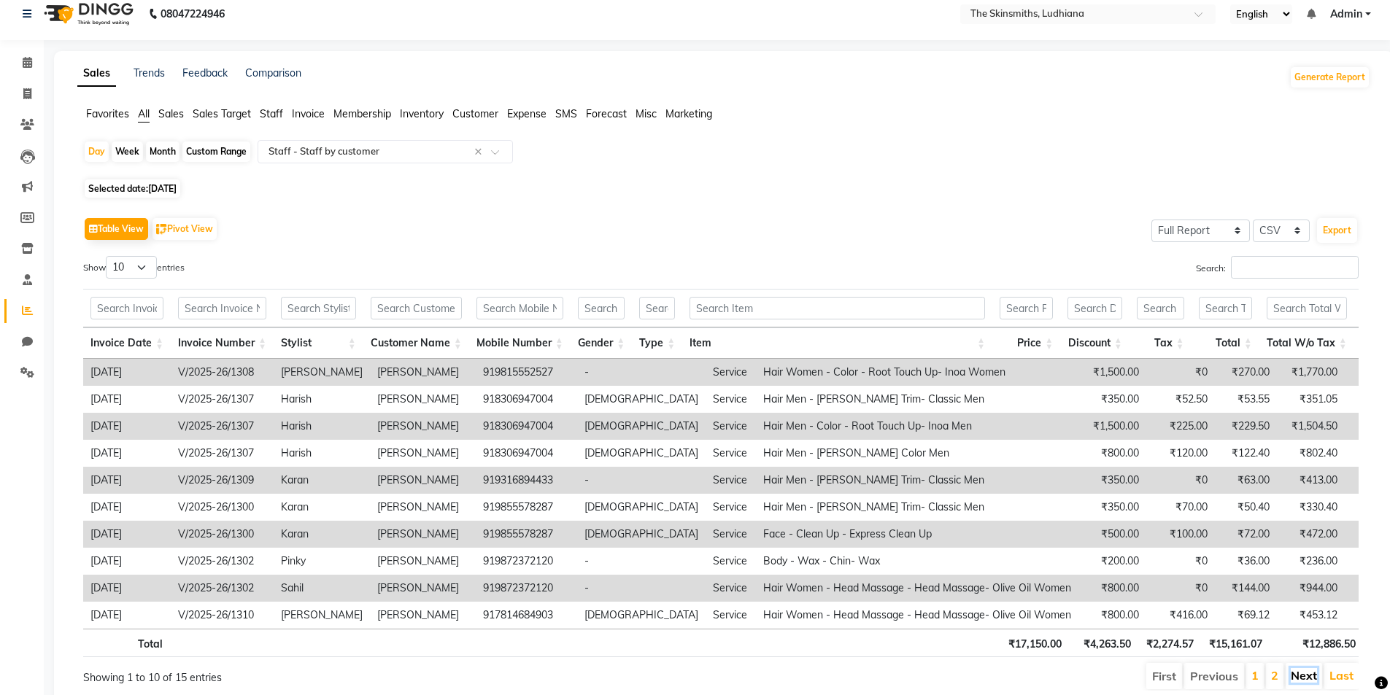
click at [1304, 680] on link "Next" at bounding box center [1304, 675] width 26 height 15
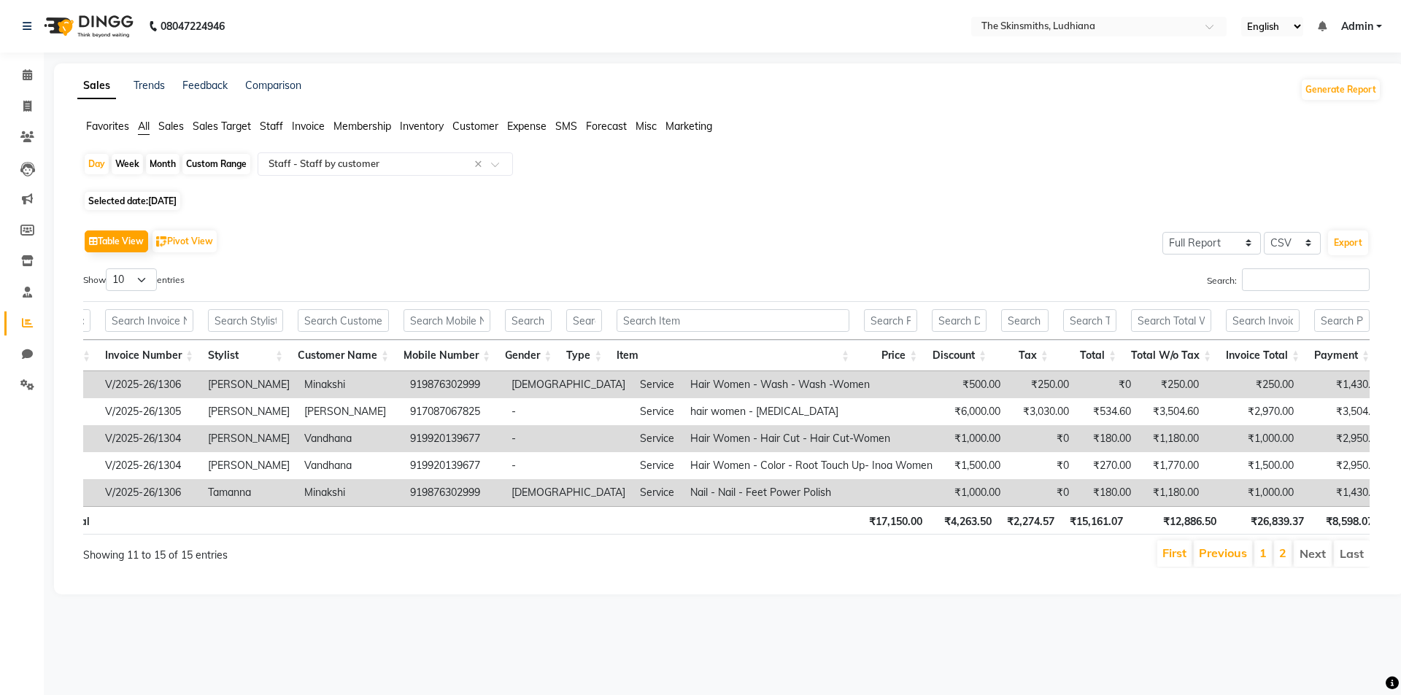
scroll to position [0, 310]
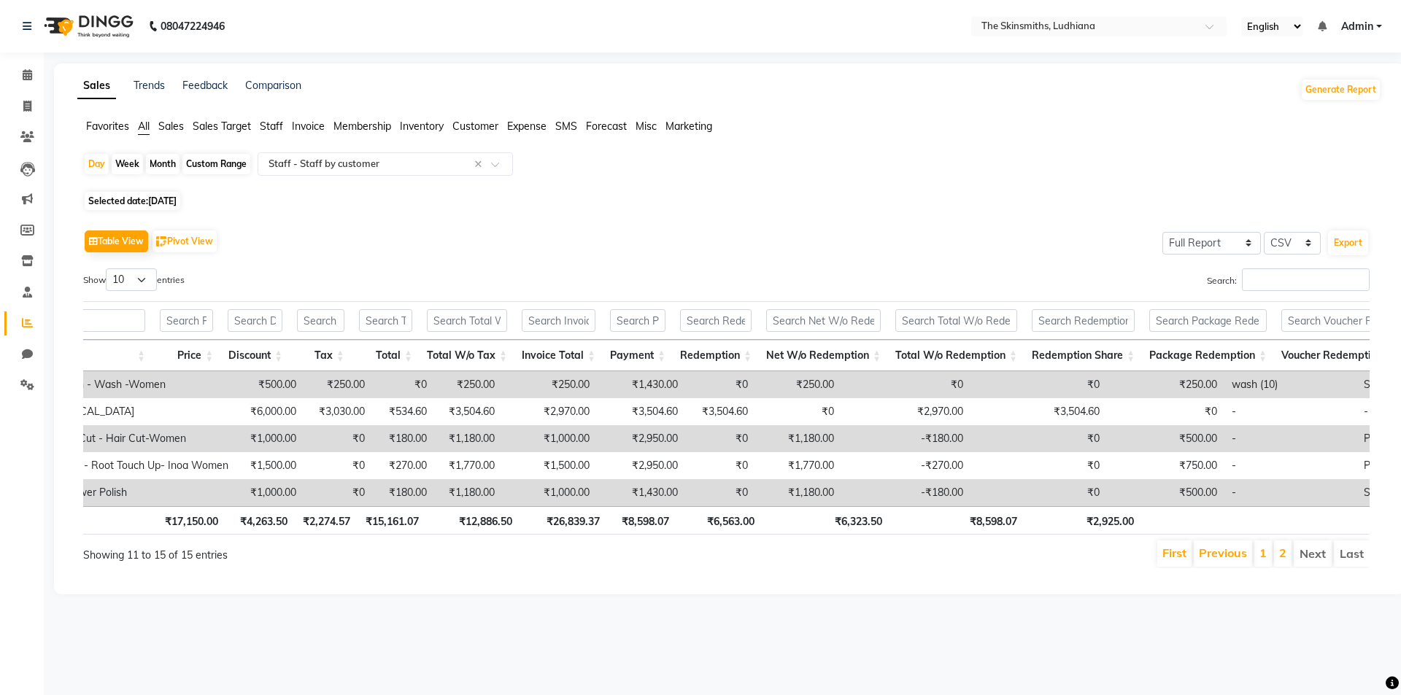
click at [177, 205] on span "[DATE]" at bounding box center [162, 201] width 28 height 11
select select "9"
select select "2025"
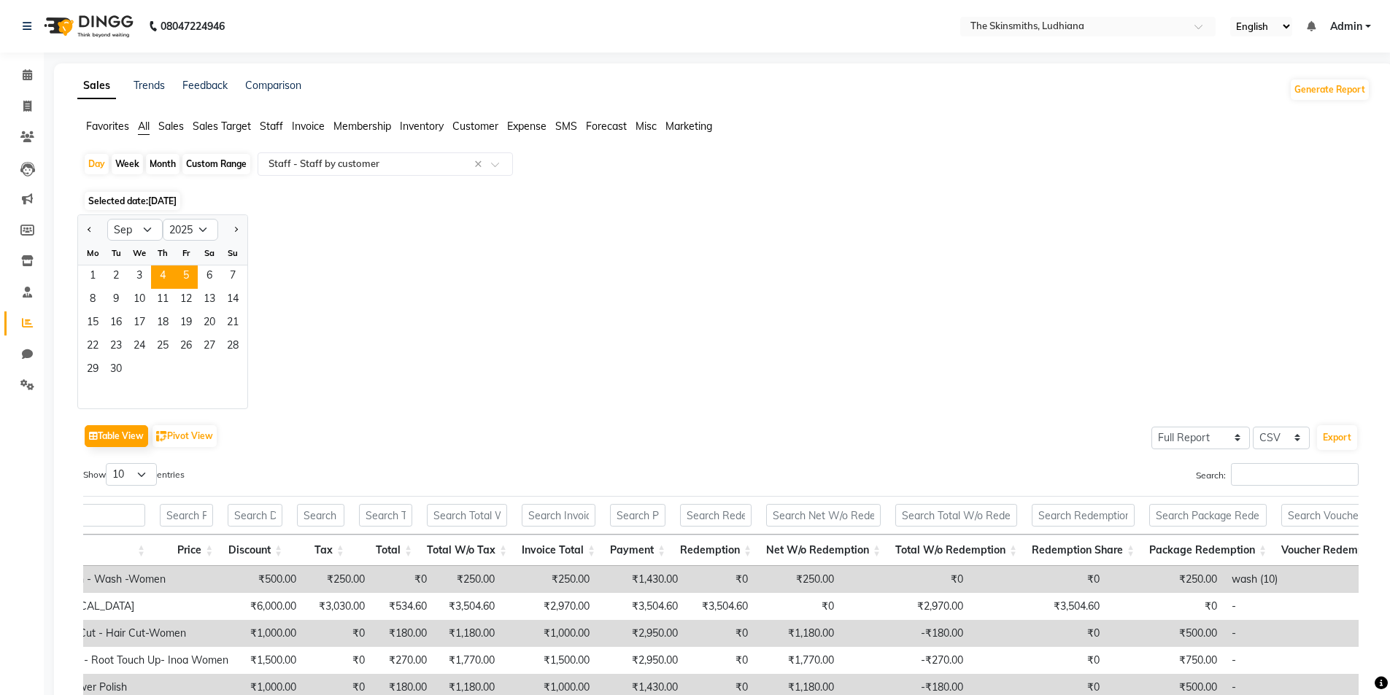
click at [188, 275] on span "5" at bounding box center [185, 277] width 23 height 23
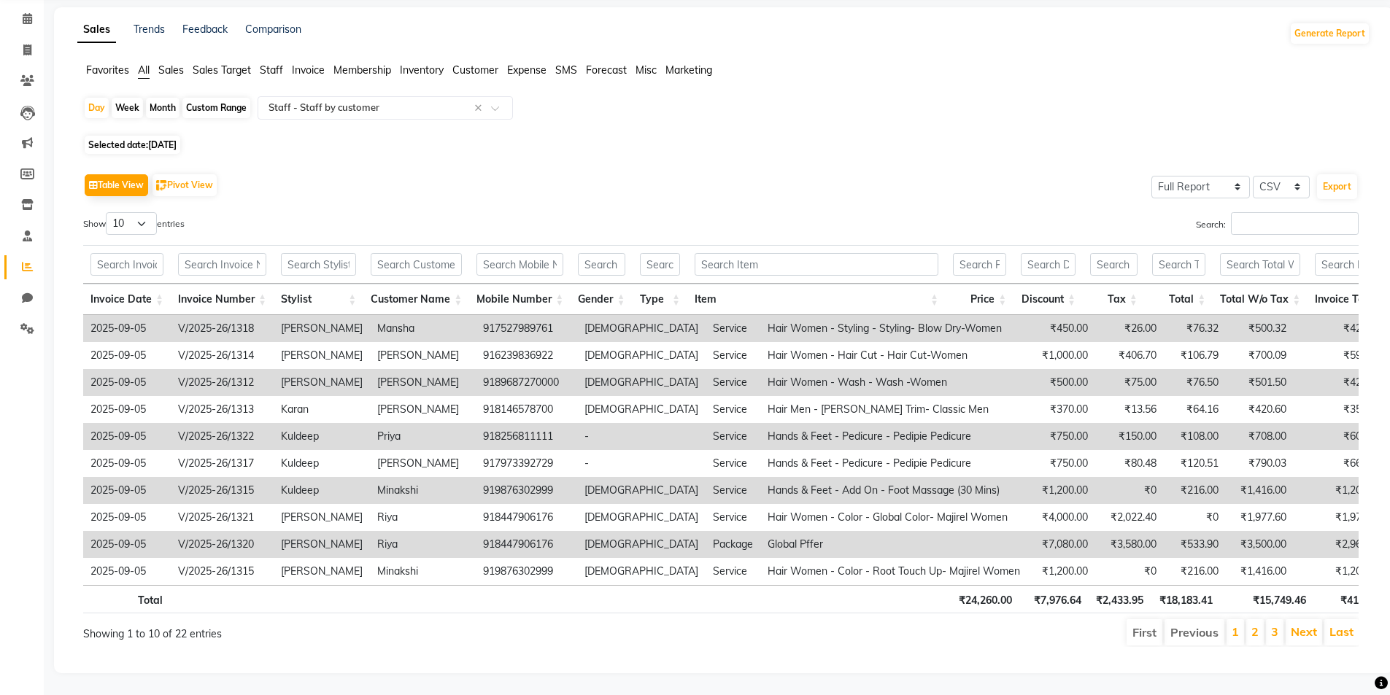
click at [177, 139] on span "[DATE]" at bounding box center [162, 144] width 28 height 11
select select "9"
select select "2025"
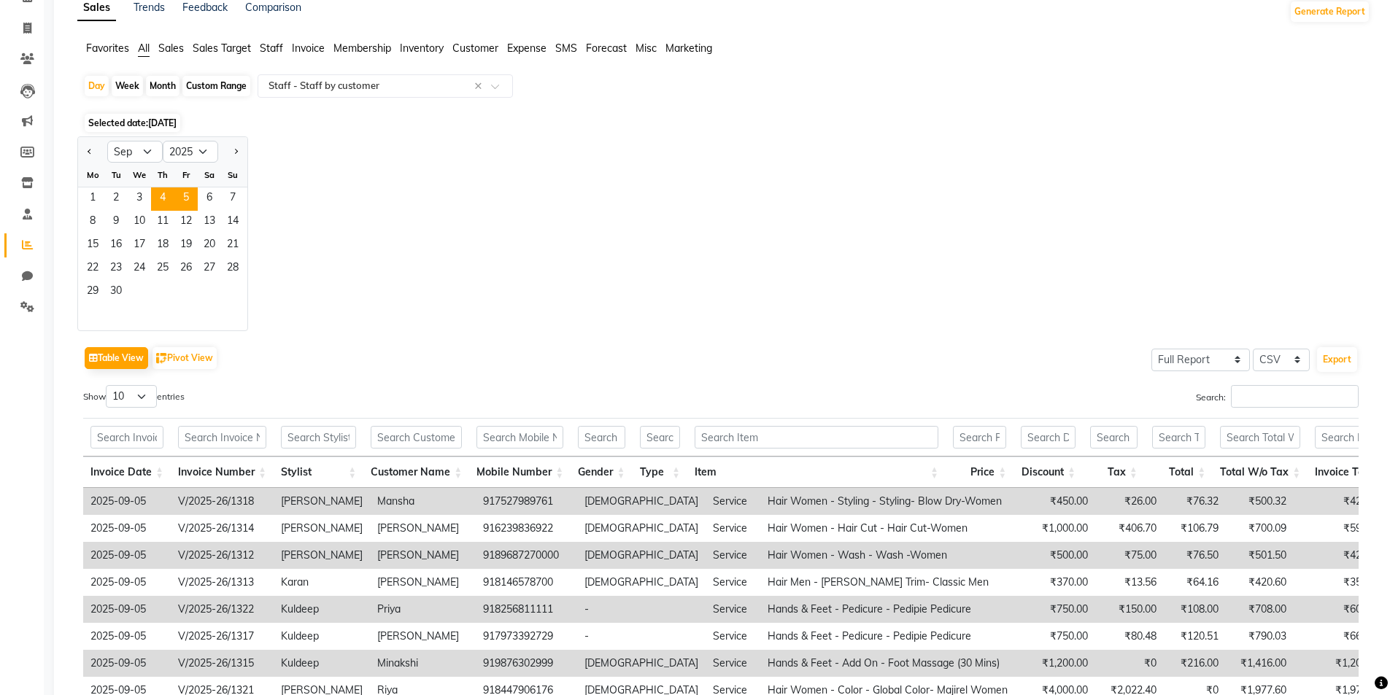
click at [163, 196] on span "4" at bounding box center [162, 199] width 23 height 23
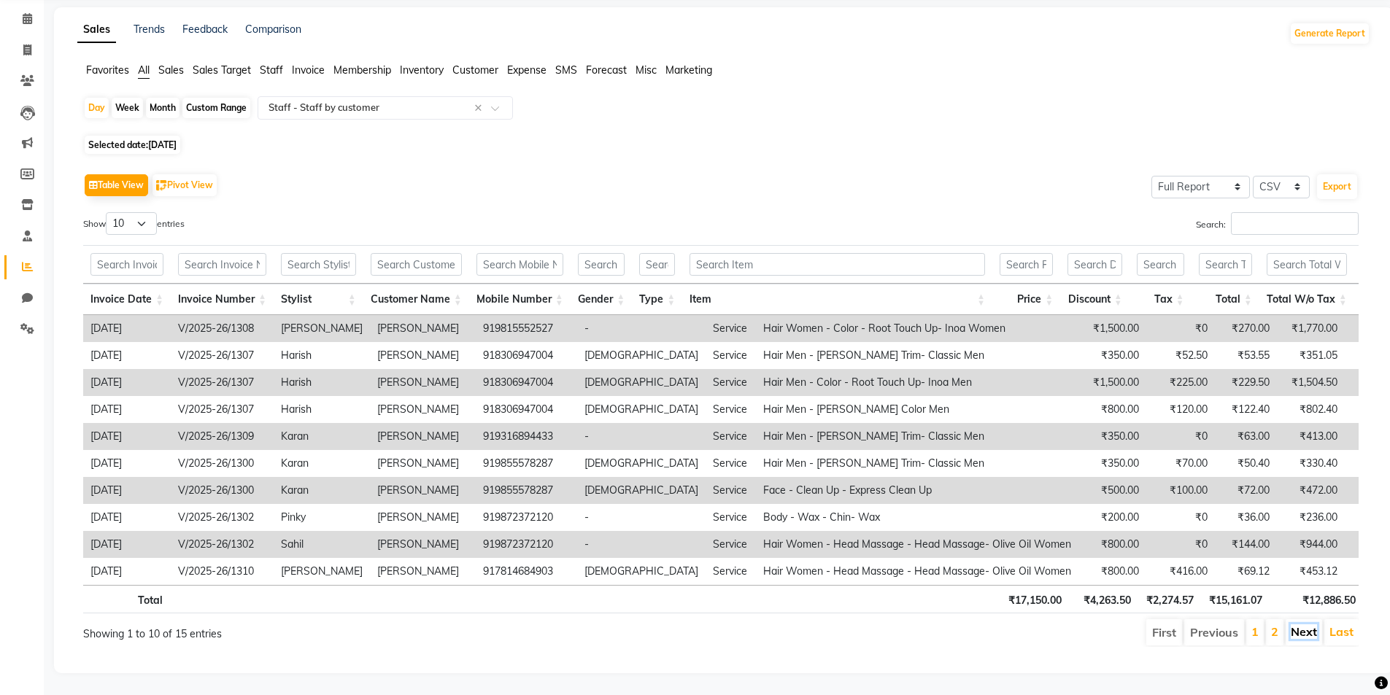
click at [1297, 625] on link "Next" at bounding box center [1304, 632] width 26 height 15
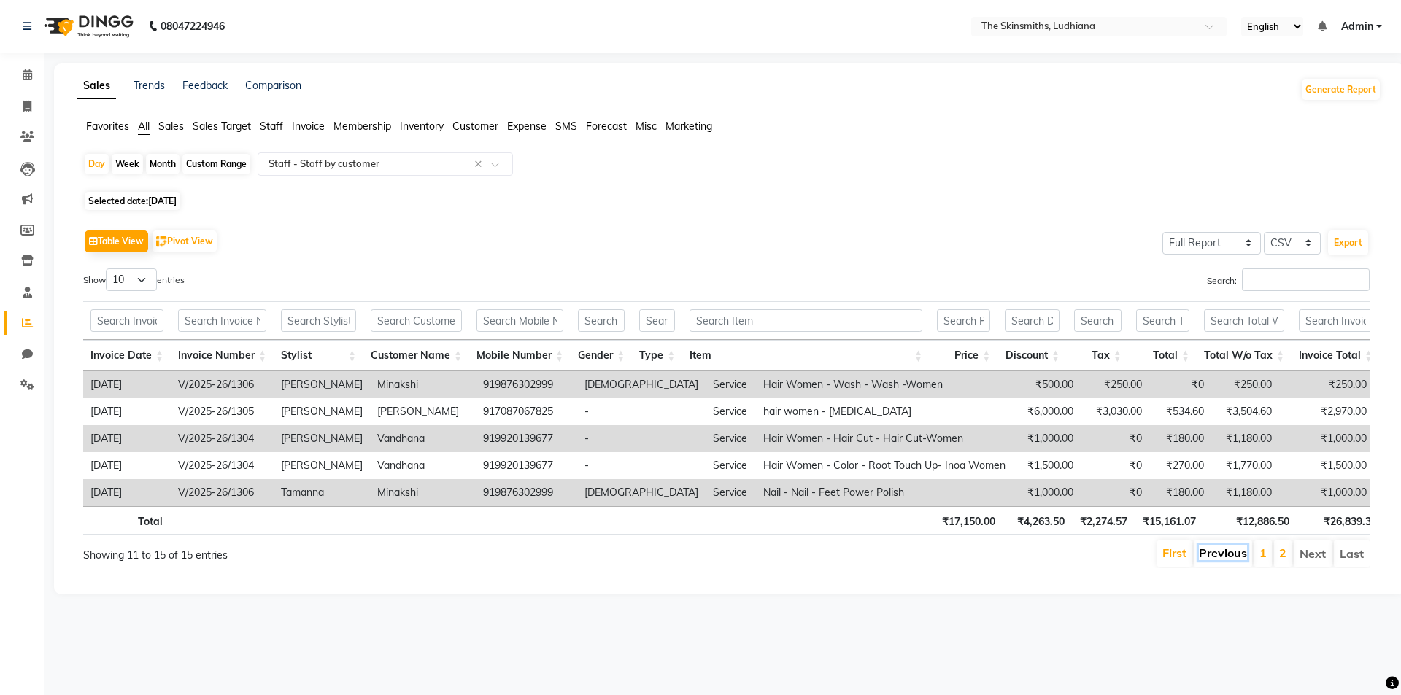
click at [1218, 559] on link "Previous" at bounding box center [1223, 553] width 48 height 15
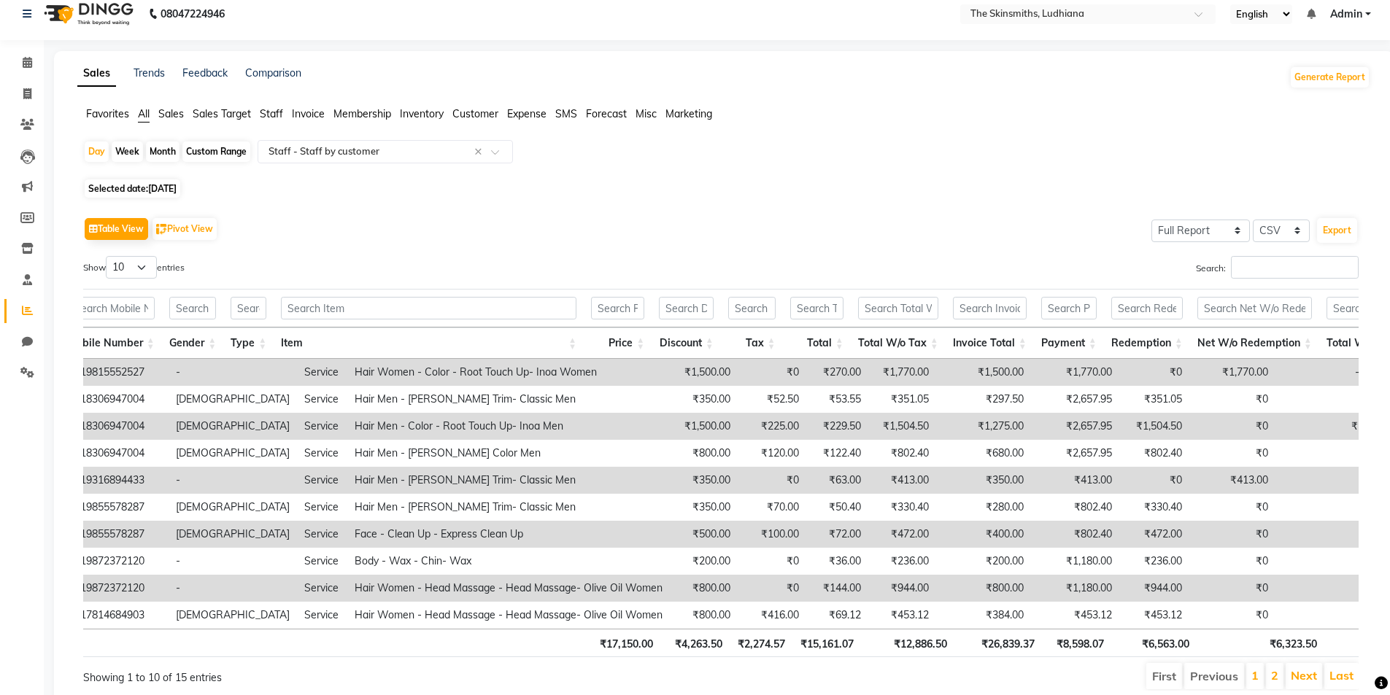
scroll to position [0, 341]
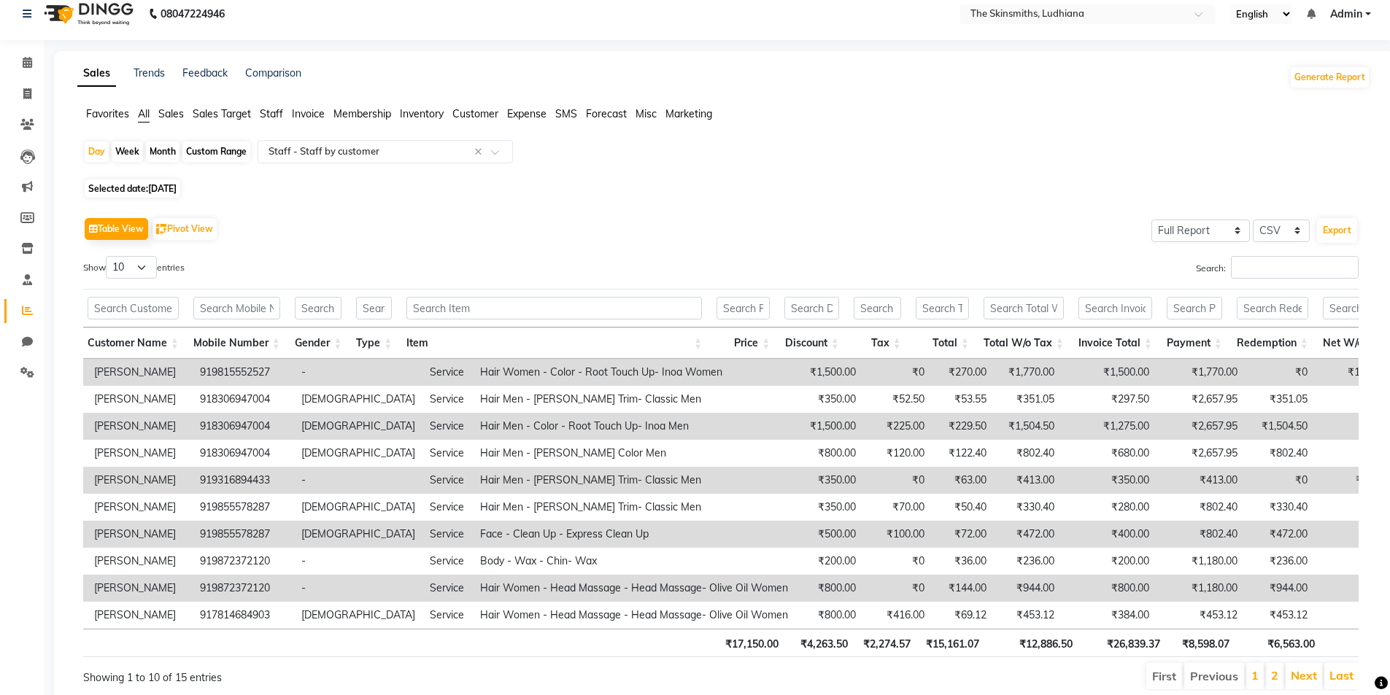
click at [174, 185] on span "[DATE]" at bounding box center [162, 188] width 28 height 11
select select "9"
select select "2025"
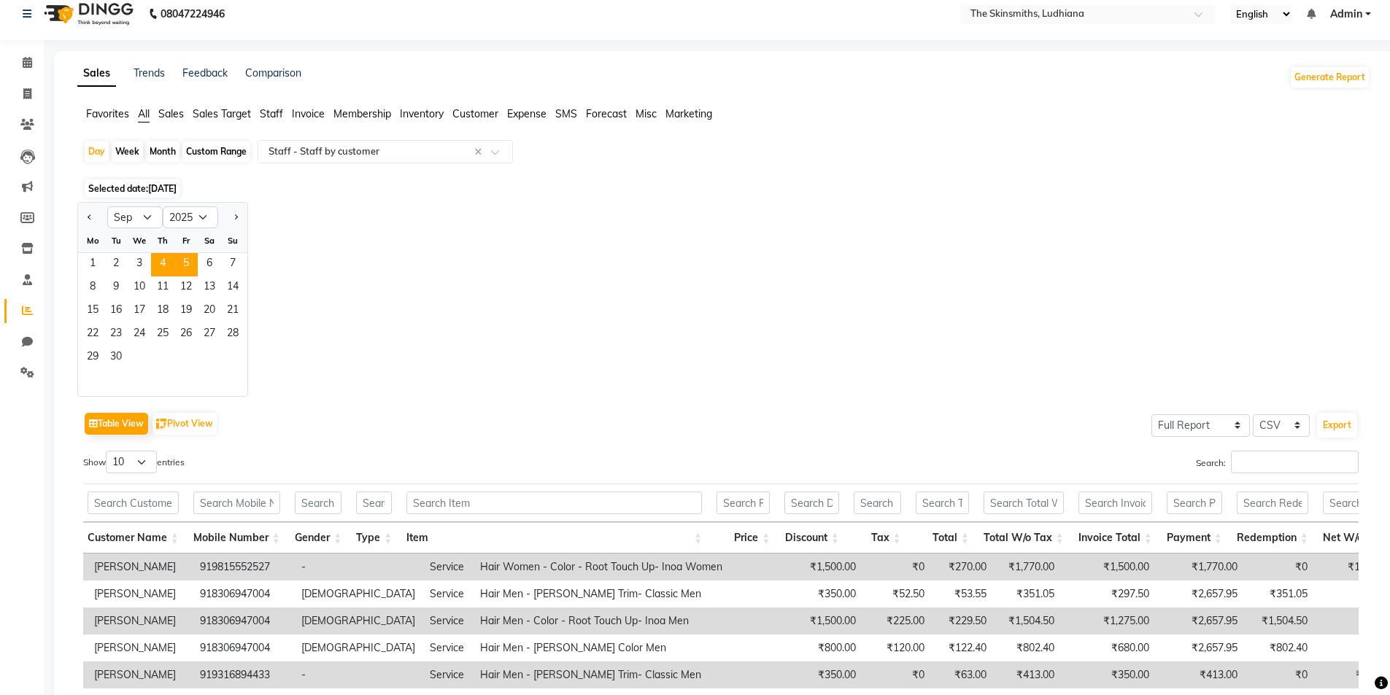
click at [183, 256] on span "5" at bounding box center [185, 264] width 23 height 23
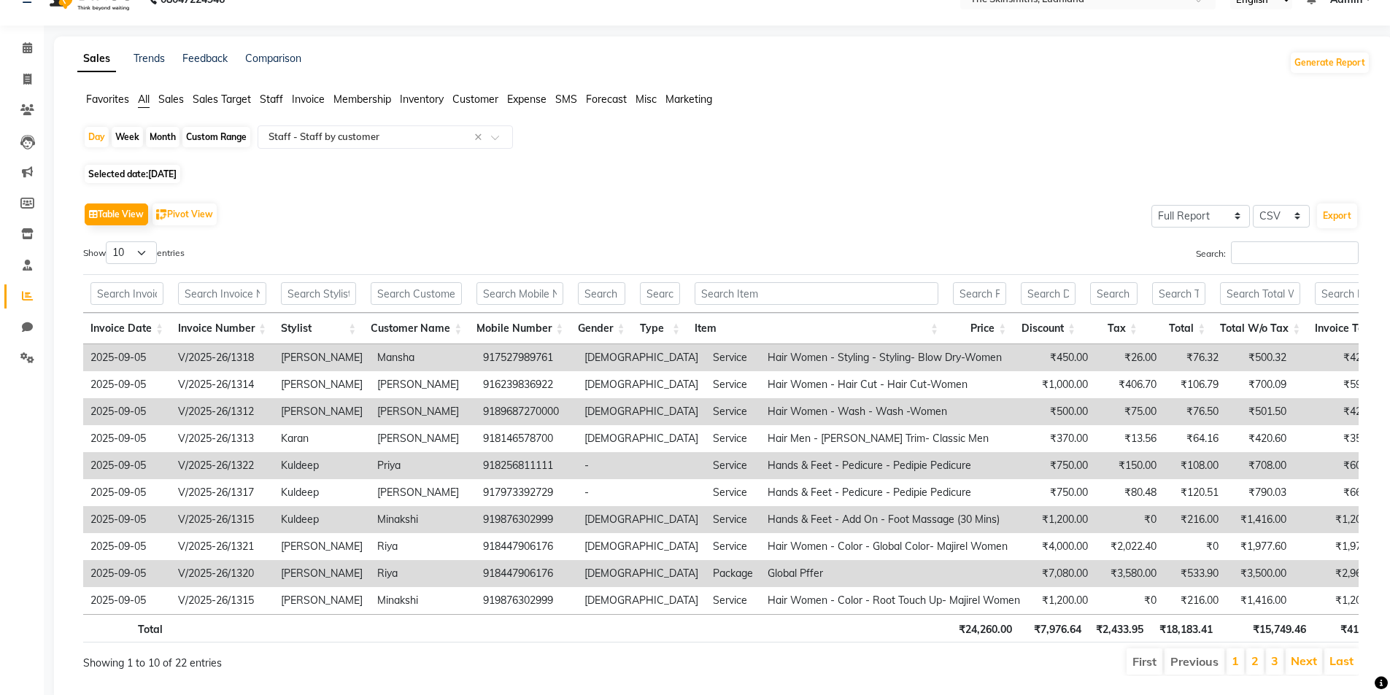
scroll to position [78, 0]
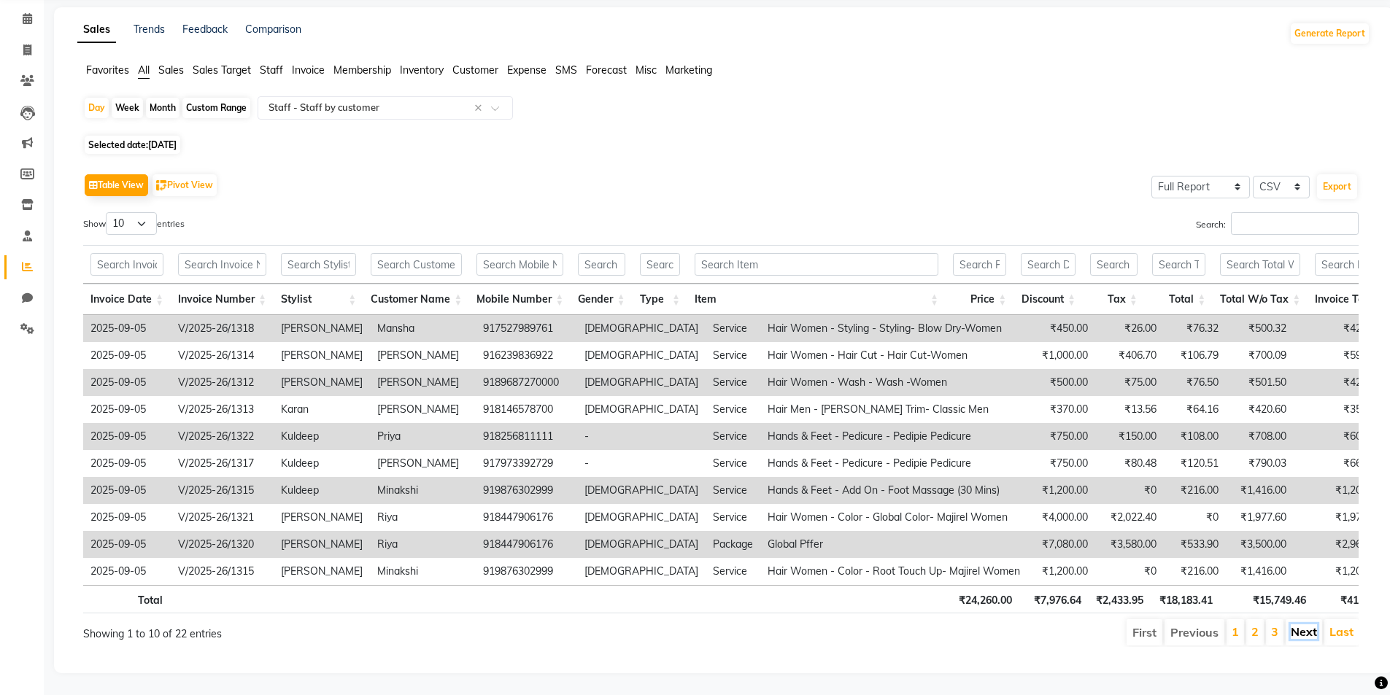
click at [1300, 625] on link "Next" at bounding box center [1304, 632] width 26 height 15
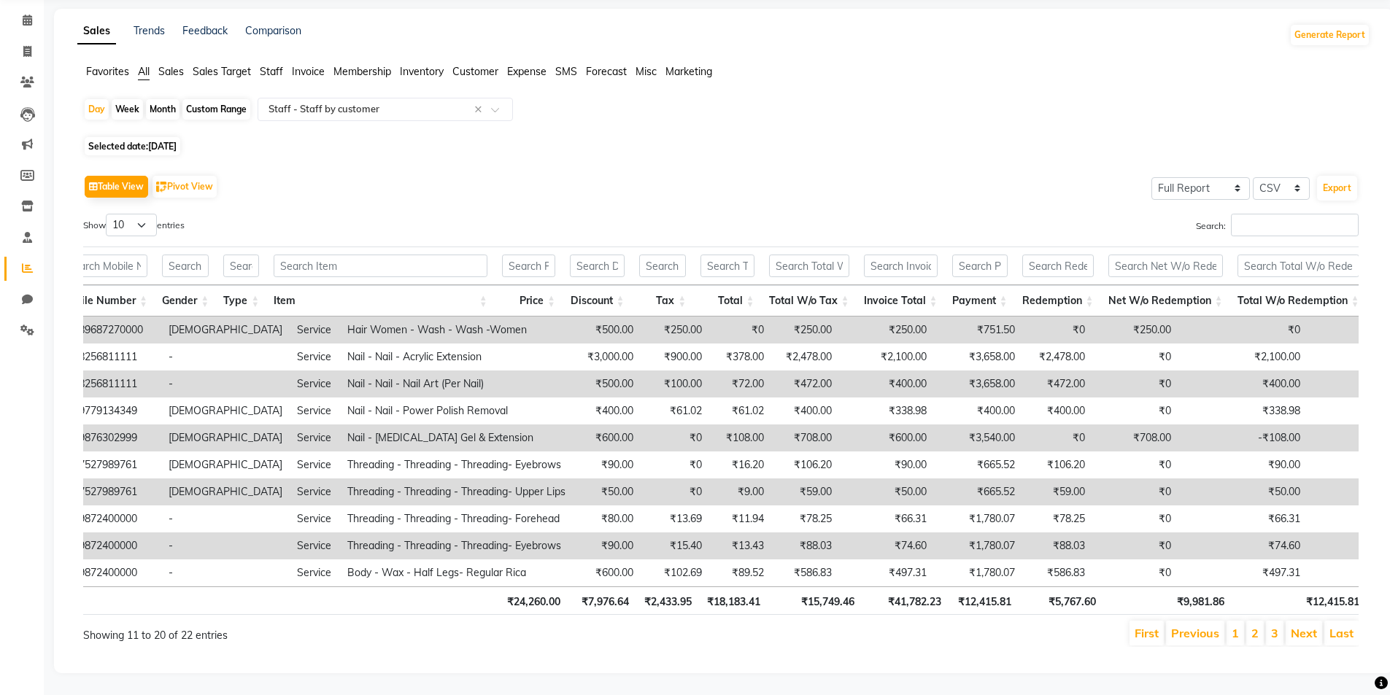
scroll to position [0, 515]
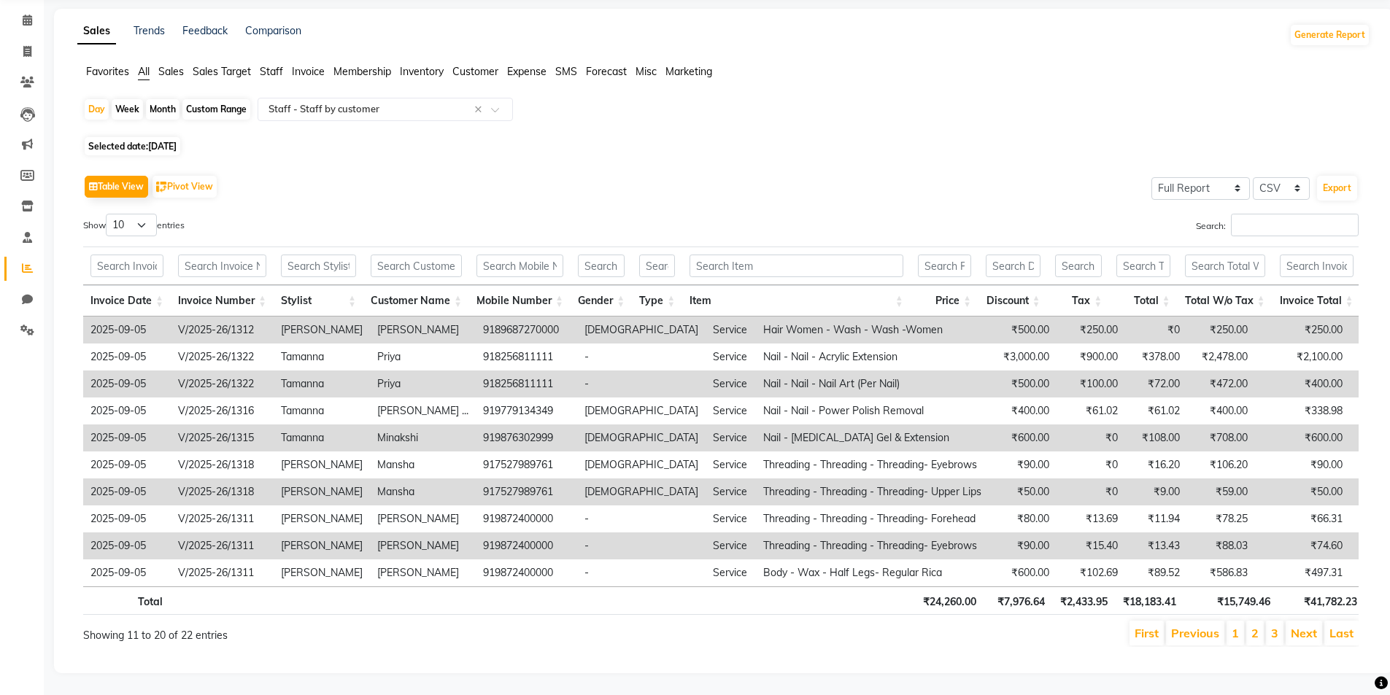
click at [409, 425] on td "Minakshi" at bounding box center [423, 438] width 106 height 27
drag, startPoint x: 489, startPoint y: 413, endPoint x: 553, endPoint y: 417, distance: 64.3
click at [553, 425] on td "919876302999" at bounding box center [526, 438] width 101 height 27
copy td "9876302999"
click at [169, 141] on span "[DATE]" at bounding box center [162, 146] width 28 height 11
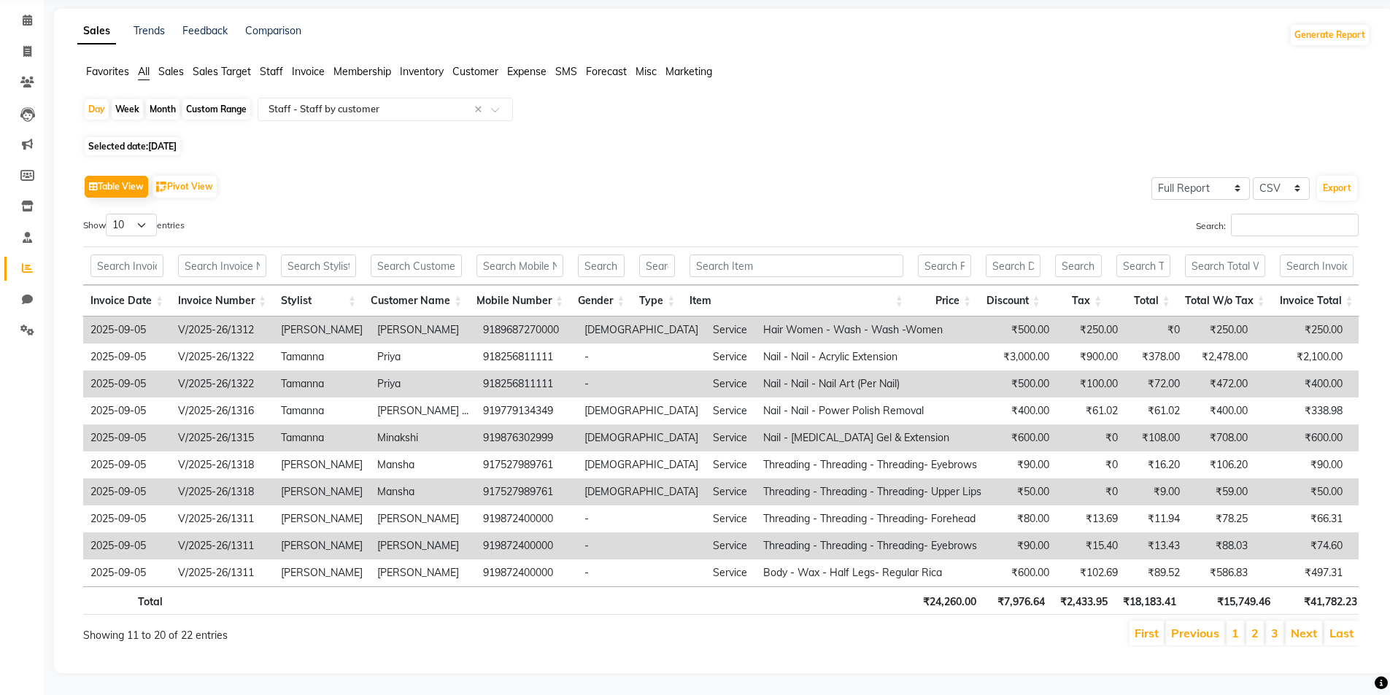
select select "9"
select select "2025"
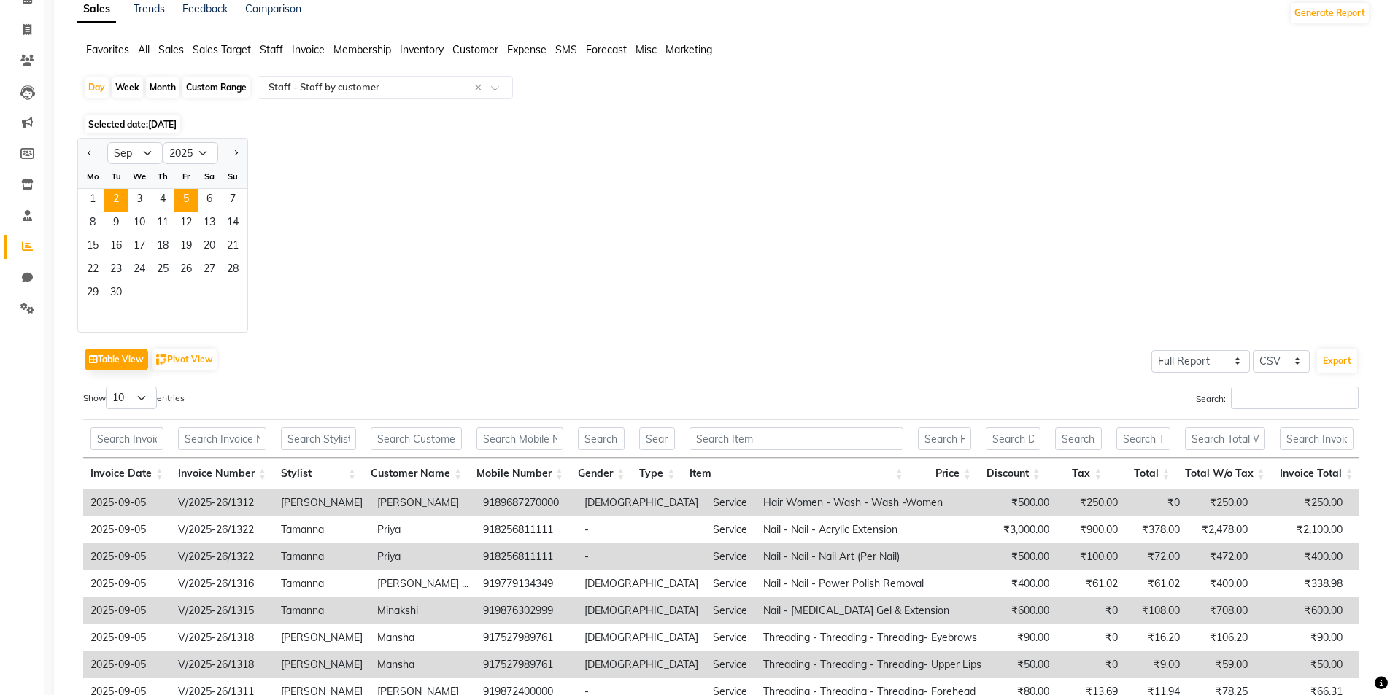
click at [115, 198] on span "2" at bounding box center [115, 200] width 23 height 23
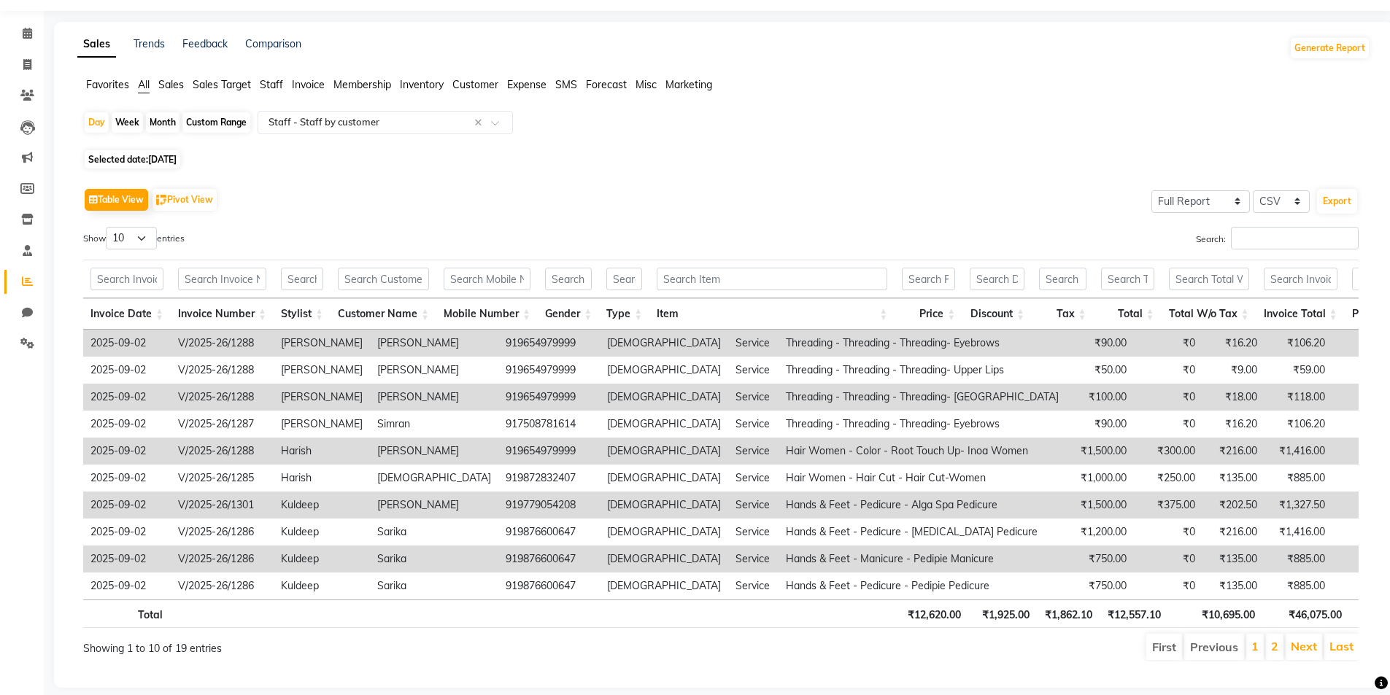
scroll to position [78, 0]
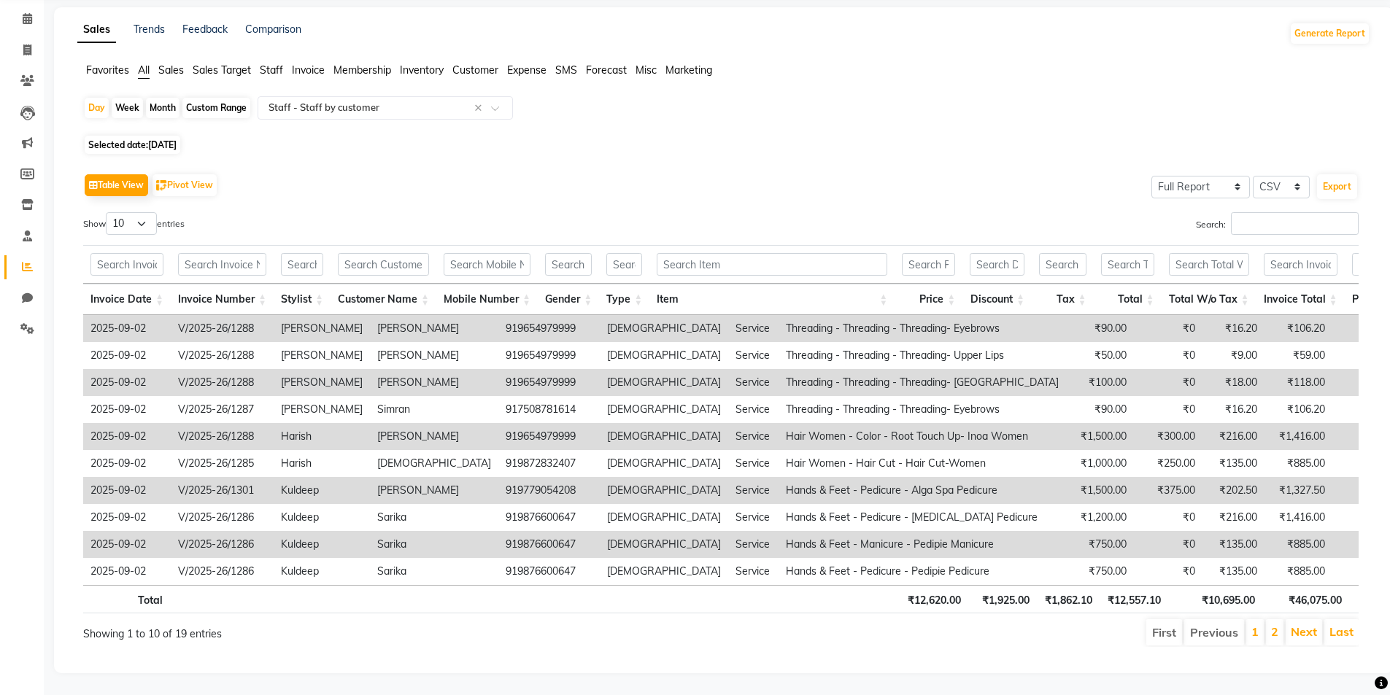
click at [167, 139] on span "[DATE]" at bounding box center [162, 144] width 28 height 11
select select "9"
select select "2025"
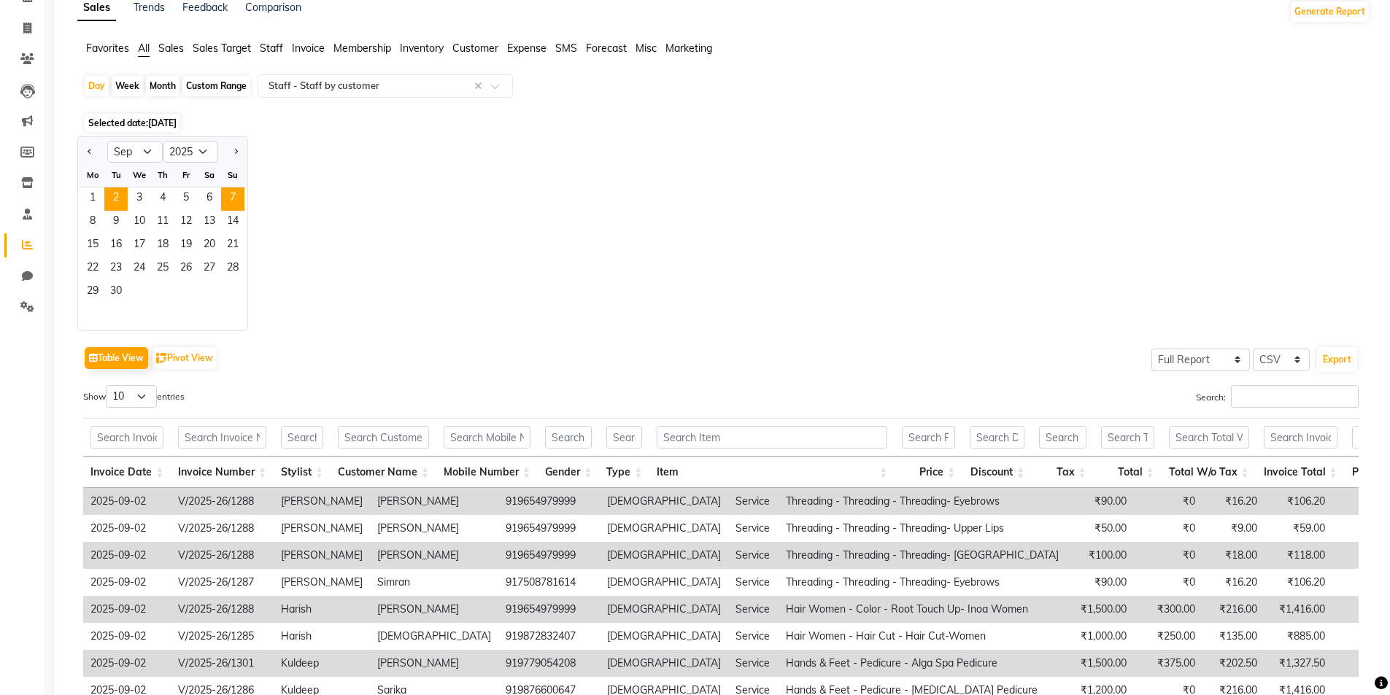
click at [229, 201] on span "7" at bounding box center [232, 199] width 23 height 23
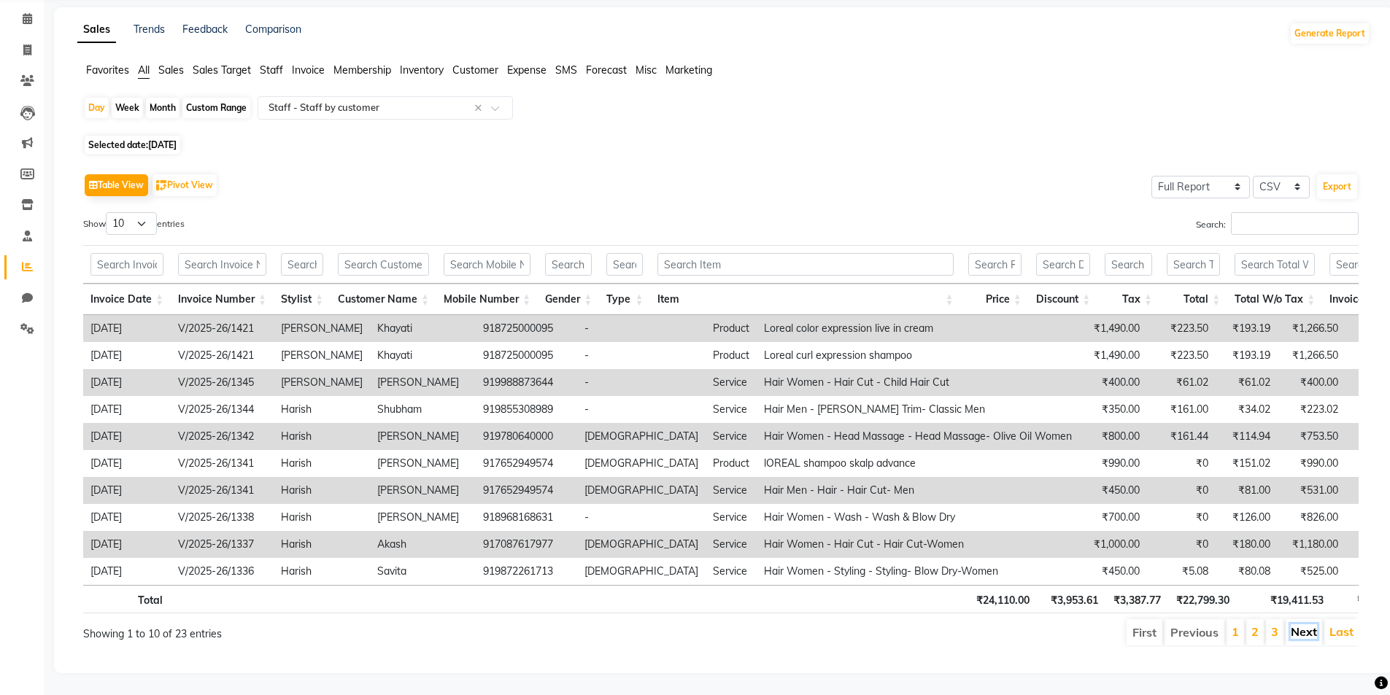
click at [1307, 625] on link "Next" at bounding box center [1304, 632] width 26 height 15
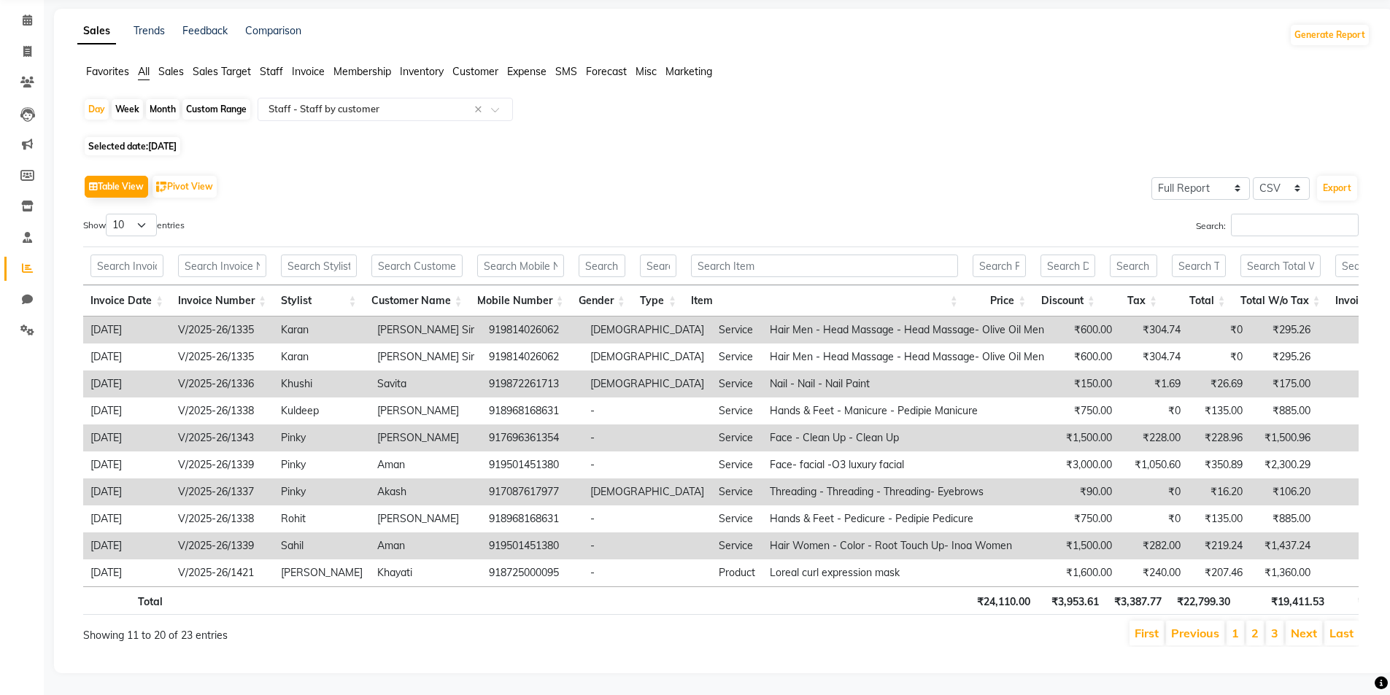
scroll to position [77, 0]
click at [177, 141] on span "[DATE]" at bounding box center [162, 146] width 28 height 11
select select "9"
select select "2025"
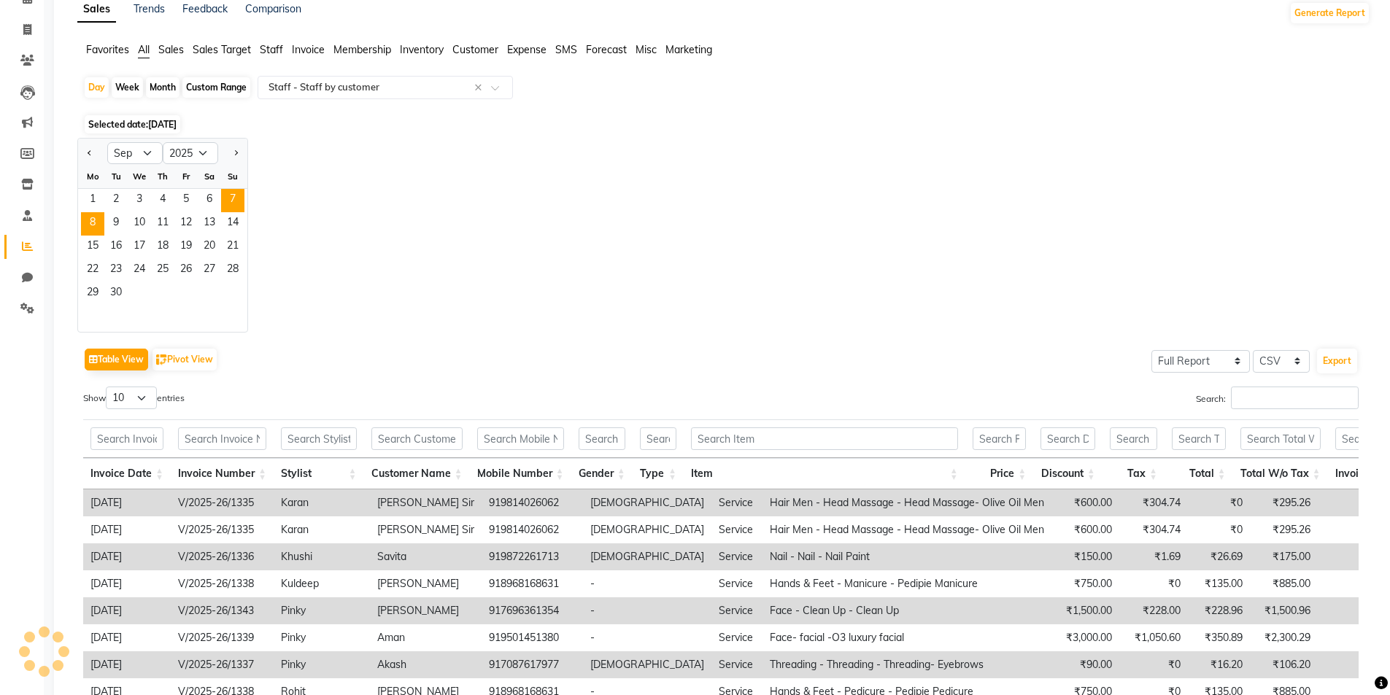
click at [93, 223] on span "8" at bounding box center [92, 223] width 23 height 23
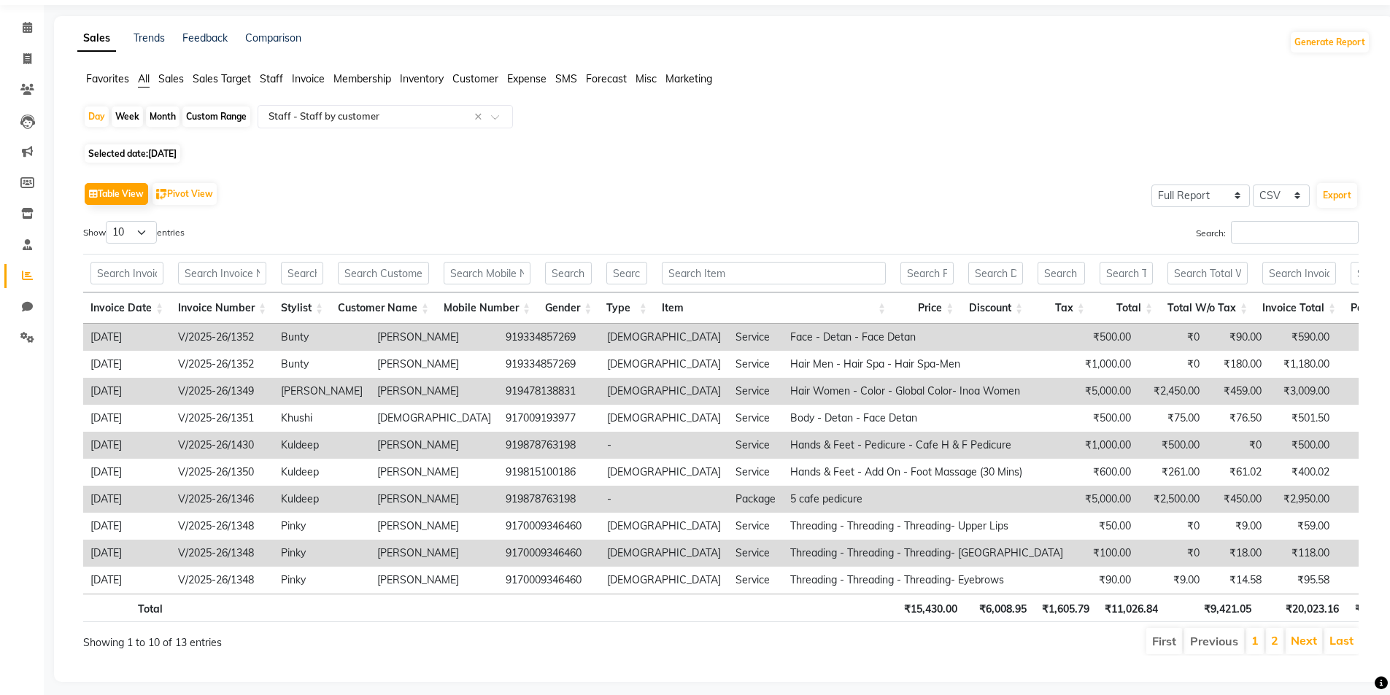
scroll to position [78, 0]
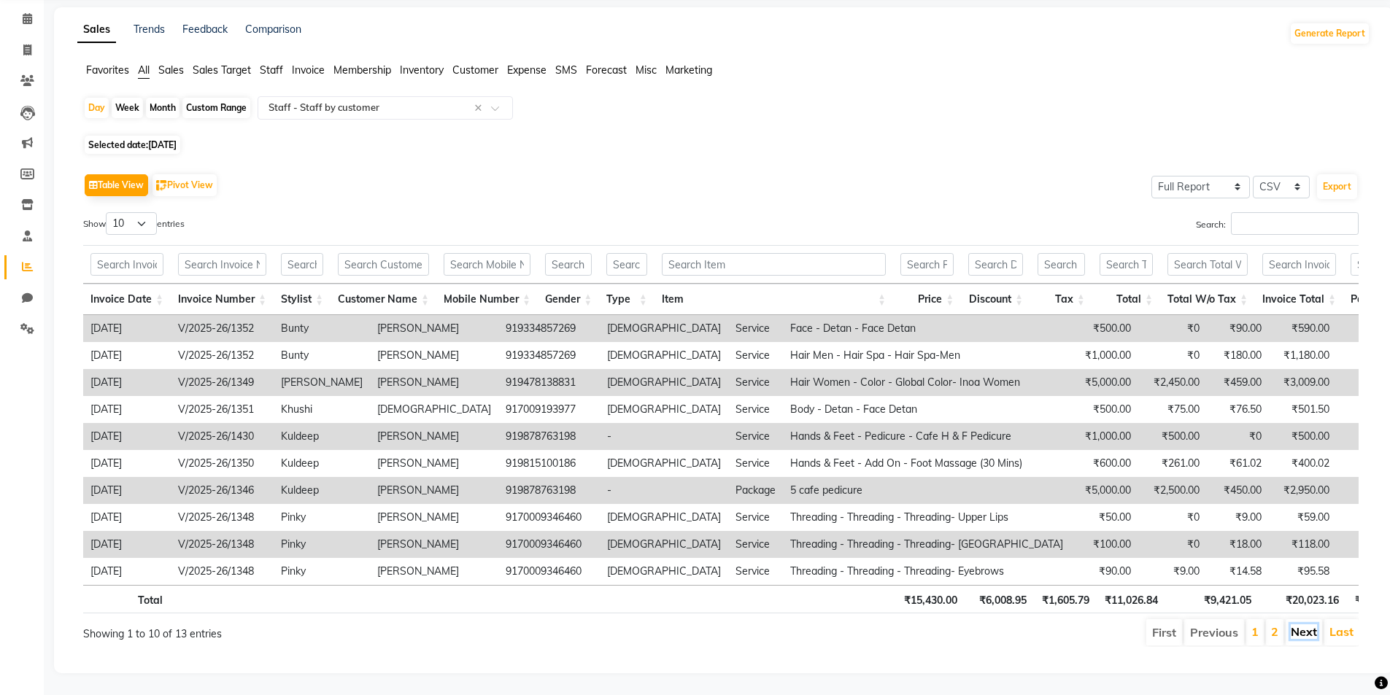
click at [1305, 625] on link "Next" at bounding box center [1304, 632] width 26 height 15
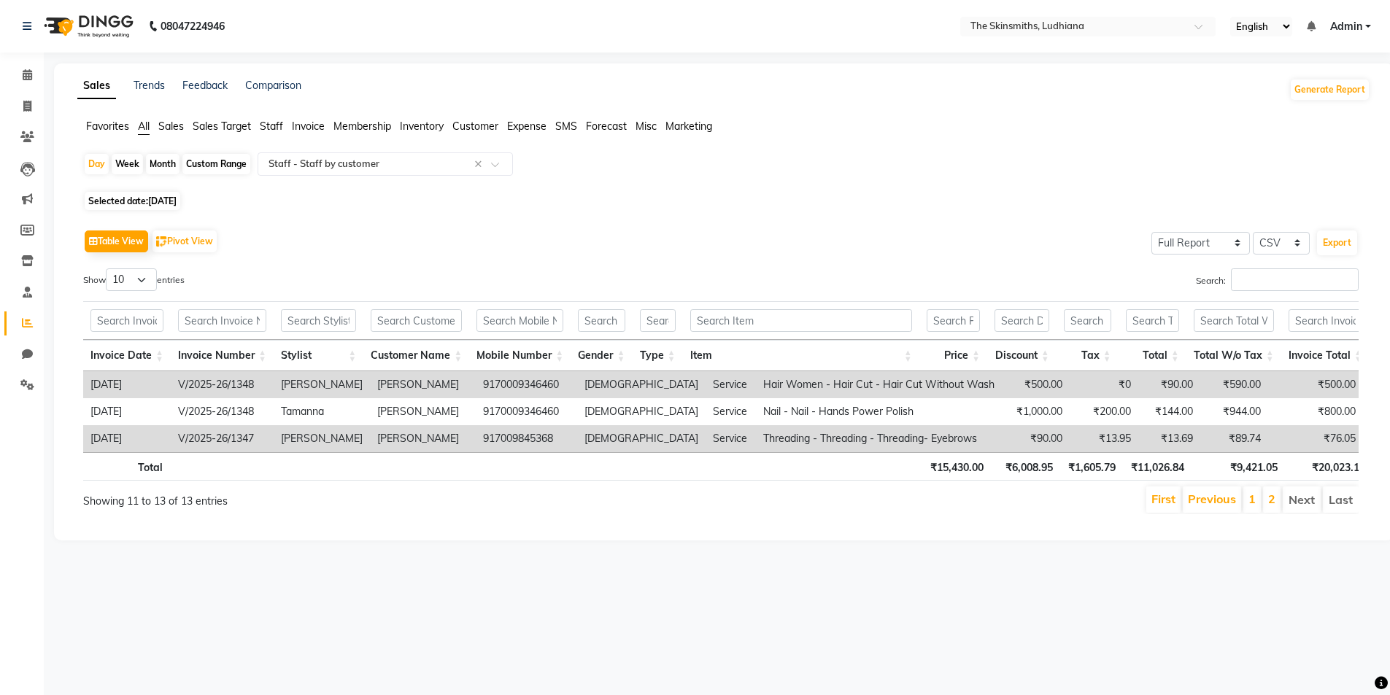
scroll to position [0, 0]
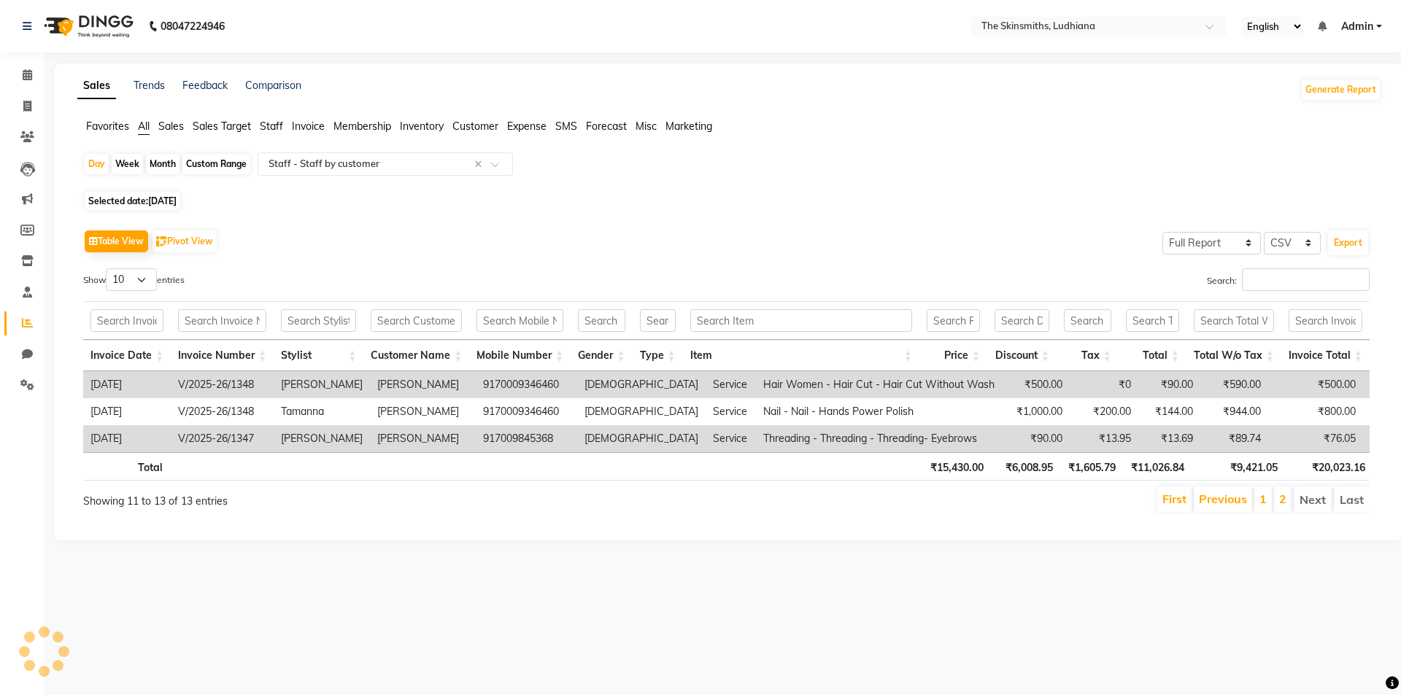
click at [177, 202] on span "[DATE]" at bounding box center [162, 201] width 28 height 11
select select "9"
select select "2025"
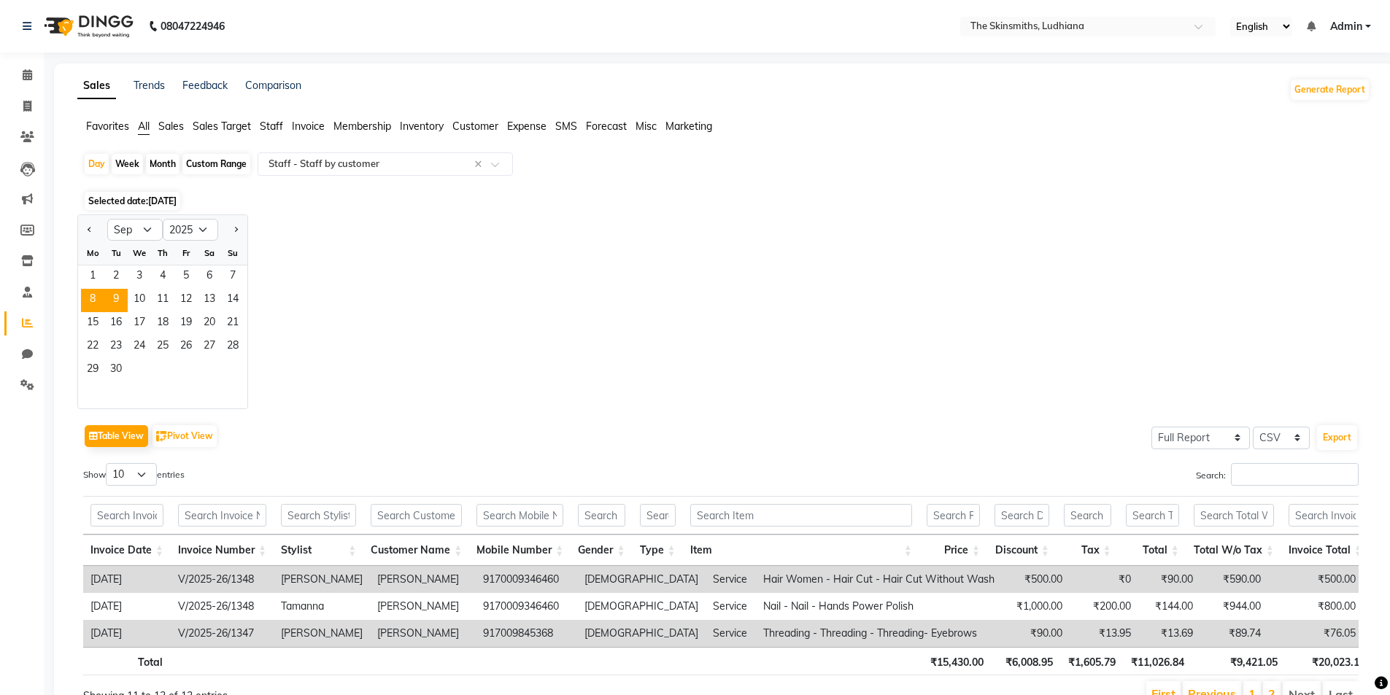
click at [119, 302] on span "9" at bounding box center [115, 300] width 23 height 23
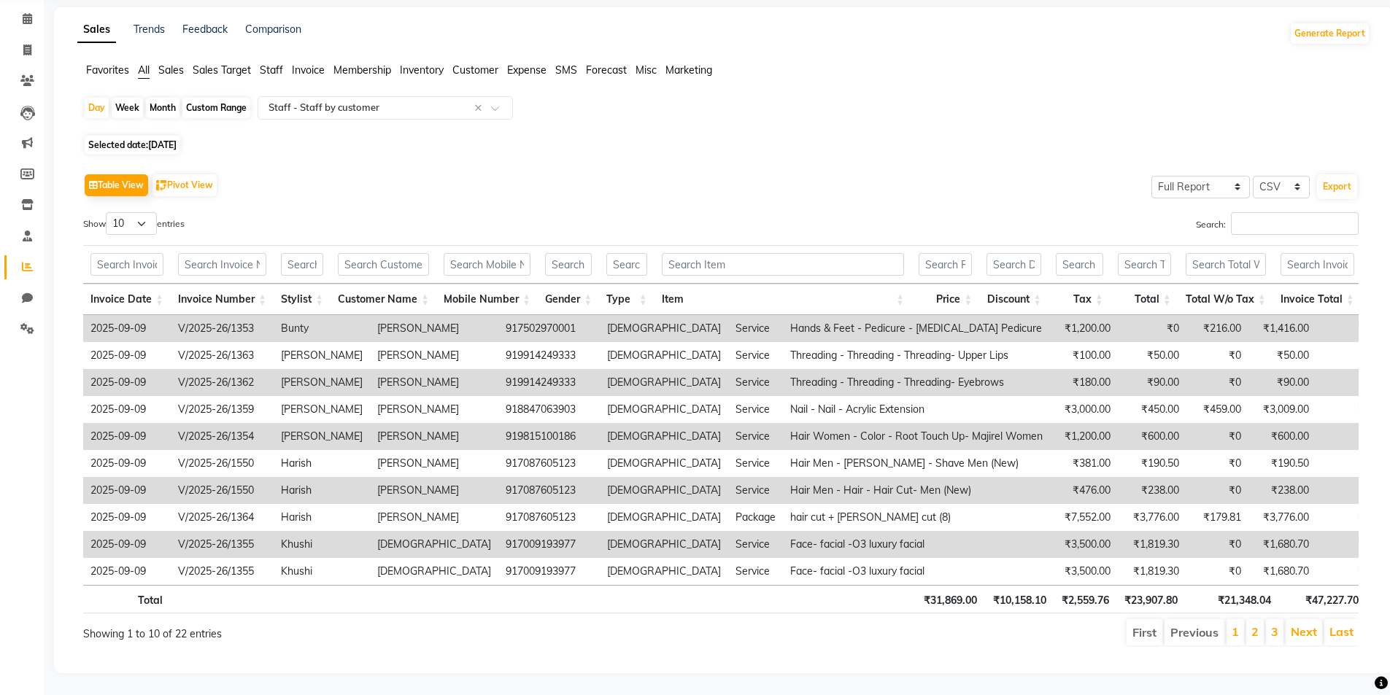
scroll to position [26, 0]
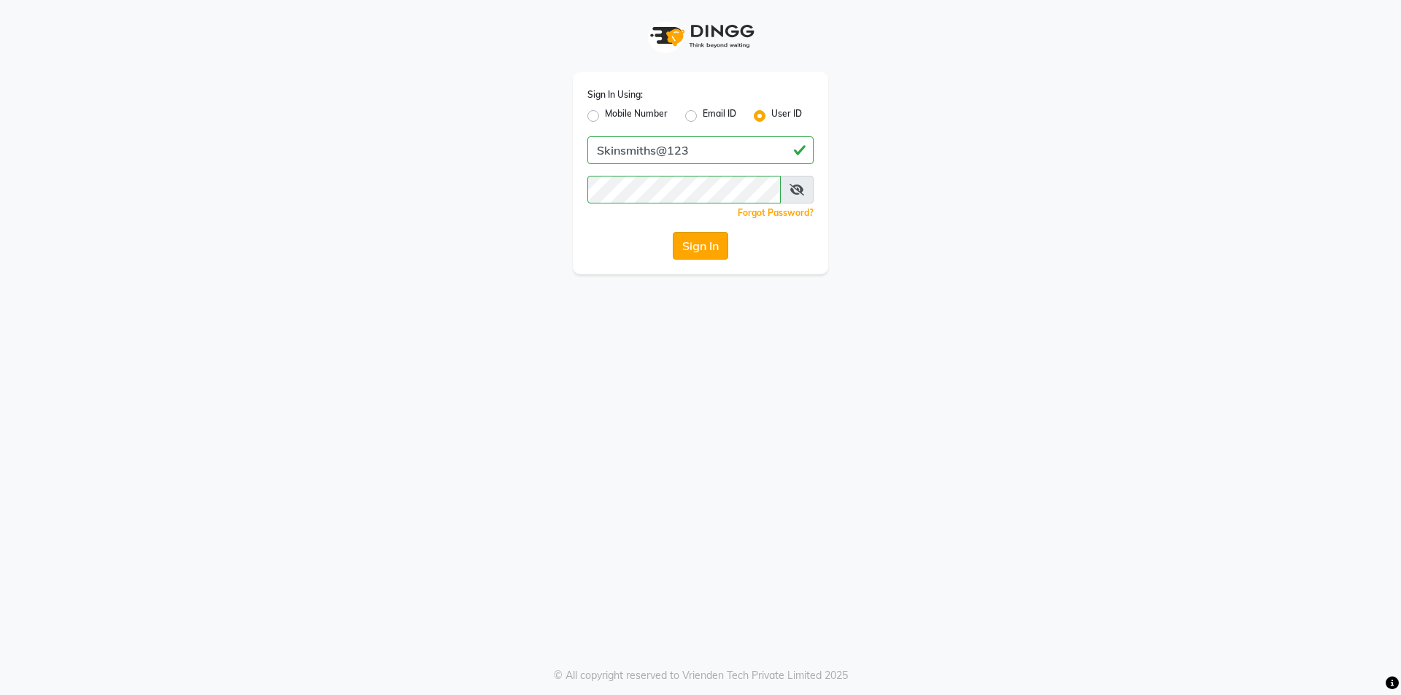
click at [714, 250] on button "Sign In" at bounding box center [700, 246] width 55 height 28
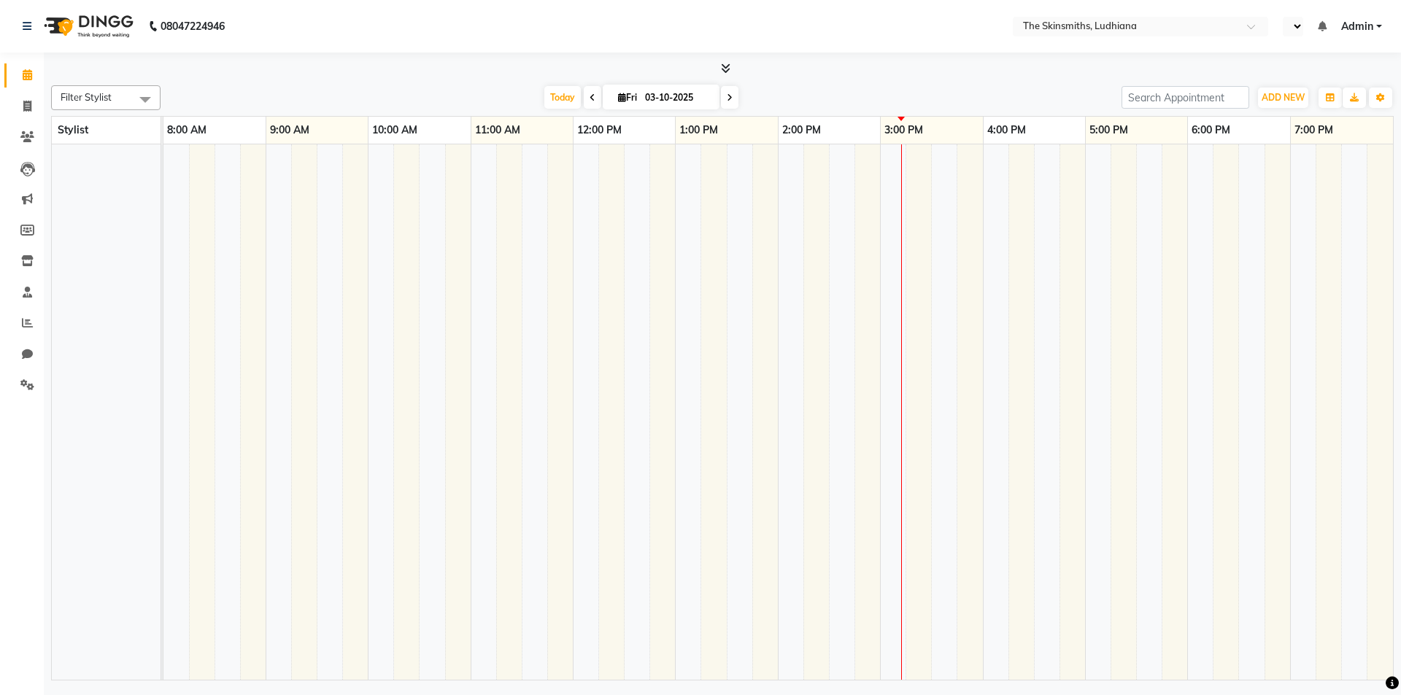
select select "en"
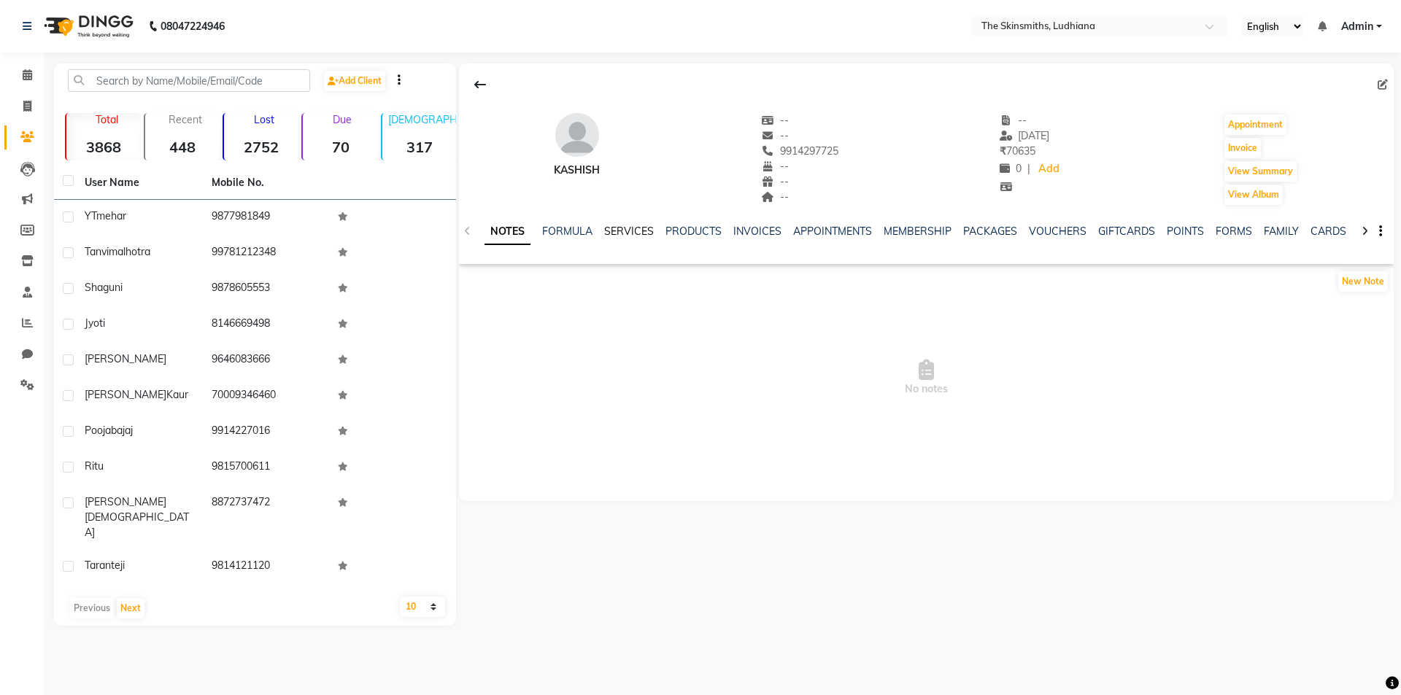
click at [620, 228] on link "SERVICES" at bounding box center [629, 231] width 50 height 13
click at [744, 231] on link "INVOICES" at bounding box center [744, 231] width 48 height 13
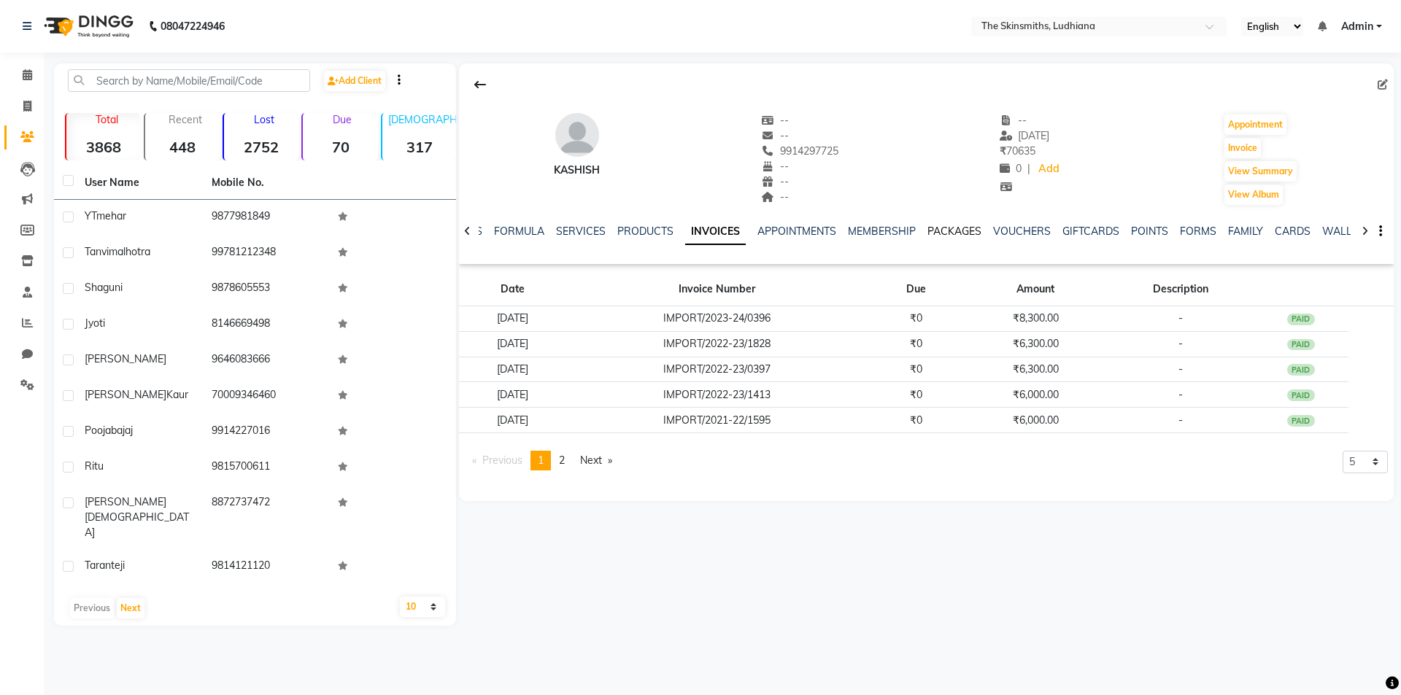
click at [942, 225] on link "PACKAGES" at bounding box center [954, 231] width 54 height 13
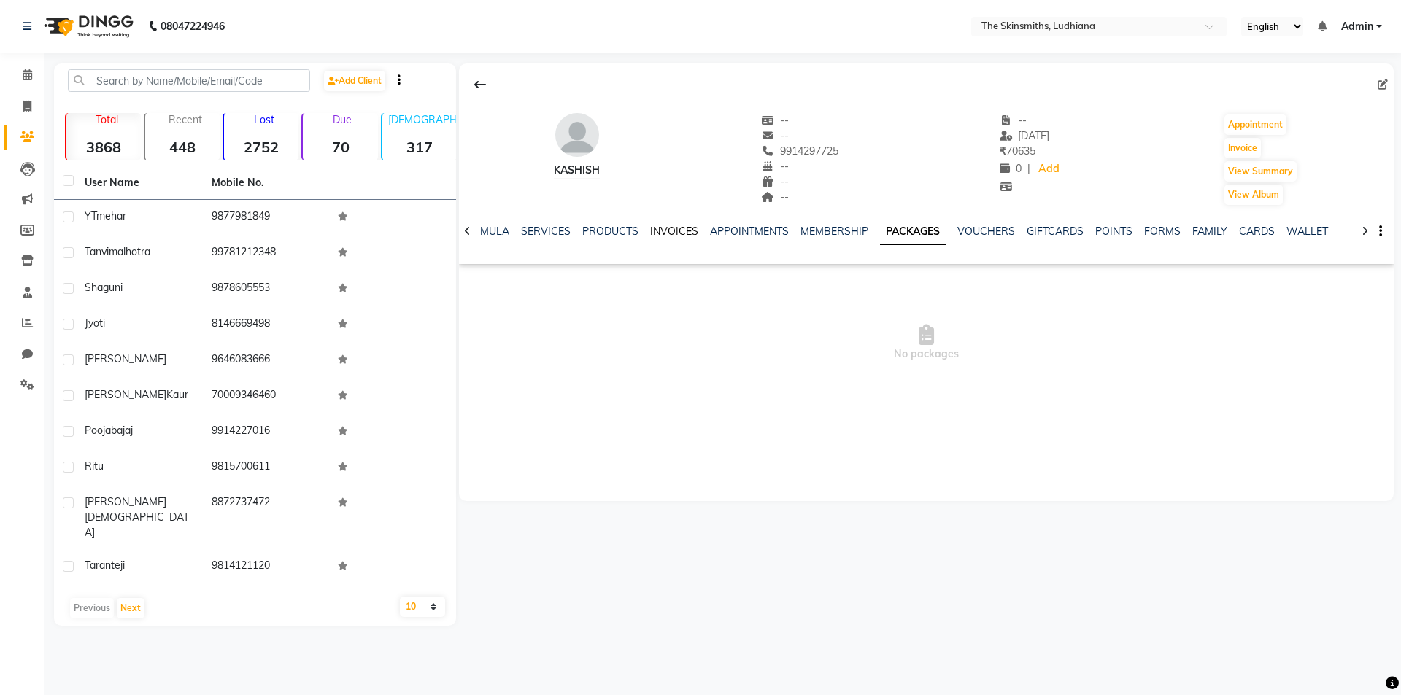
click at [663, 230] on link "INVOICES" at bounding box center [674, 231] width 48 height 13
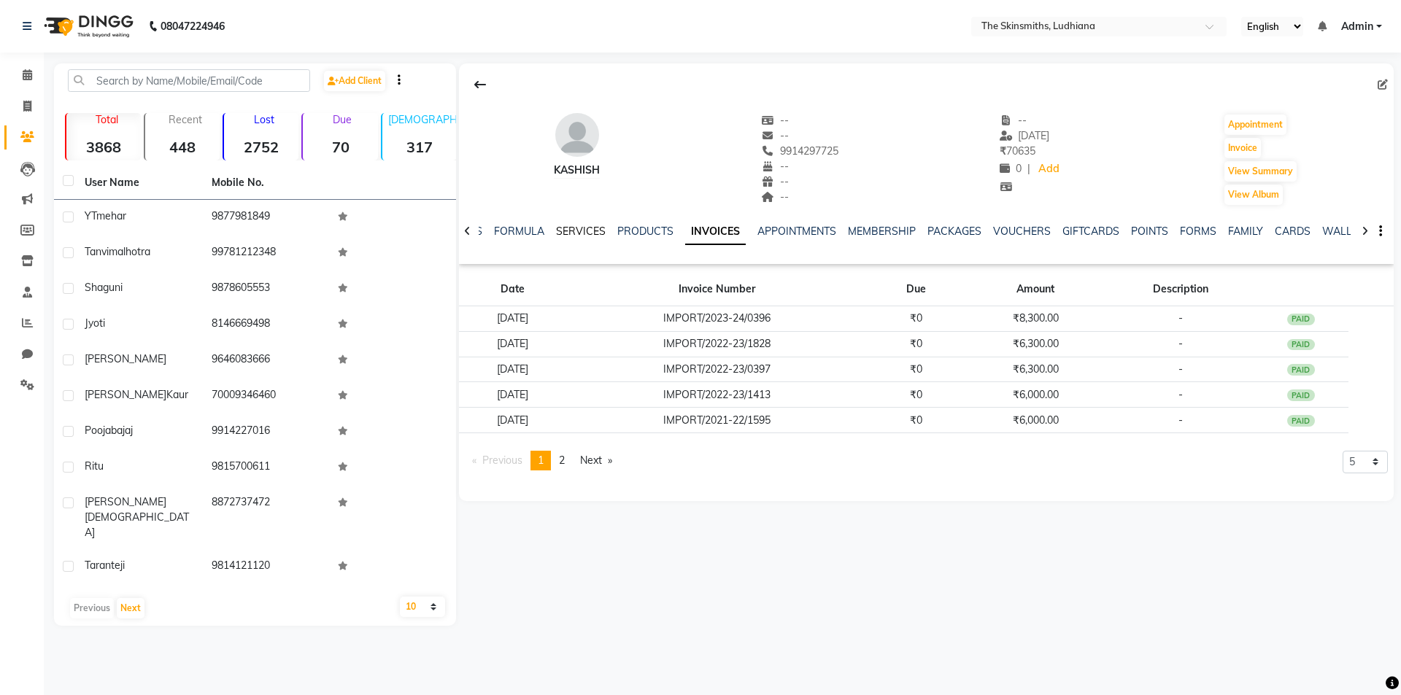
click at [579, 230] on link "SERVICES" at bounding box center [581, 231] width 50 height 13
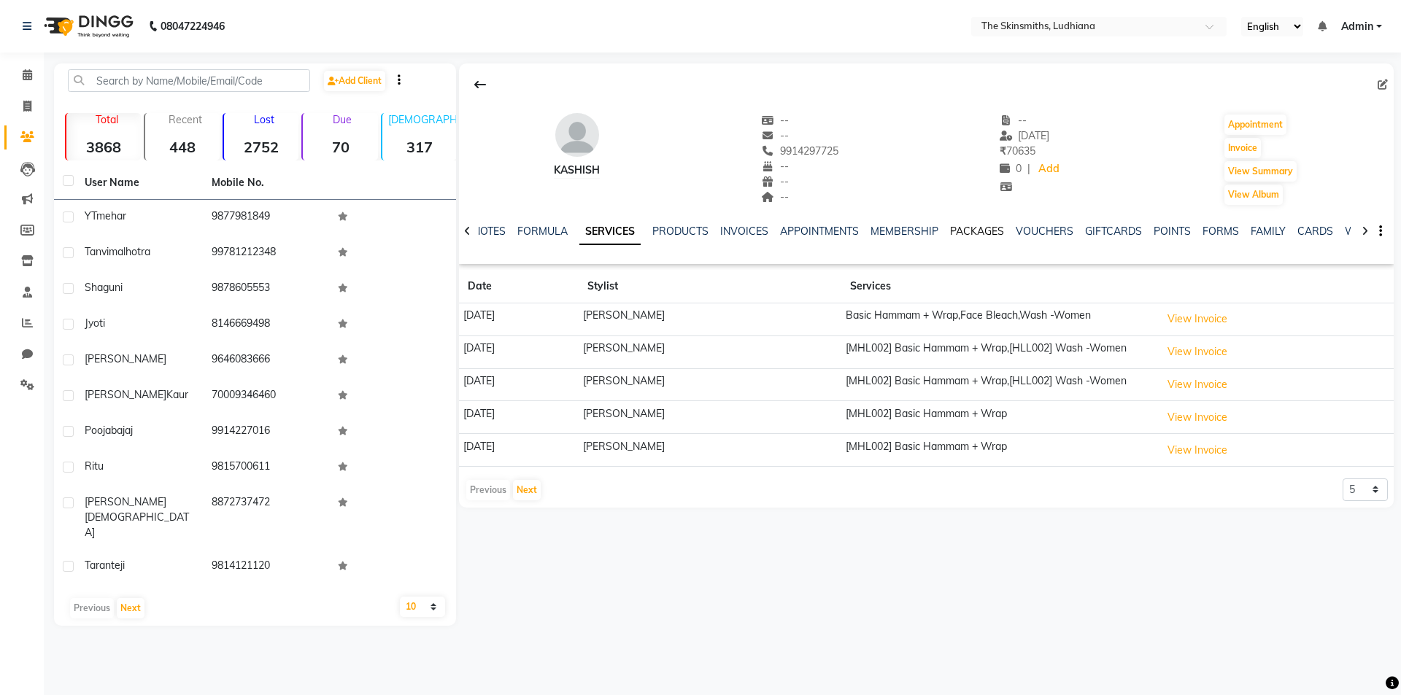
click at [981, 233] on link "PACKAGES" at bounding box center [977, 231] width 54 height 13
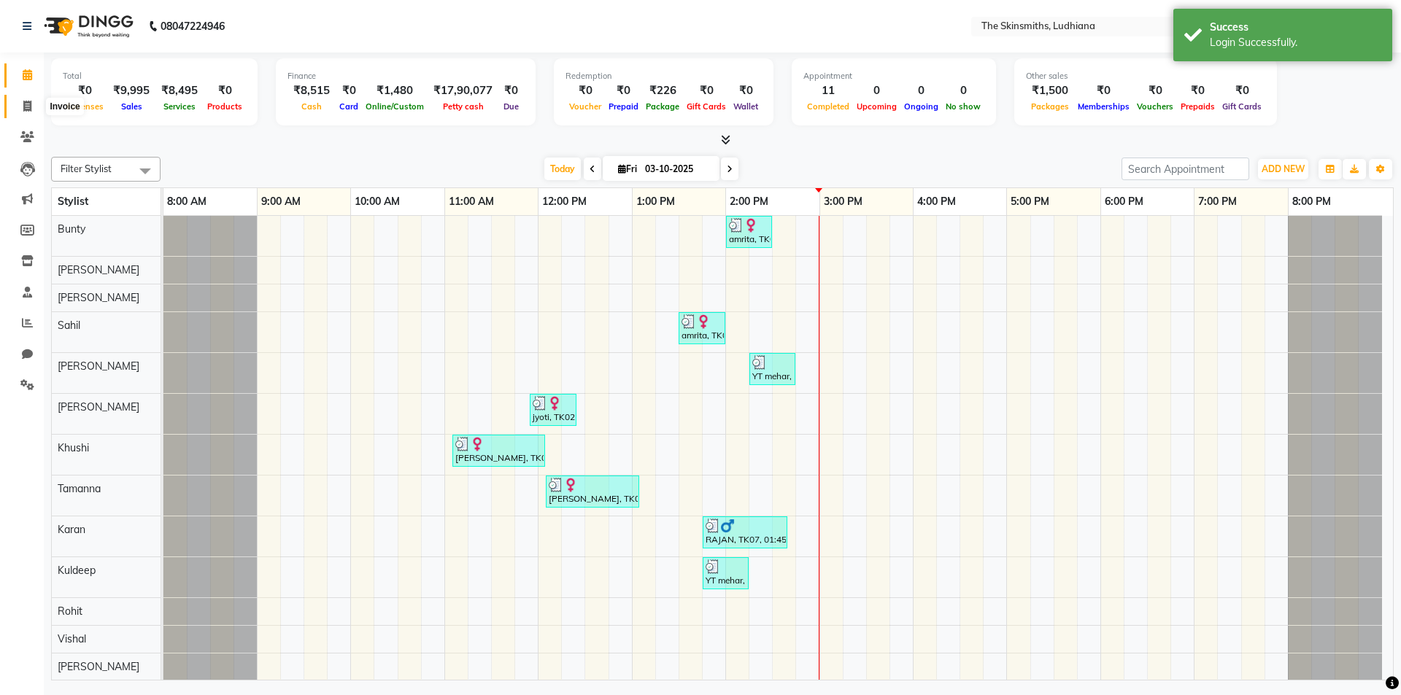
click at [32, 106] on span at bounding box center [28, 107] width 26 height 17
select select "service"
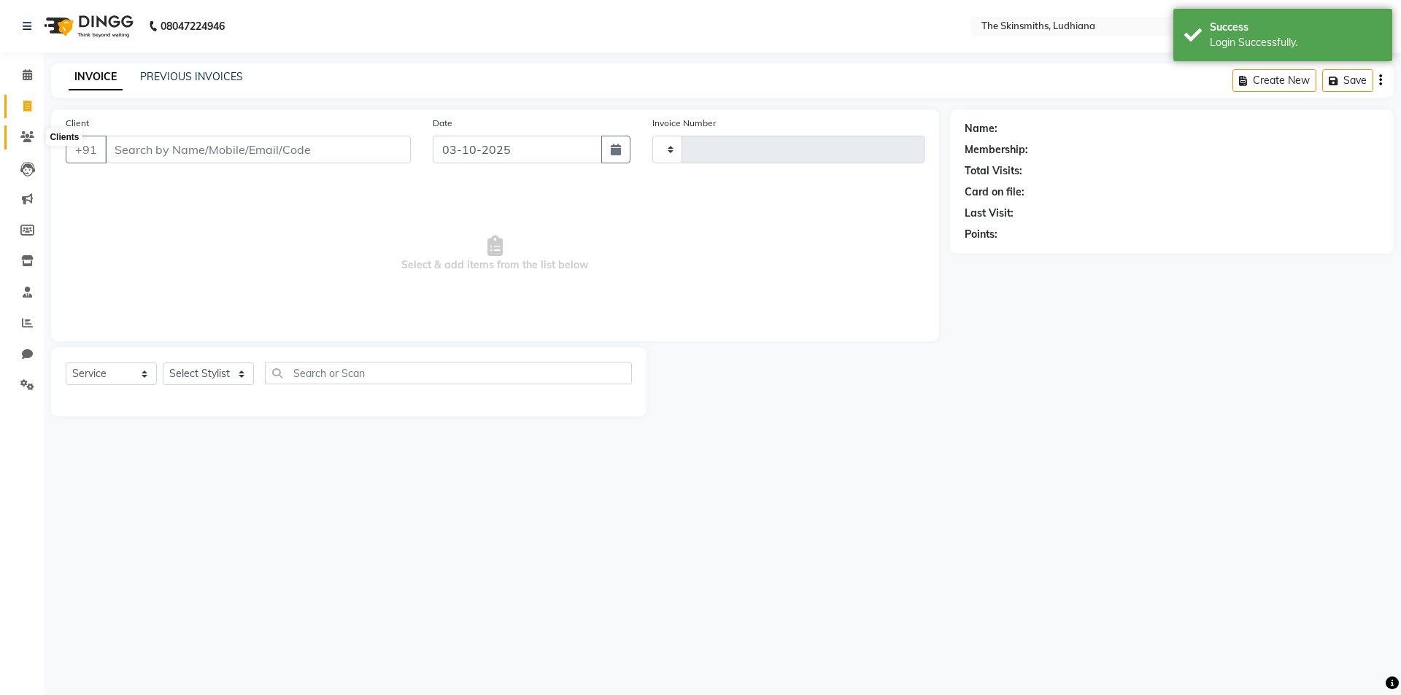
click at [32, 134] on icon at bounding box center [27, 136] width 14 height 11
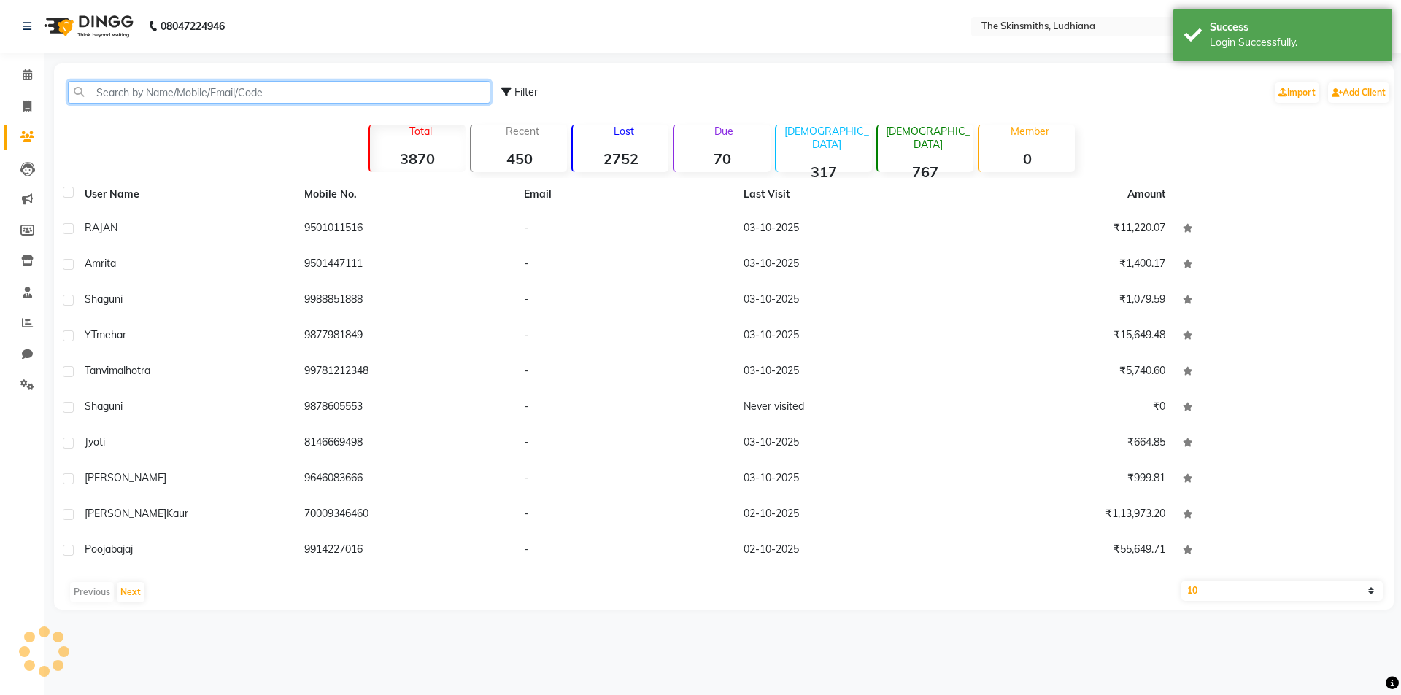
click at [123, 98] on input "text" at bounding box center [279, 92] width 422 height 23
paste input "9876302999"
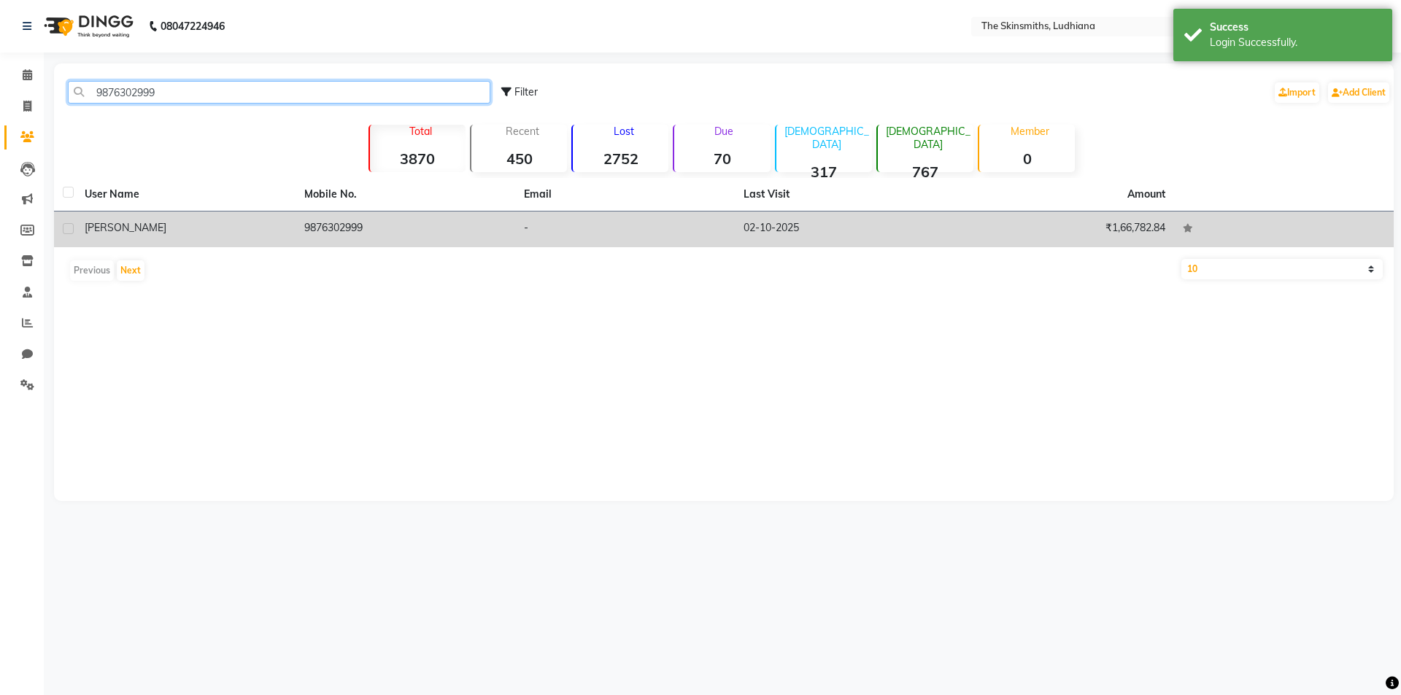
type input "9876302999"
click at [201, 217] on td "minakshi" at bounding box center [186, 230] width 220 height 36
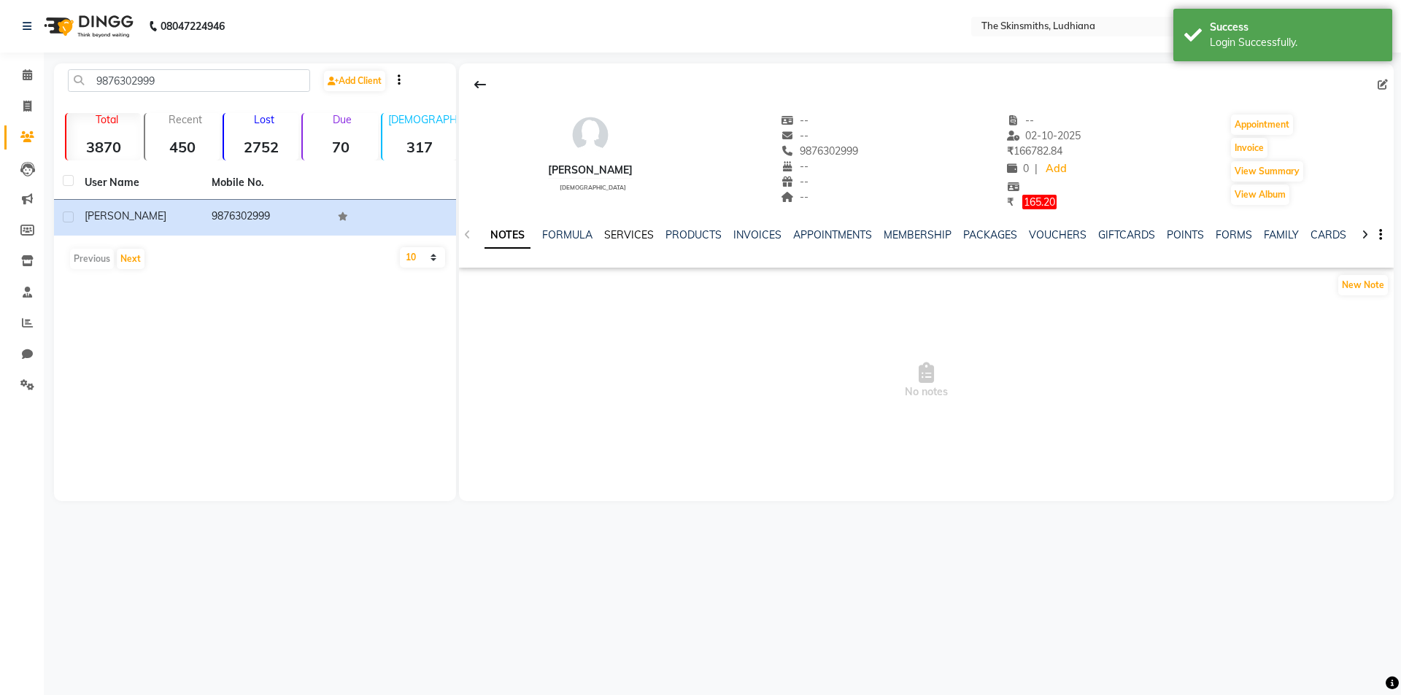
click at [621, 231] on link "SERVICES" at bounding box center [629, 234] width 50 height 13
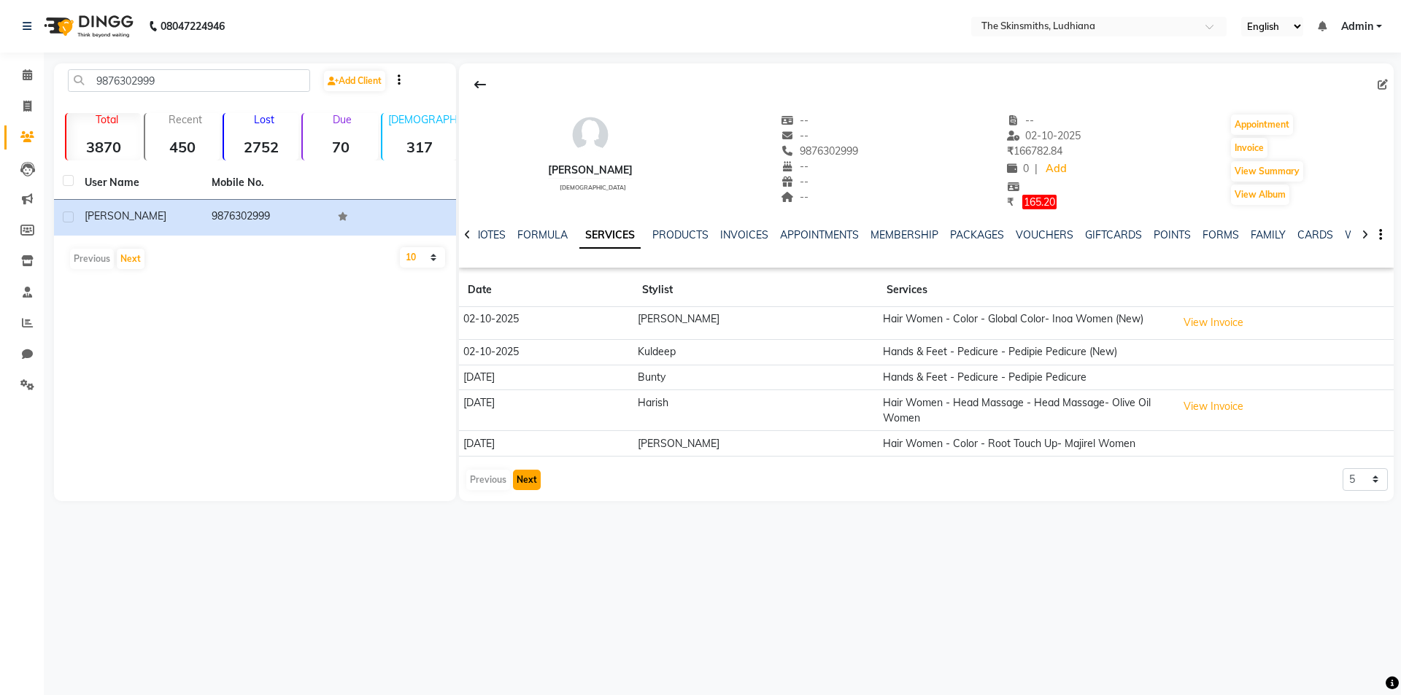
click at [522, 482] on button "Next" at bounding box center [527, 480] width 28 height 20
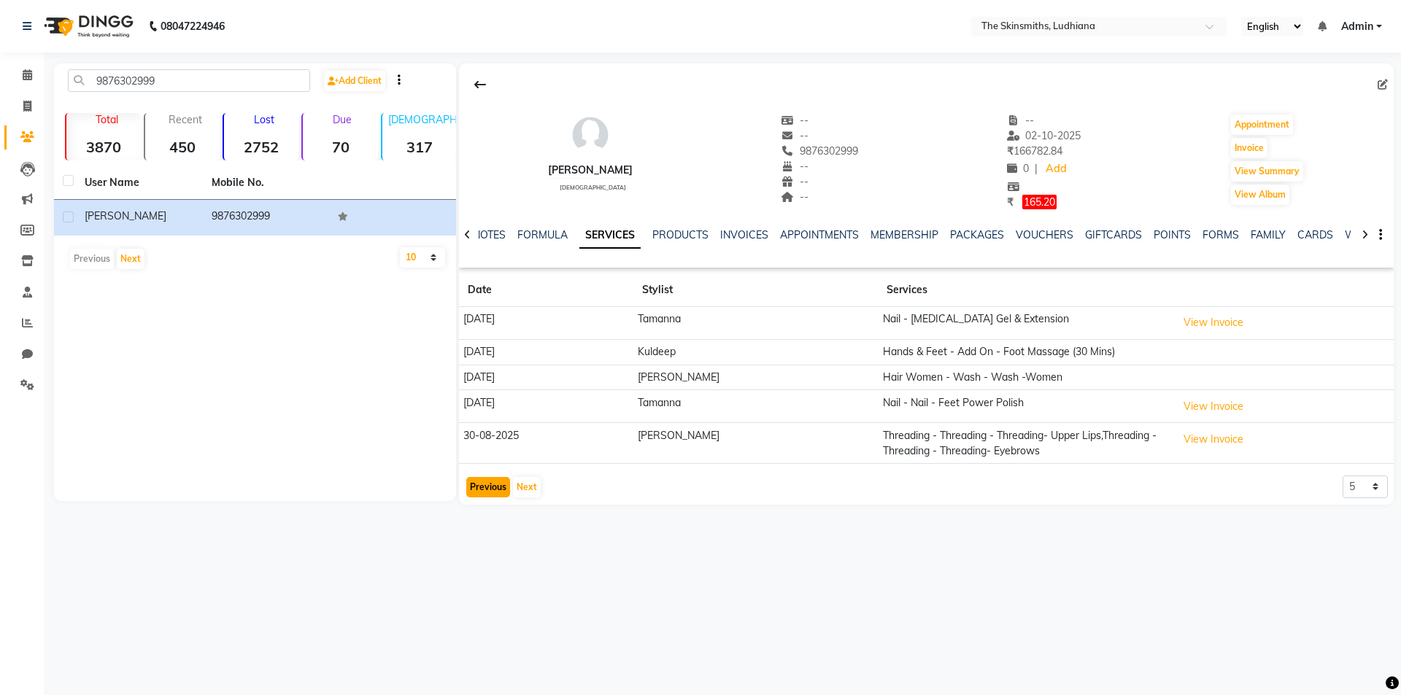
click at [490, 482] on button "Previous" at bounding box center [488, 487] width 44 height 20
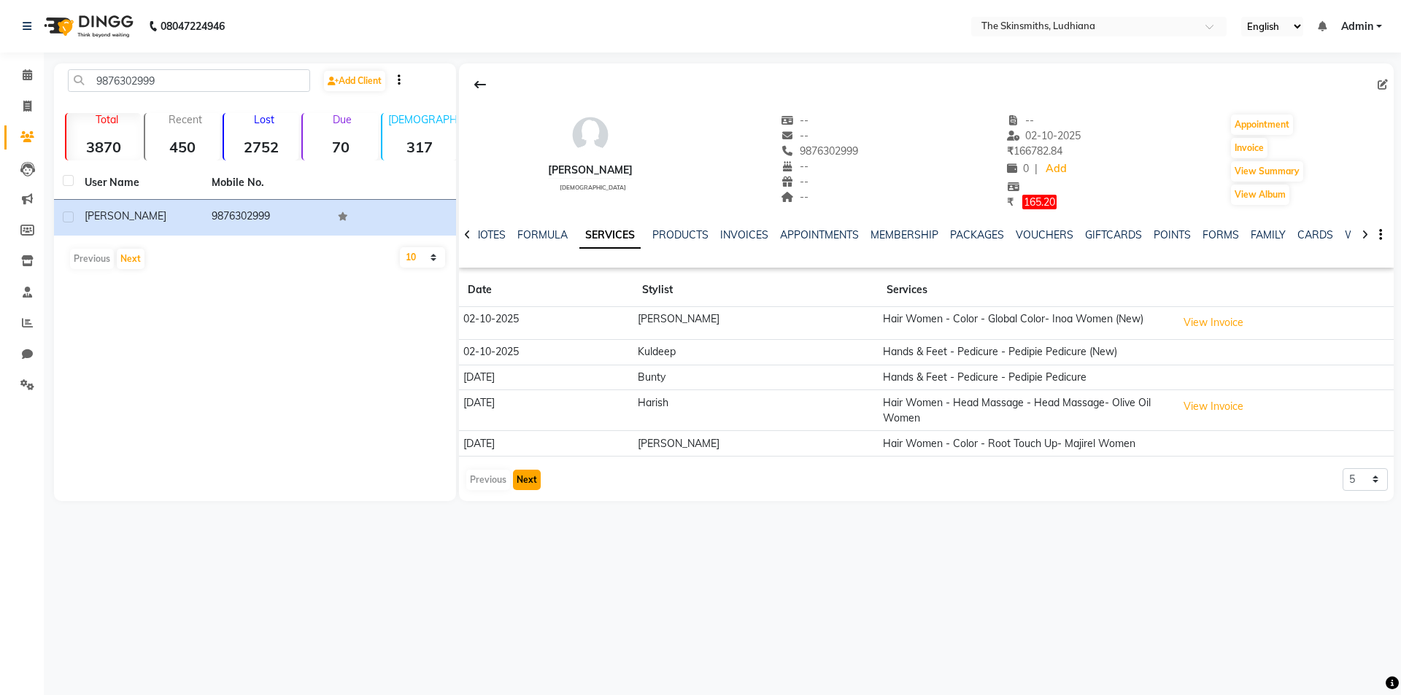
click at [530, 474] on button "Next" at bounding box center [527, 480] width 28 height 20
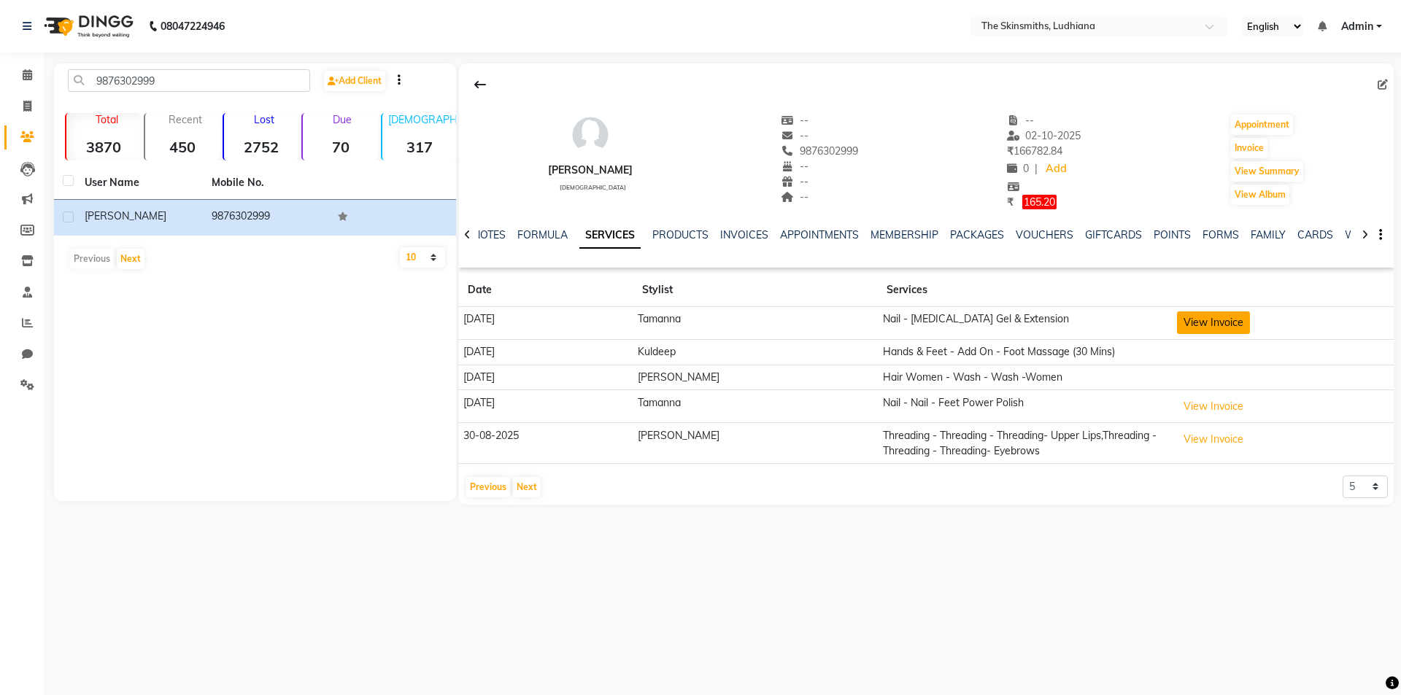
click at [1214, 327] on button "View Invoice" at bounding box center [1213, 323] width 73 height 23
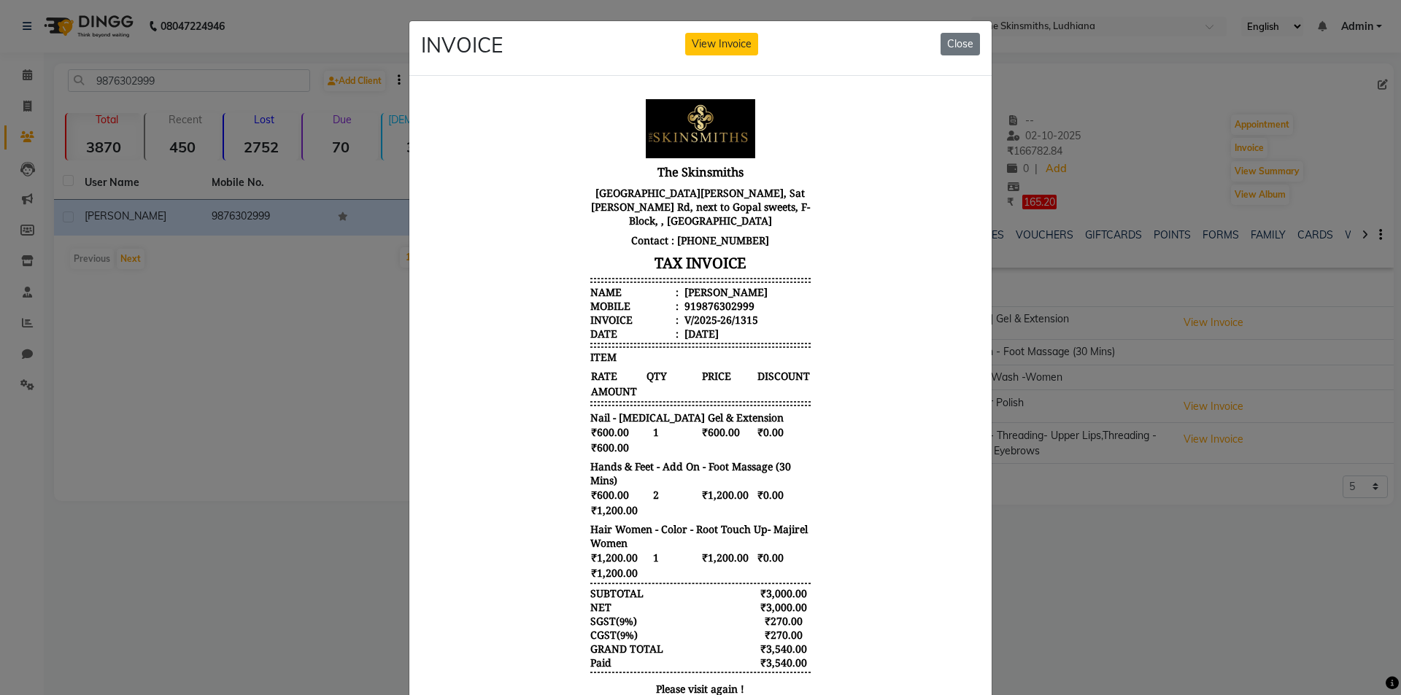
scroll to position [12, 0]
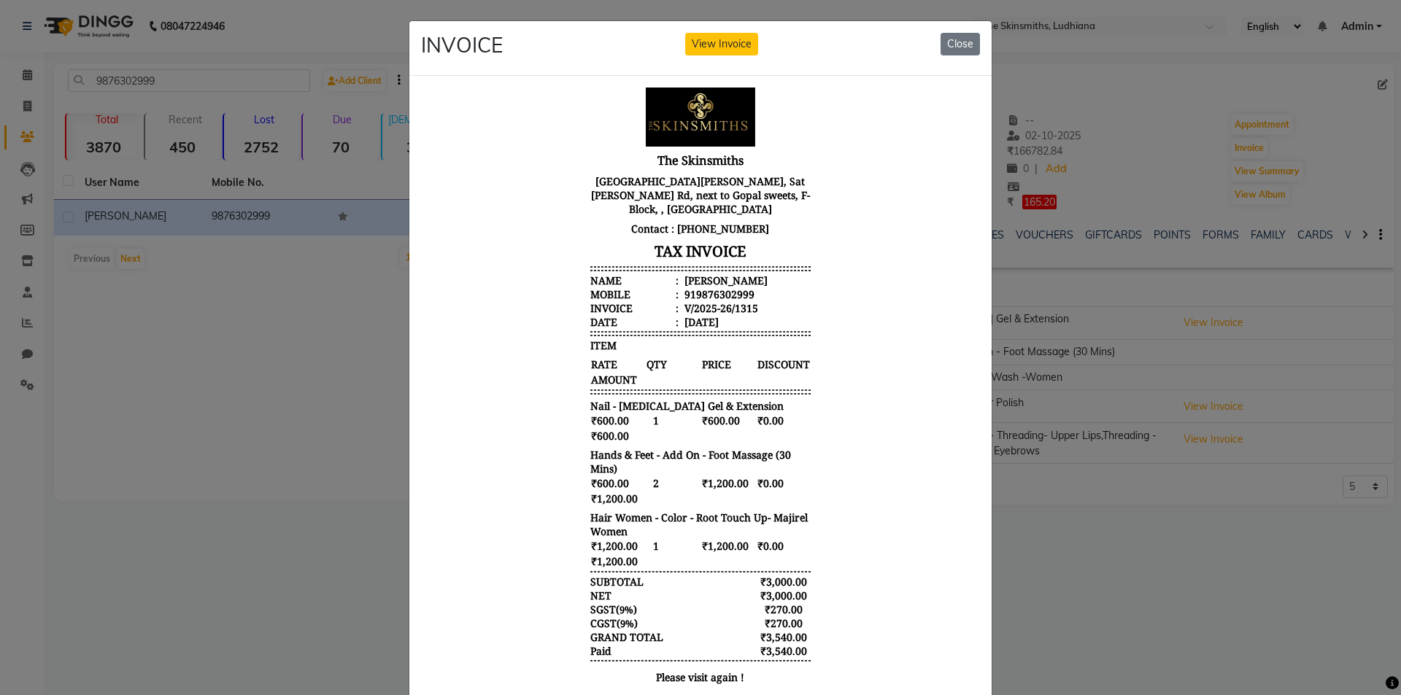
drag, startPoint x: 963, startPoint y: 430, endPoint x: 1440, endPoint y: 579, distance: 499.4
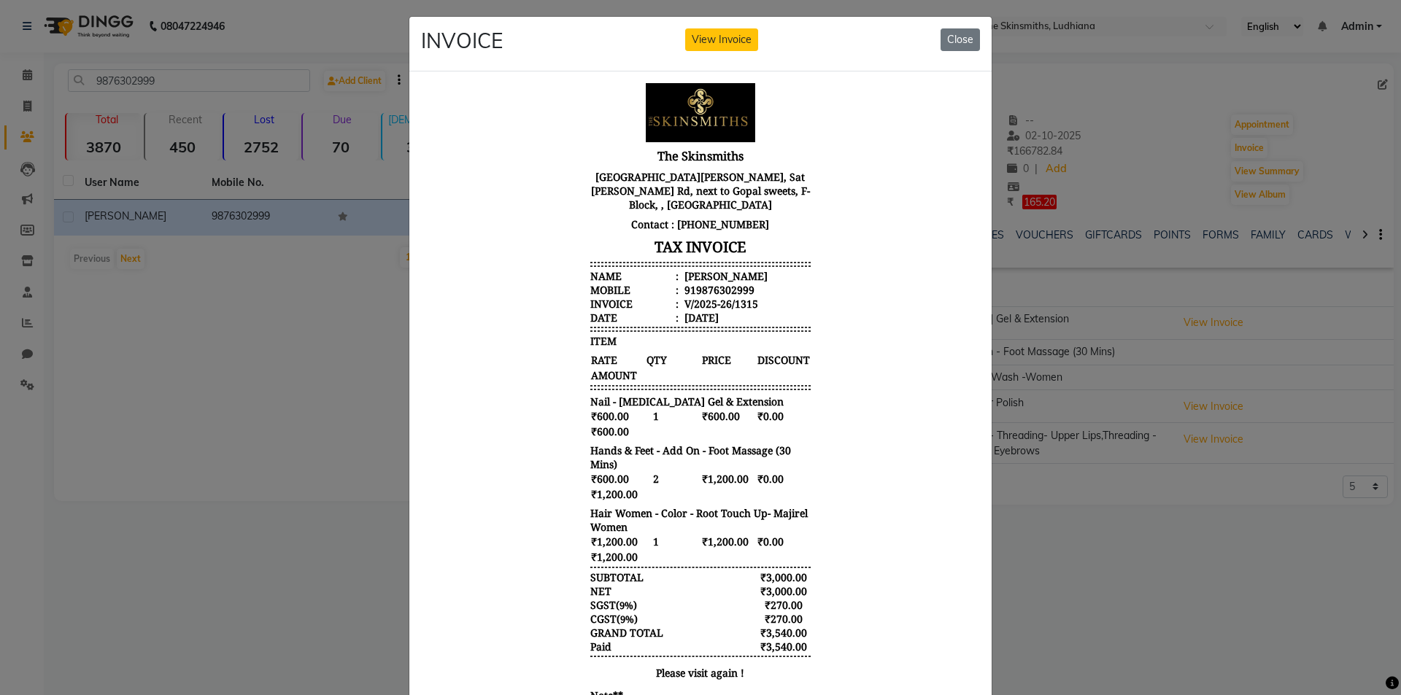
scroll to position [139, 0]
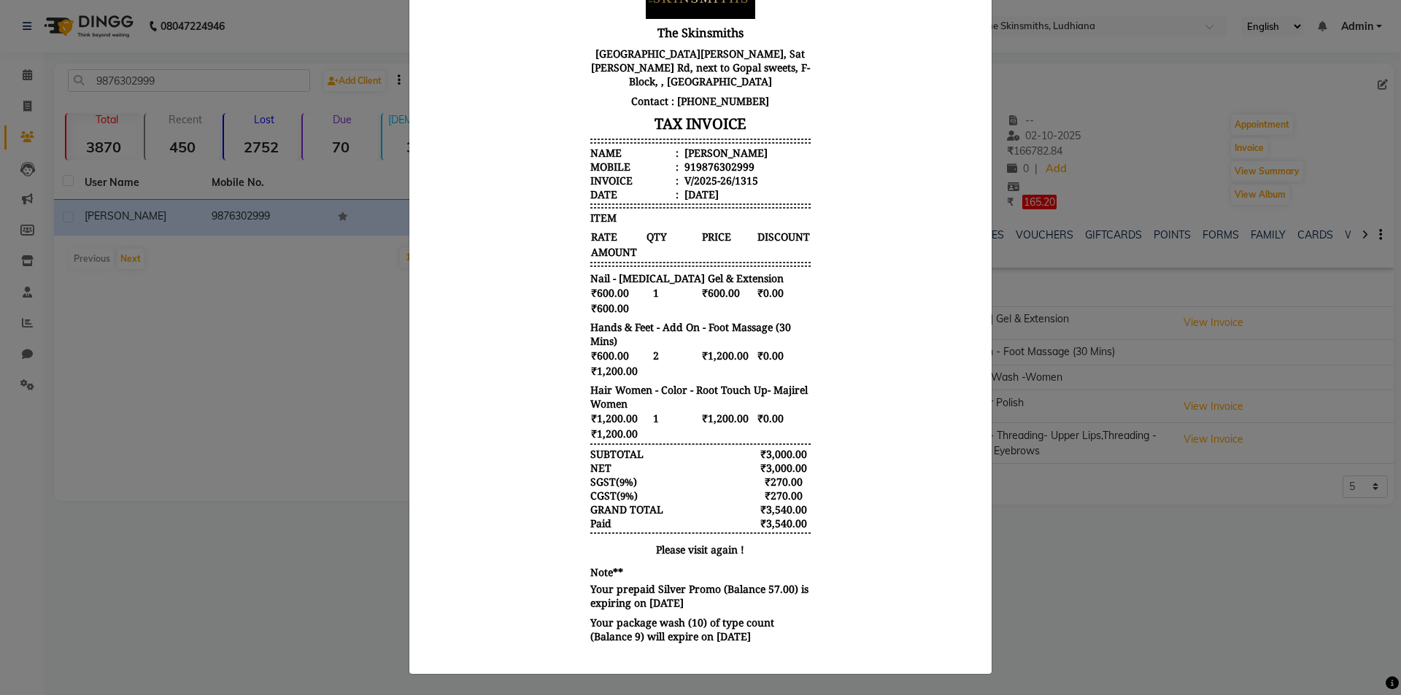
drag, startPoint x: 651, startPoint y: 277, endPoint x: 932, endPoint y: 452, distance: 331.4
click at [872, 624] on body "The Skinsmiths 2nd Floor, Singhania Arcade, 2E, Sat Paul Mittal Rd, next to Gop…" at bounding box center [700, 303] width 547 height 698
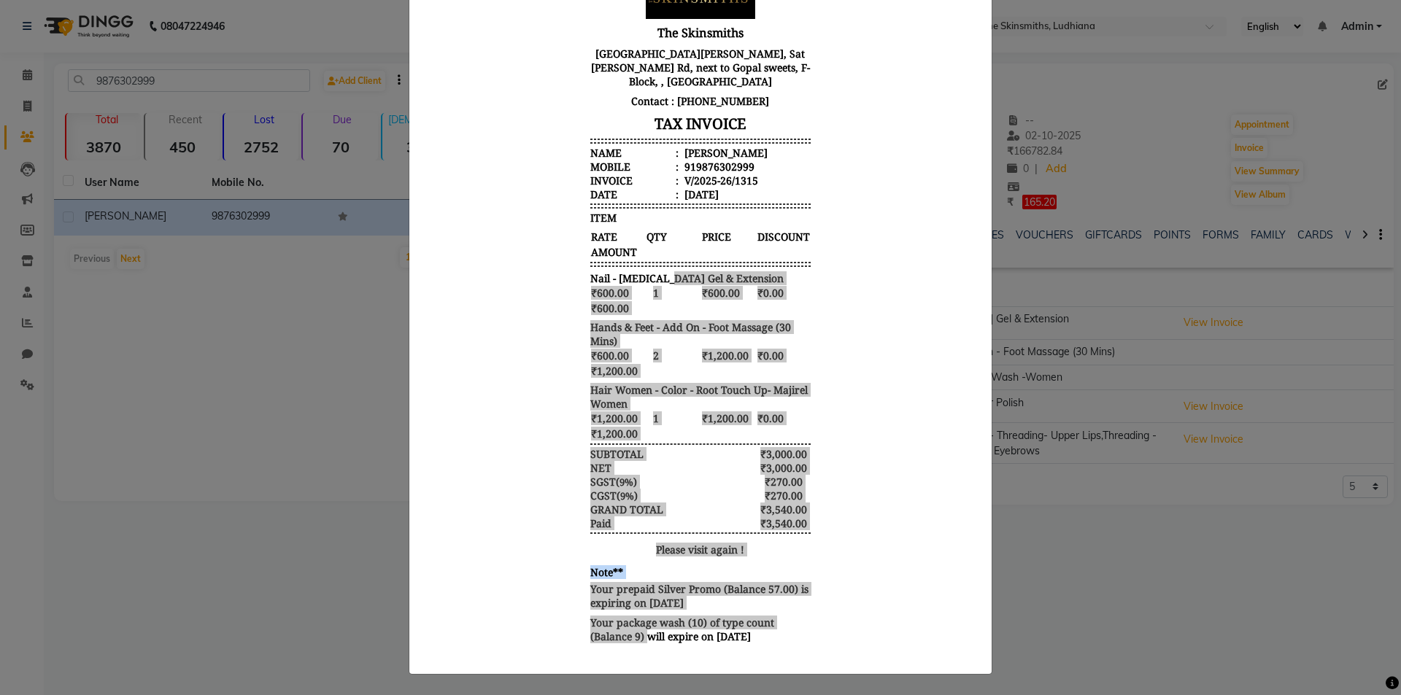
scroll to position [0, 0]
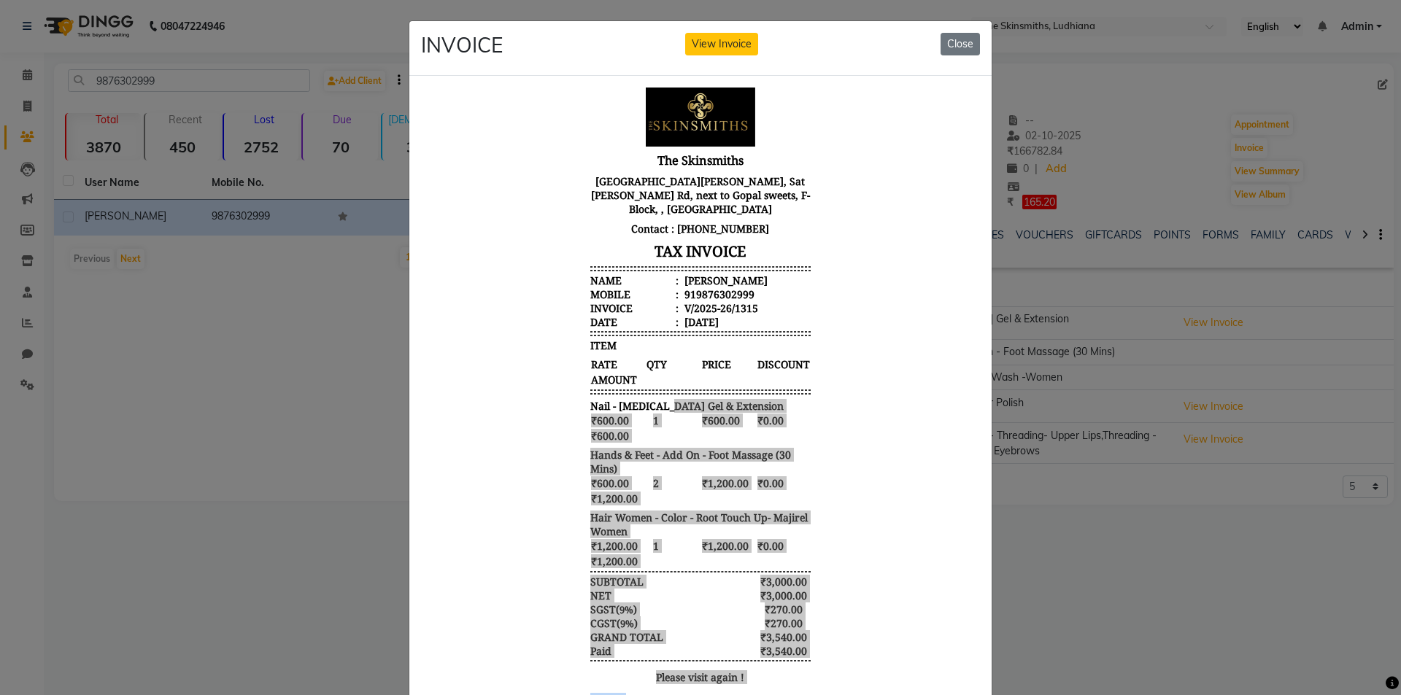
click at [977, 44] on div "INVOICE View Invoice Close" at bounding box center [700, 48] width 582 height 55
click at [965, 41] on button "Close" at bounding box center [960, 44] width 39 height 23
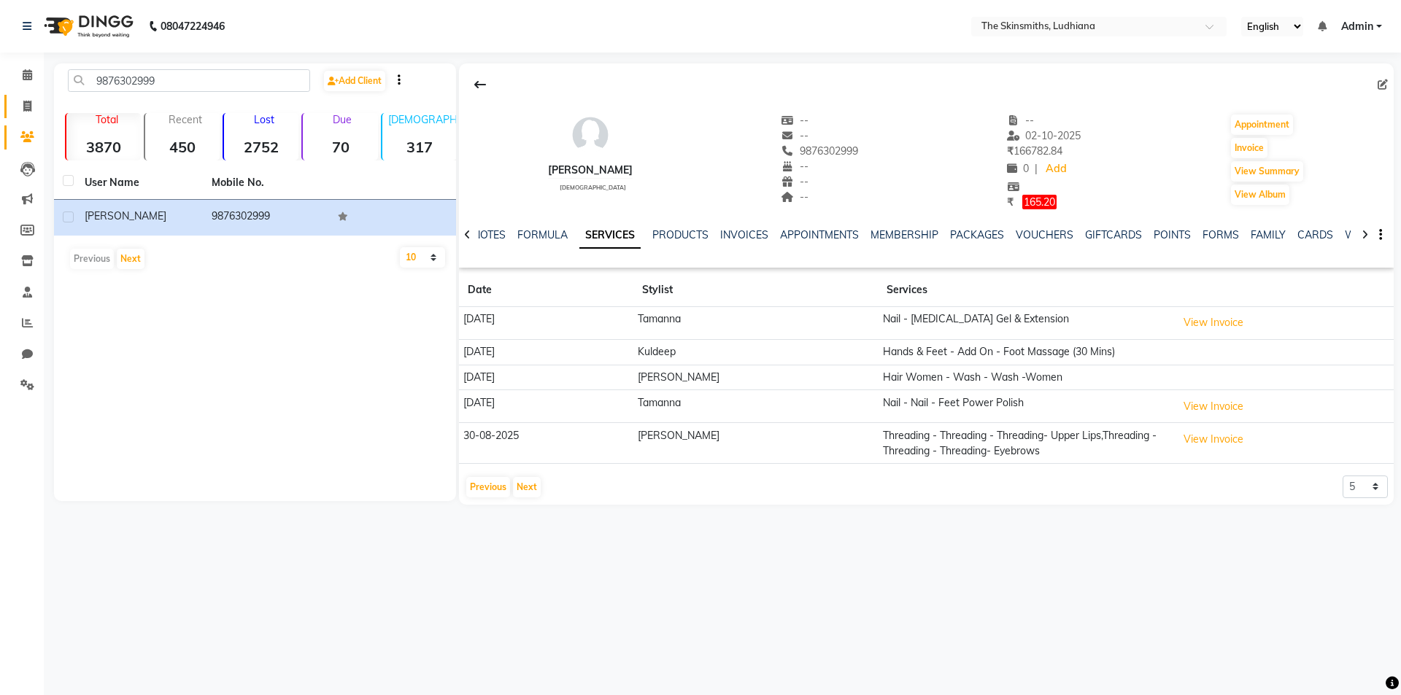
click at [23, 112] on span at bounding box center [28, 107] width 26 height 17
select select "service"
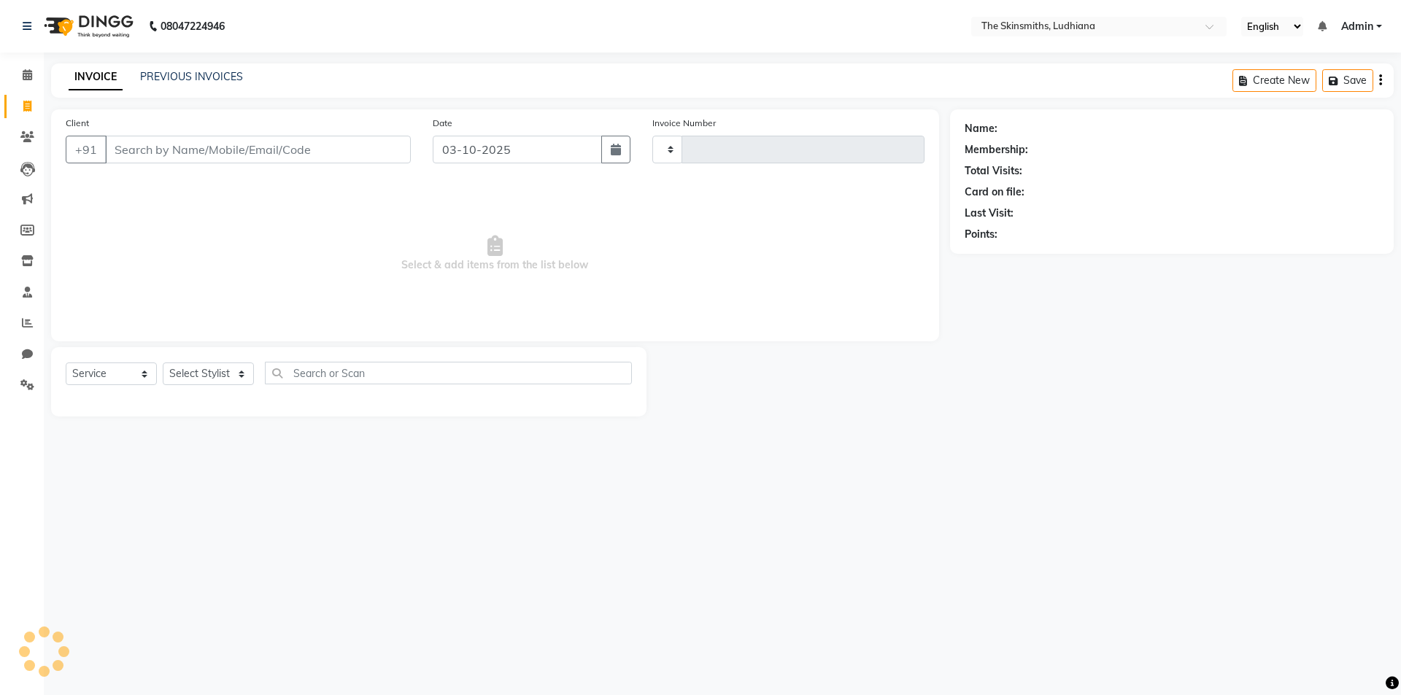
type input "1681"
select select "8115"
click at [20, 322] on span at bounding box center [28, 323] width 26 height 17
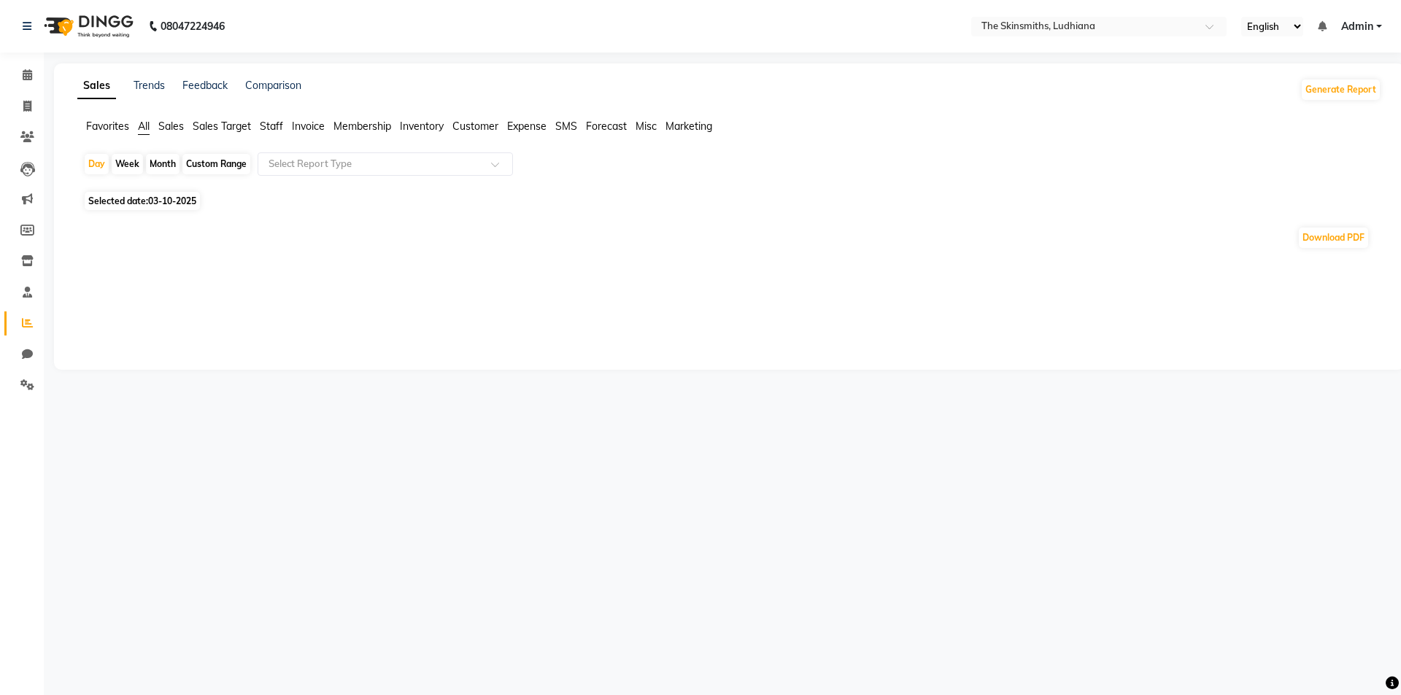
click at [183, 206] on span "03-10-2025" at bounding box center [172, 201] width 48 height 11
select select "10"
select select "2025"
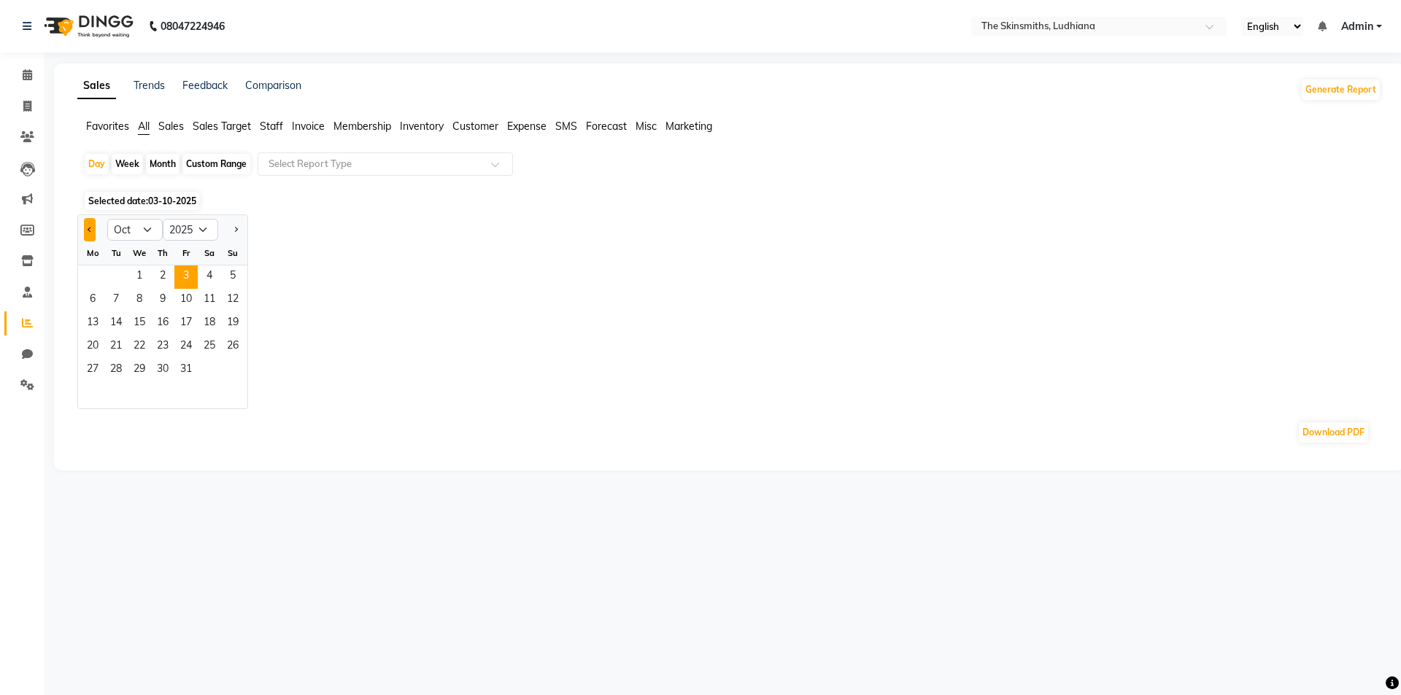
click at [90, 229] on span "Previous month" at bounding box center [90, 228] width 5 height 5
select select "9"
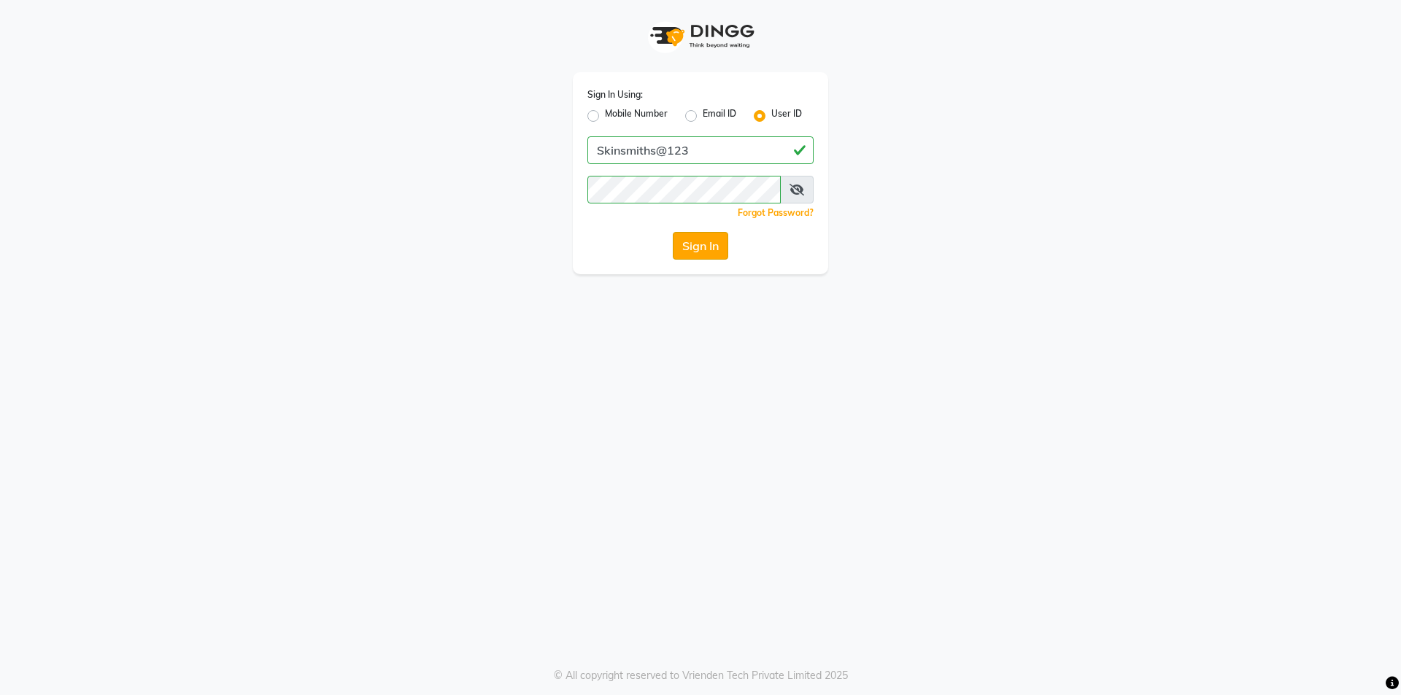
click at [708, 242] on button "Sign In" at bounding box center [700, 246] width 55 height 28
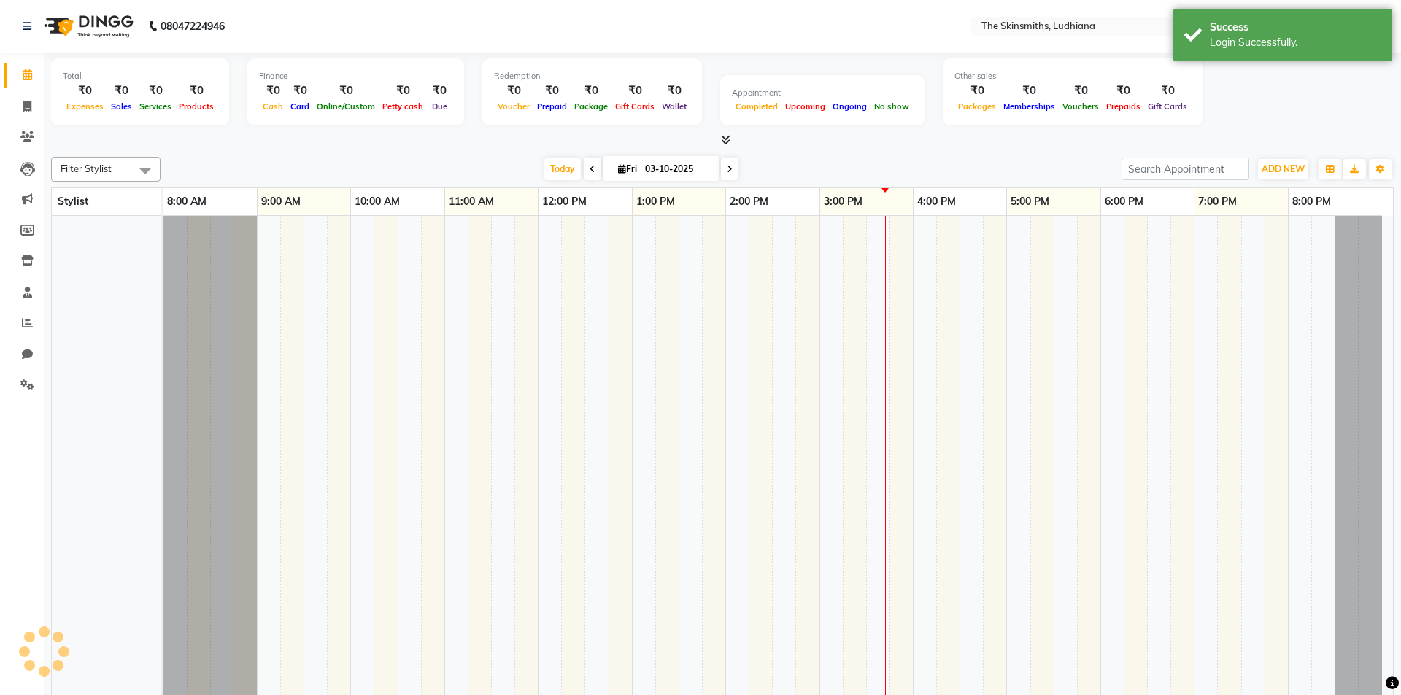
select select "en"
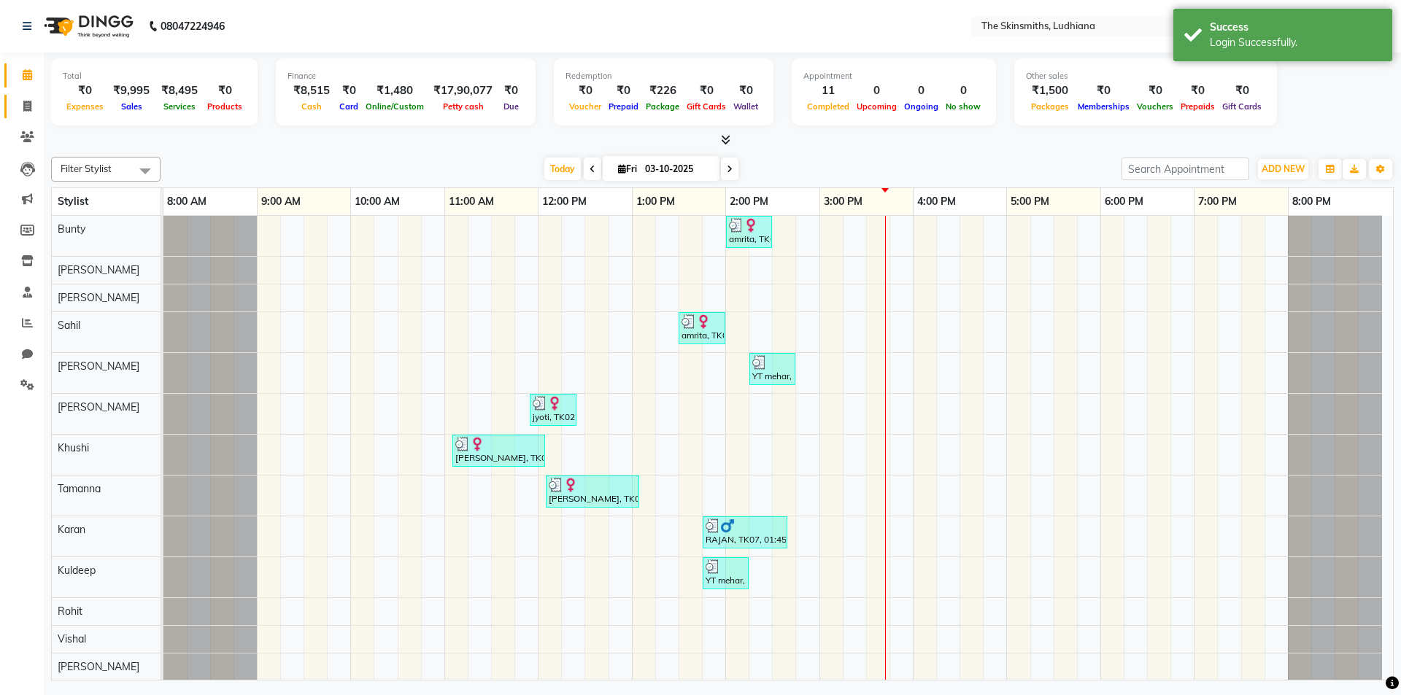
click at [9, 99] on link "Invoice" at bounding box center [21, 107] width 35 height 24
select select "service"
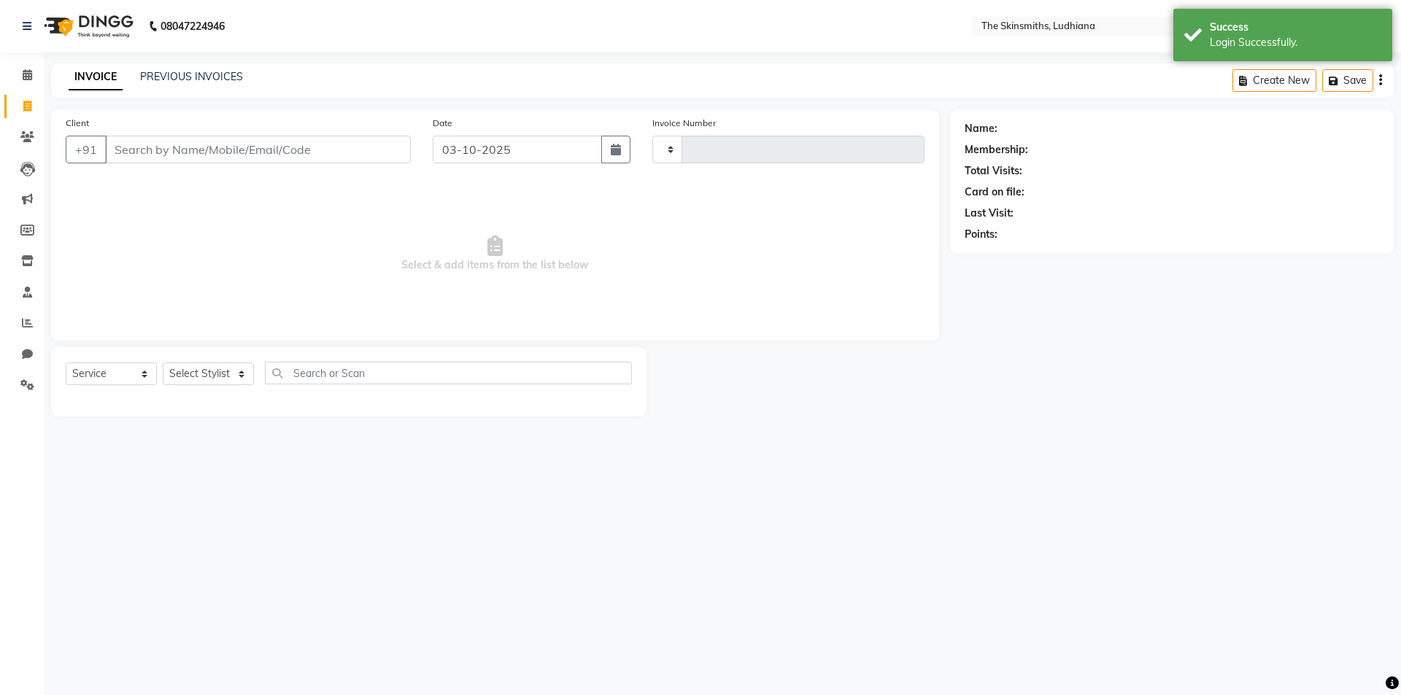
type input "1681"
select select "8115"
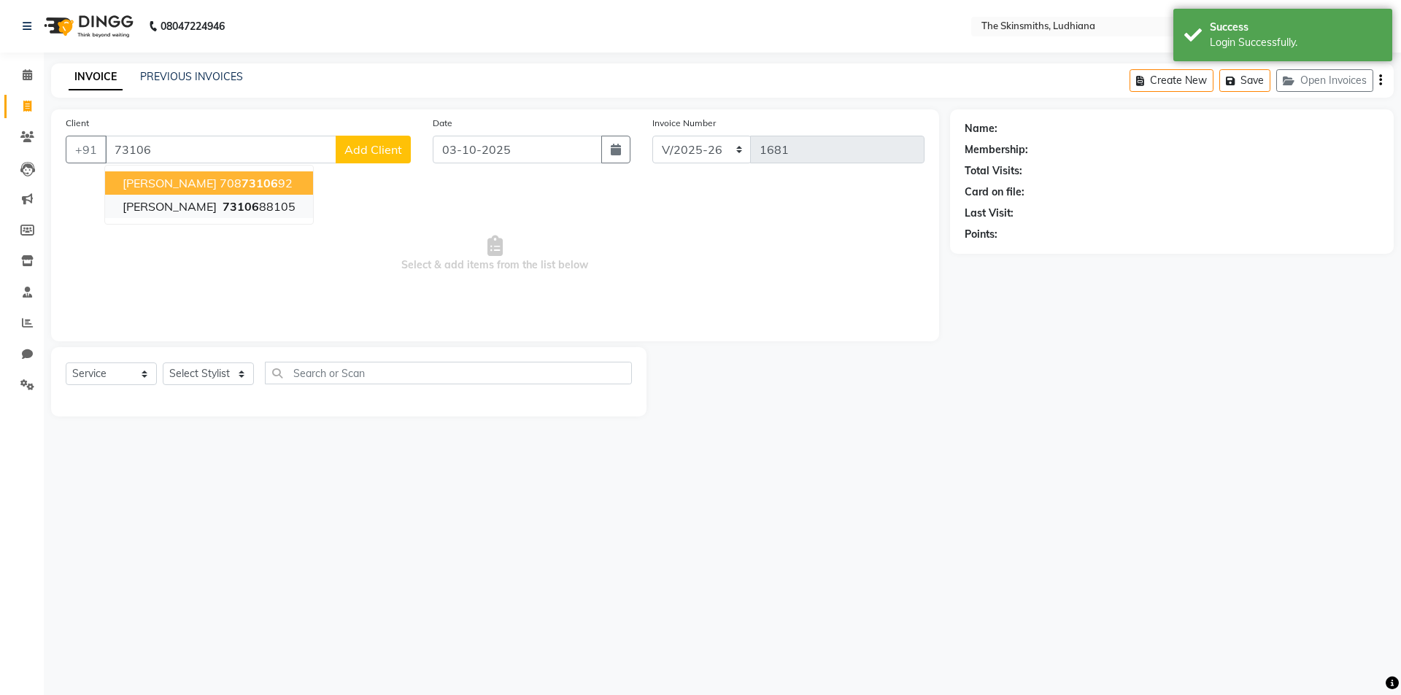
click at [242, 206] on button "monica 73106 88105" at bounding box center [209, 206] width 208 height 23
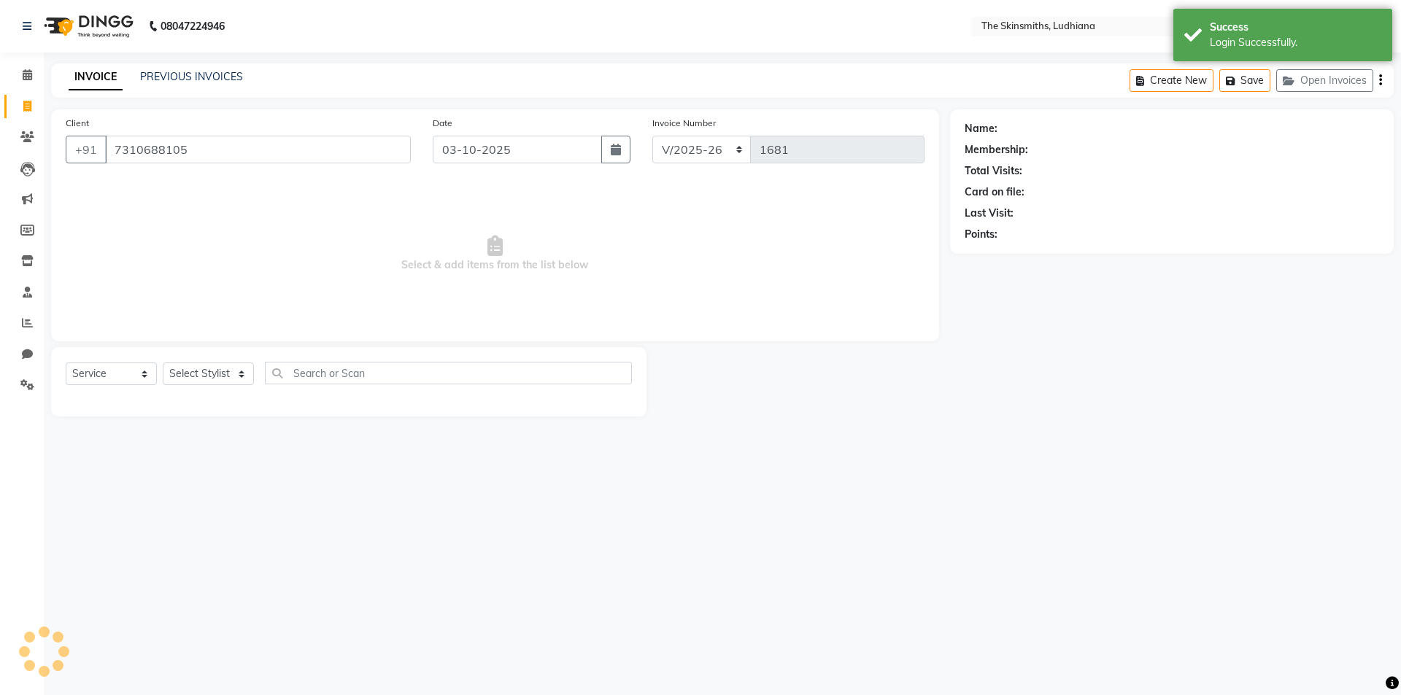
type input "7310688105"
click at [238, 374] on select "Select Stylist Admin [PERSON_NAME] [PERSON_NAME] [PERSON_NAME] [PERSON_NAME] [P…" at bounding box center [208, 374] width 91 height 23
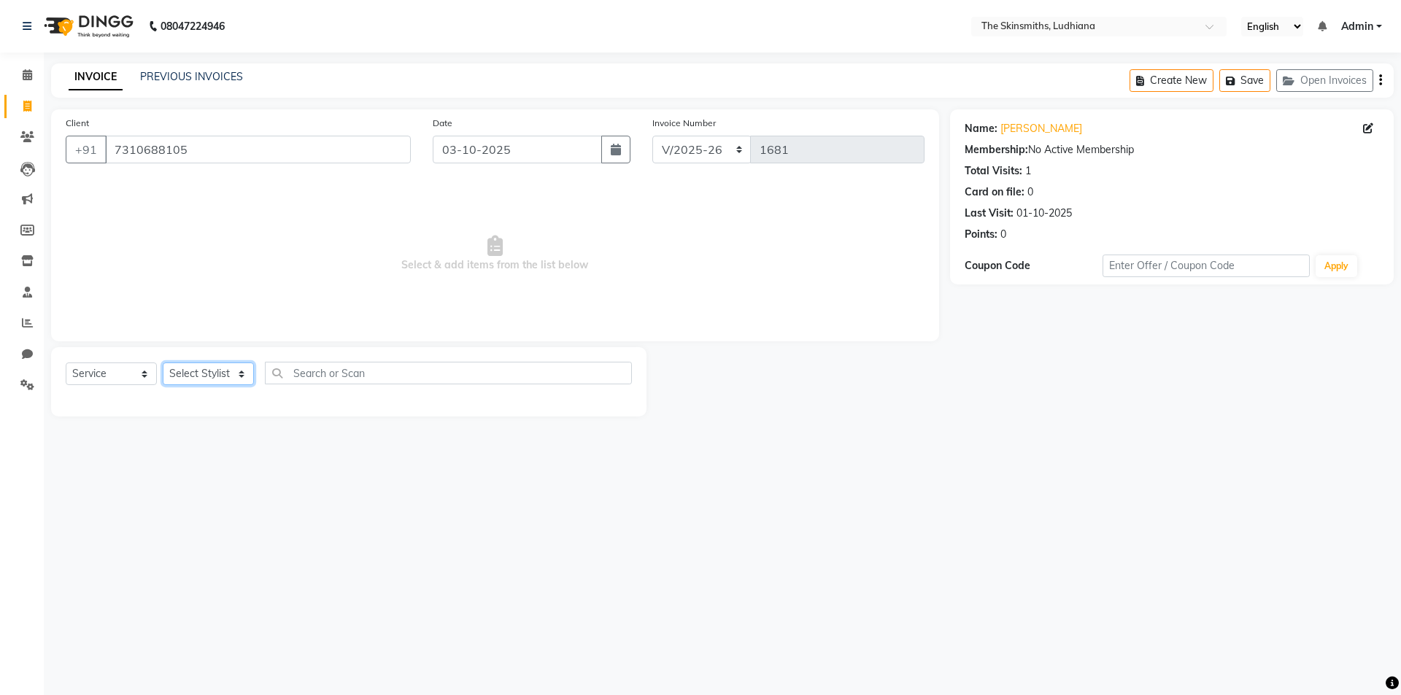
select select "76557"
click at [163, 363] on select "Select Stylist Admin [PERSON_NAME] [PERSON_NAME] [PERSON_NAME] [PERSON_NAME] [P…" at bounding box center [208, 374] width 91 height 23
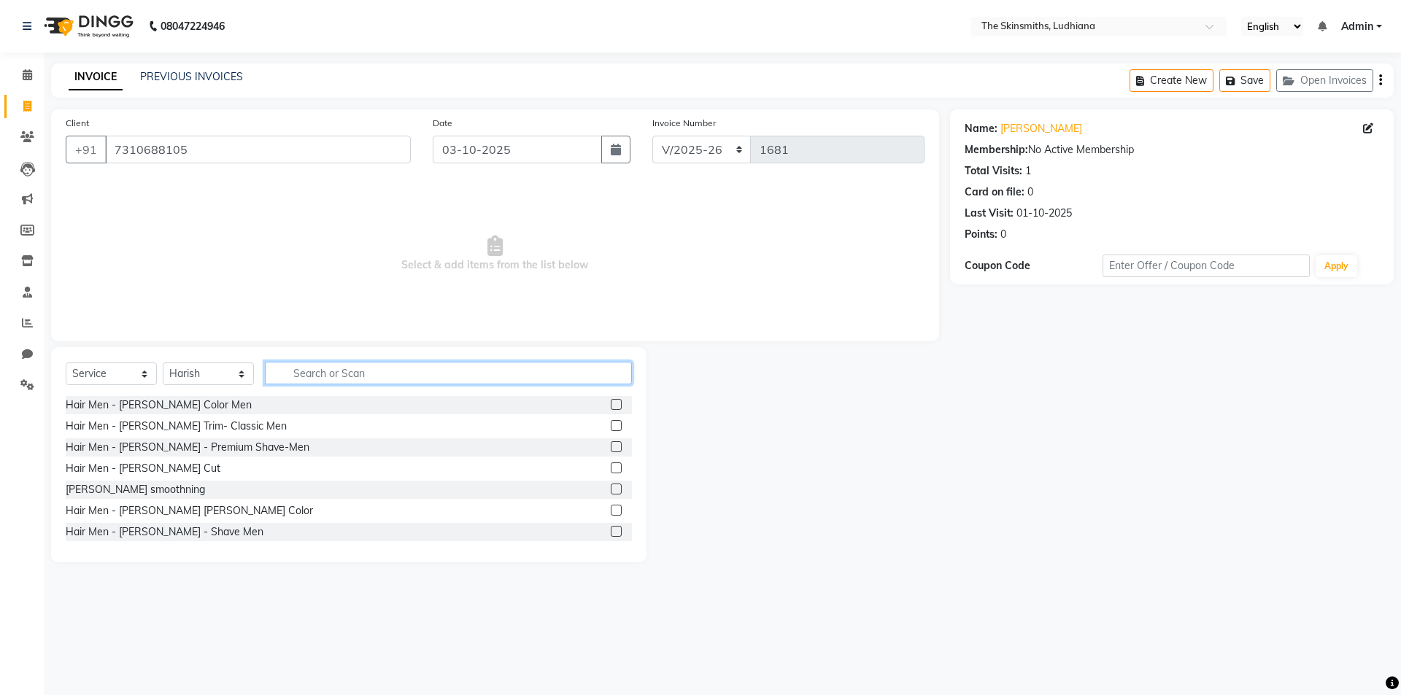
click at [390, 379] on input "text" at bounding box center [448, 373] width 367 height 23
click at [134, 370] on select "Select Service Product Membership Package Voucher Prepaid Gift Card" at bounding box center [111, 374] width 91 height 23
select select "product"
click at [66, 363] on select "Select Service Product Membership Package Voucher Prepaid Gift Card" at bounding box center [111, 374] width 91 height 23
click at [366, 374] on input "text" at bounding box center [448, 373] width 367 height 23
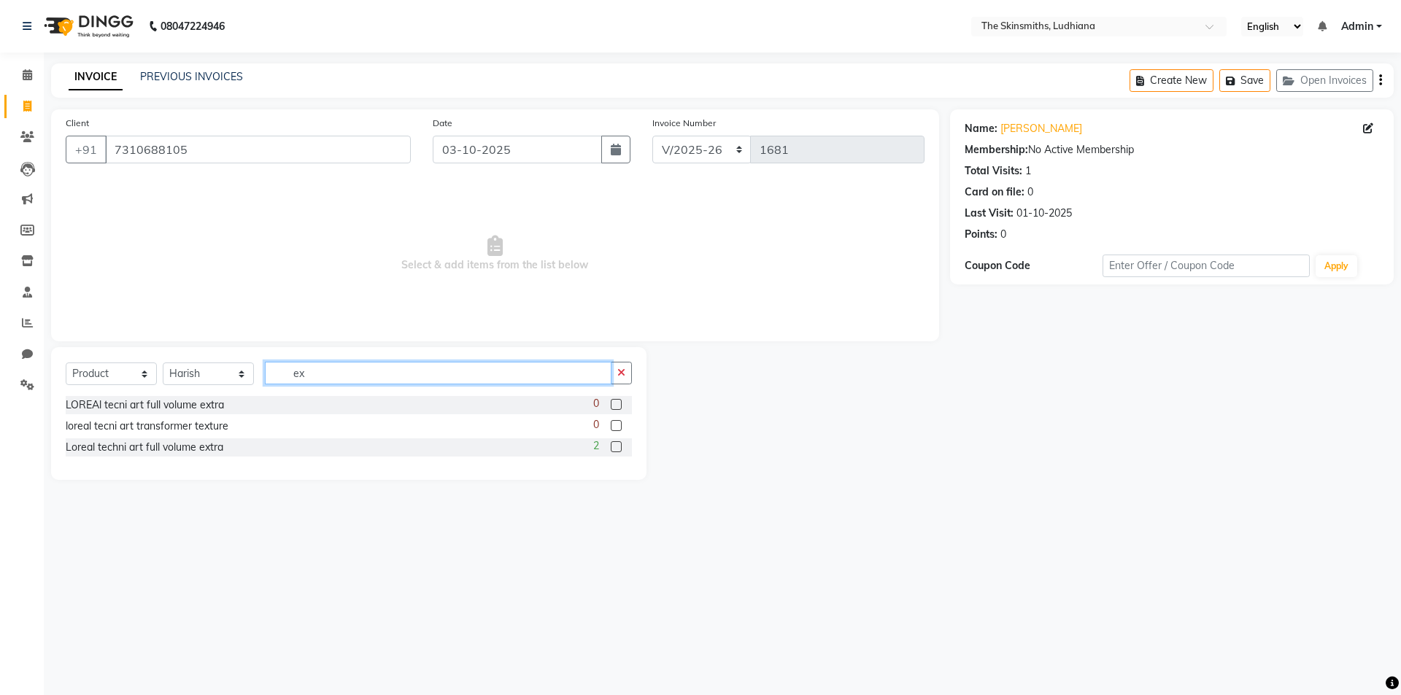
type input "e"
type input "gold"
click at [618, 399] on label at bounding box center [616, 404] width 11 height 11
click at [618, 401] on input "checkbox" at bounding box center [615, 405] width 9 height 9
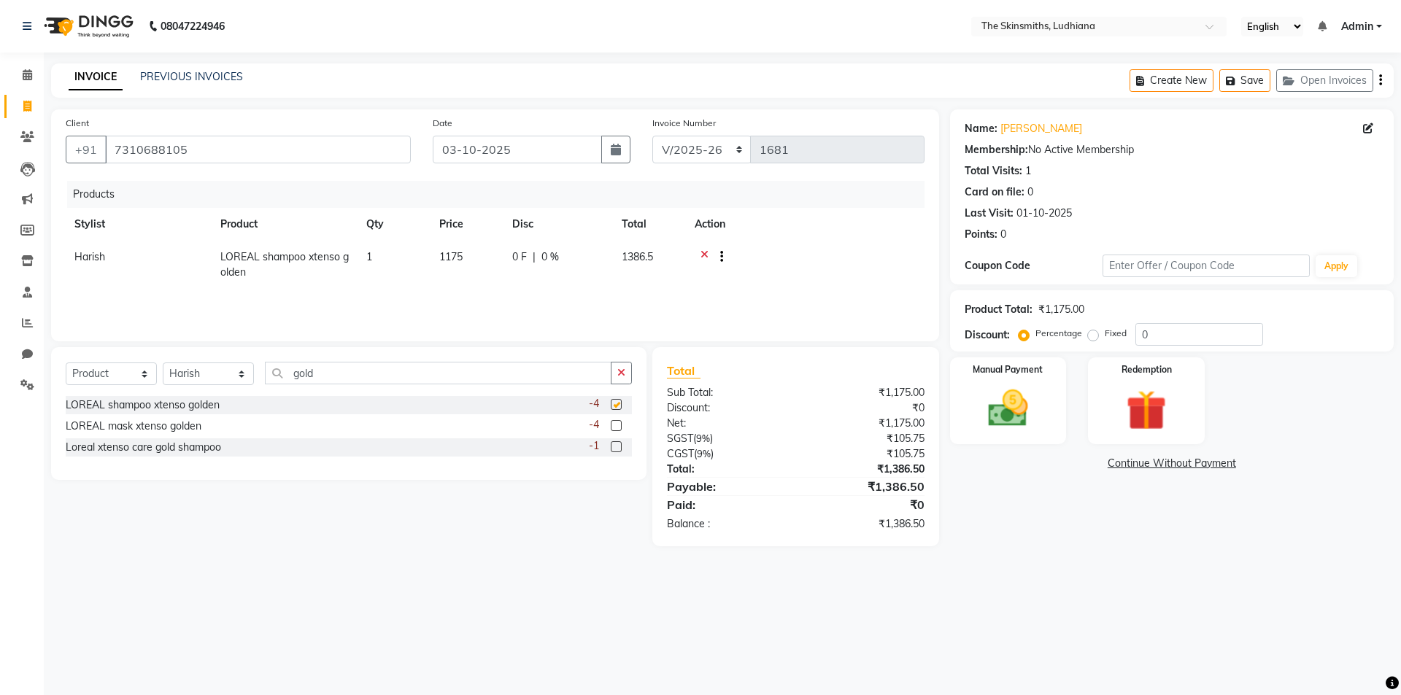
checkbox input "false"
click at [618, 420] on label at bounding box center [616, 425] width 11 height 11
click at [618, 422] on input "checkbox" at bounding box center [615, 426] width 9 height 9
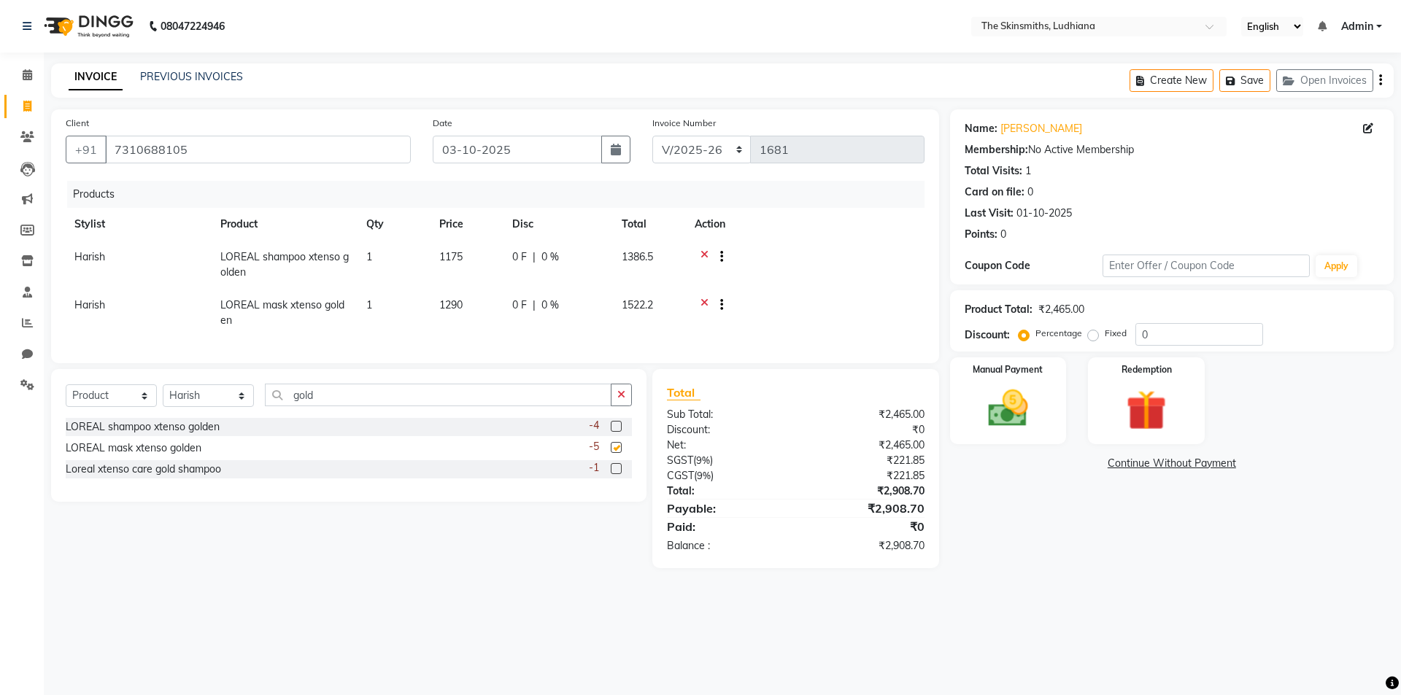
checkbox input "false"
